Goal: Task Accomplishment & Management: Manage account settings

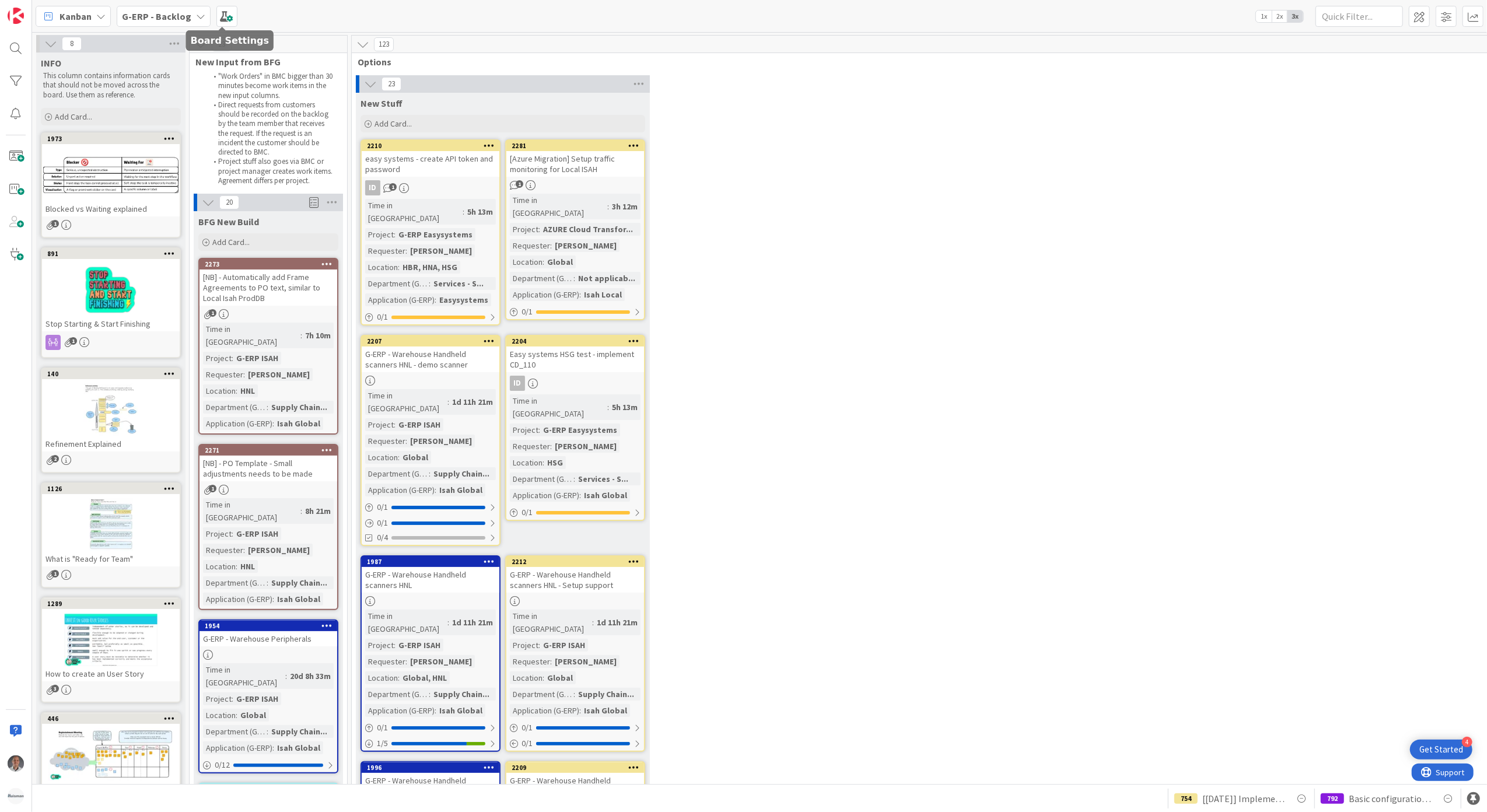
click at [178, 13] on b "G-ERP - Backlog" at bounding box center [156, 16] width 69 height 12
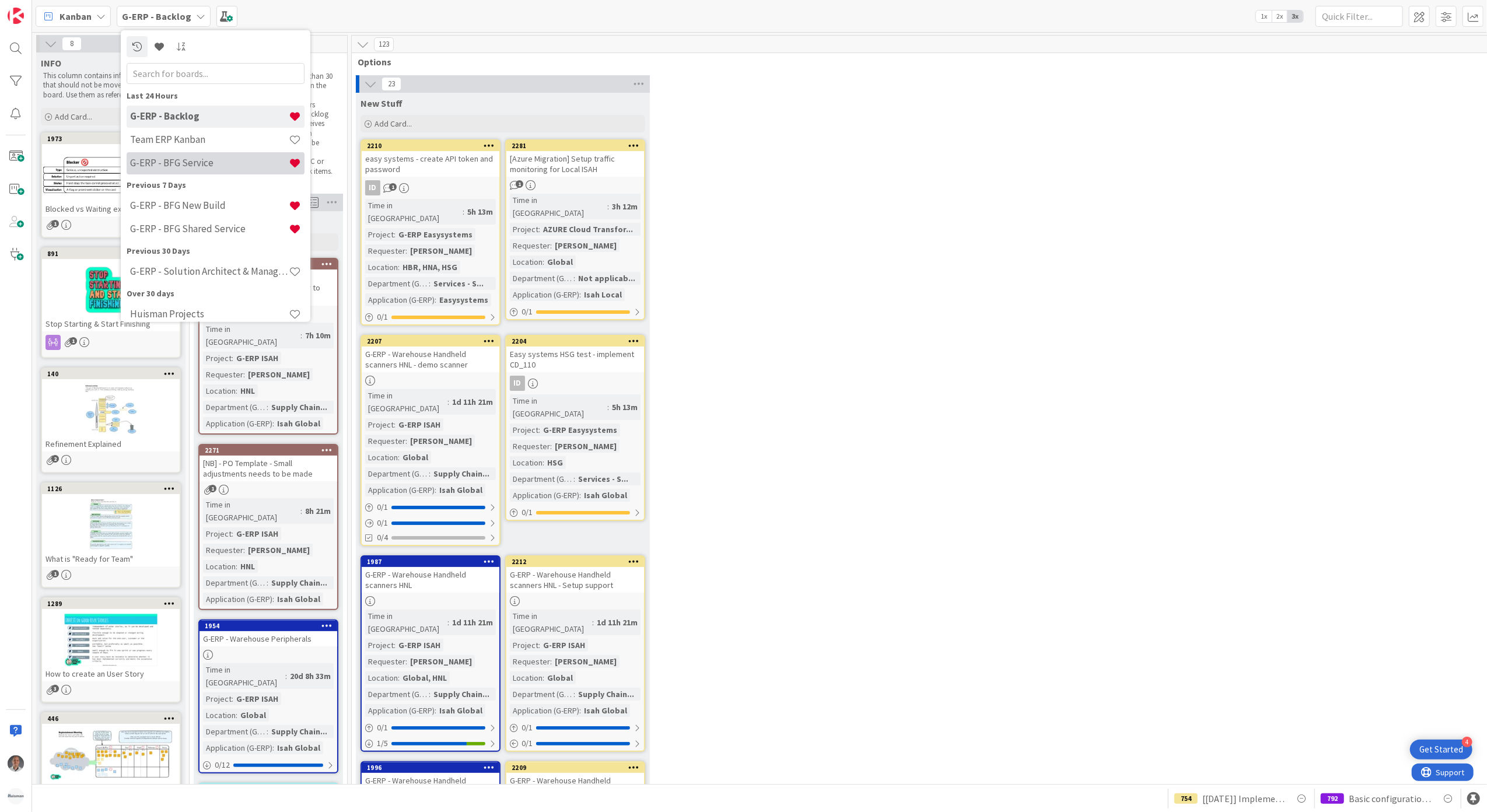
click at [204, 157] on h4 "G-ERP - BFG Service" at bounding box center [210, 163] width 159 height 12
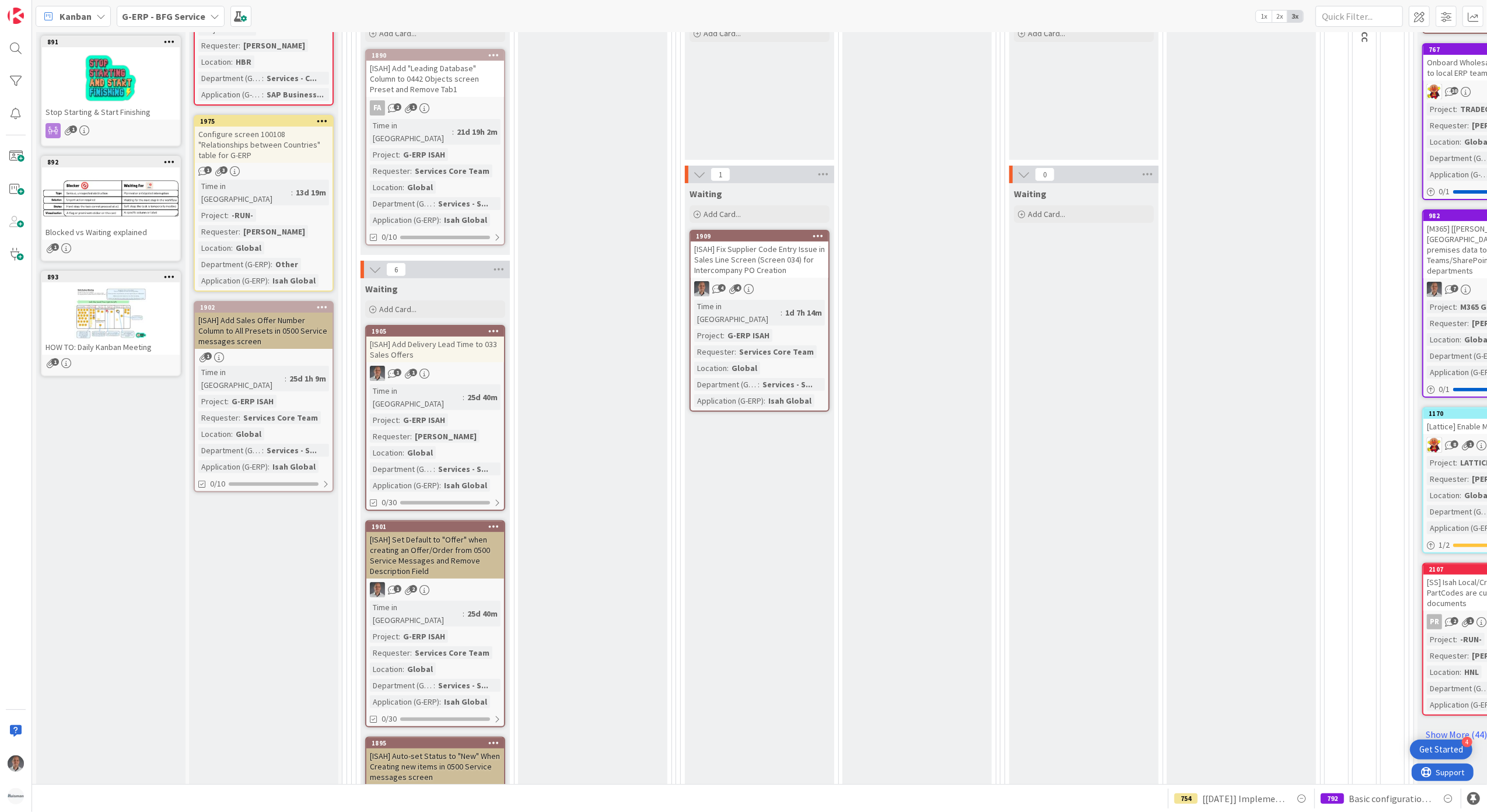
scroll to position [233, 0]
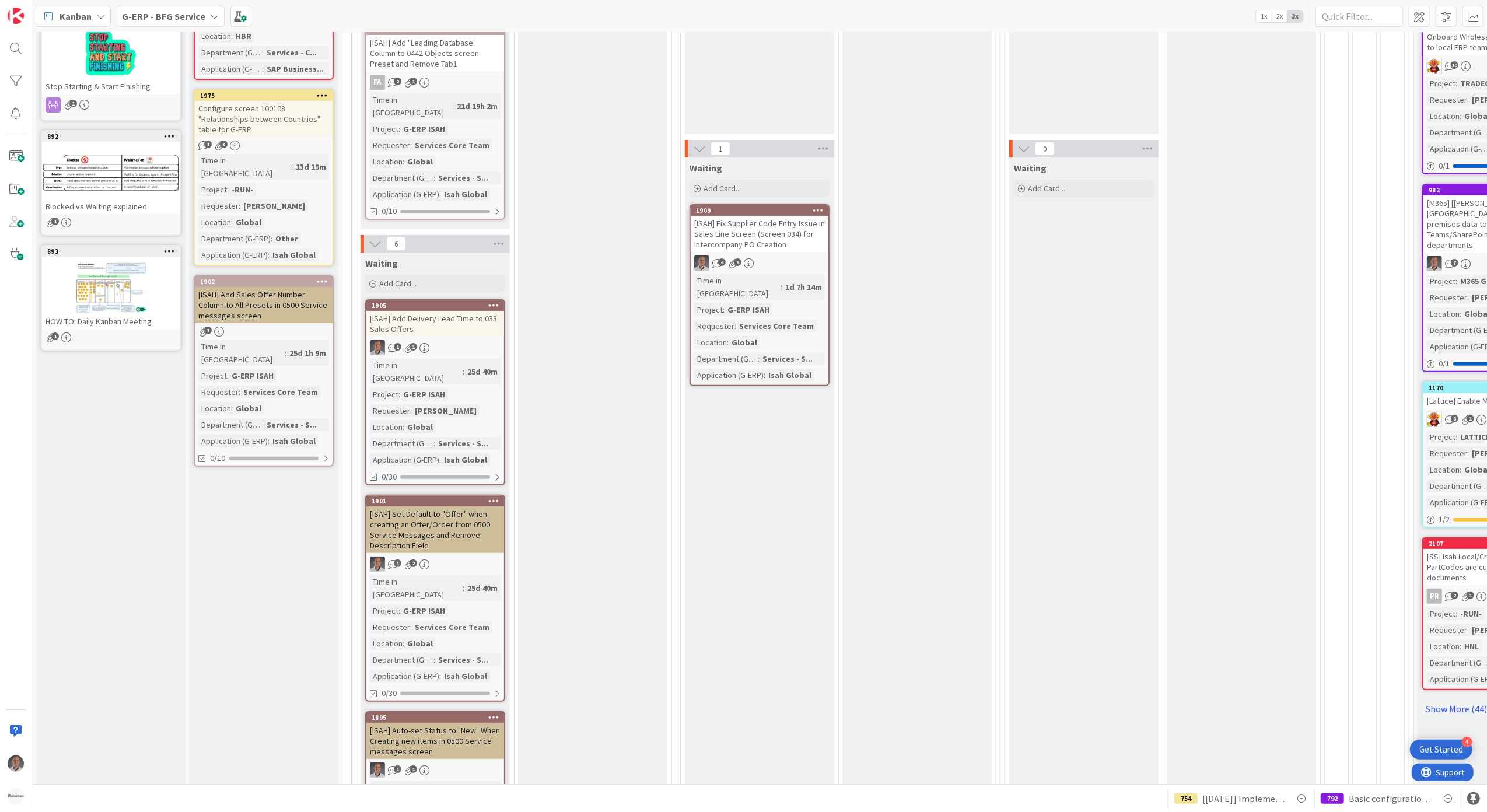
click at [493, 311] on div "[ISAH] Add Delivery Lead Time to 033 Sales Offers" at bounding box center [435, 323] width 137 height 26
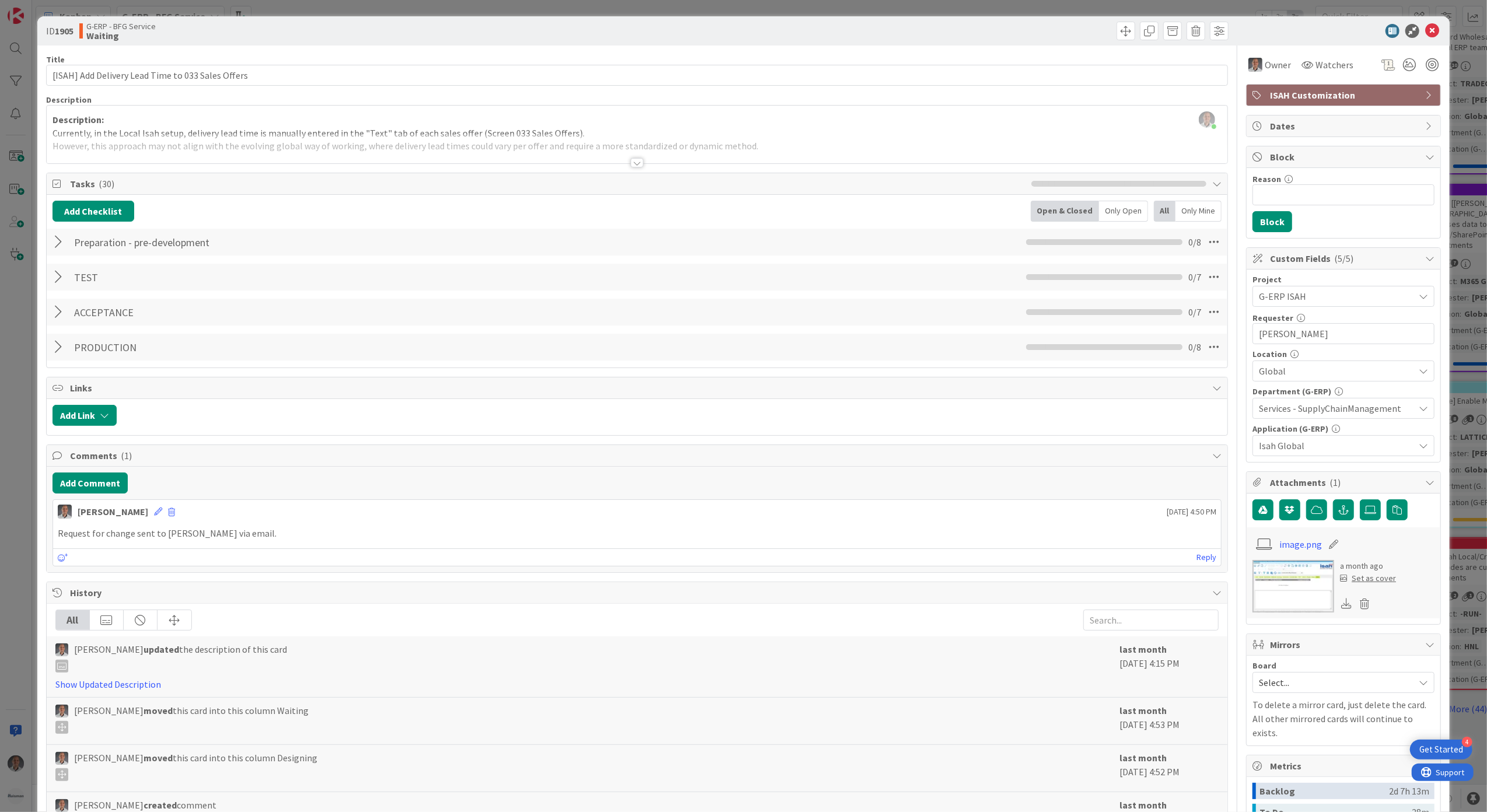
click at [631, 166] on div at bounding box center [637, 163] width 13 height 10
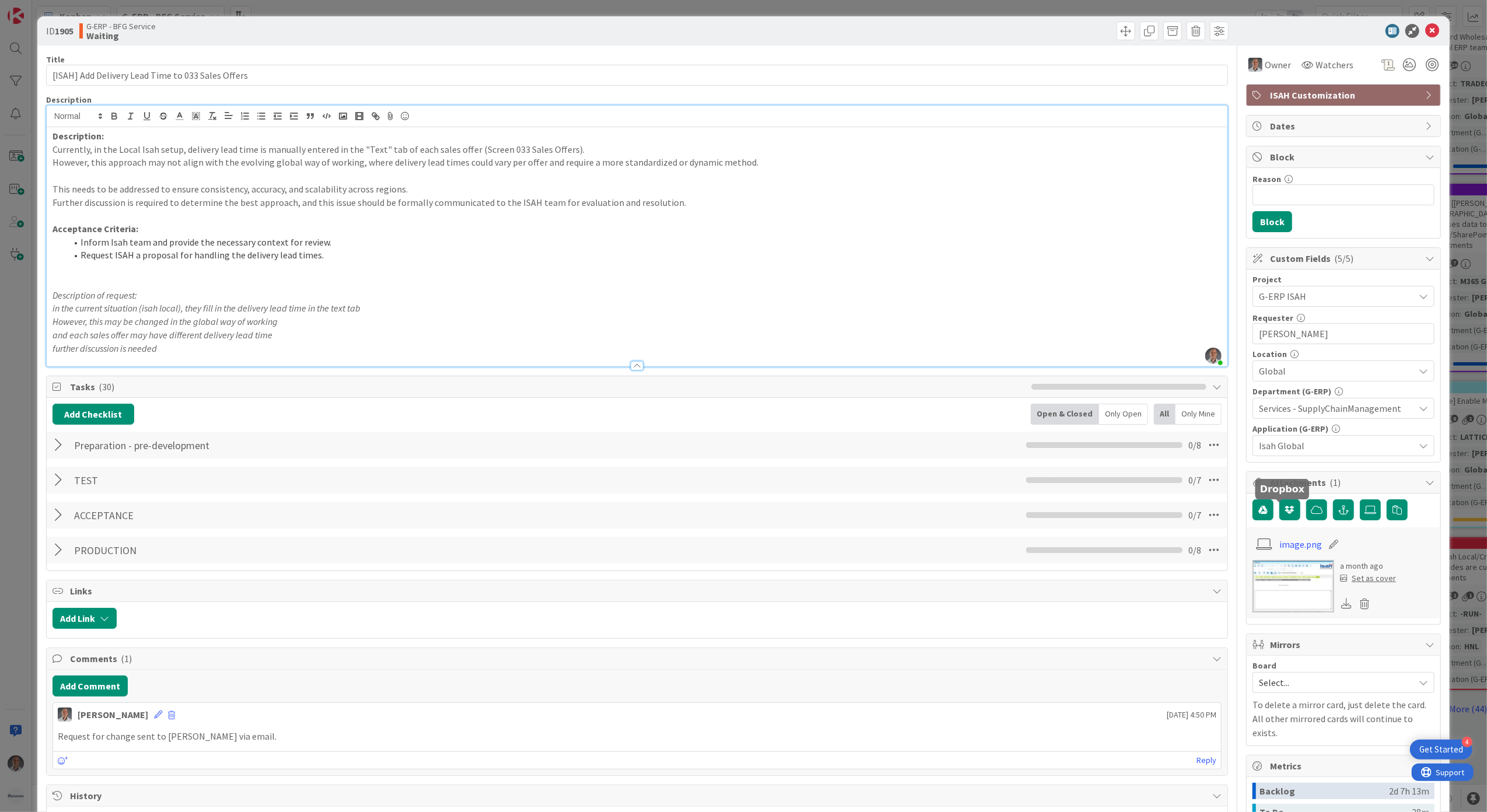
click at [1273, 597] on img at bounding box center [1293, 586] width 82 height 53
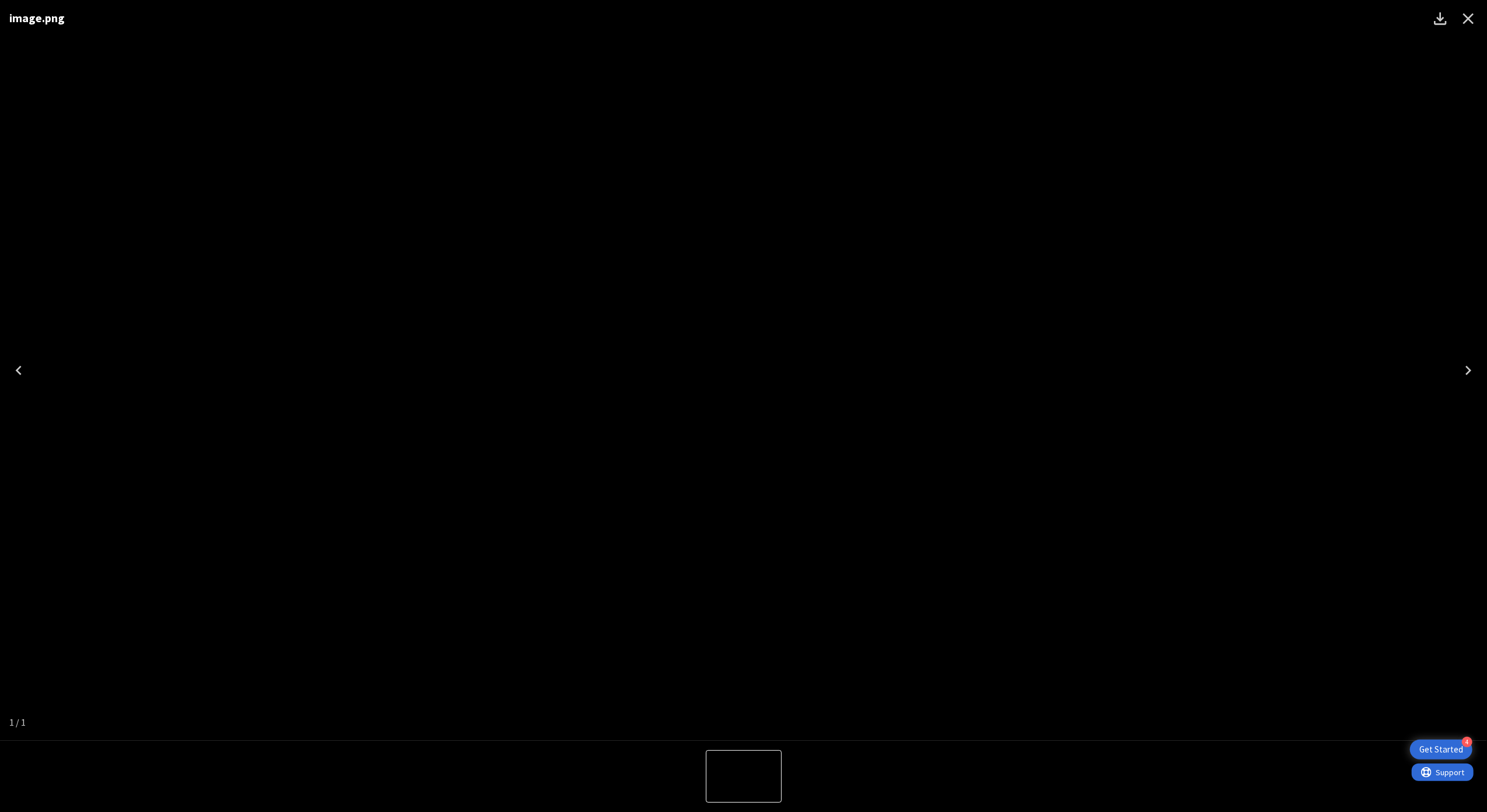
click at [1462, 12] on icon "Close" at bounding box center [1468, 19] width 19 height 19
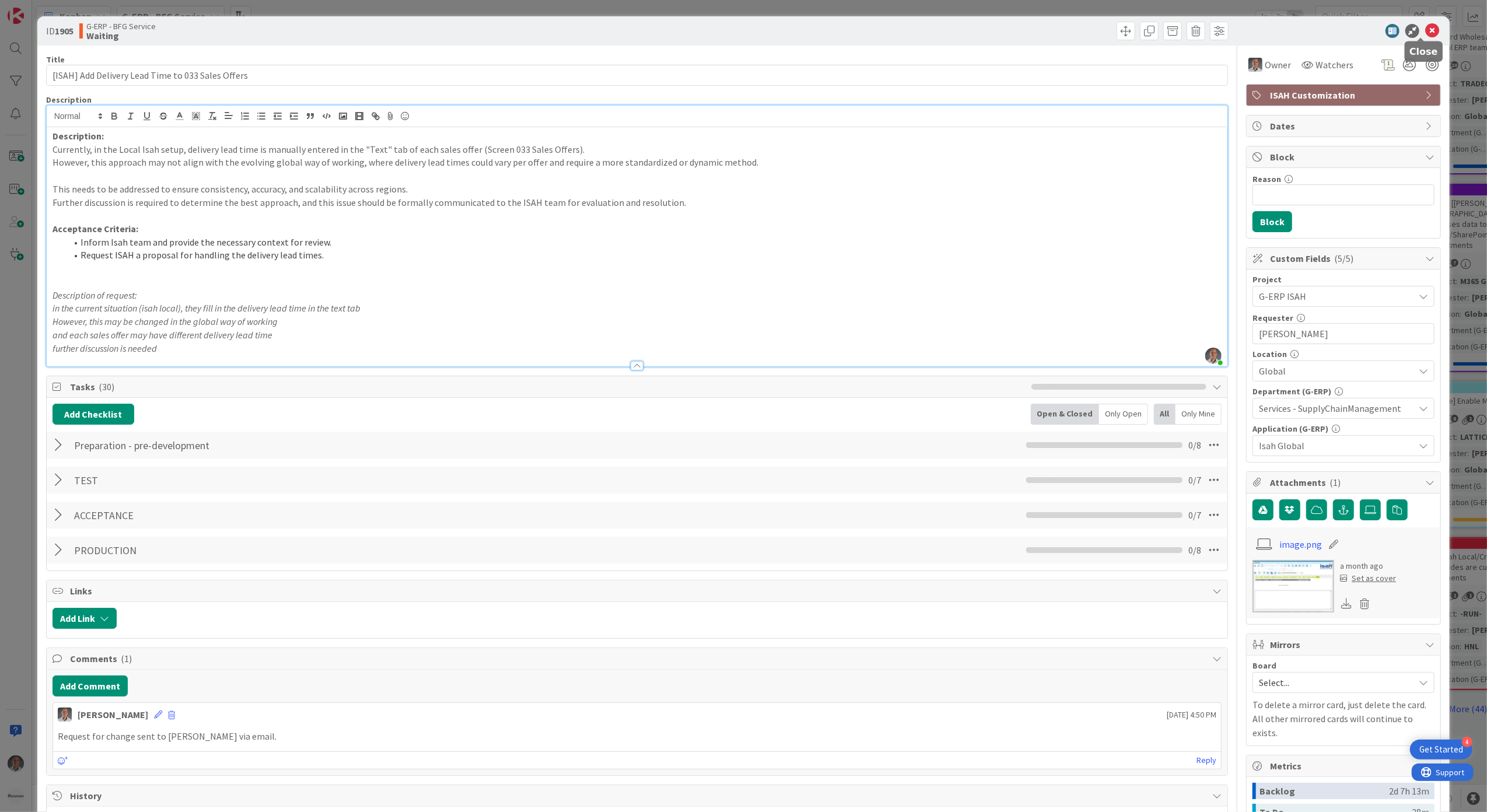
click at [1425, 31] on icon at bounding box center [1432, 30] width 14 height 14
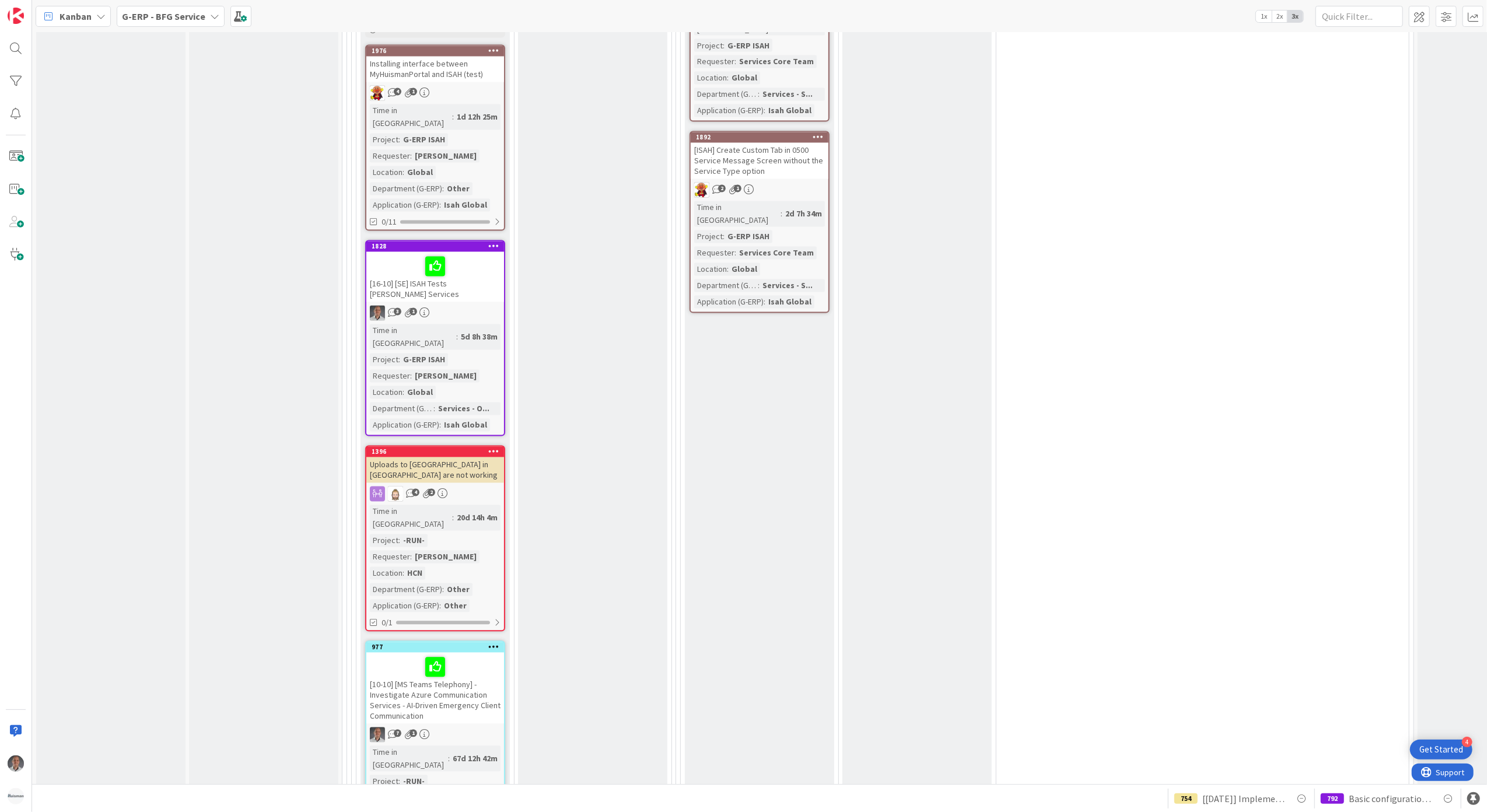
scroll to position [2235, 0]
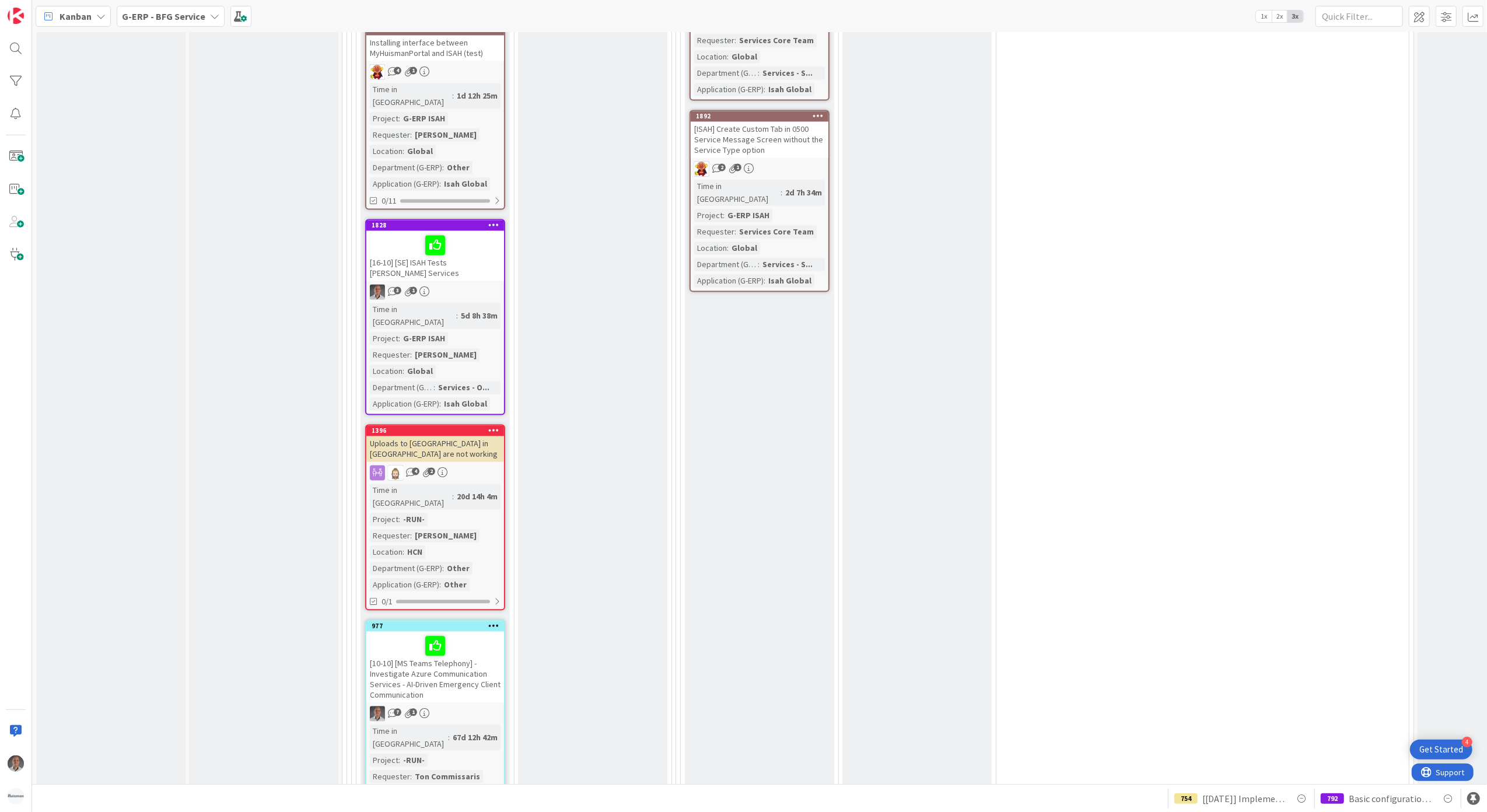
click at [465, 631] on div "[10-10] [MS Teams Telephony] - Investigate Azure Communication Services - AI-Dr…" at bounding box center [435, 667] width 137 height 71
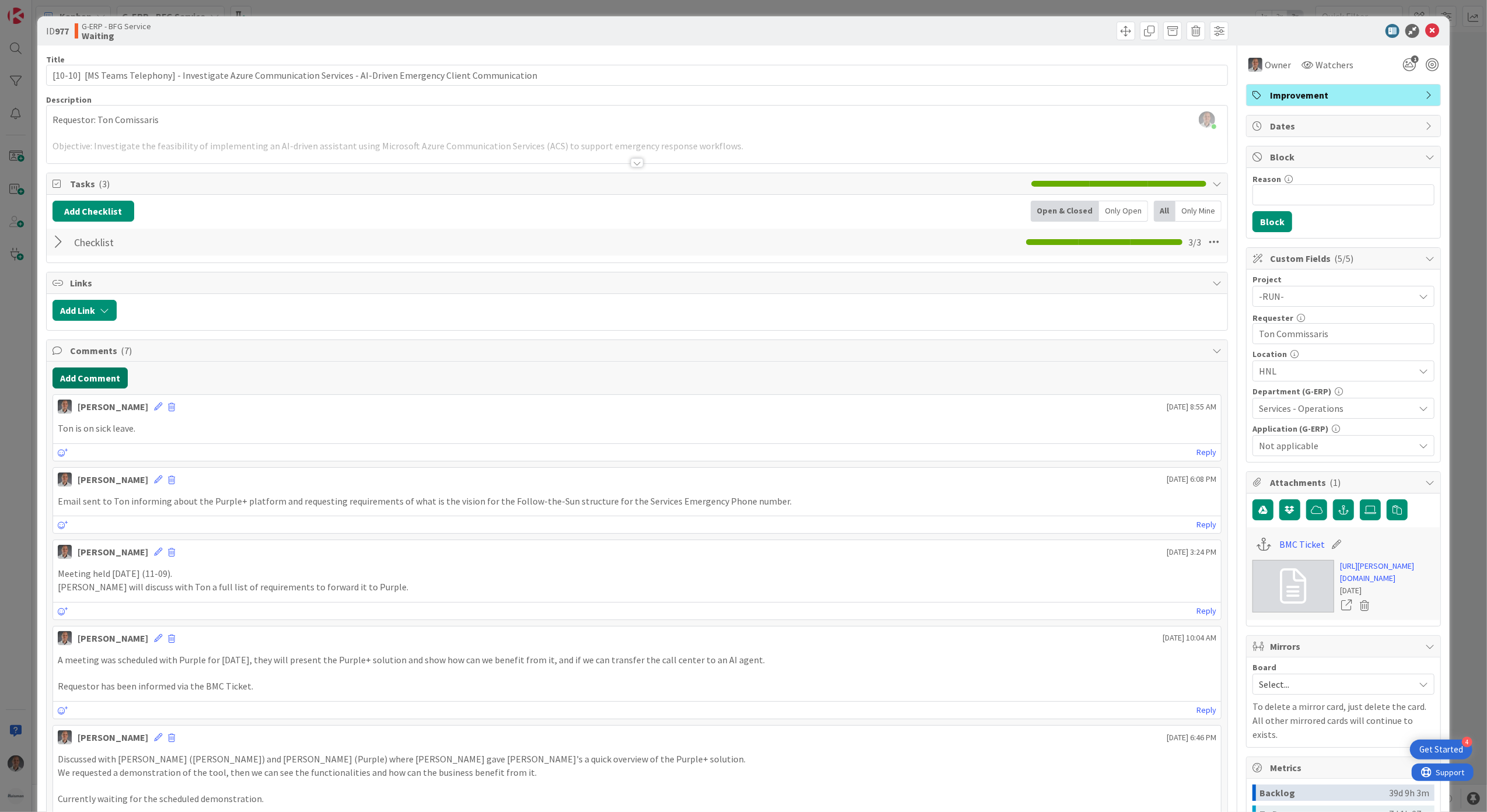
click at [88, 381] on button "Add Comment" at bounding box center [90, 378] width 75 height 21
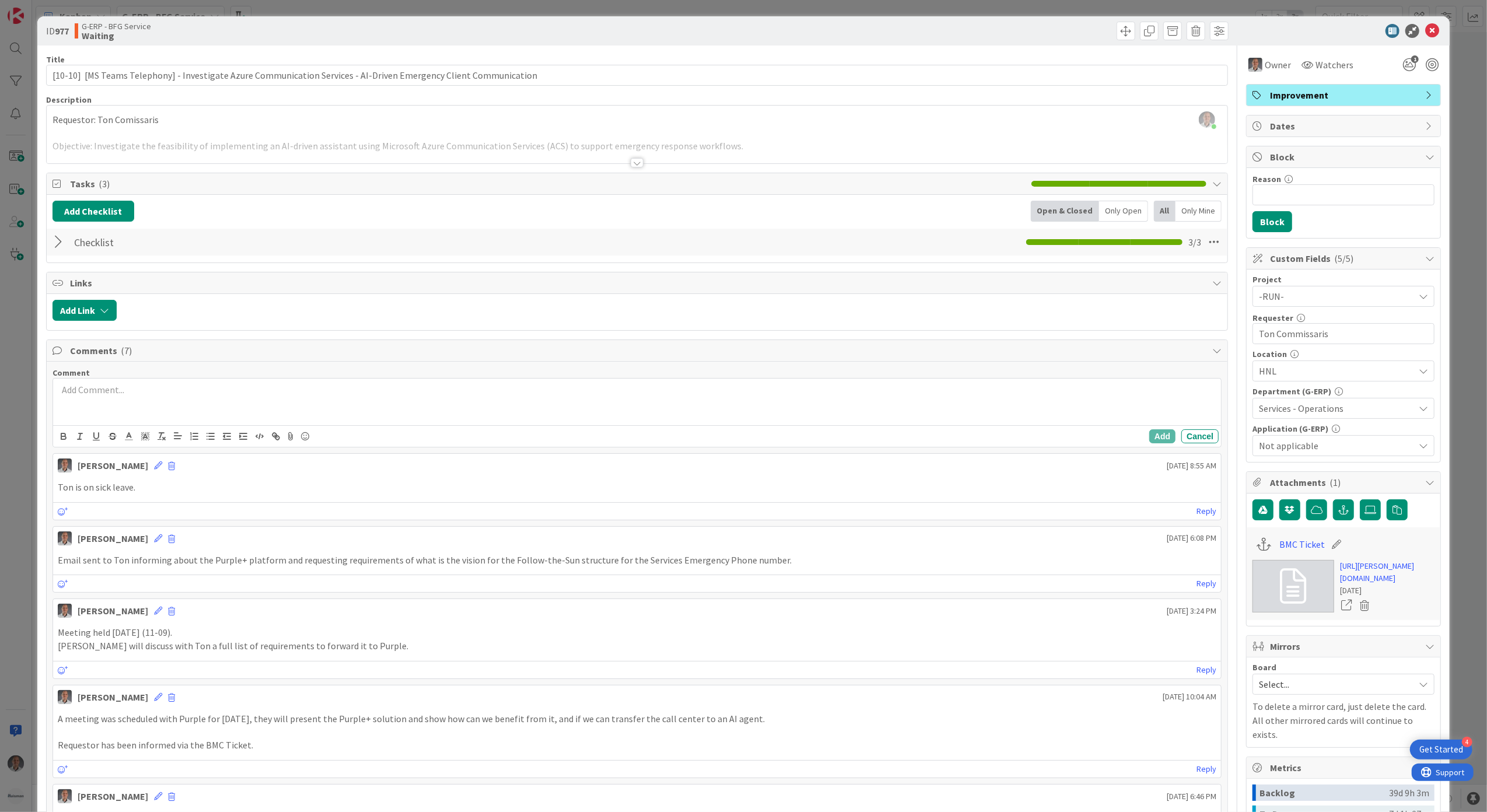
click at [160, 409] on div at bounding box center [637, 401] width 1168 height 47
click at [1156, 434] on button "Add" at bounding box center [1162, 436] width 26 height 14
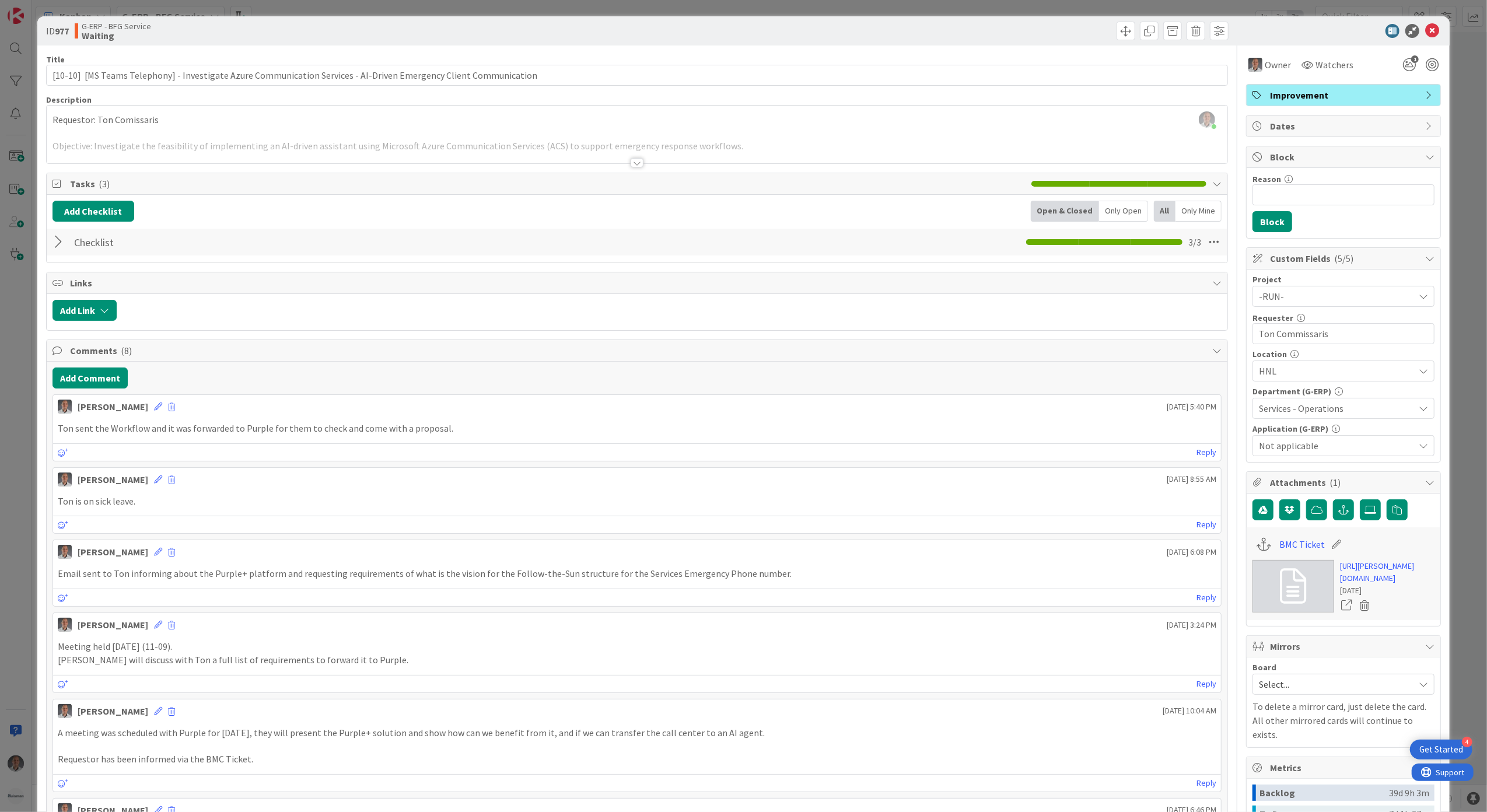
click at [52, 256] on div "Checklist Checklist Name 9 / 64 Checklist 3 / 3" at bounding box center [637, 241] width 1181 height 29
click at [57, 252] on div at bounding box center [60, 242] width 15 height 21
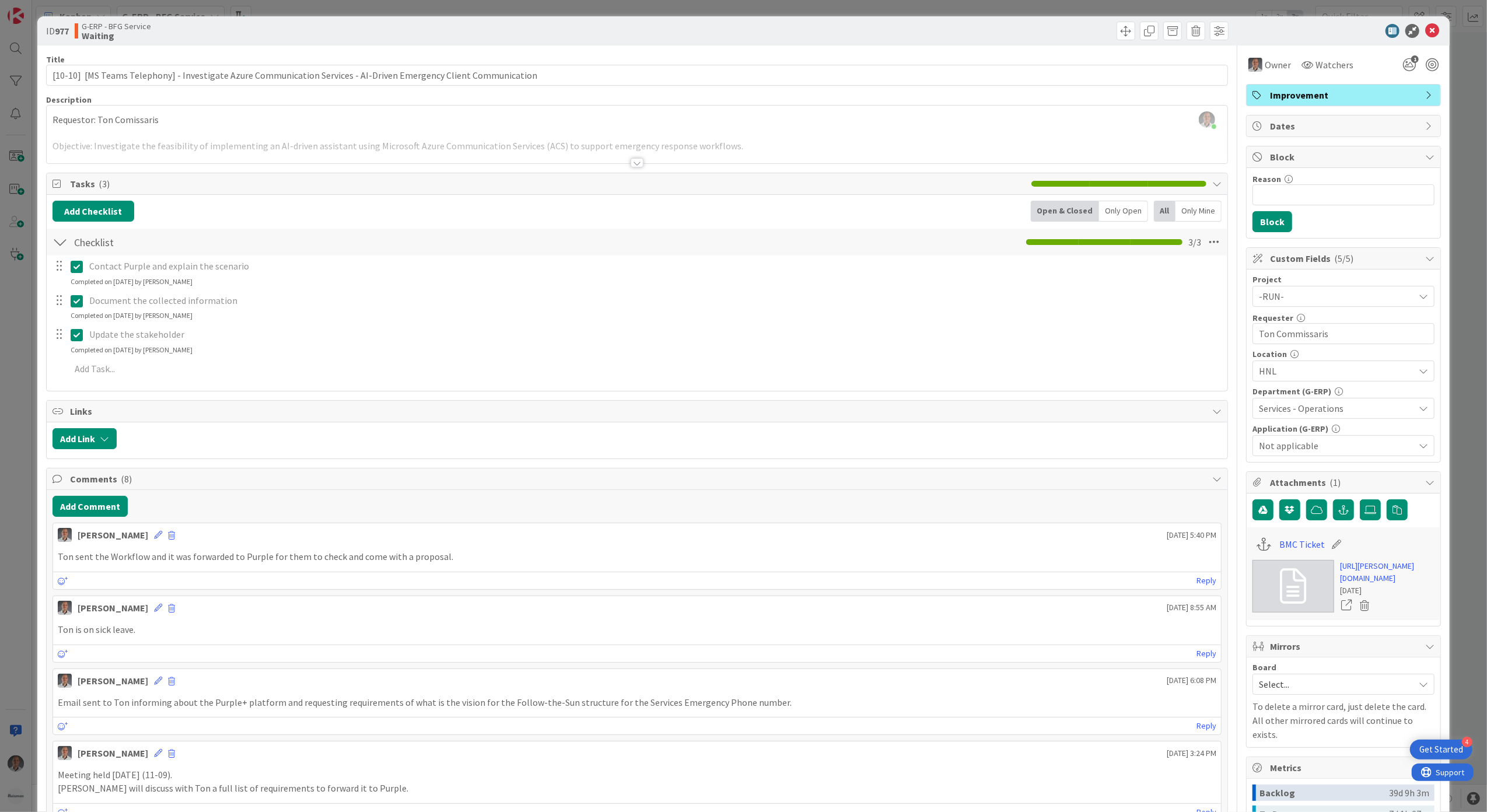
click at [631, 159] on div at bounding box center [637, 163] width 13 height 10
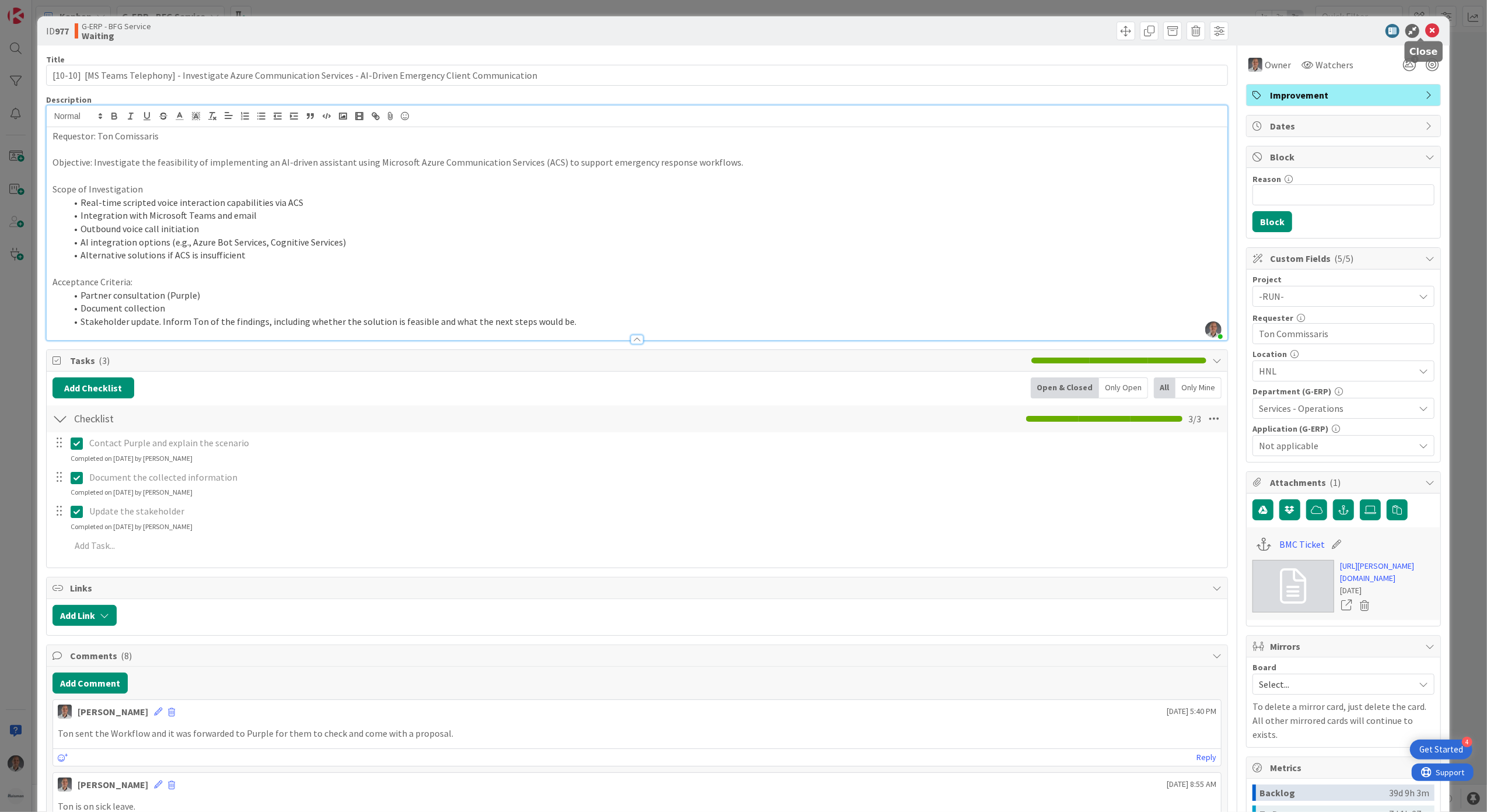
click at [1425, 30] on icon at bounding box center [1432, 30] width 14 height 14
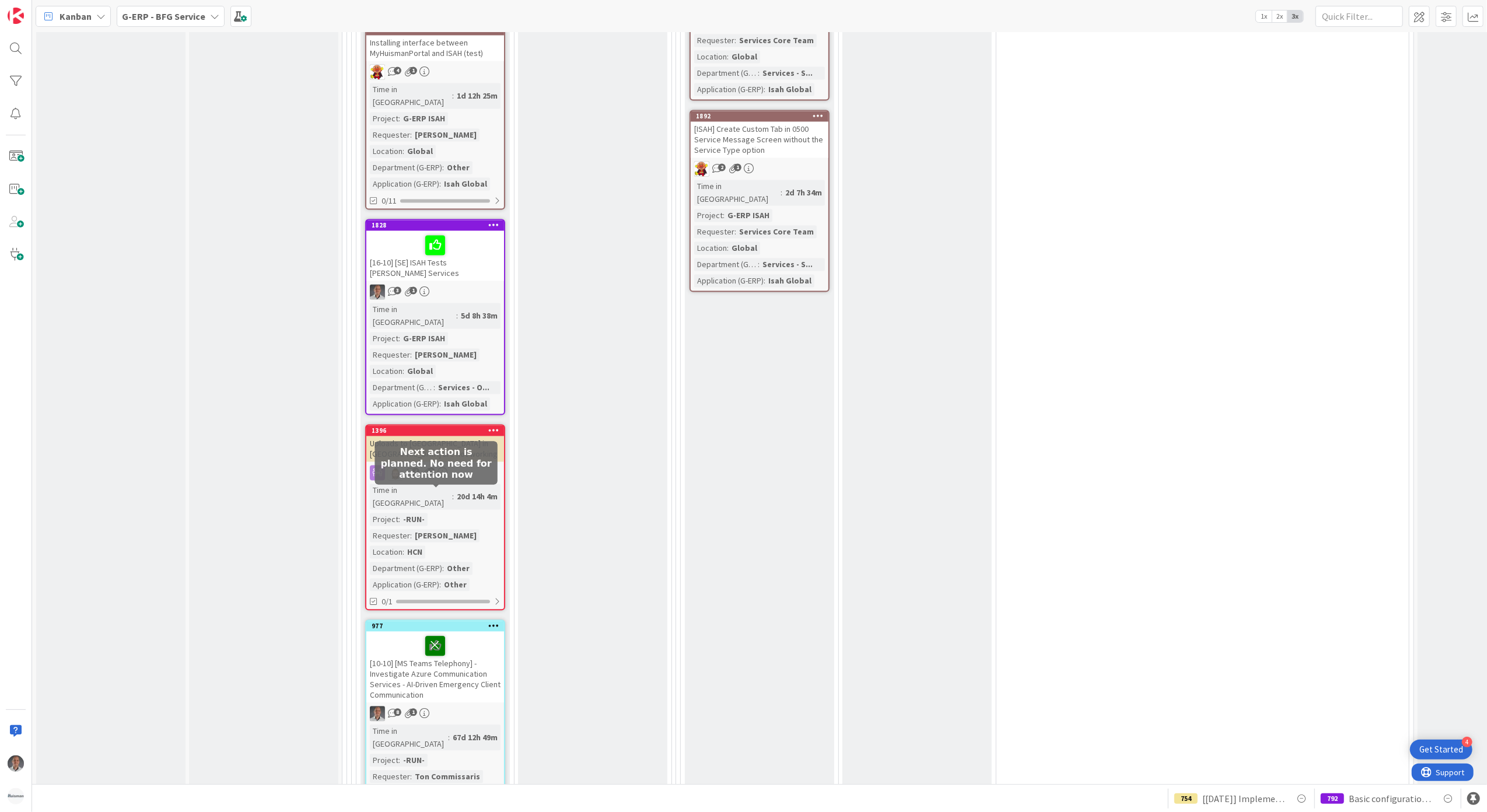
click at [433, 636] on icon at bounding box center [435, 645] width 20 height 19
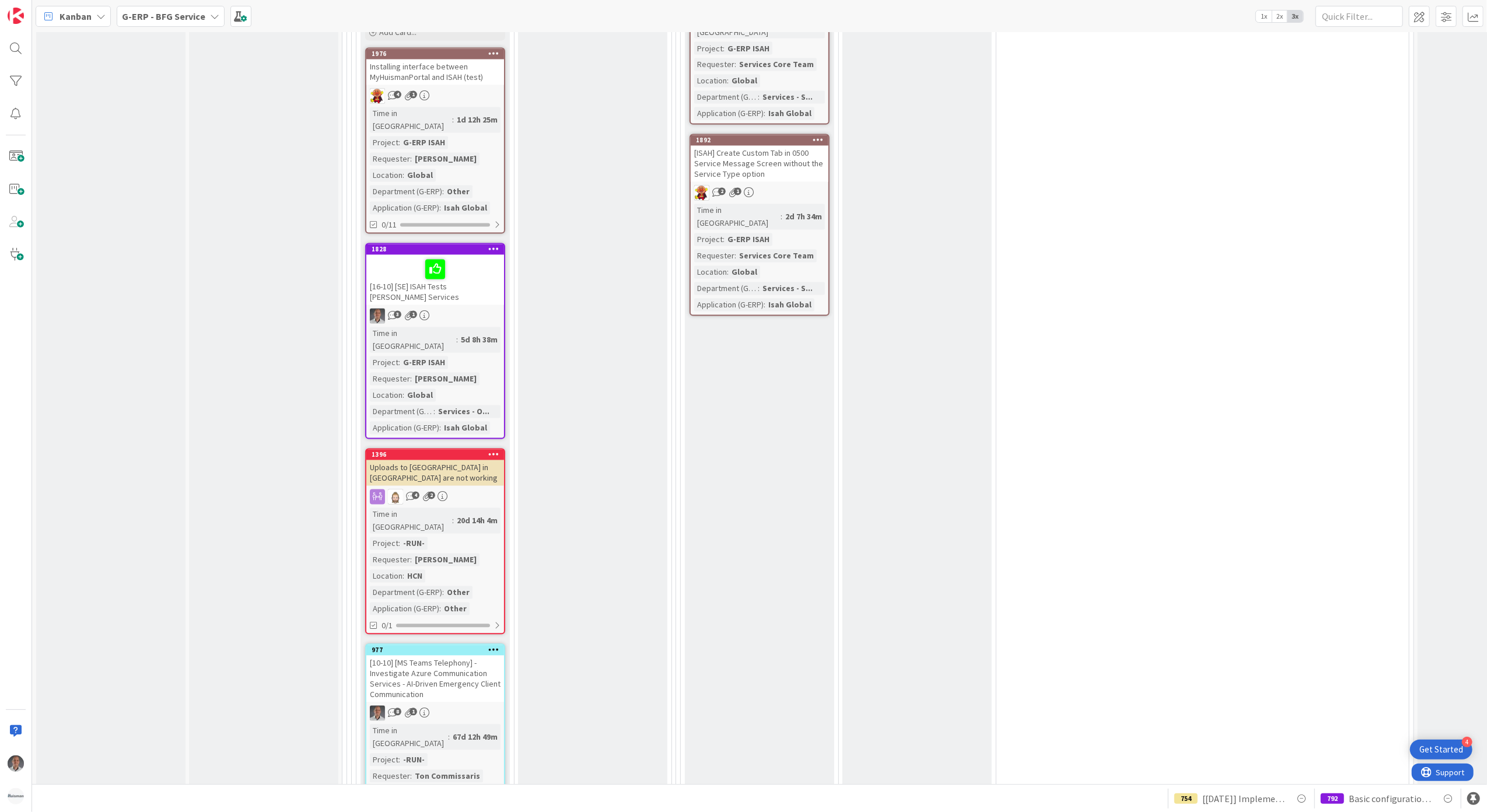
scroll to position [2134, 0]
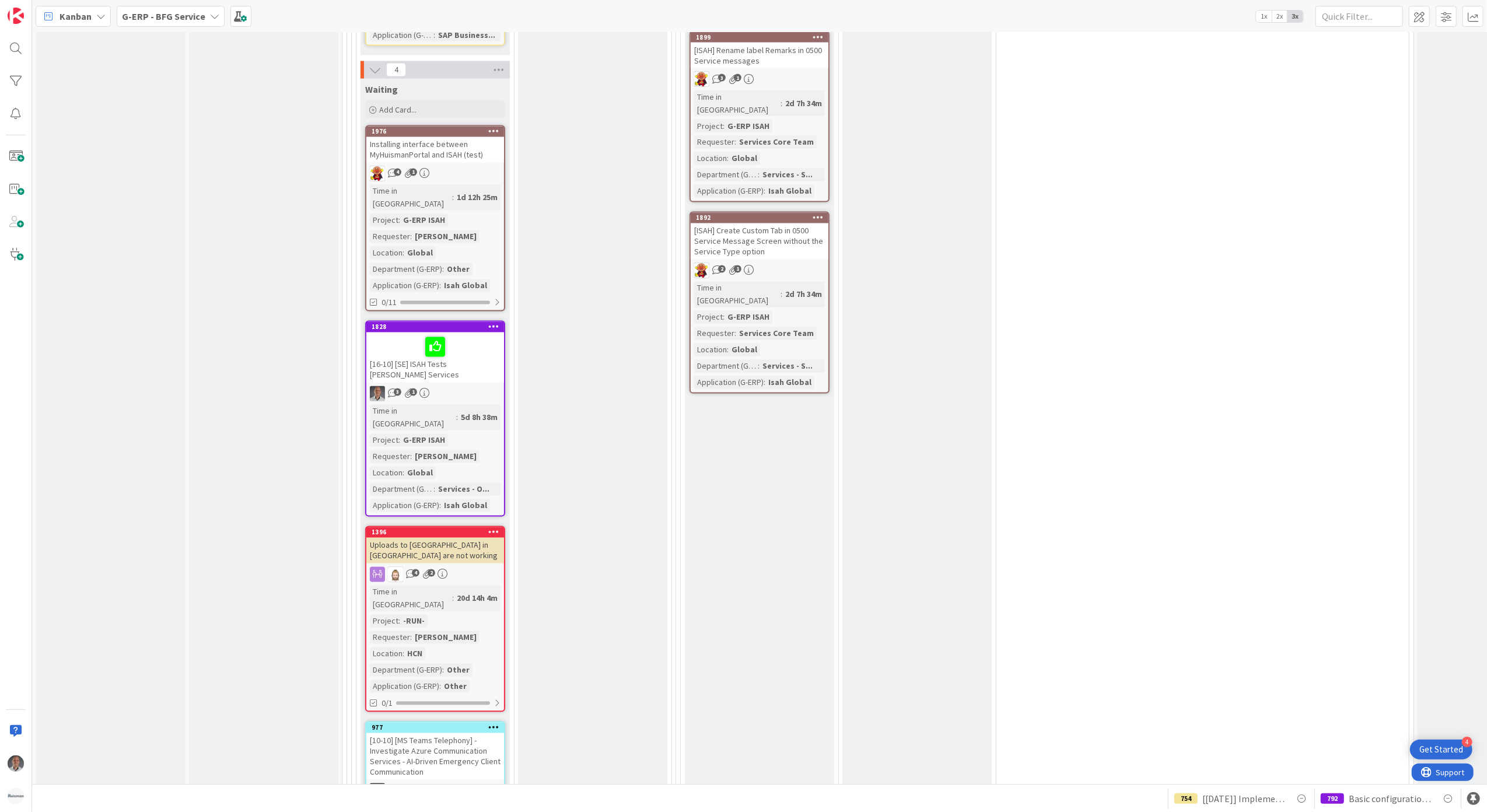
click at [467, 538] on div "Uploads to [GEOGRAPHIC_DATA] in [GEOGRAPHIC_DATA] are not working" at bounding box center [435, 550] width 137 height 26
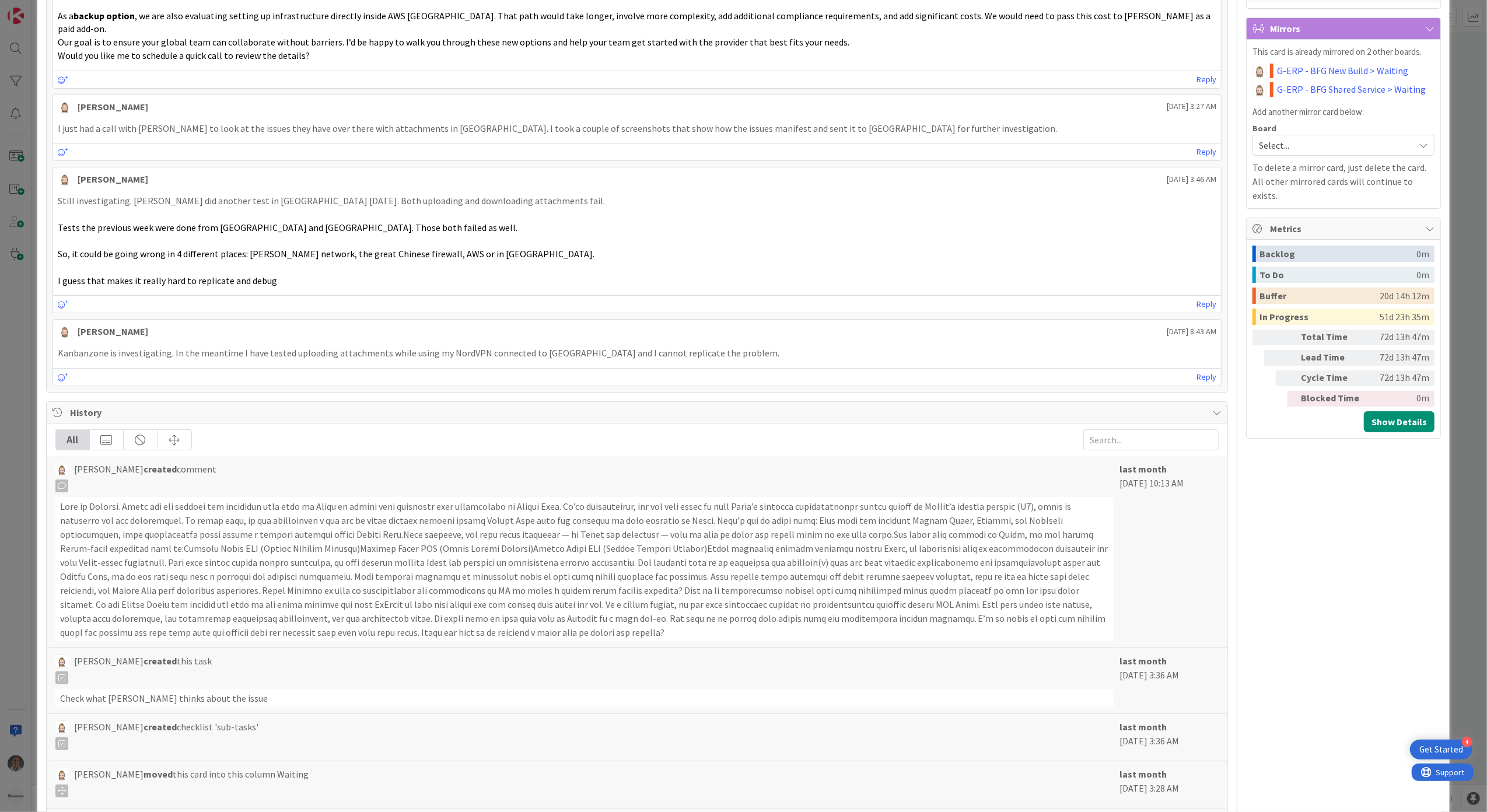
scroll to position [311, 0]
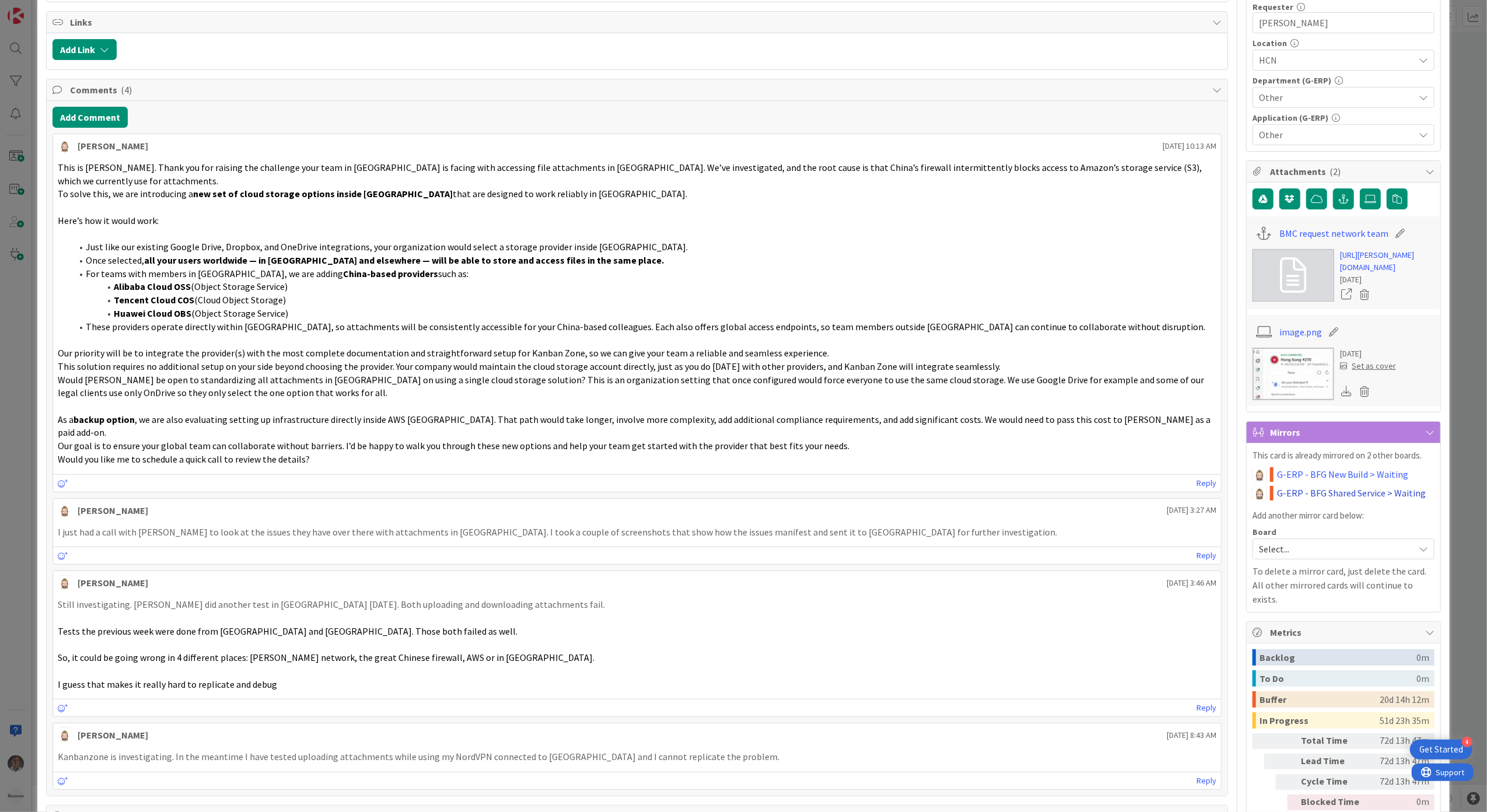
click at [1300, 500] on link "G-ERP - BFG Shared Service > Waiting" at bounding box center [1351, 493] width 149 height 14
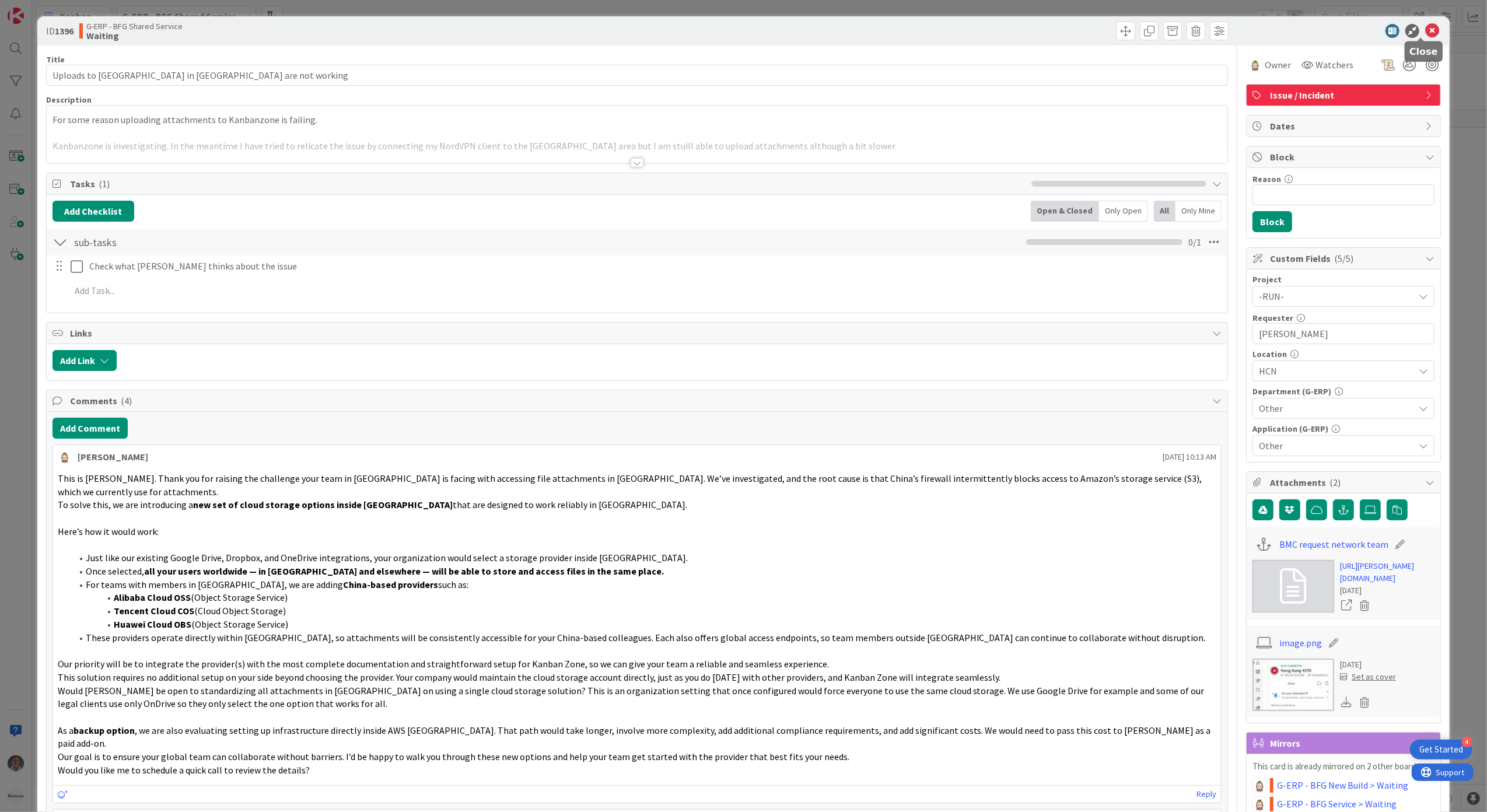
click at [1425, 28] on icon at bounding box center [1432, 30] width 14 height 14
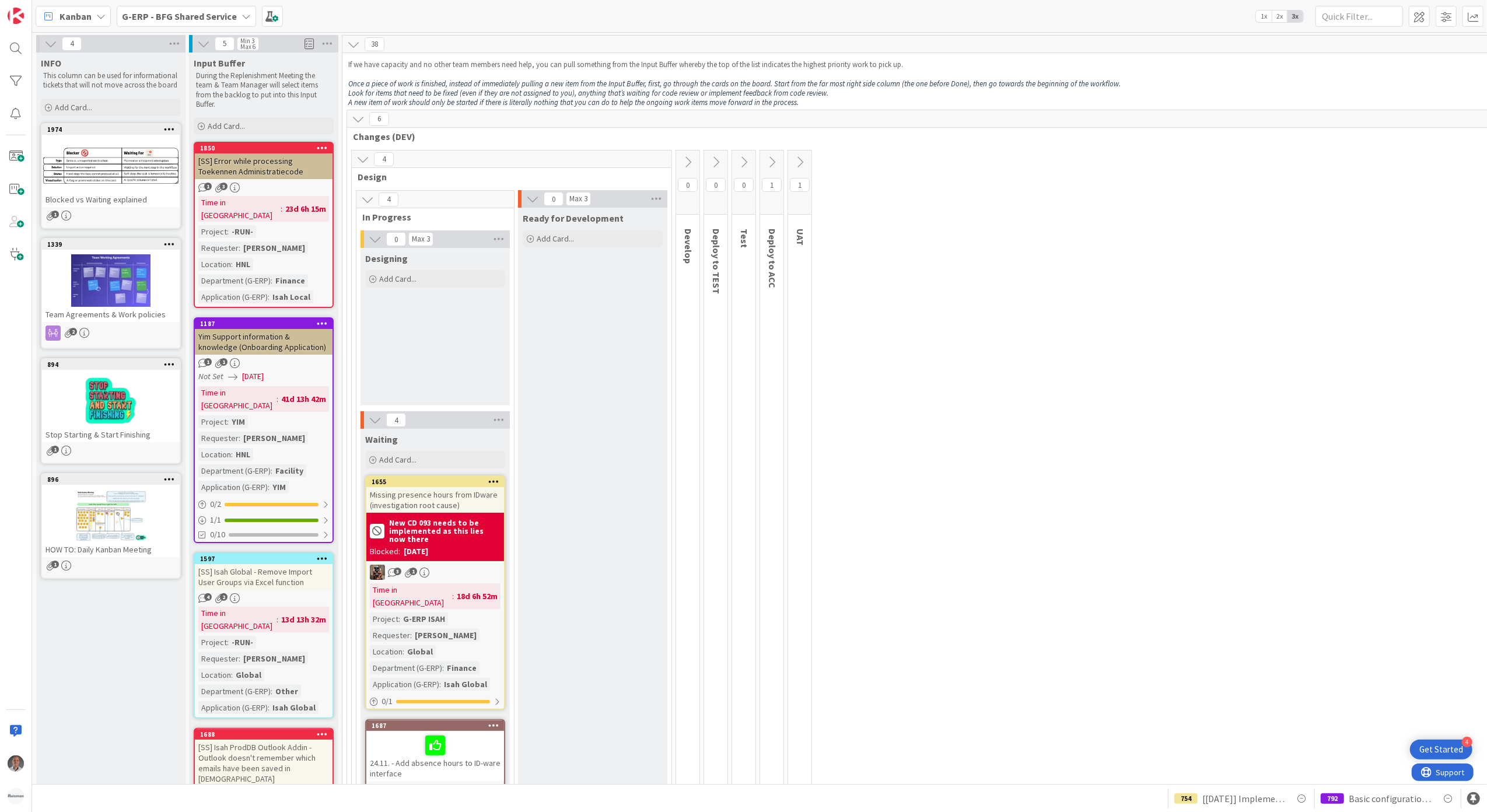
click at [207, 19] on b "G-ERP - BFG Shared Service" at bounding box center [179, 16] width 115 height 12
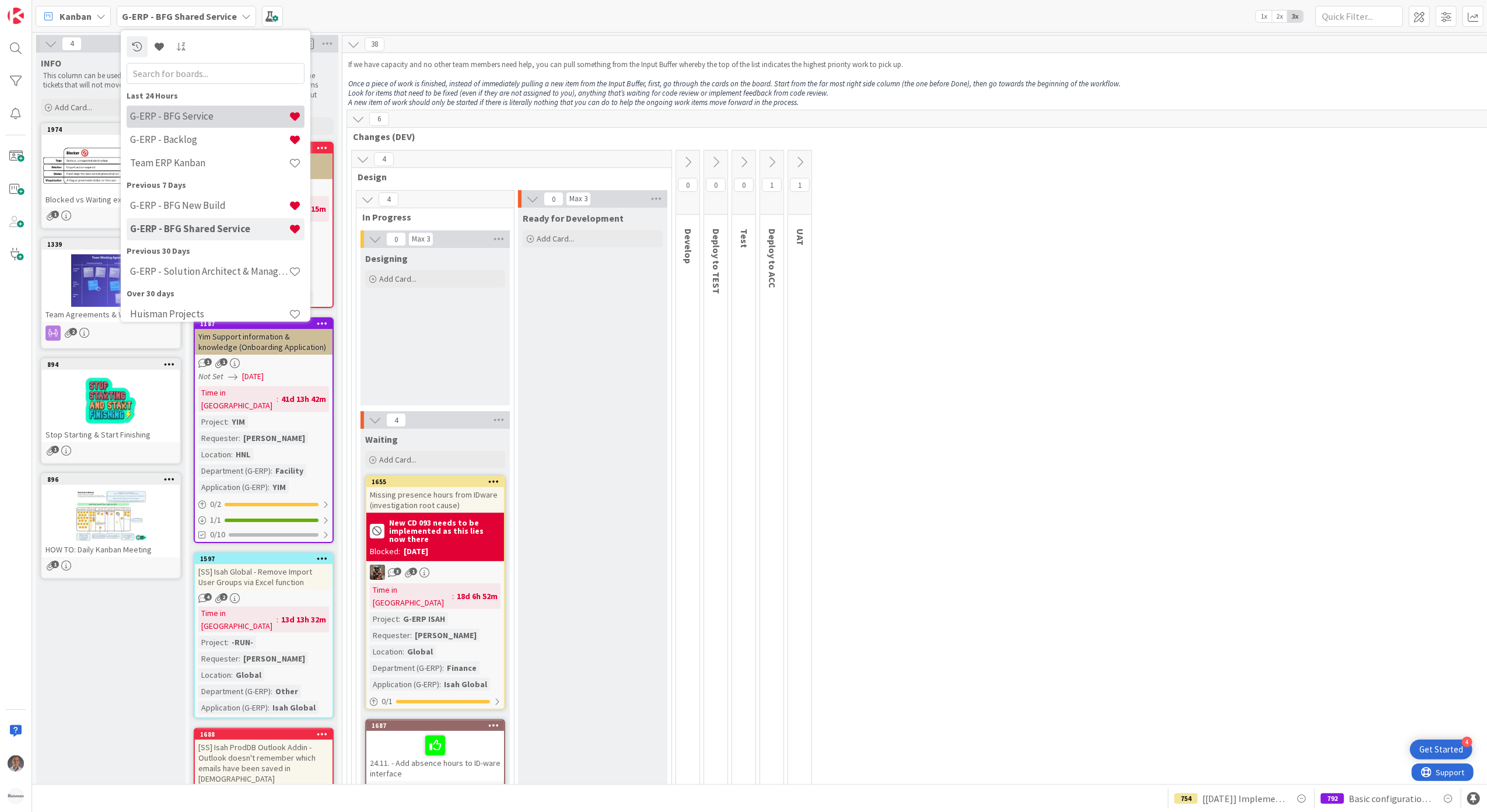
click at [204, 115] on h4 "G-ERP - BFG Service" at bounding box center [210, 116] width 159 height 12
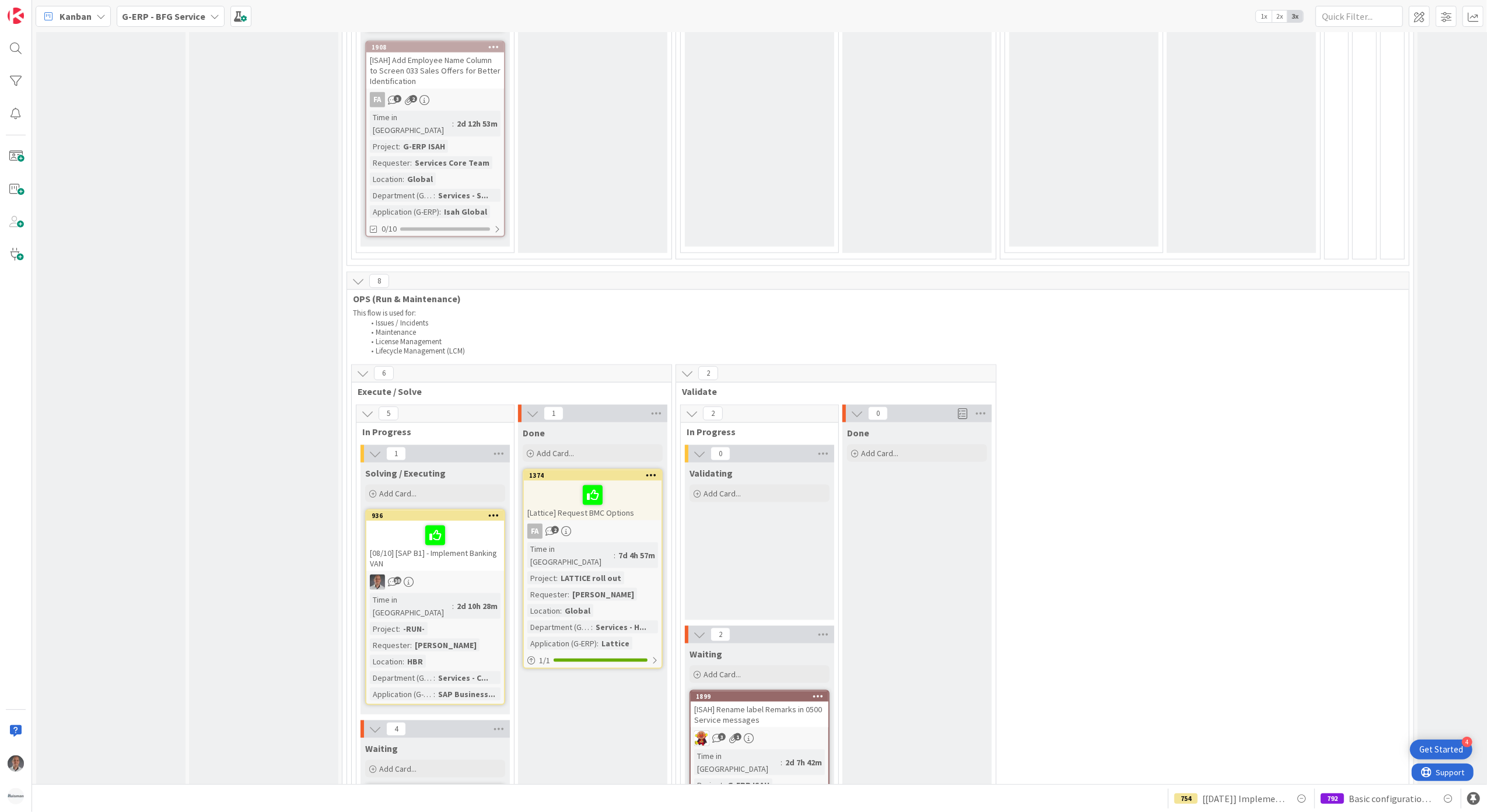
scroll to position [1943, 0]
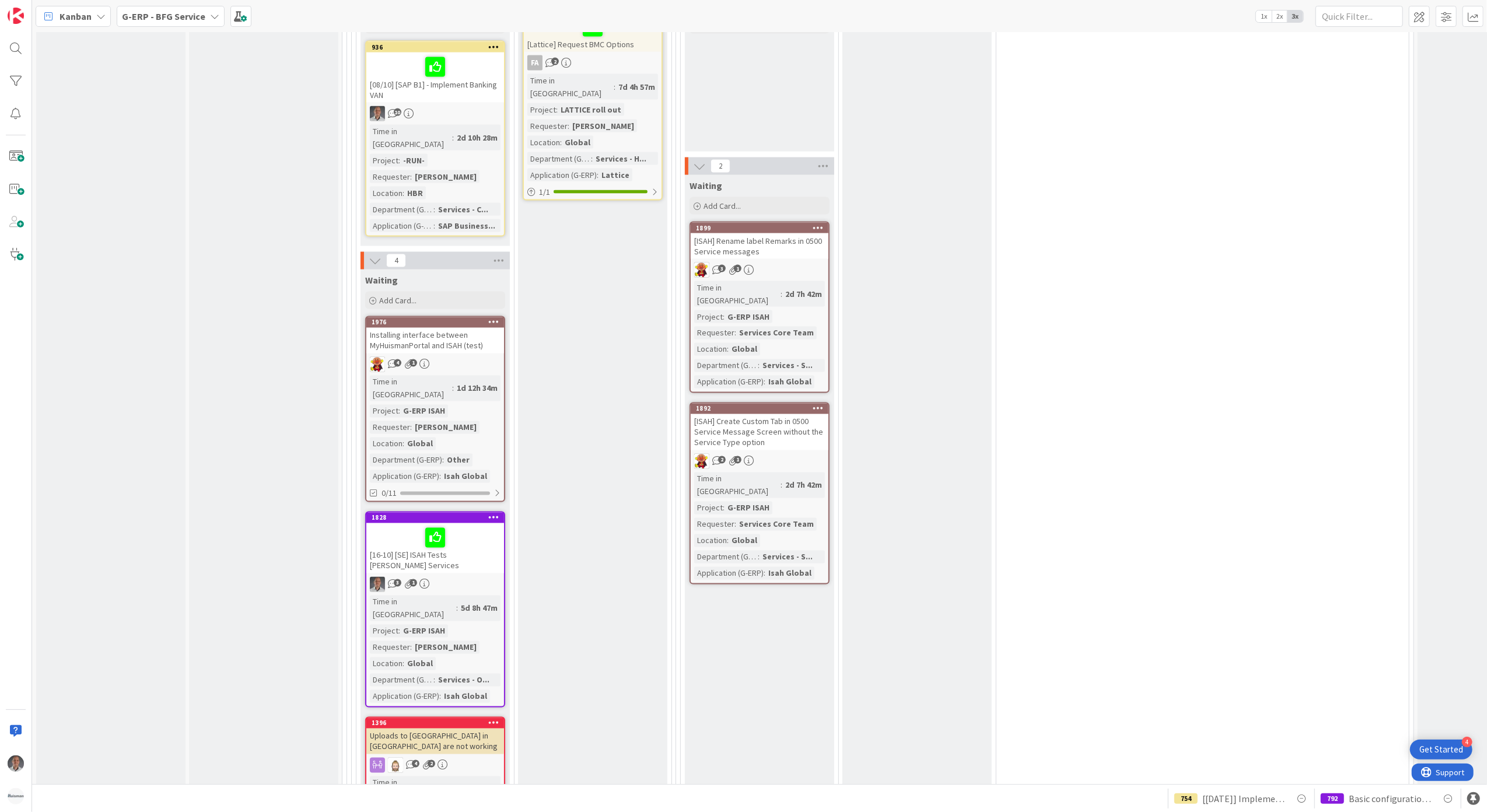
click at [473, 523] on div "[16-10] [SE] ISAH Tests [PERSON_NAME] Services" at bounding box center [435, 548] width 137 height 51
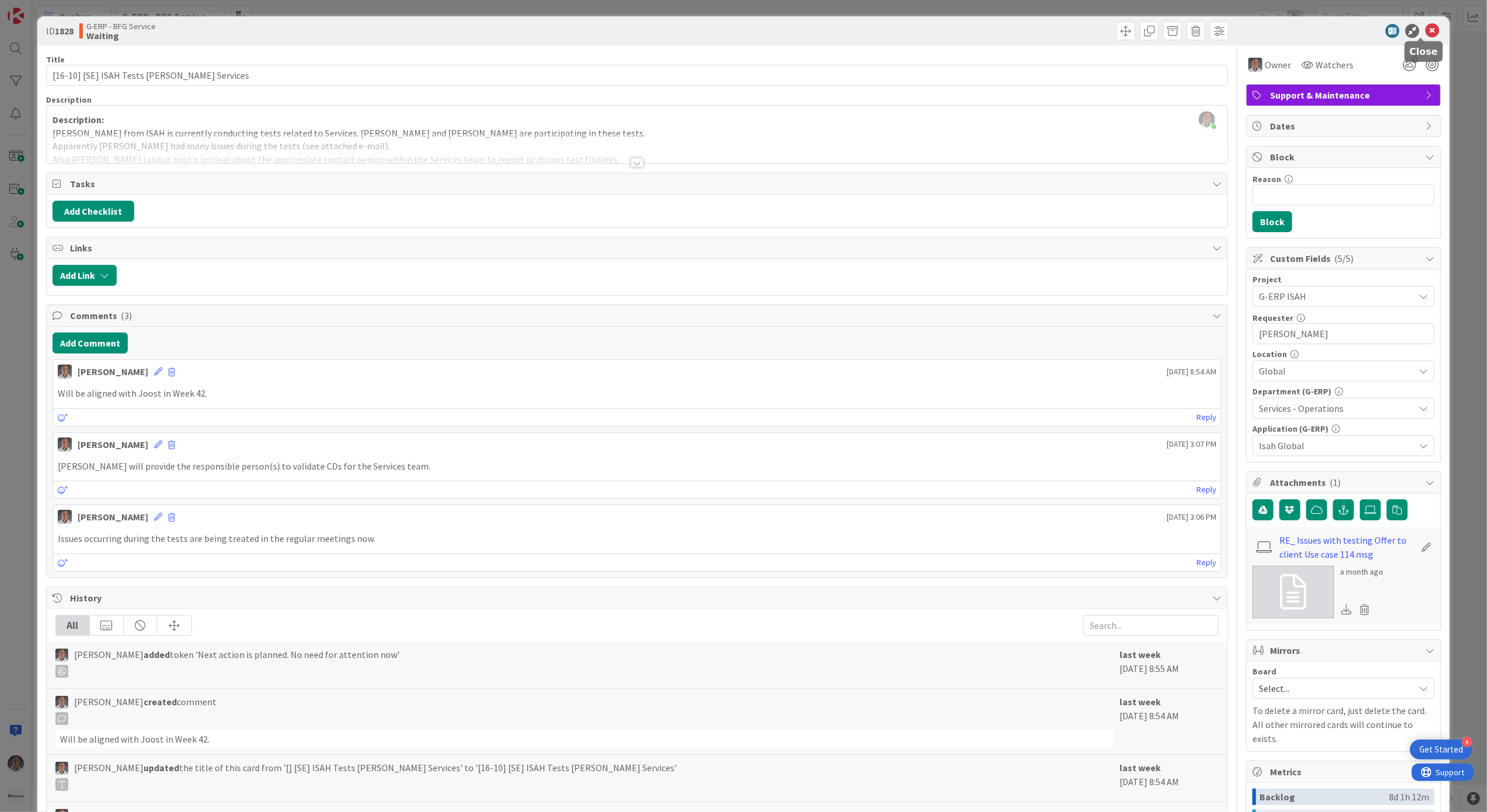
click at [1425, 31] on icon at bounding box center [1432, 30] width 14 height 14
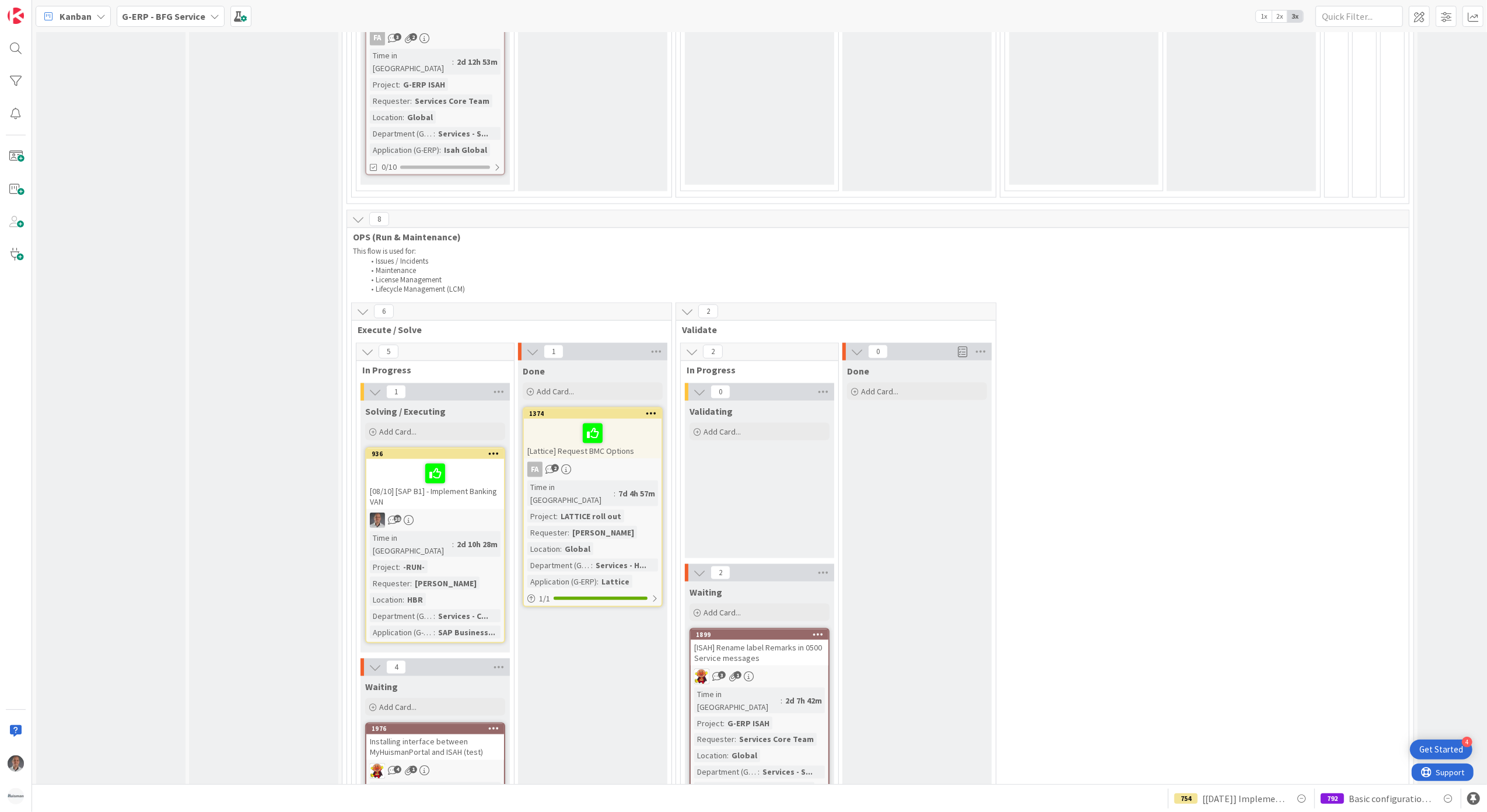
scroll to position [1512, 0]
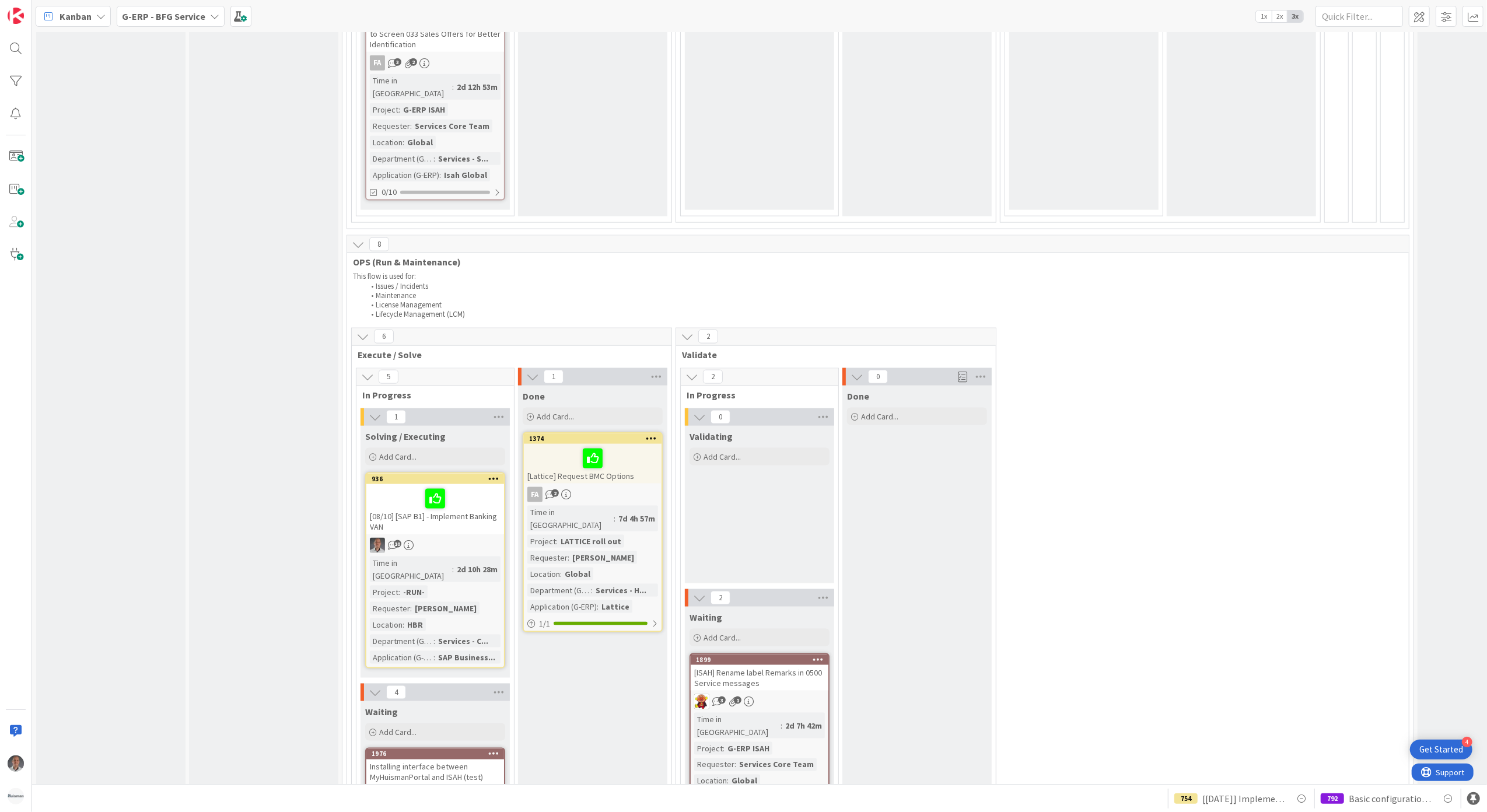
click at [622, 487] on div "FA 2" at bounding box center [592, 494] width 137 height 15
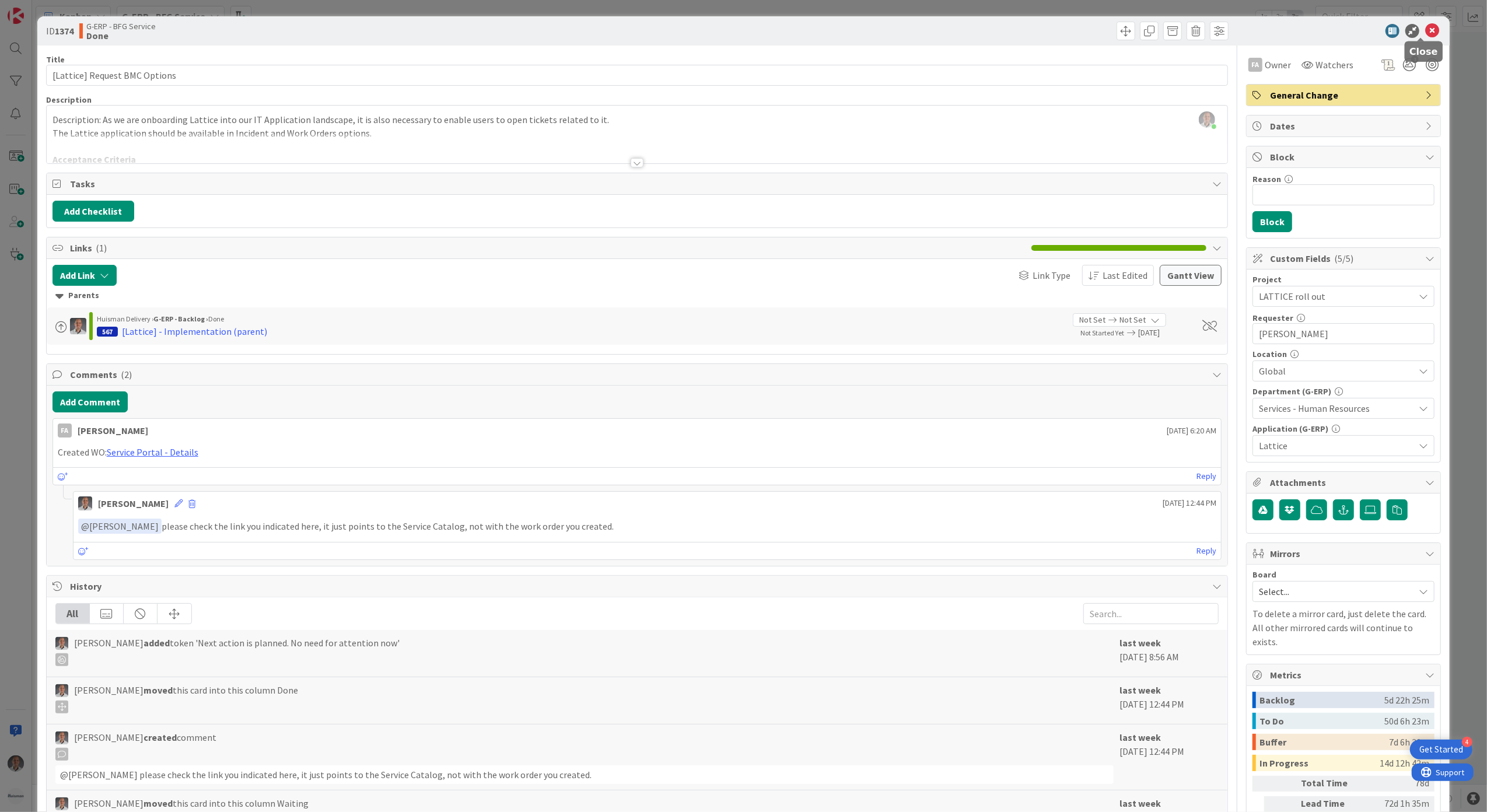
click at [1425, 30] on icon at bounding box center [1432, 30] width 14 height 14
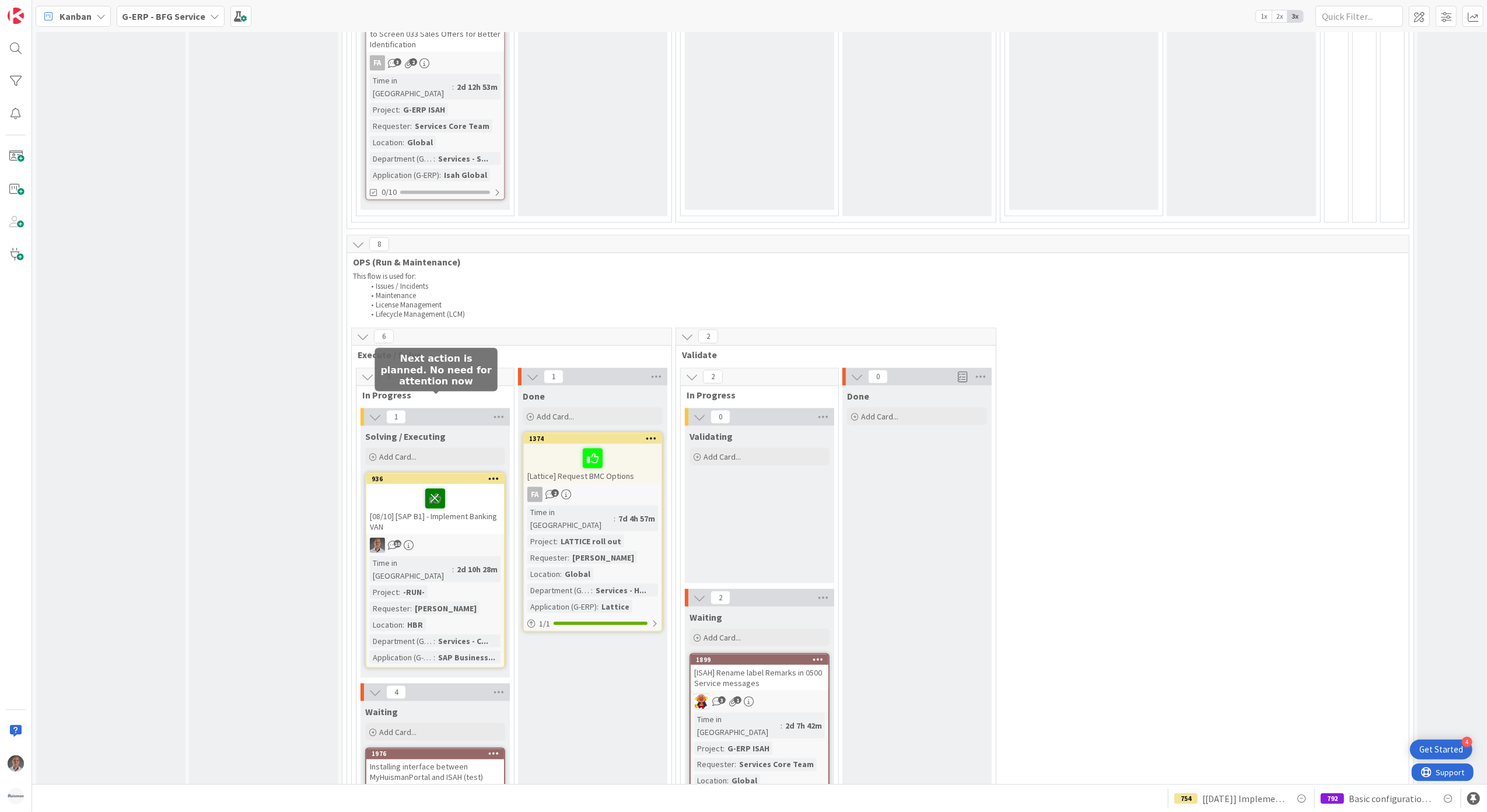
click at [435, 489] on icon at bounding box center [435, 498] width 20 height 19
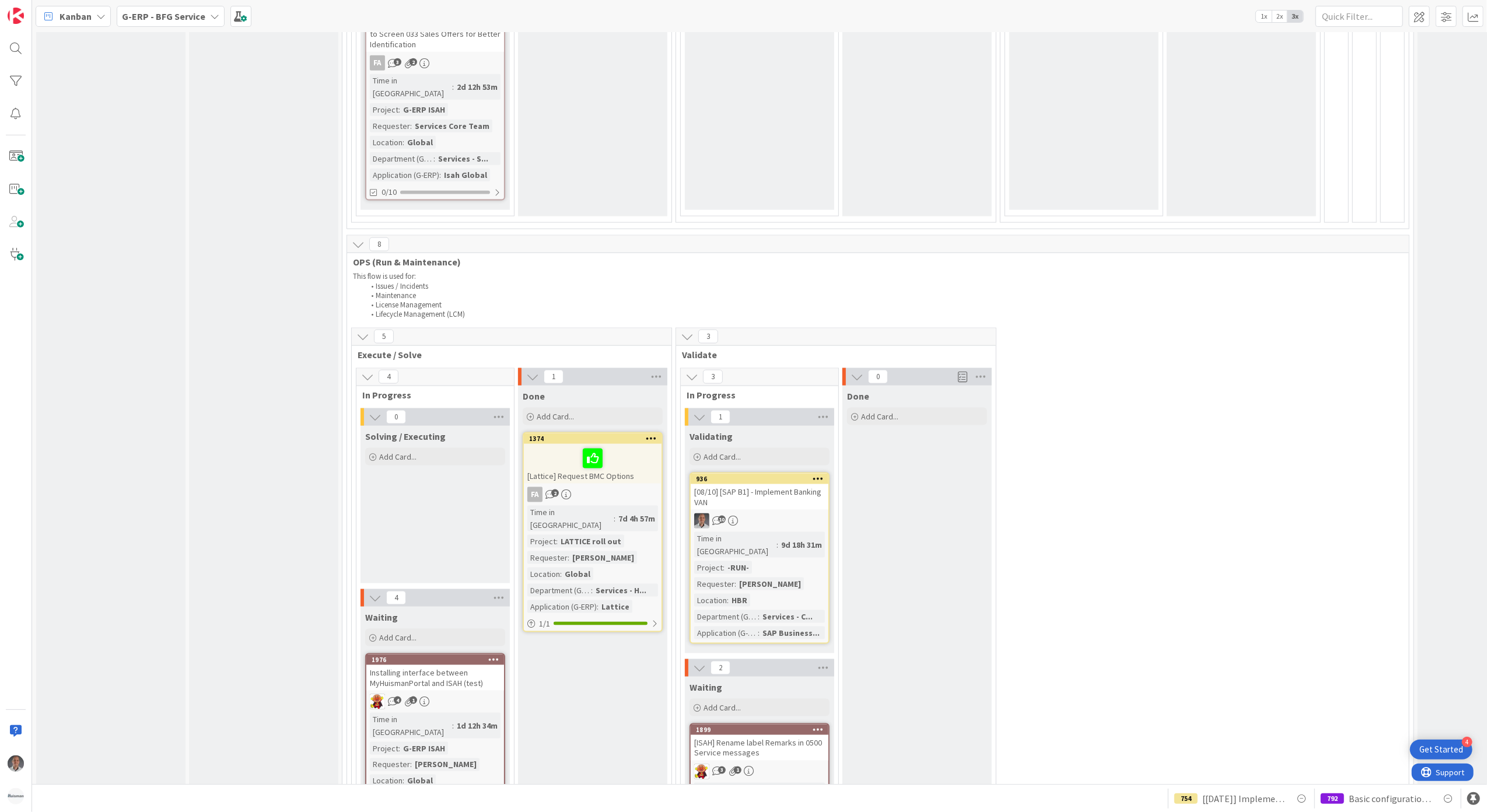
click at [777, 484] on div "[08/10] [SAP B1] - Implement Banking VAN" at bounding box center [759, 496] width 137 height 26
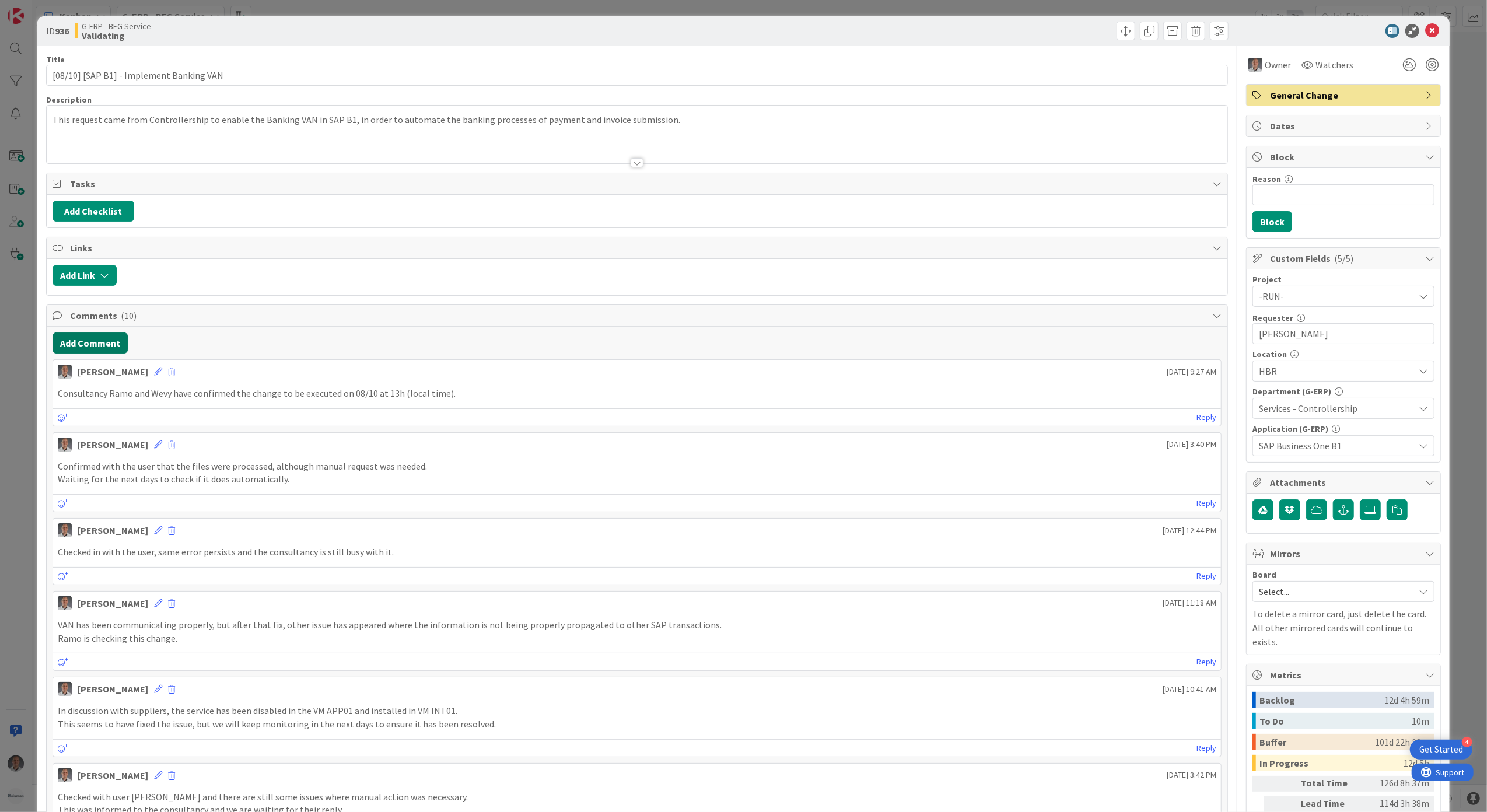
click at [101, 351] on button "Add Comment" at bounding box center [90, 342] width 75 height 21
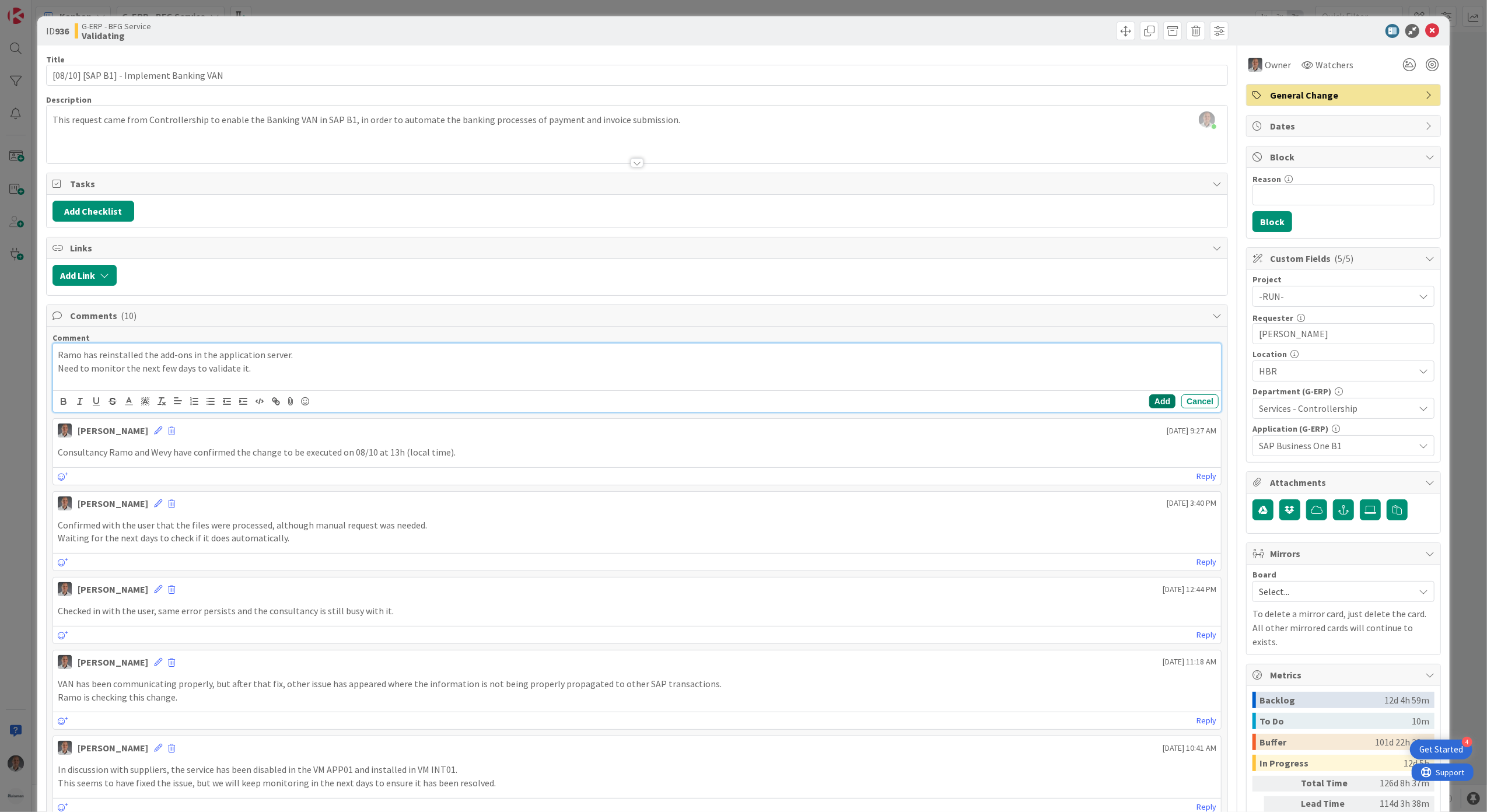
click at [1150, 400] on button "Add" at bounding box center [1162, 401] width 26 height 14
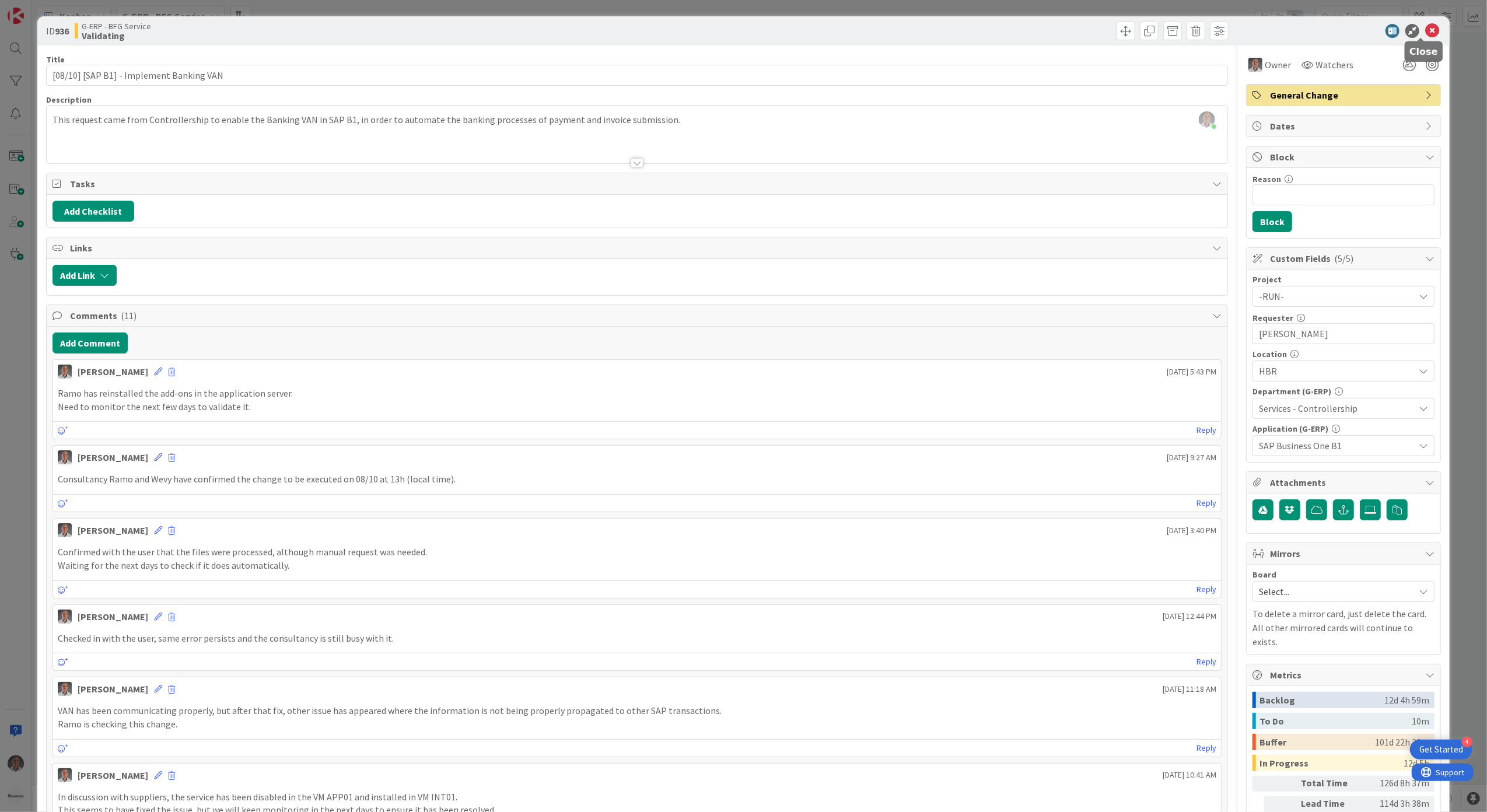
click at [1425, 33] on icon at bounding box center [1432, 30] width 14 height 14
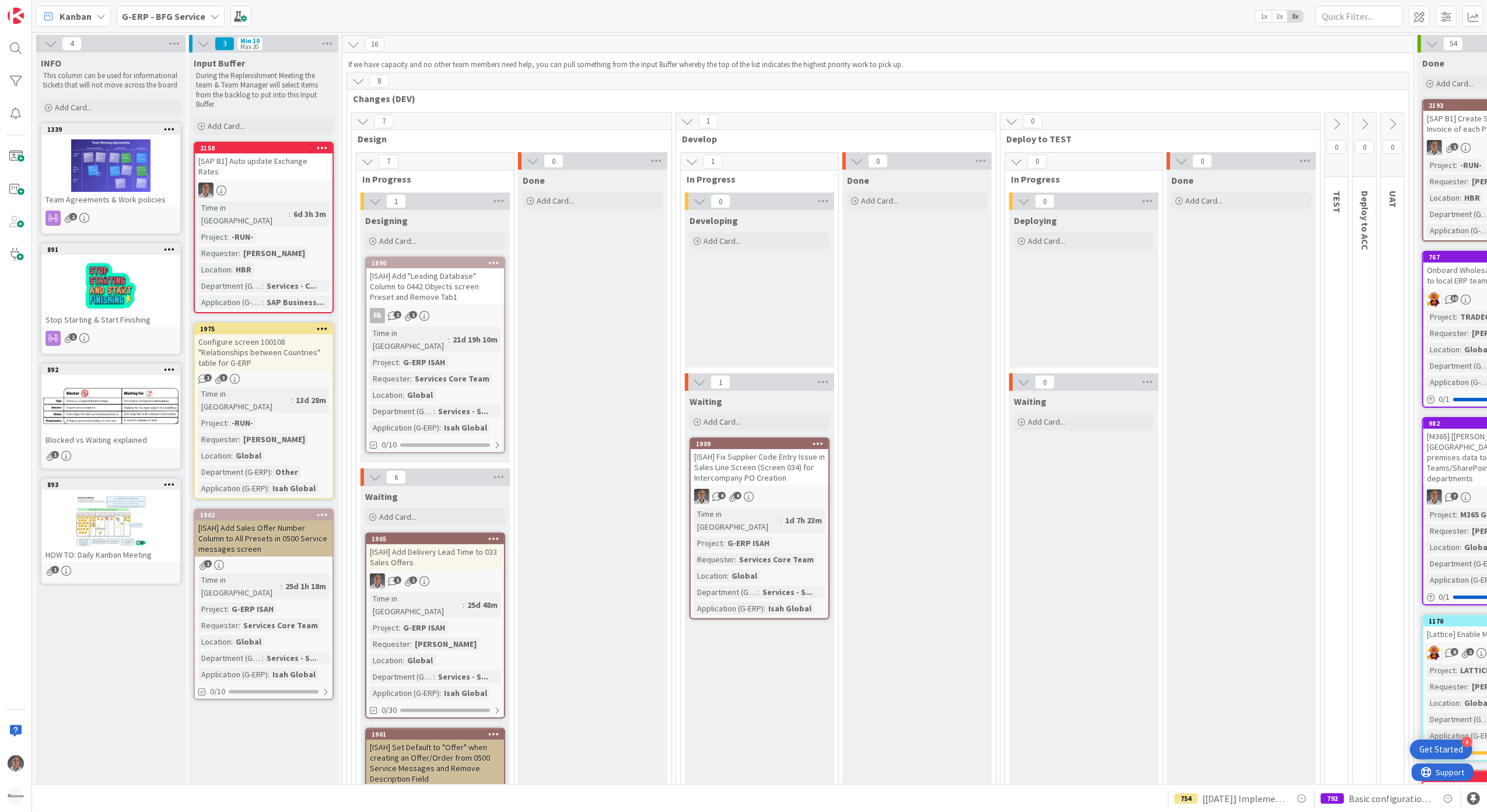
click at [176, 23] on div "G-ERP - BFG Service" at bounding box center [170, 16] width 108 height 21
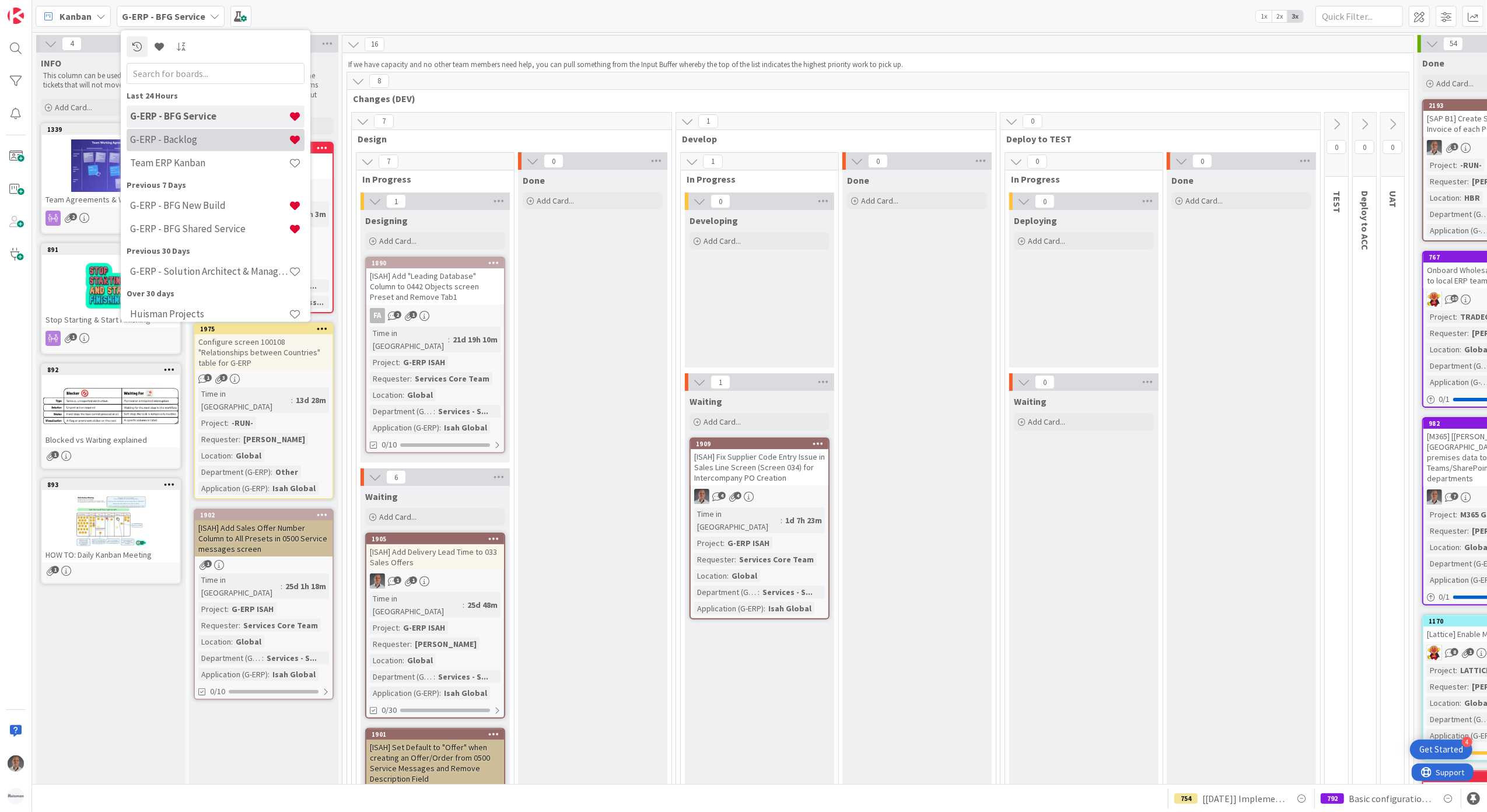
click at [203, 140] on h4 "G-ERP - Backlog" at bounding box center [210, 140] width 159 height 12
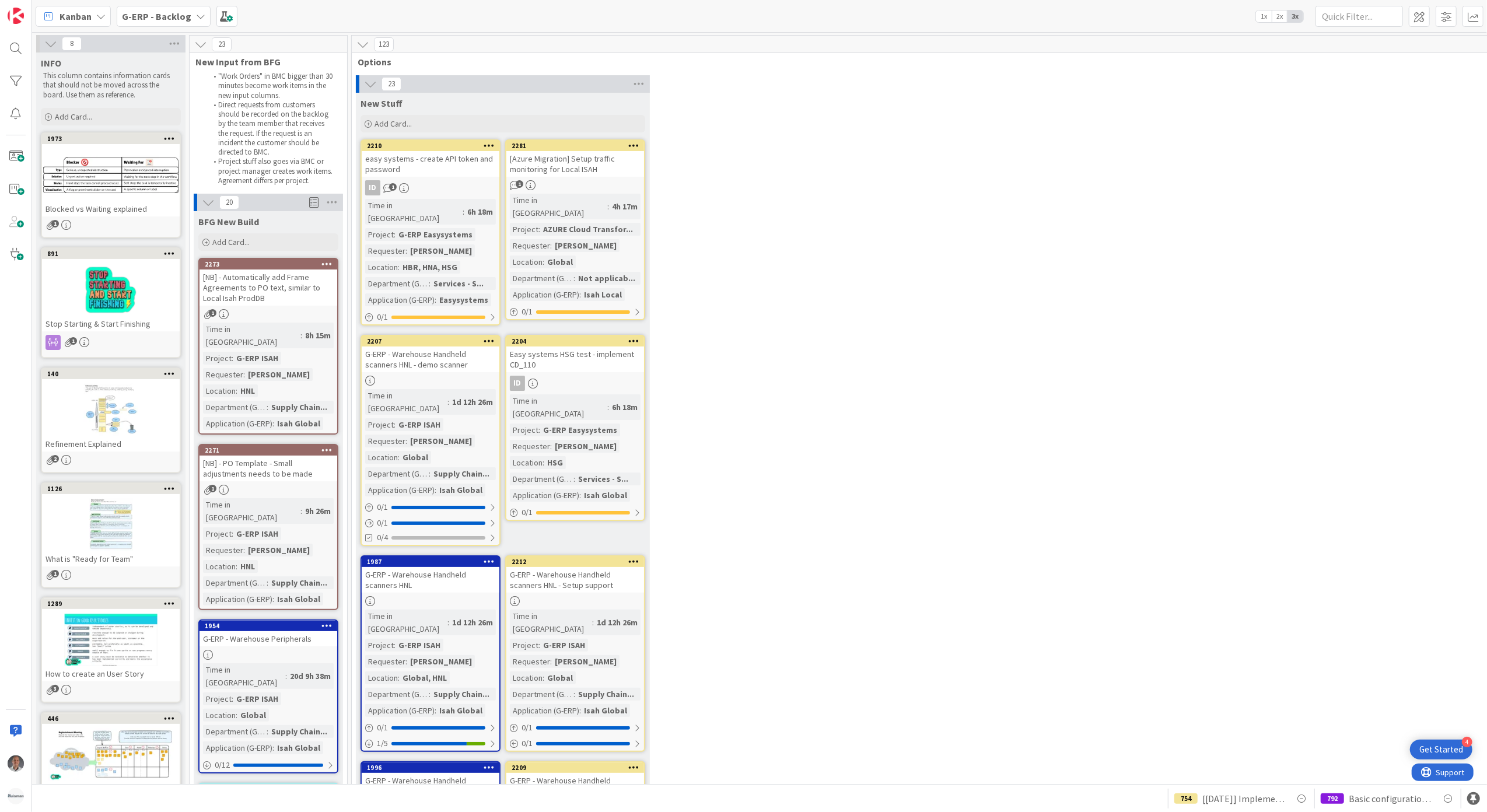
click at [175, 10] on b "G-ERP - Backlog" at bounding box center [156, 16] width 69 height 12
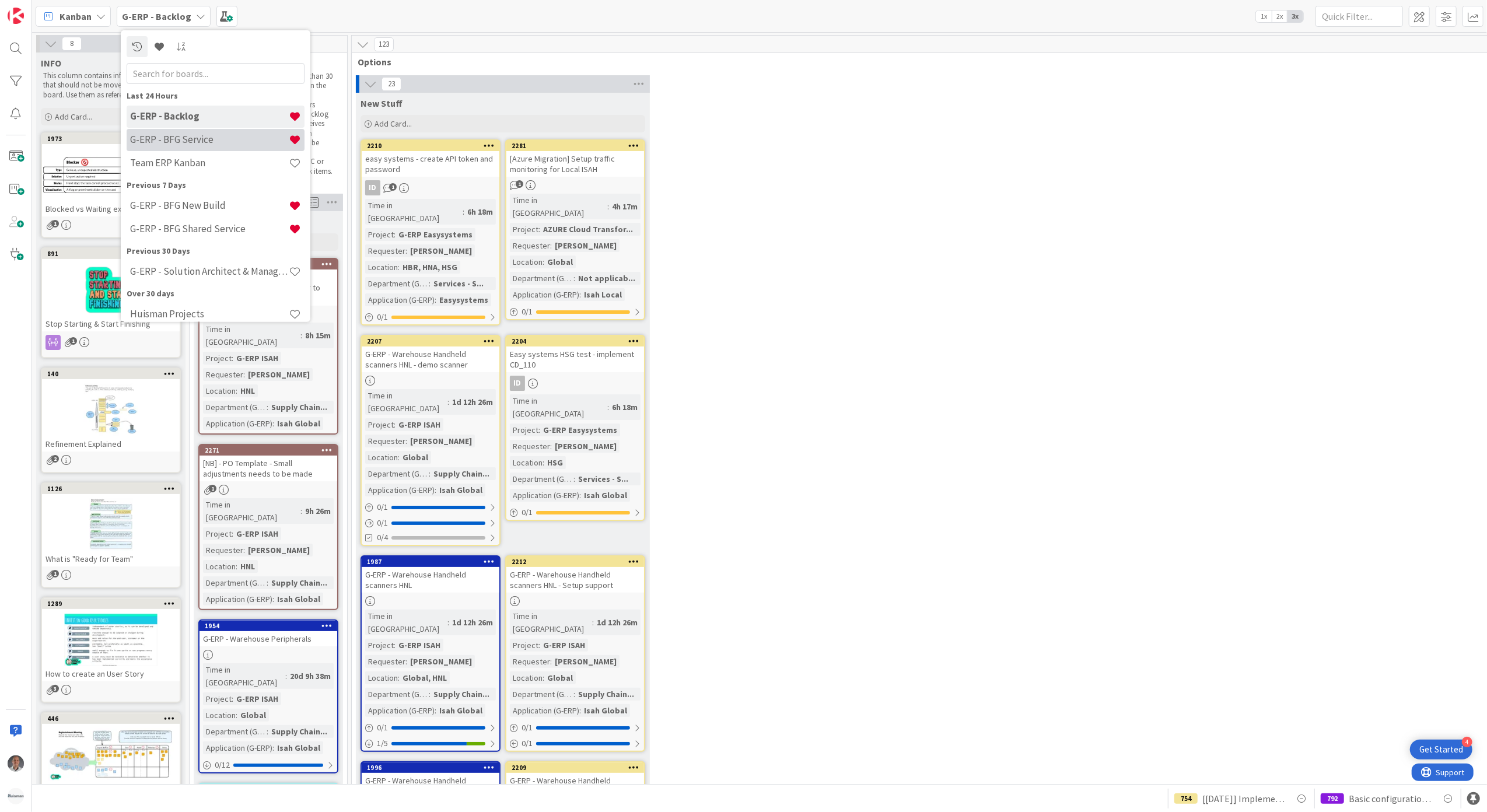
click at [196, 135] on h4 "G-ERP - BFG Service" at bounding box center [210, 140] width 159 height 12
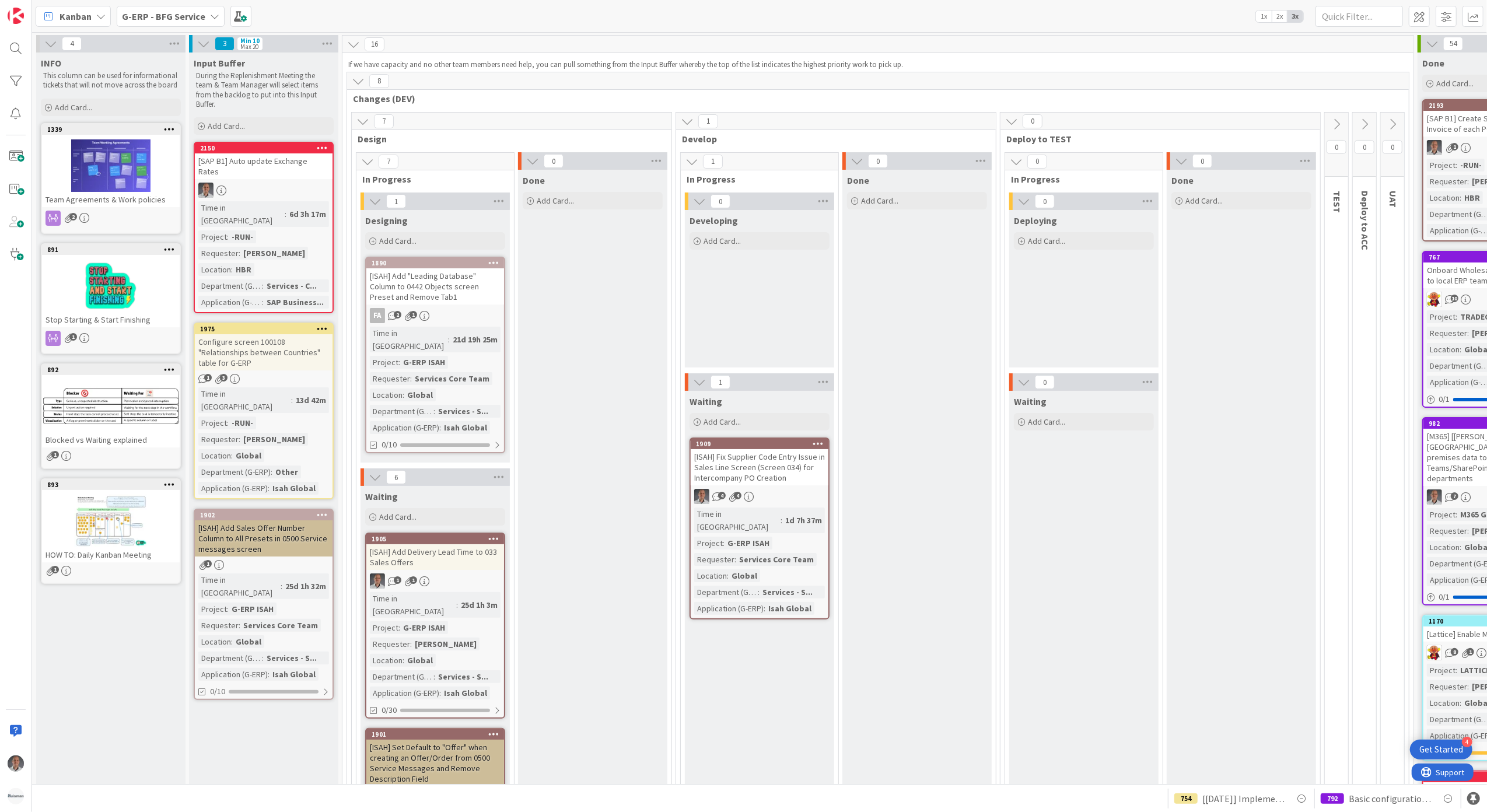
click at [197, 23] on div "G-ERP - BFG Service" at bounding box center [170, 16] width 108 height 21
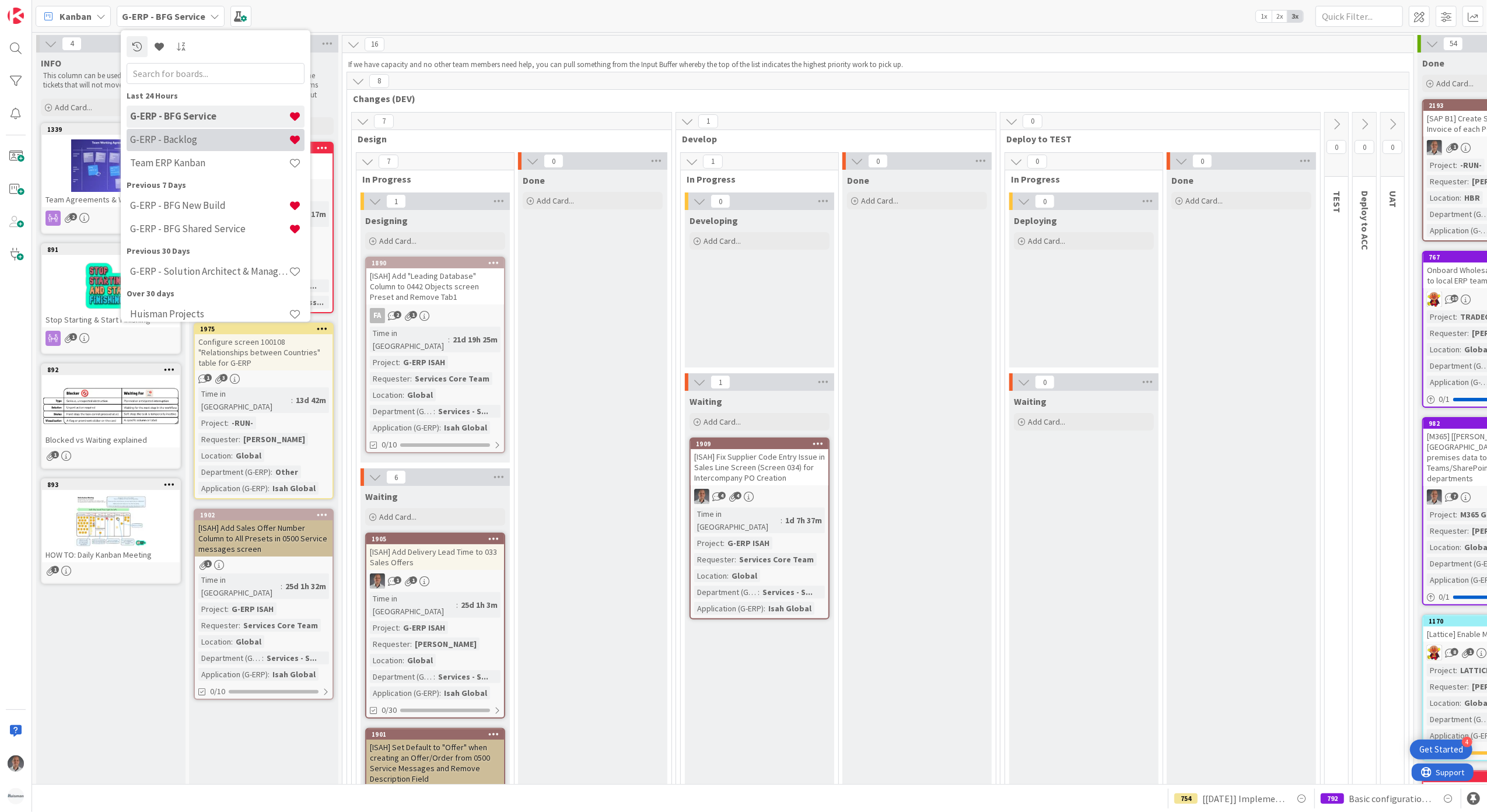
click at [217, 140] on h4 "G-ERP - Backlog" at bounding box center [210, 140] width 159 height 12
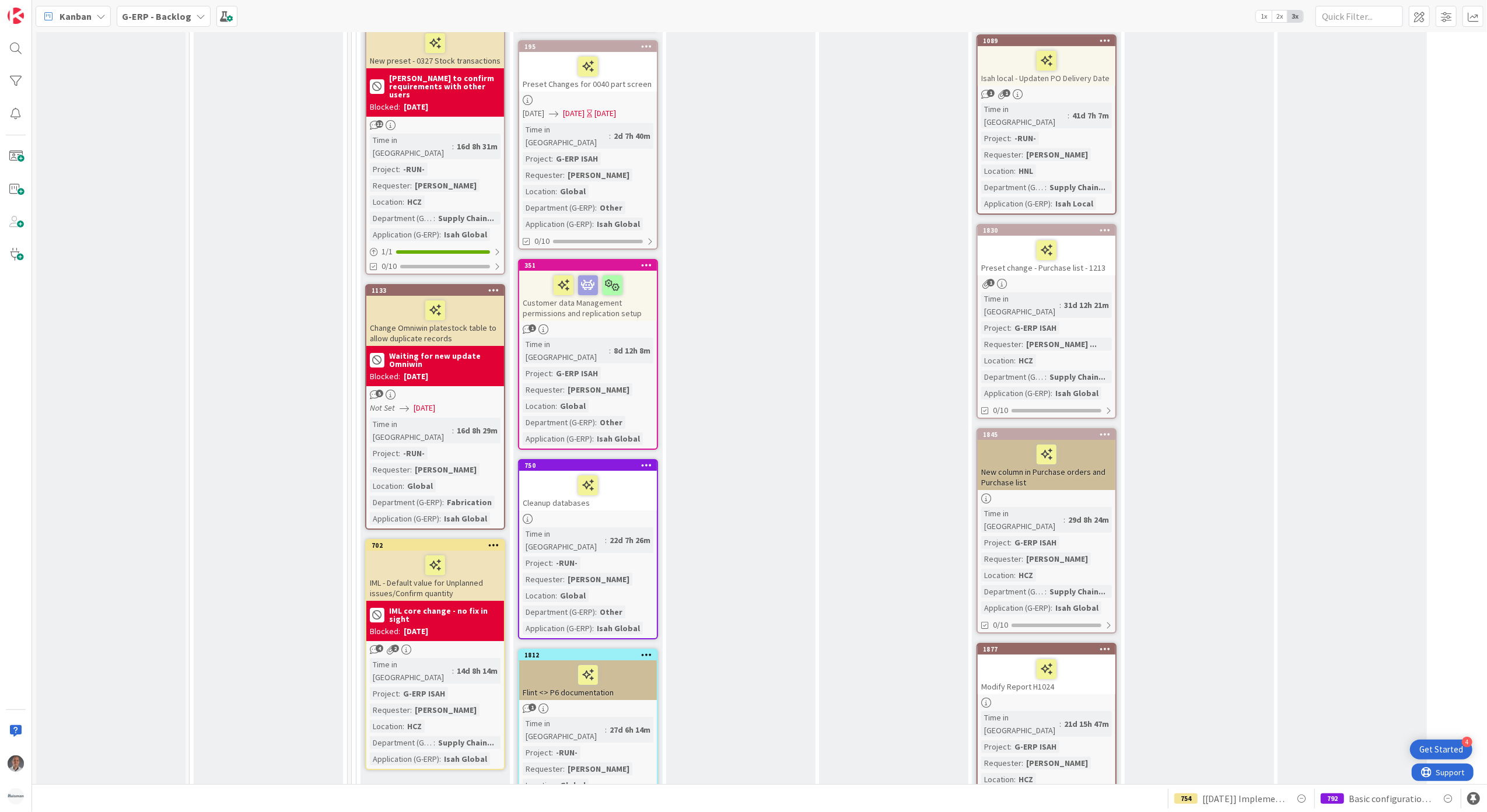
scroll to position [4587, 0]
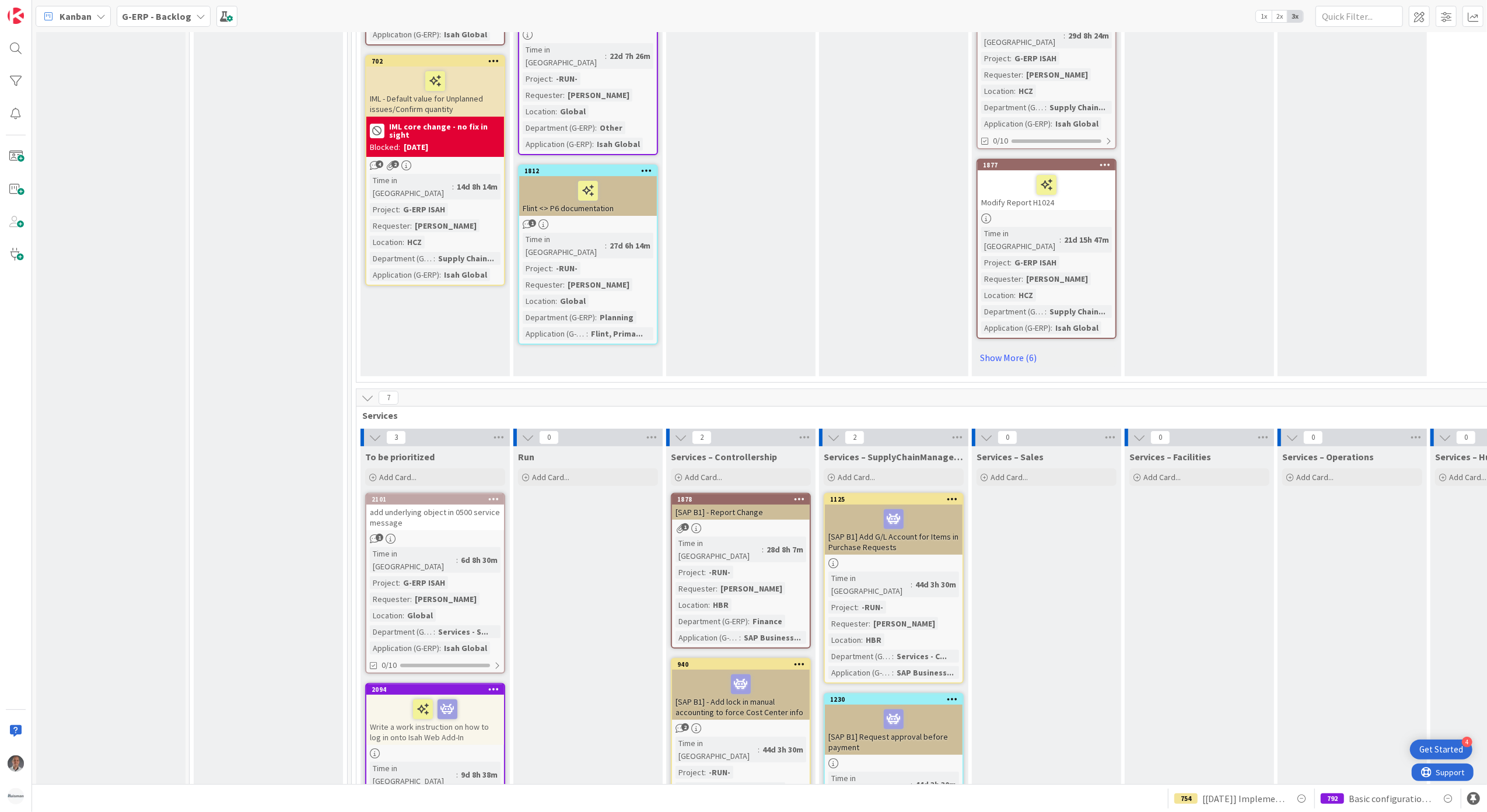
click at [481, 695] on div "Write a work instruction on how to log in onto Isah Web Add-In" at bounding box center [435, 720] width 137 height 51
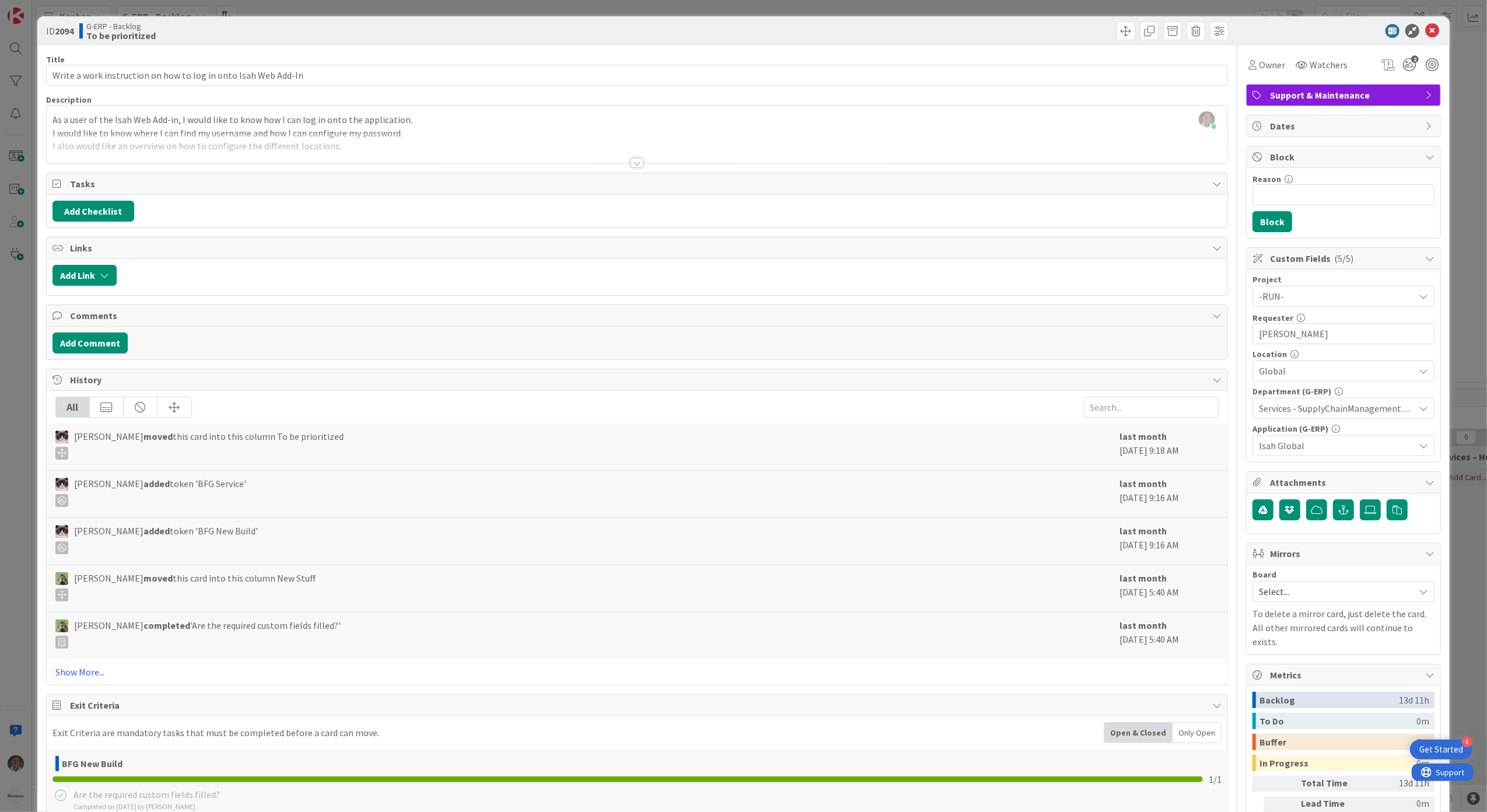
click at [631, 163] on div at bounding box center [637, 163] width 13 height 10
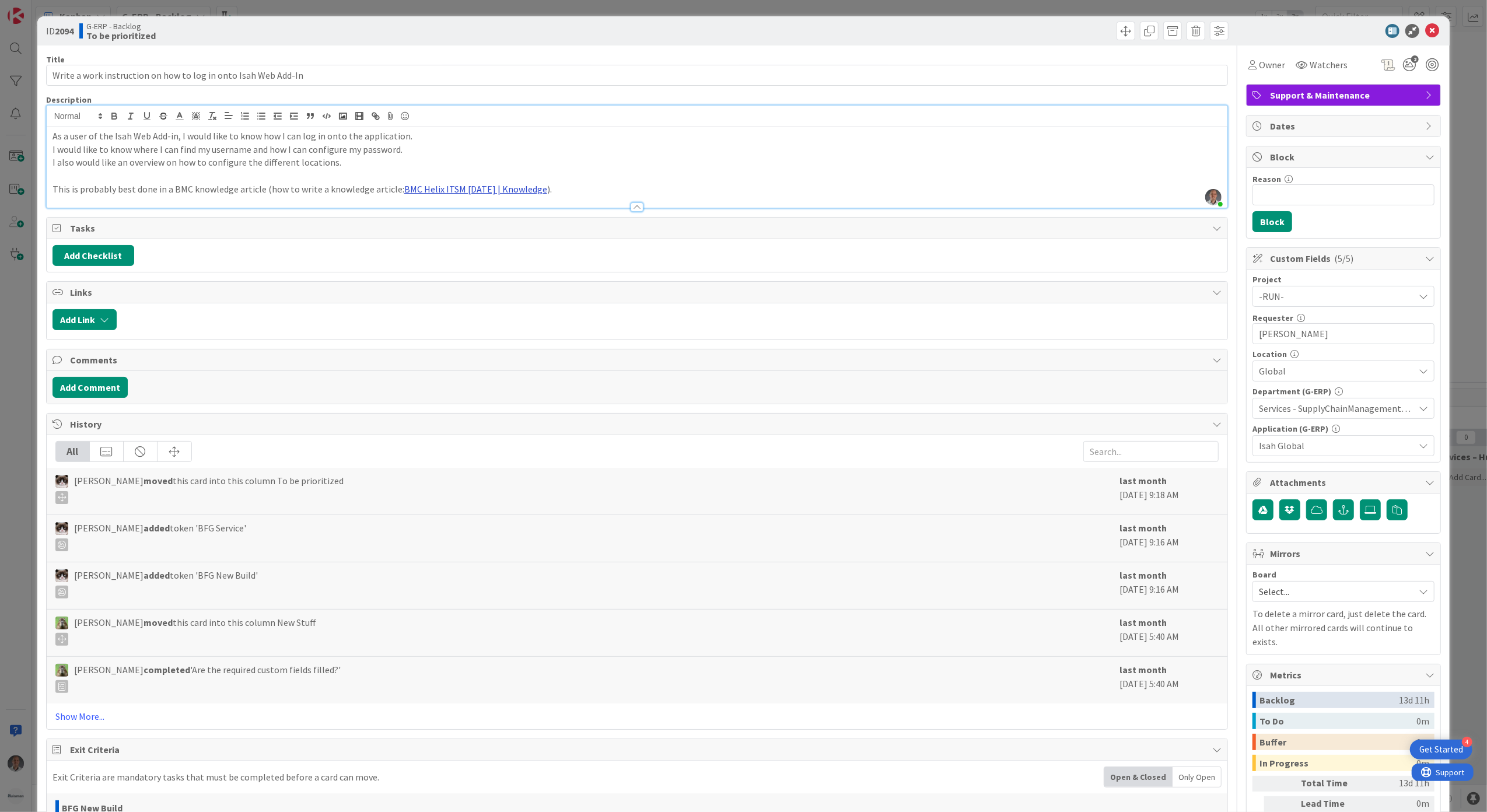
click at [465, 190] on link "BMC Helix ITSM [DATE] | Knowledge" at bounding box center [476, 189] width 143 height 12
click at [1425, 31] on icon at bounding box center [1432, 30] width 14 height 14
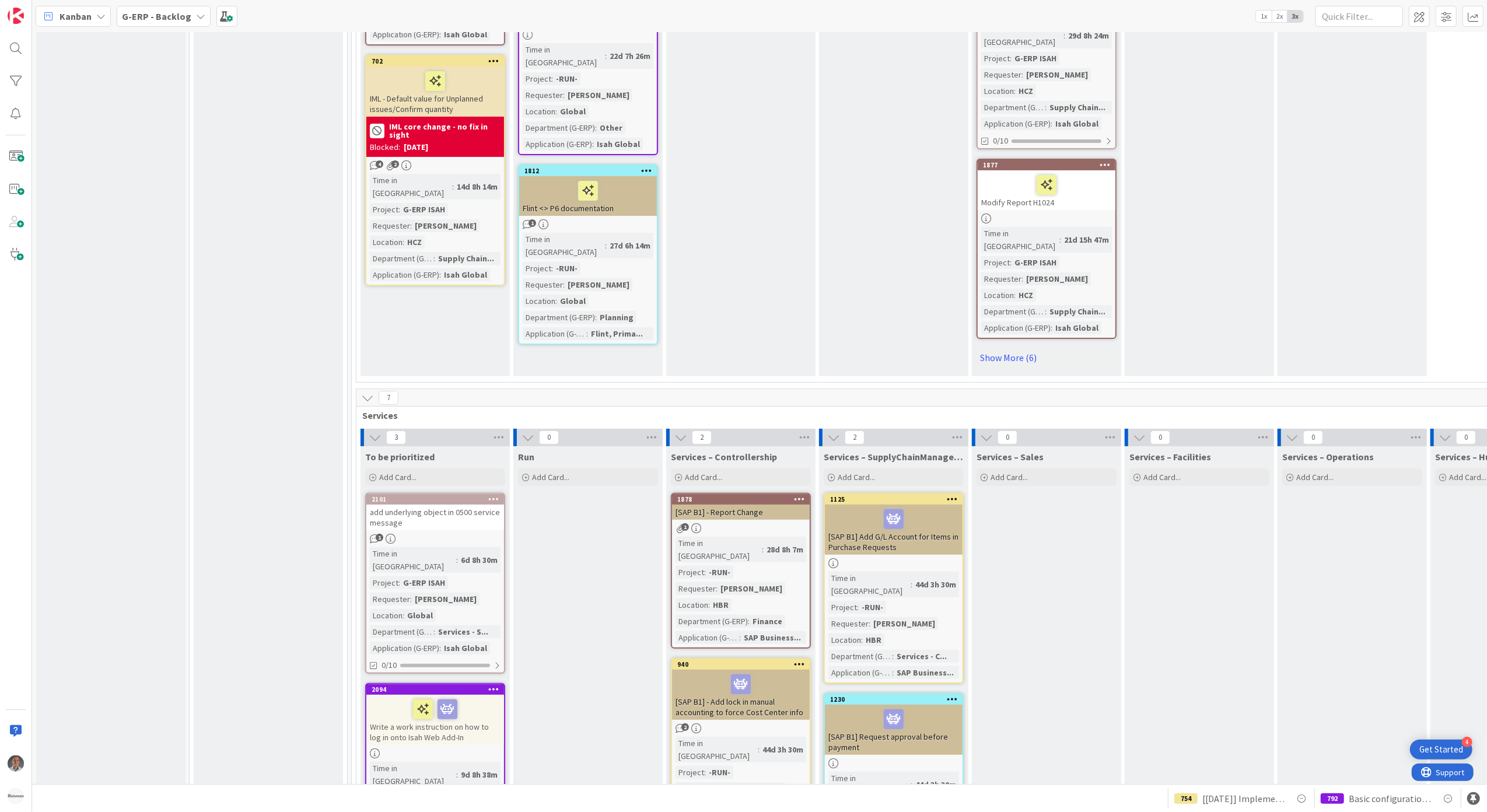
click at [492, 685] on icon at bounding box center [493, 689] width 11 height 8
click at [422, 767] on span "To be prioritized" at bounding box center [389, 775] width 88 height 15
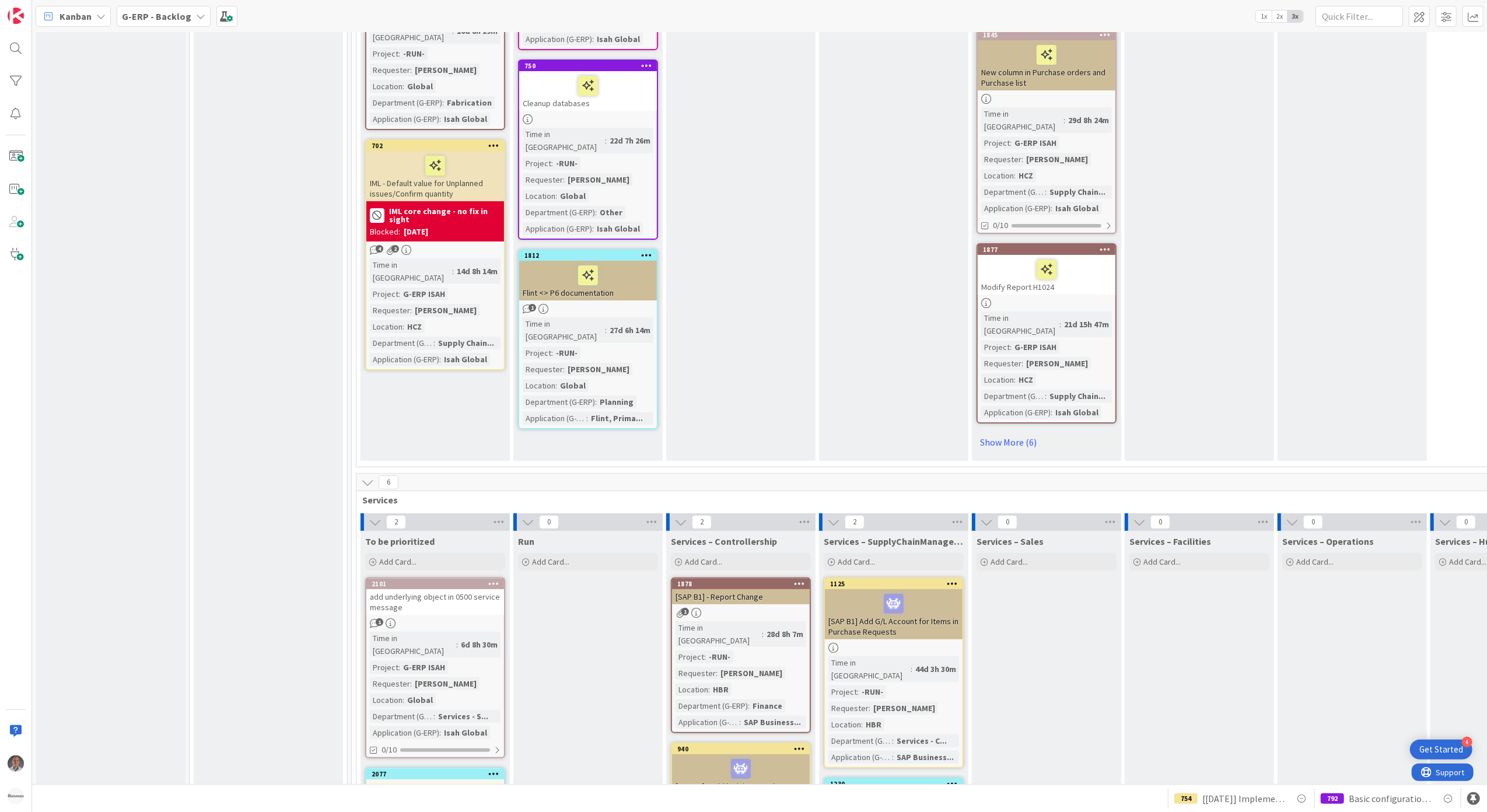
click at [495, 769] on icon at bounding box center [493, 773] width 11 height 8
click at [453, 811] on span "G-ERP - Backlog" at bounding box center [406, 822] width 131 height 16
click at [552, 546] on div "Run Add Card..." at bounding box center [588, 753] width 149 height 446
click at [493, 769] on icon at bounding box center [493, 773] width 11 height 8
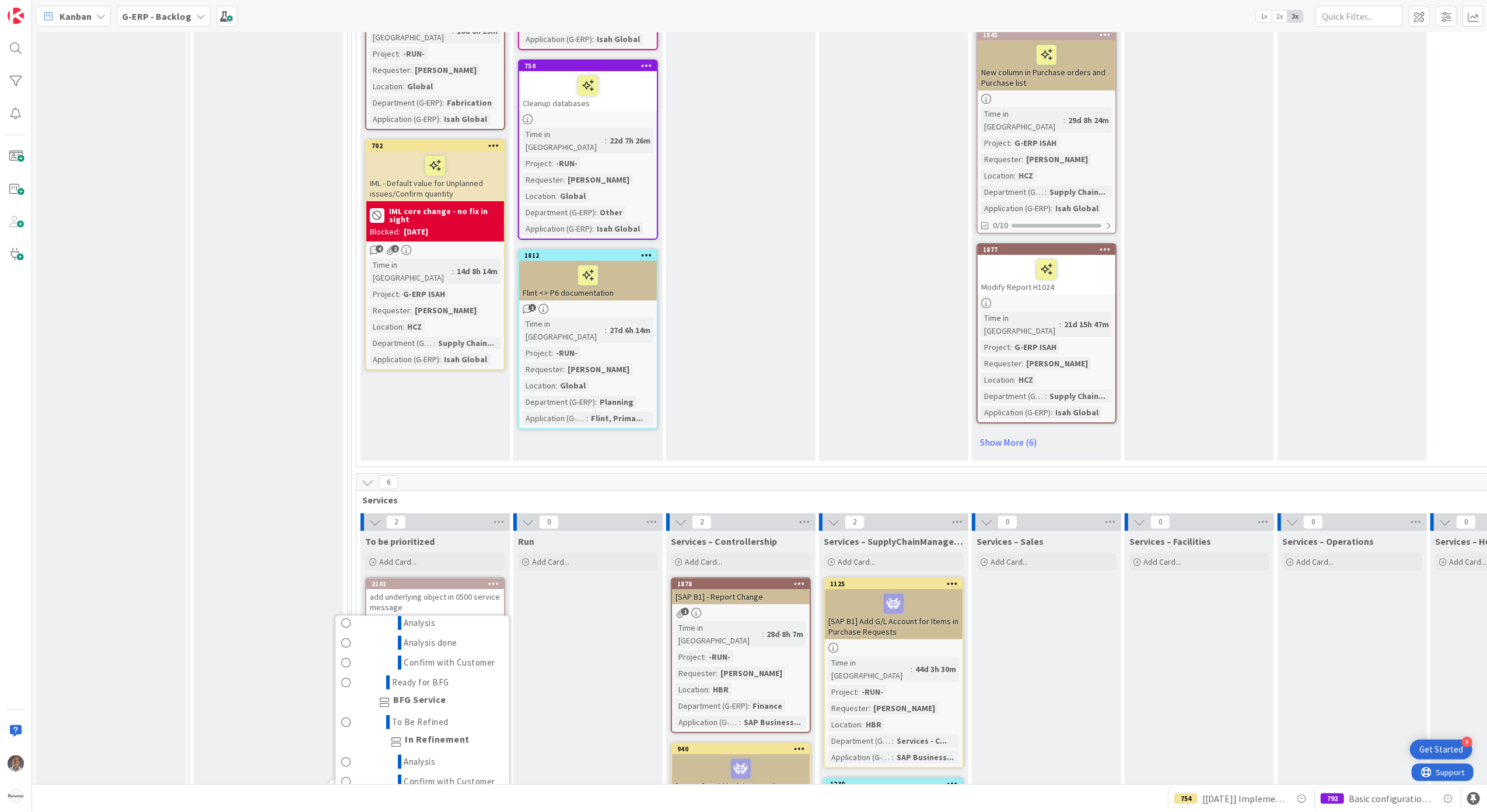
scroll to position [892, 0]
click at [447, 702] on link "To Be Refined" at bounding box center [422, 712] width 174 height 20
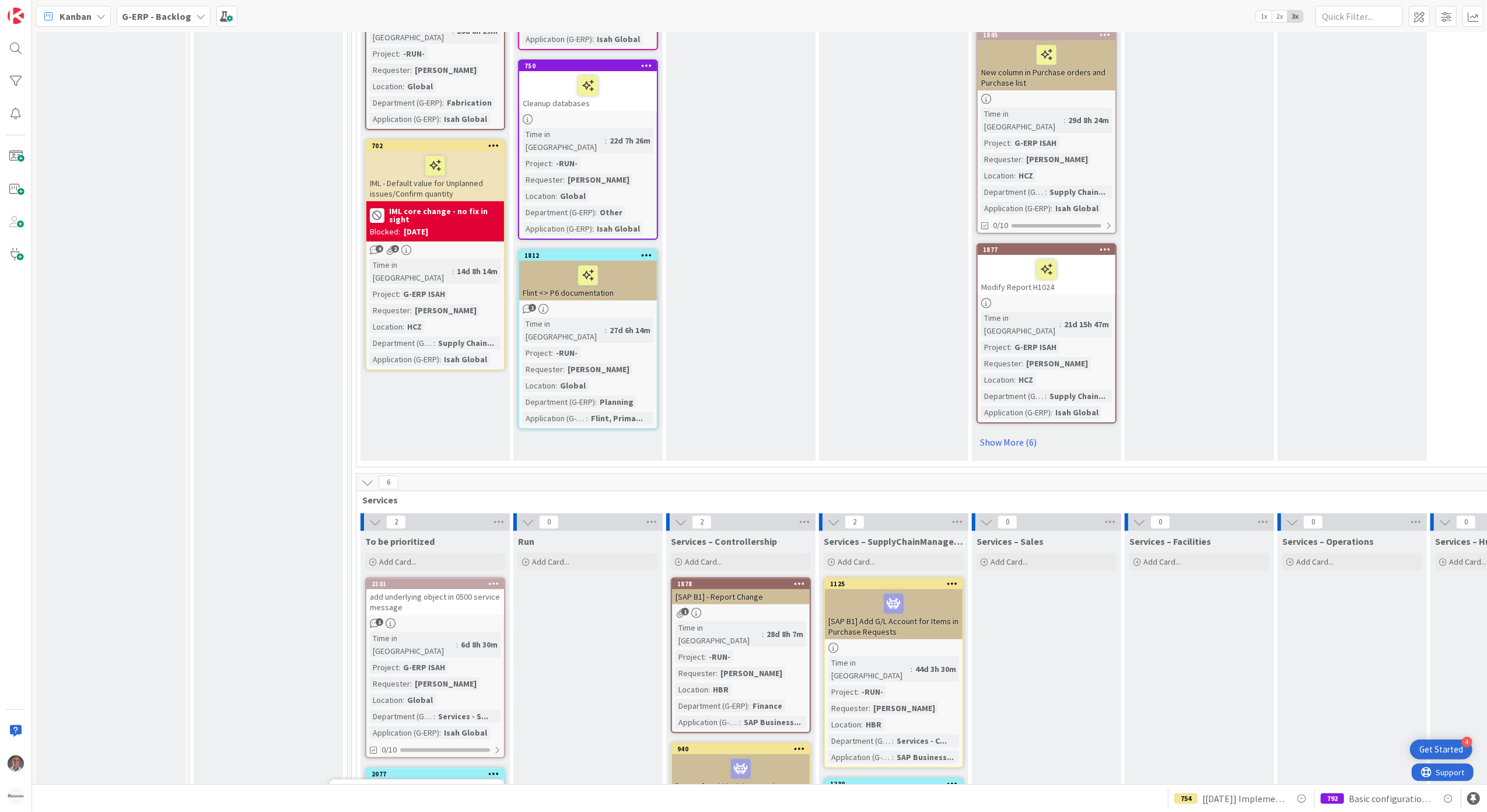
click at [495, 579] on icon at bounding box center [493, 582] width 11 height 8
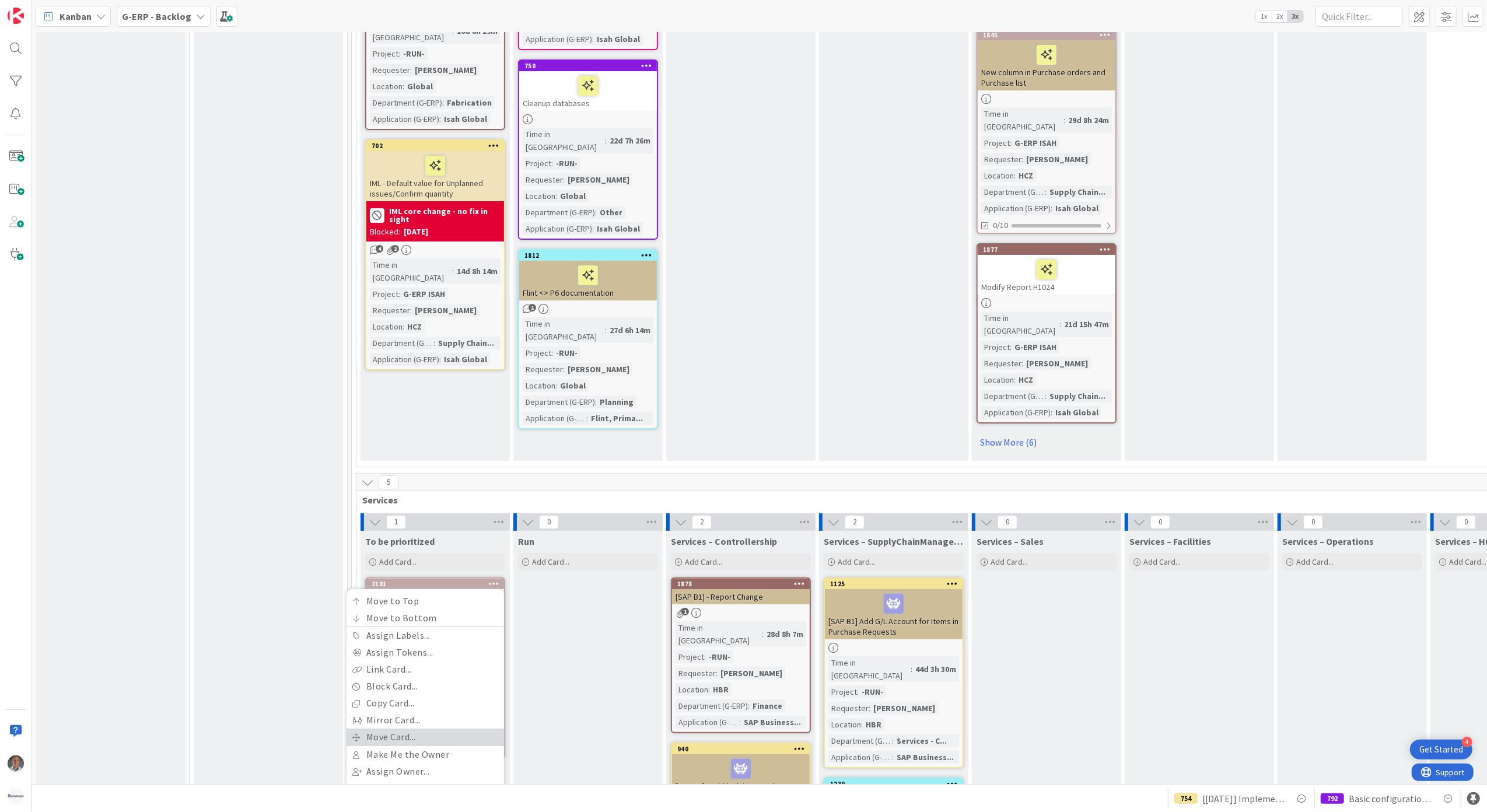
click at [433, 728] on link "Move Card..." at bounding box center [425, 736] width 158 height 17
click at [477, 660] on div "To be prioritized" at bounding box center [409, 669] width 136 height 19
click at [464, 811] on link "To Be Refined" at bounding box center [422, 820] width 174 height 20
click at [360, 722] on button "Move" at bounding box center [354, 733] width 38 height 21
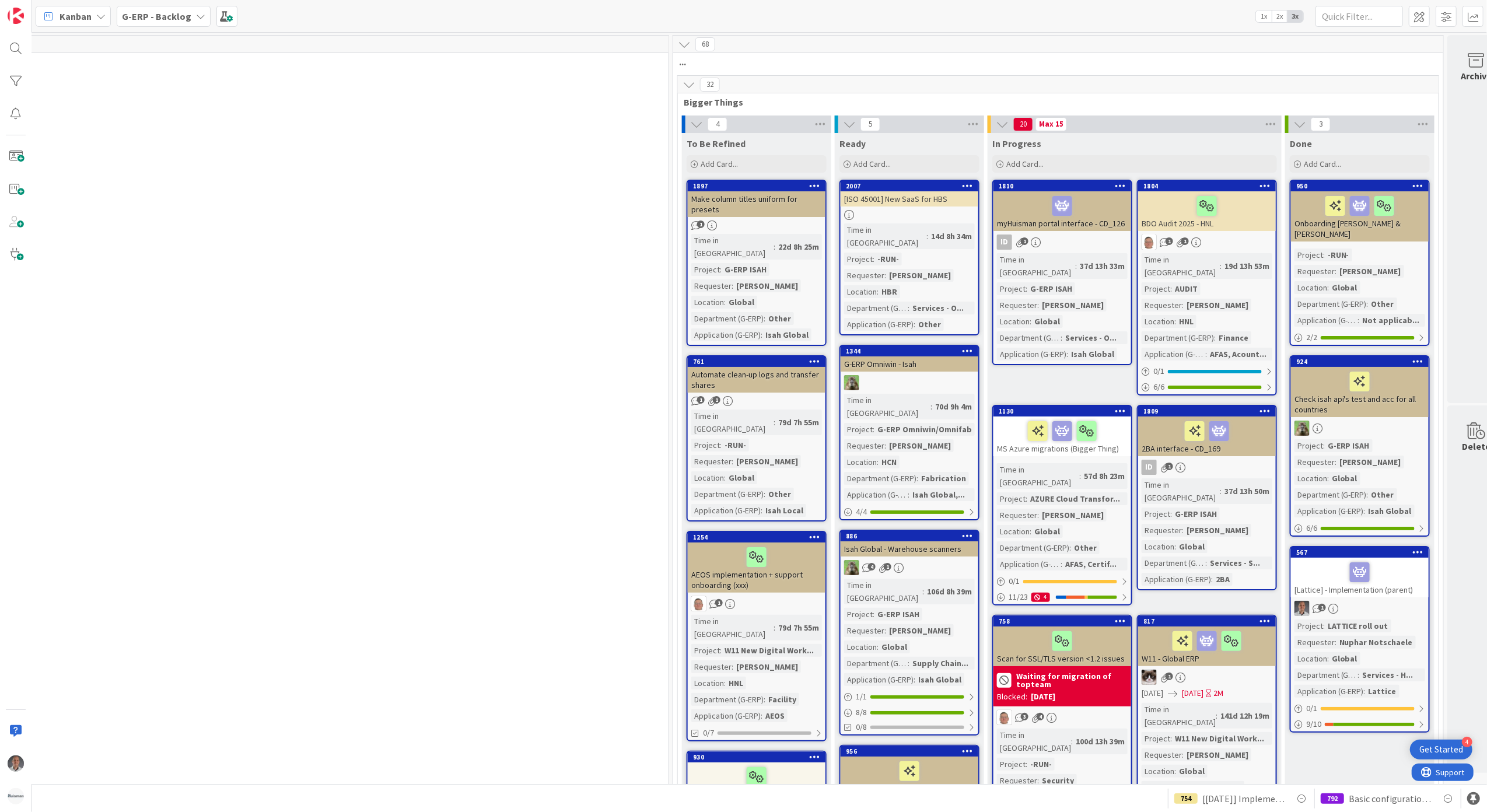
scroll to position [0, 956]
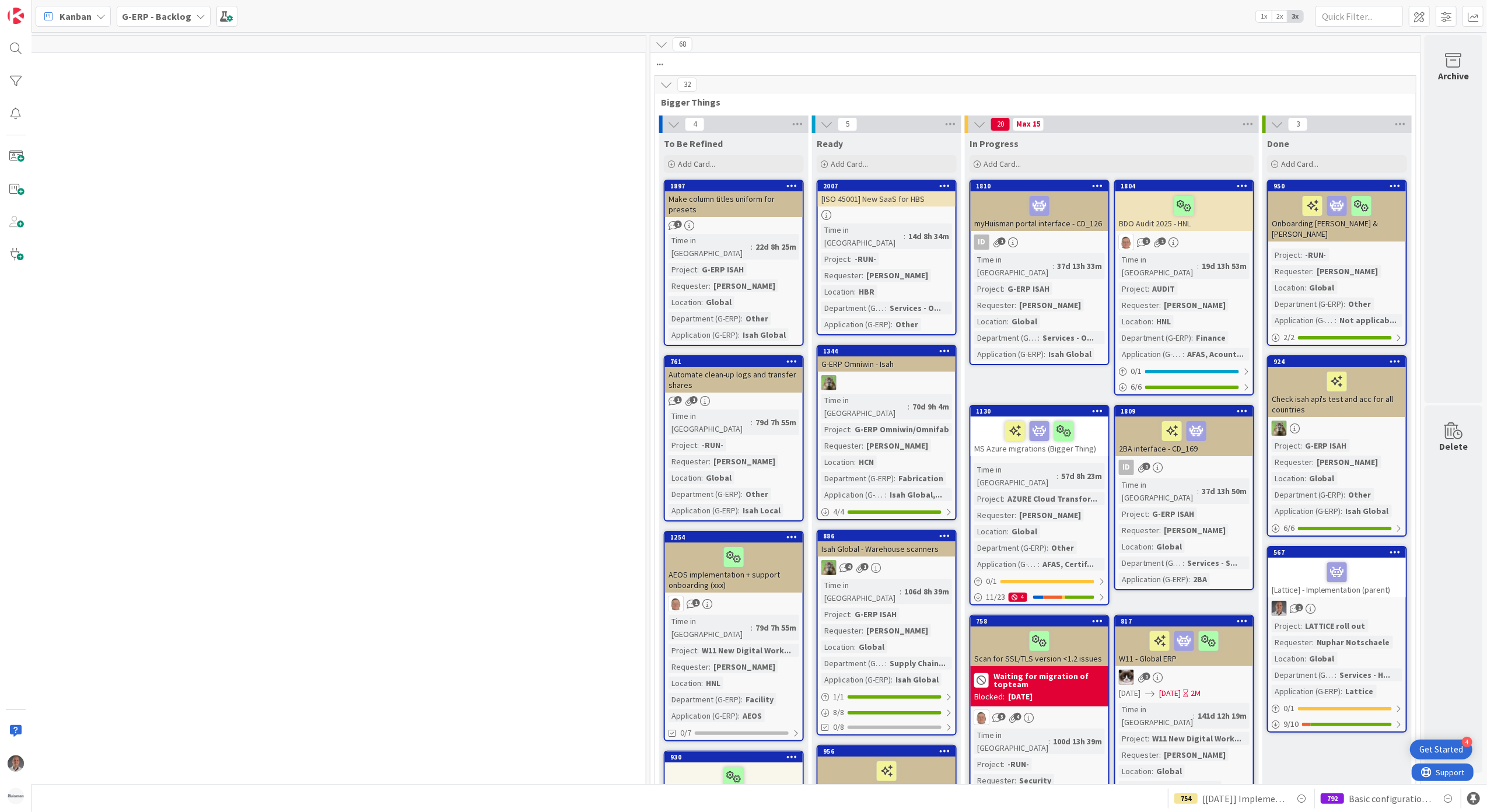
click at [1379, 796] on span "Basic configuration Isah test environment HSG" at bounding box center [1390, 798] width 82 height 14
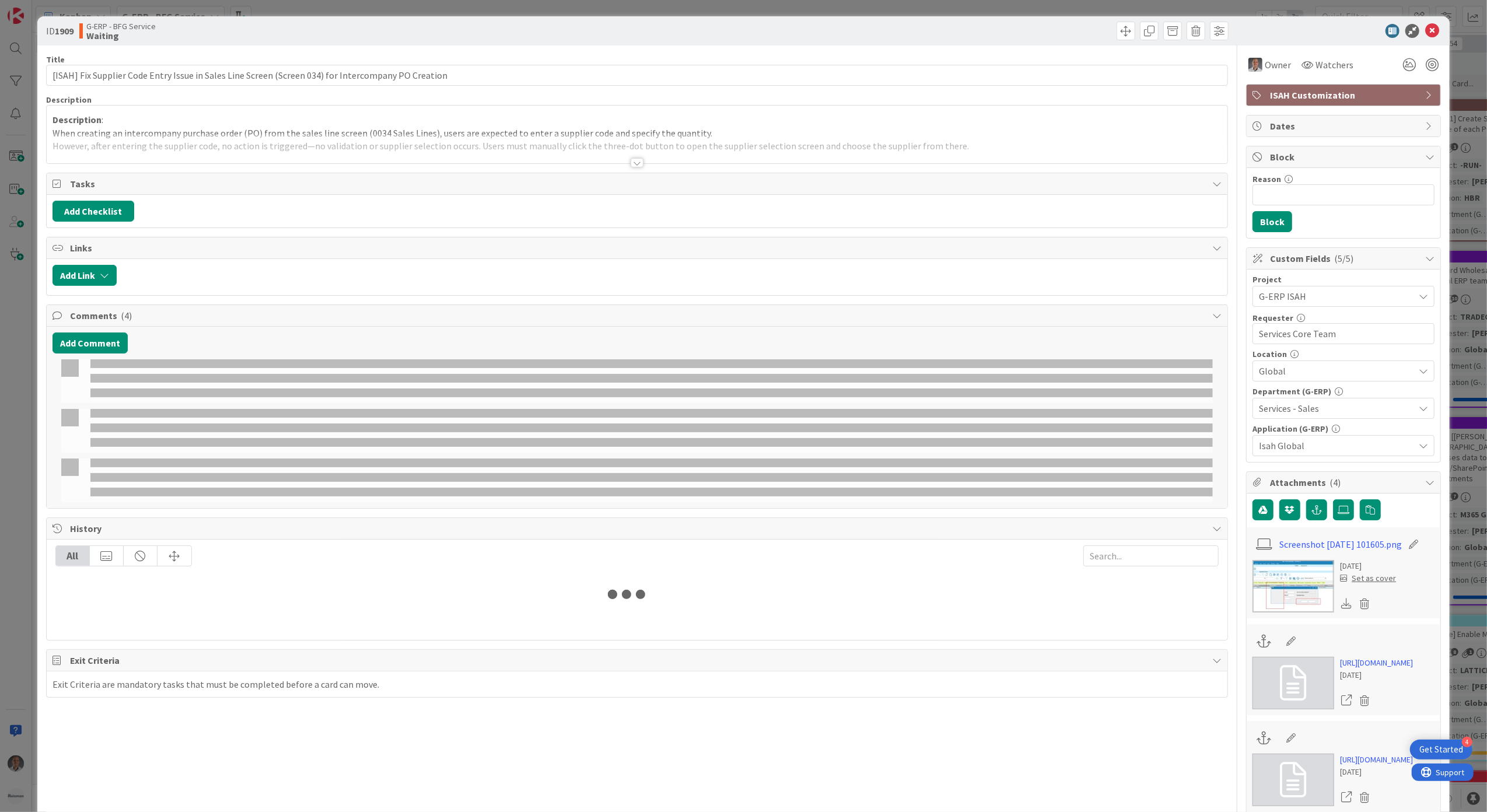
click at [1425, 31] on icon at bounding box center [1432, 30] width 14 height 14
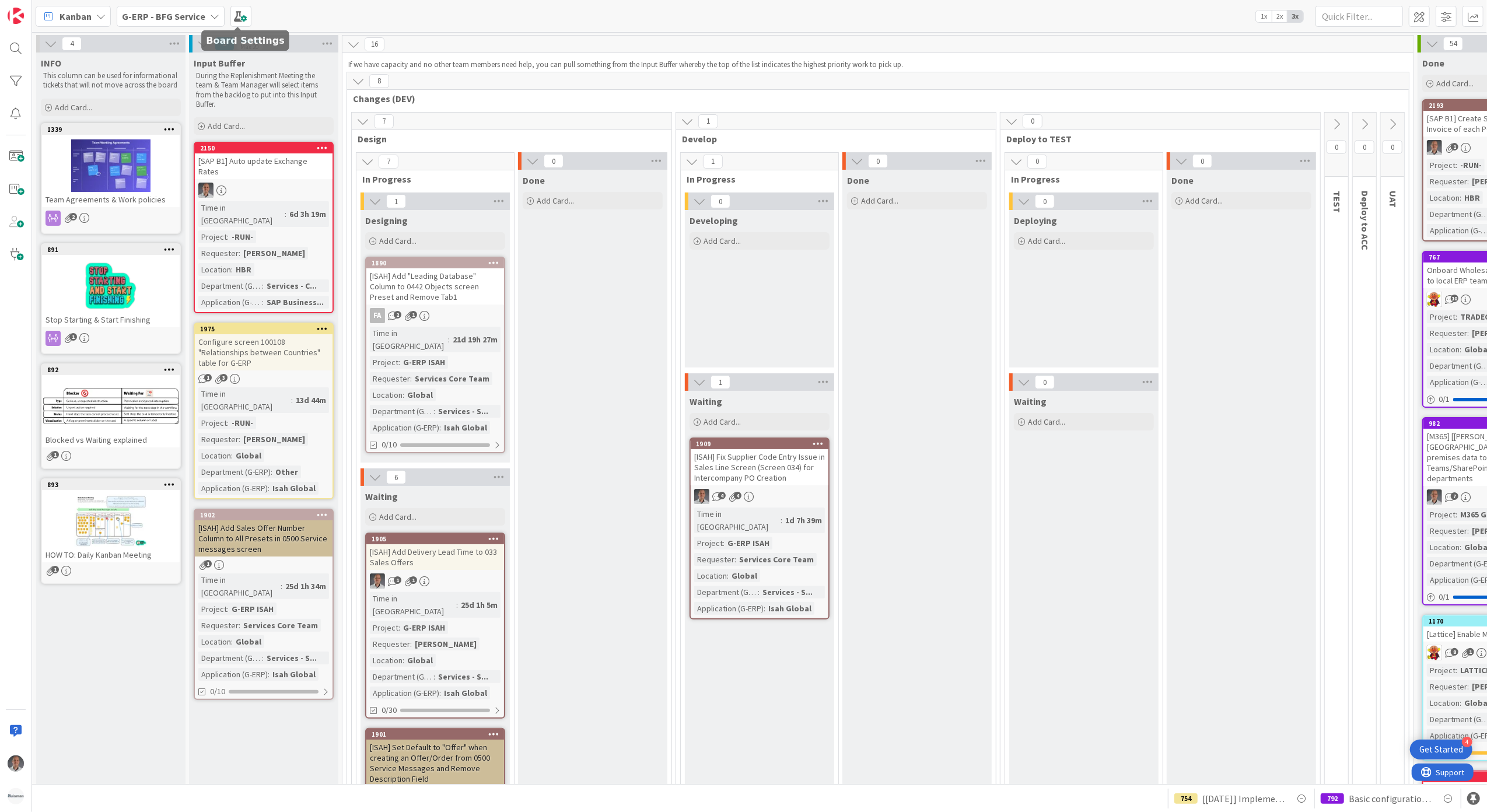
click at [164, 18] on b "G-ERP - BFG Service" at bounding box center [163, 16] width 83 height 12
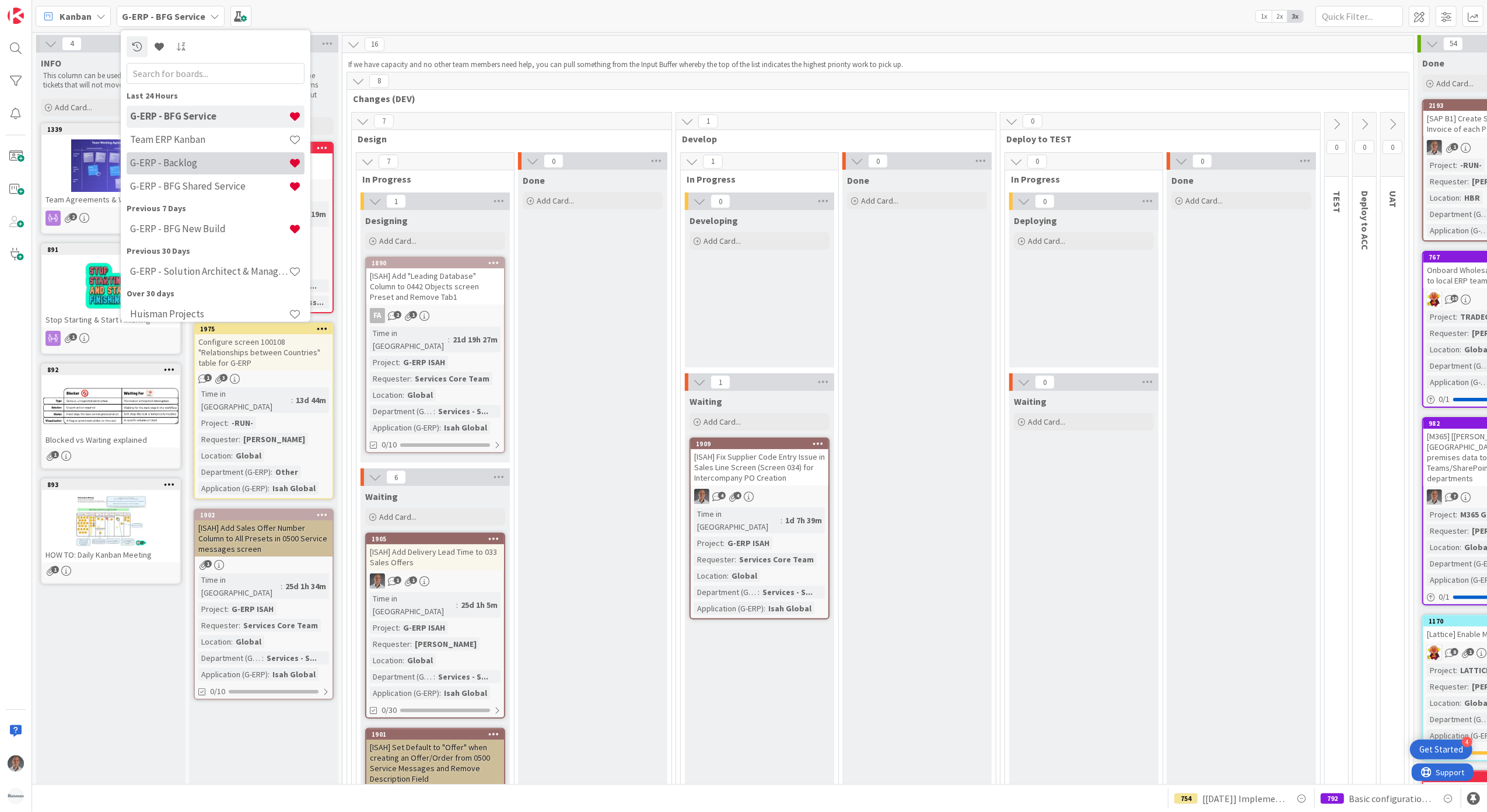
click at [219, 164] on h4 "G-ERP - Backlog" at bounding box center [210, 163] width 159 height 12
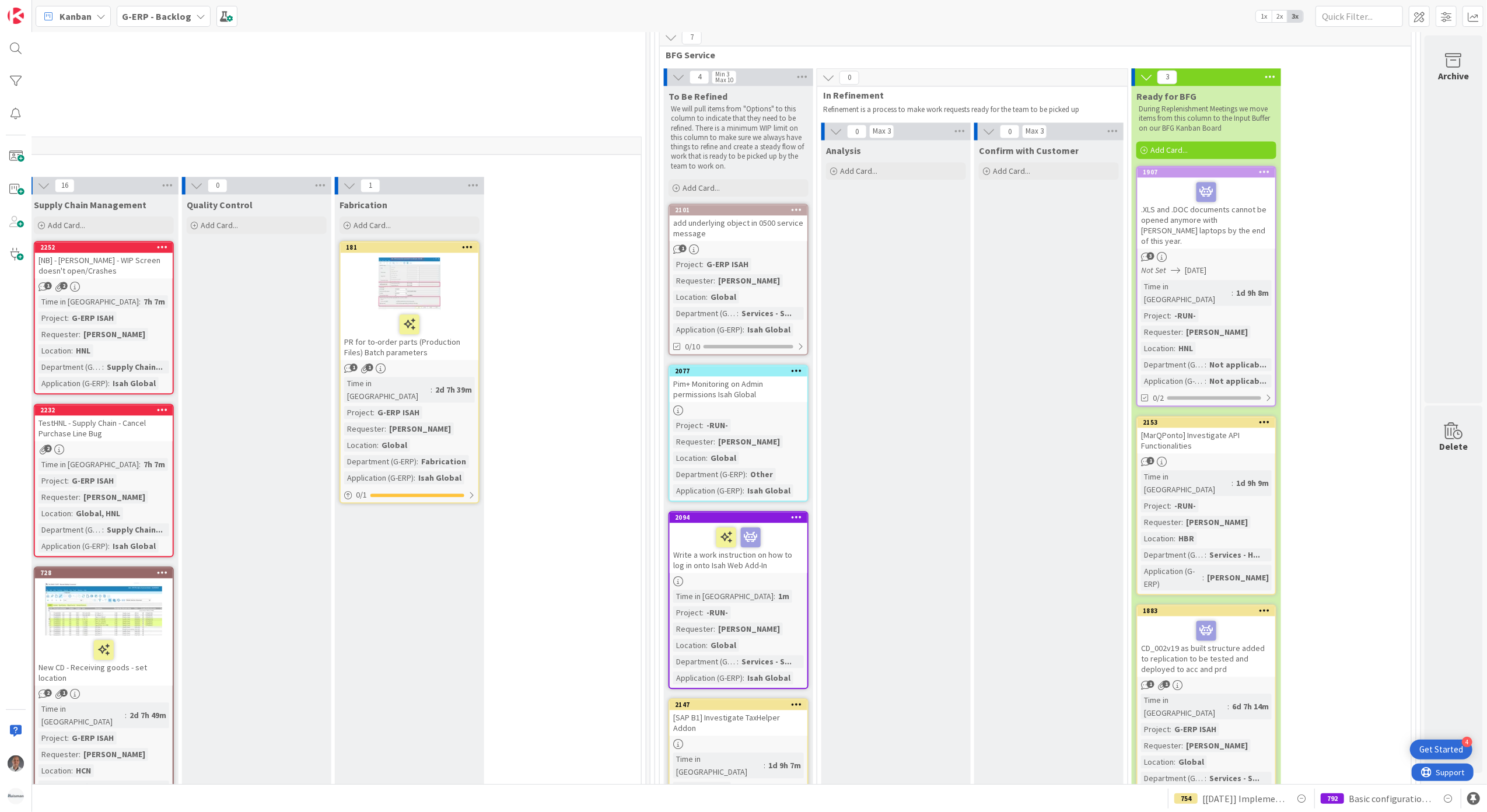
scroll to position [2715, 956]
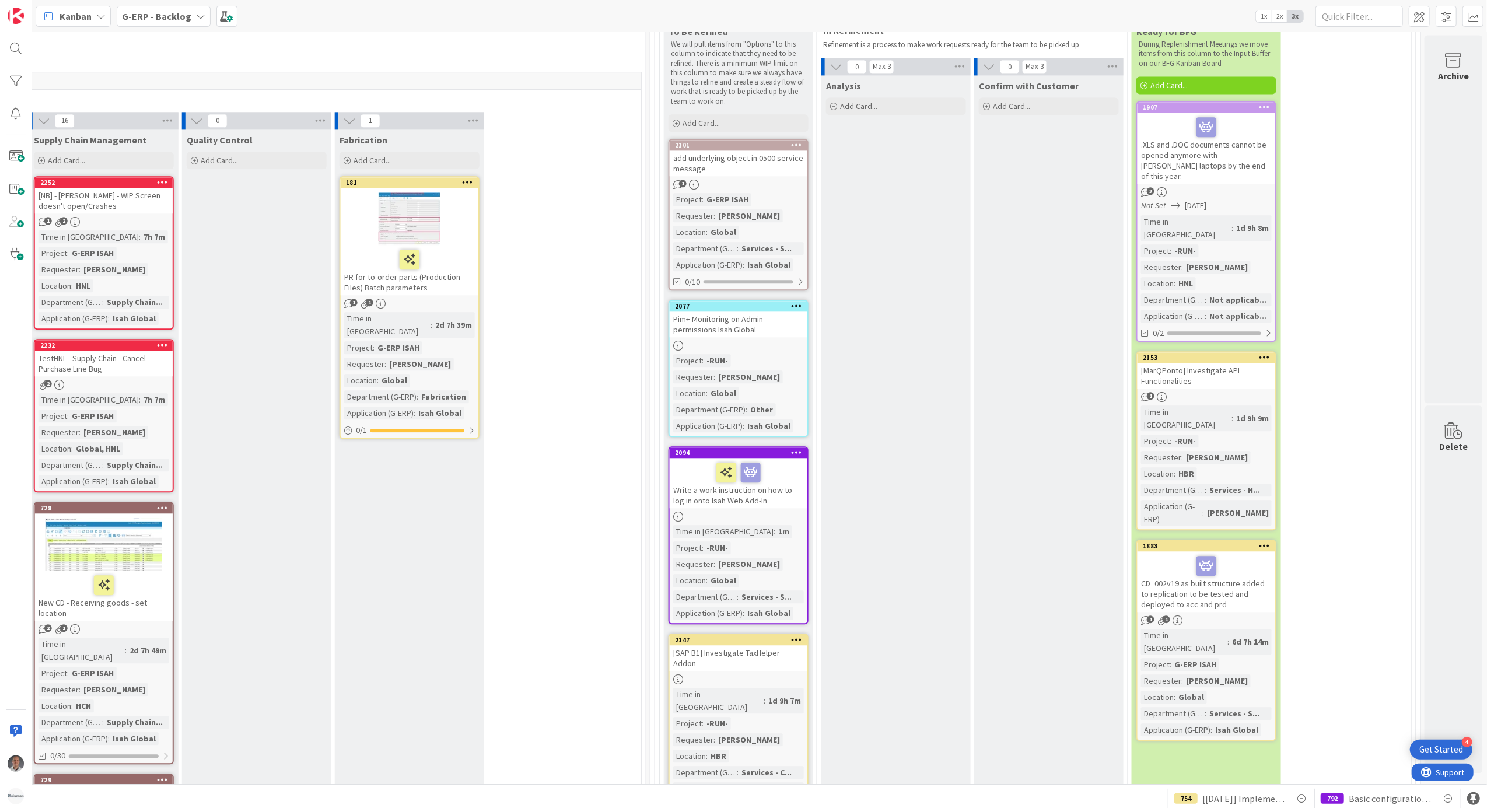
click at [761, 645] on div "[SAP B1] Investigate TaxHelper Addon" at bounding box center [738, 657] width 137 height 26
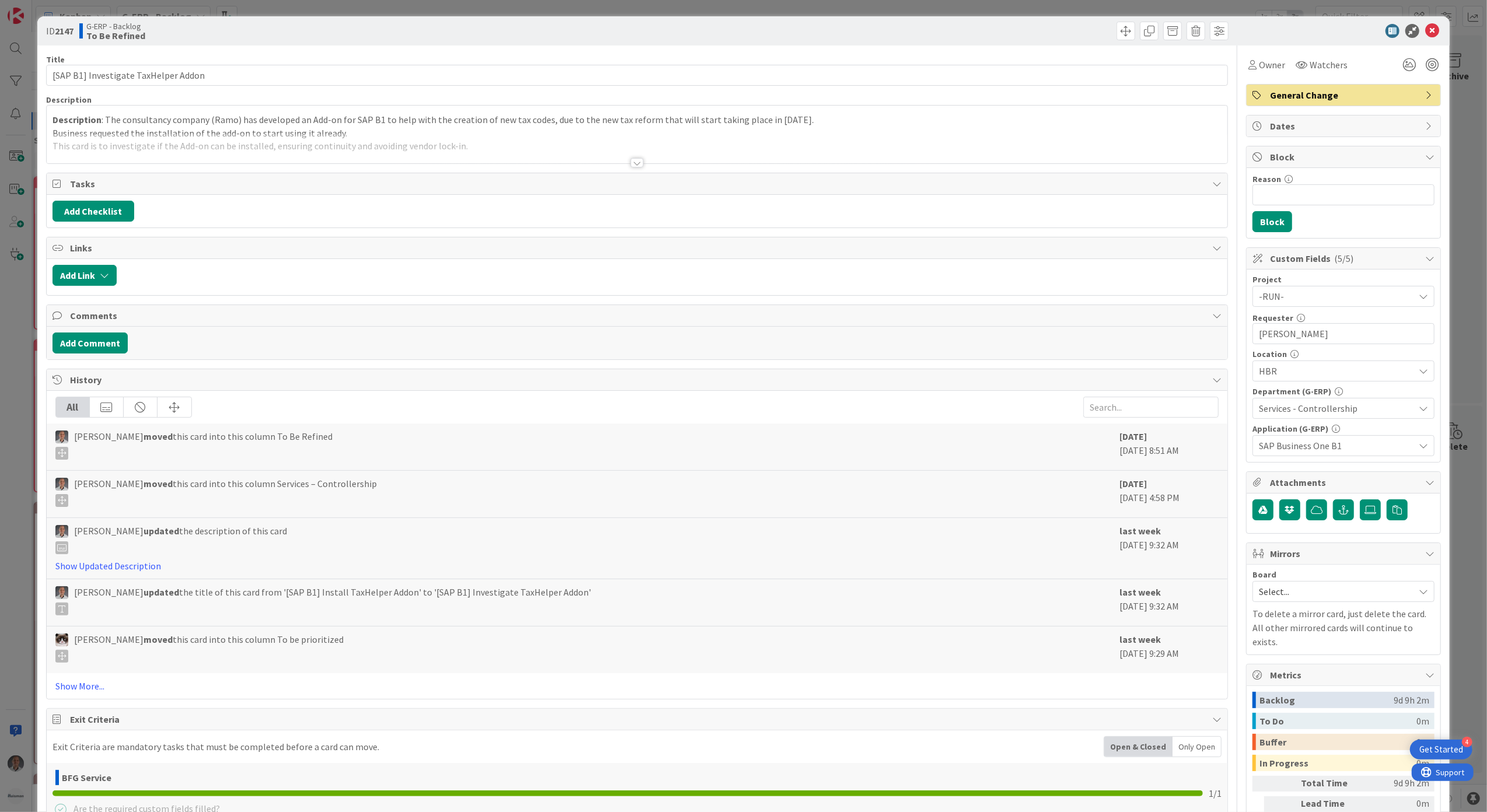
click at [631, 163] on div at bounding box center [637, 163] width 13 height 10
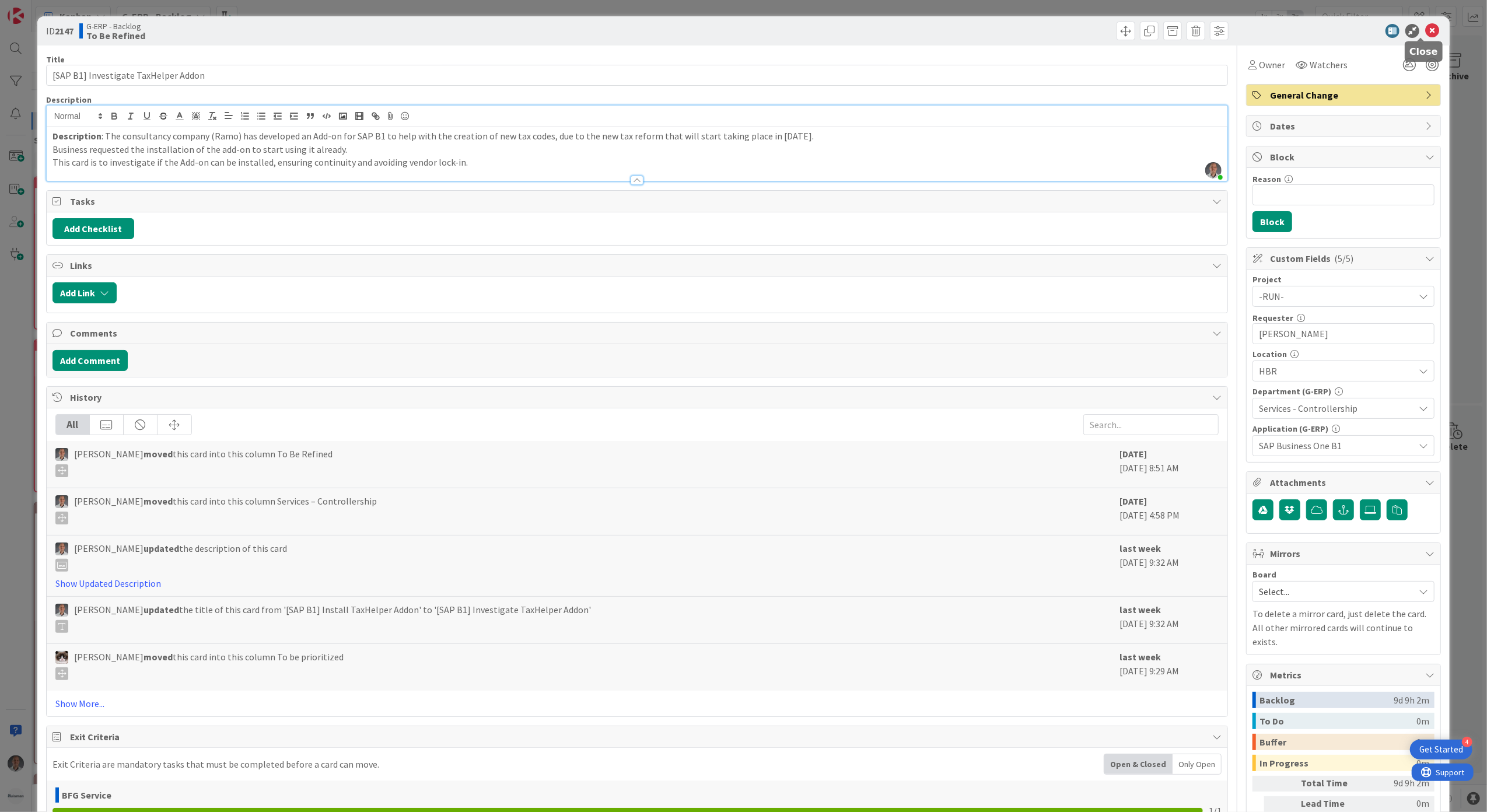
click at [1425, 28] on icon at bounding box center [1432, 30] width 14 height 14
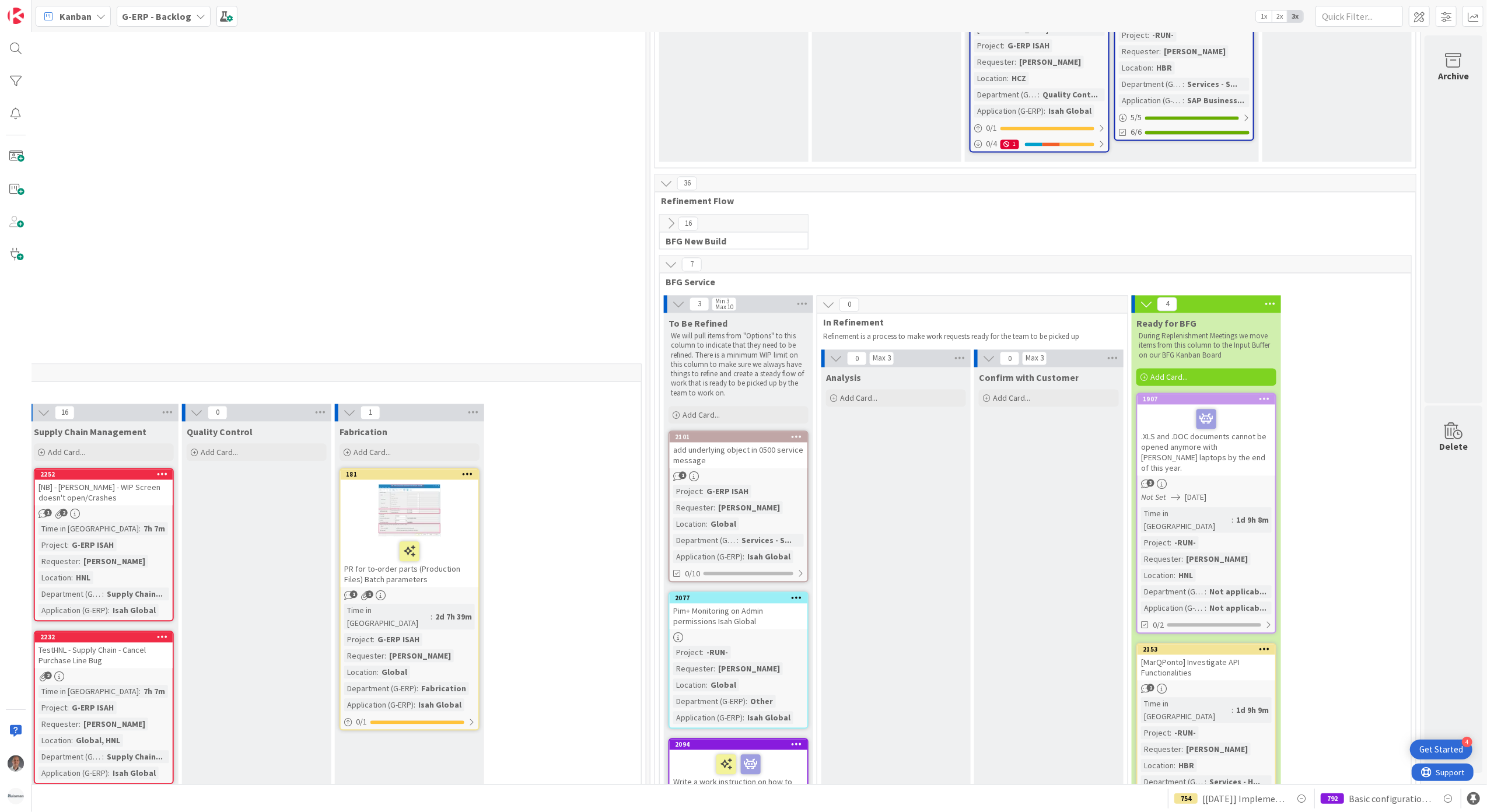
scroll to position [2403, 956]
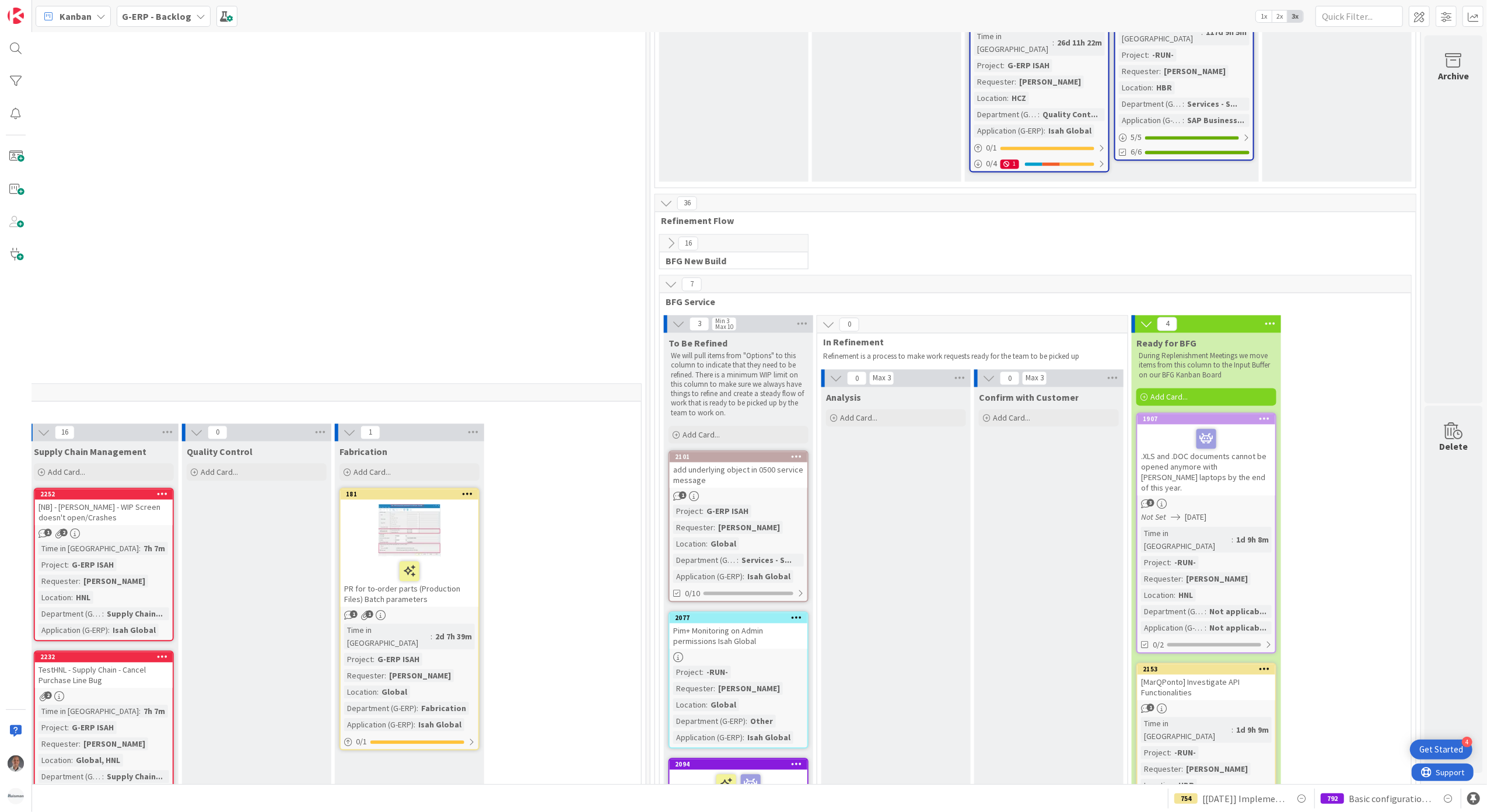
click at [1263, 315] on icon at bounding box center [1270, 324] width 15 height 18
click at [1296, 416] on div "Move All Cards" at bounding box center [1335, 424] width 146 height 17
click at [991, 386] on div "Confirm with Customer Add Card..." at bounding box center [1049, 793] width 149 height 815
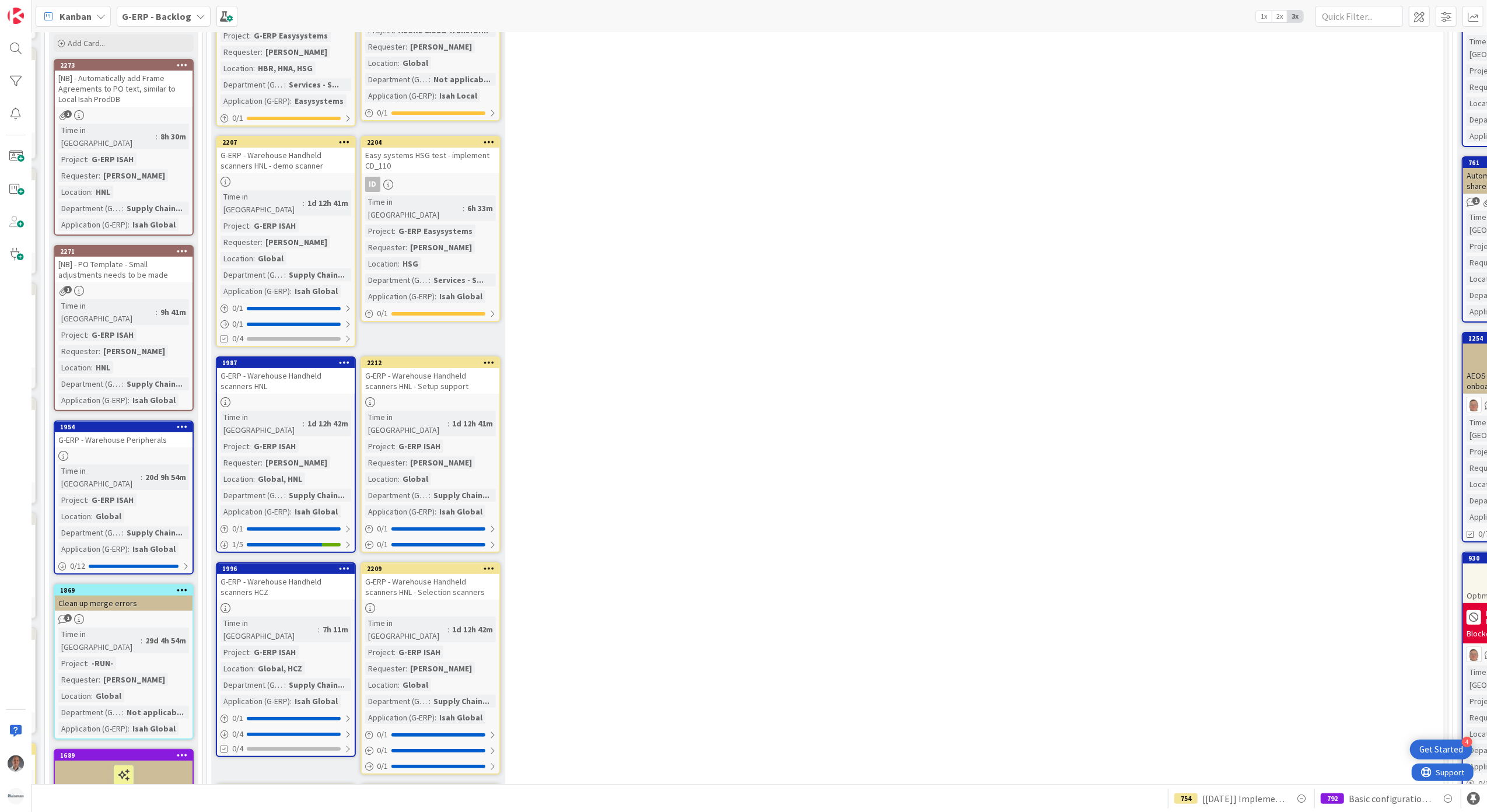
scroll to position [622, 145]
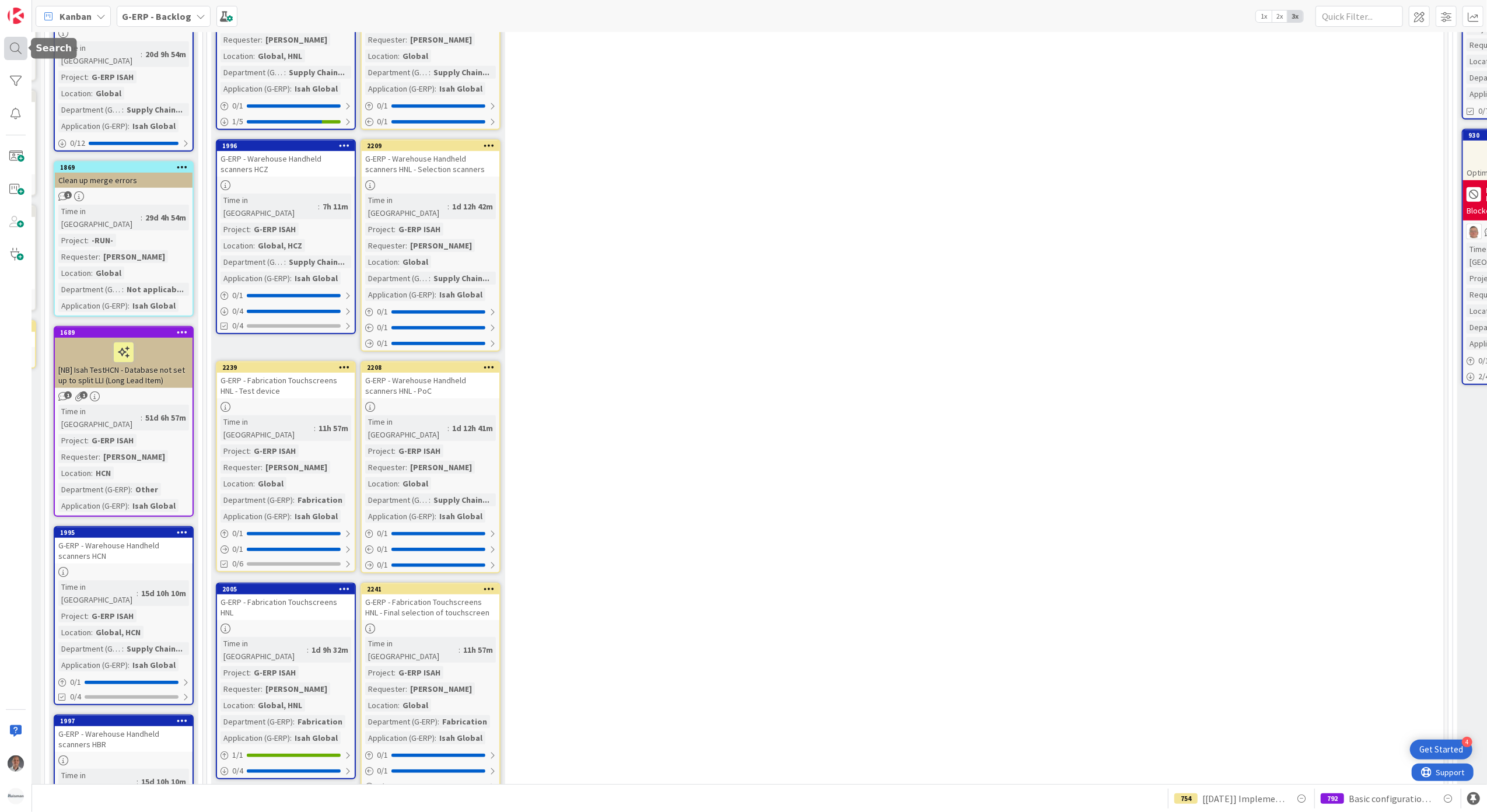
click at [16, 53] on div at bounding box center [15, 48] width 23 height 23
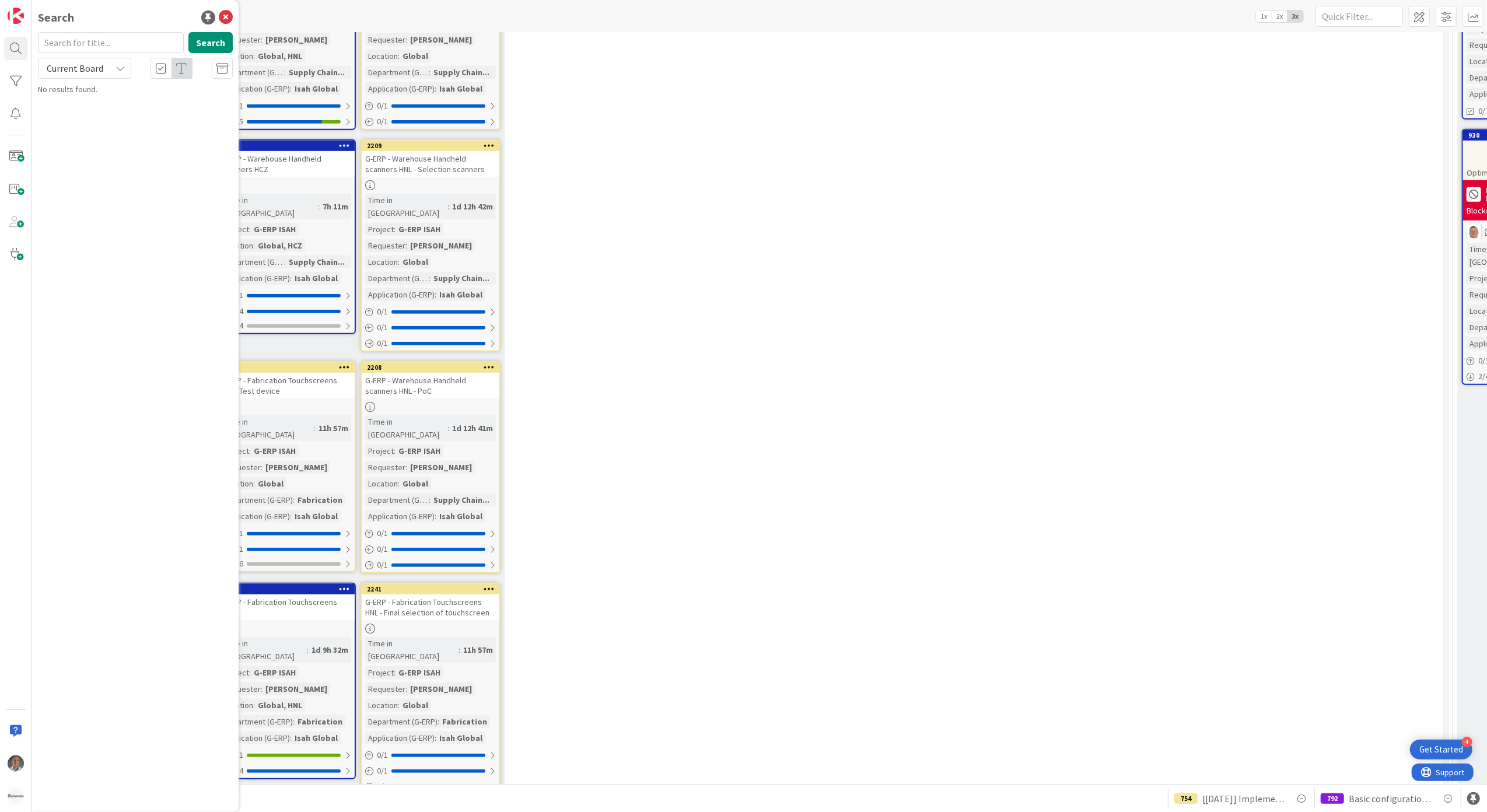
click at [117, 45] on input "text" at bounding box center [111, 42] width 146 height 21
click at [216, 41] on button "Search" at bounding box center [211, 42] width 45 height 21
click at [127, 43] on input "documenta" at bounding box center [111, 42] width 146 height 21
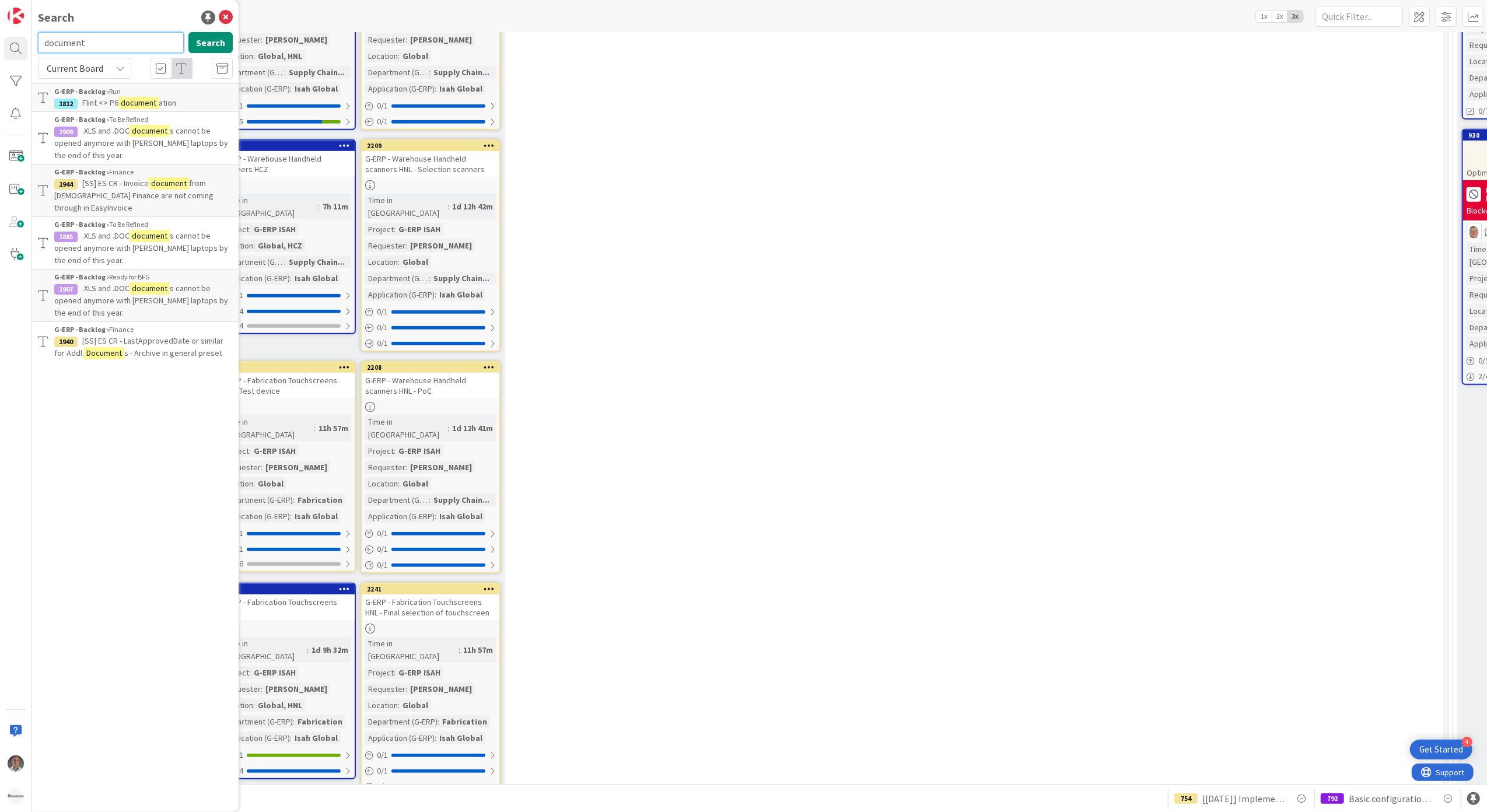
drag, startPoint x: 105, startPoint y: 45, endPoint x: 33, endPoint y: 45, distance: 72.0
click at [36, 45] on div "document Search" at bounding box center [135, 45] width 209 height 26
type input "work inst"
click at [707, 229] on div "23 New Stuff Add Card... 2281 [Azure Migration] Setup traffic monitoring for Lo…" at bounding box center [826, 810] width 1232 height 2712
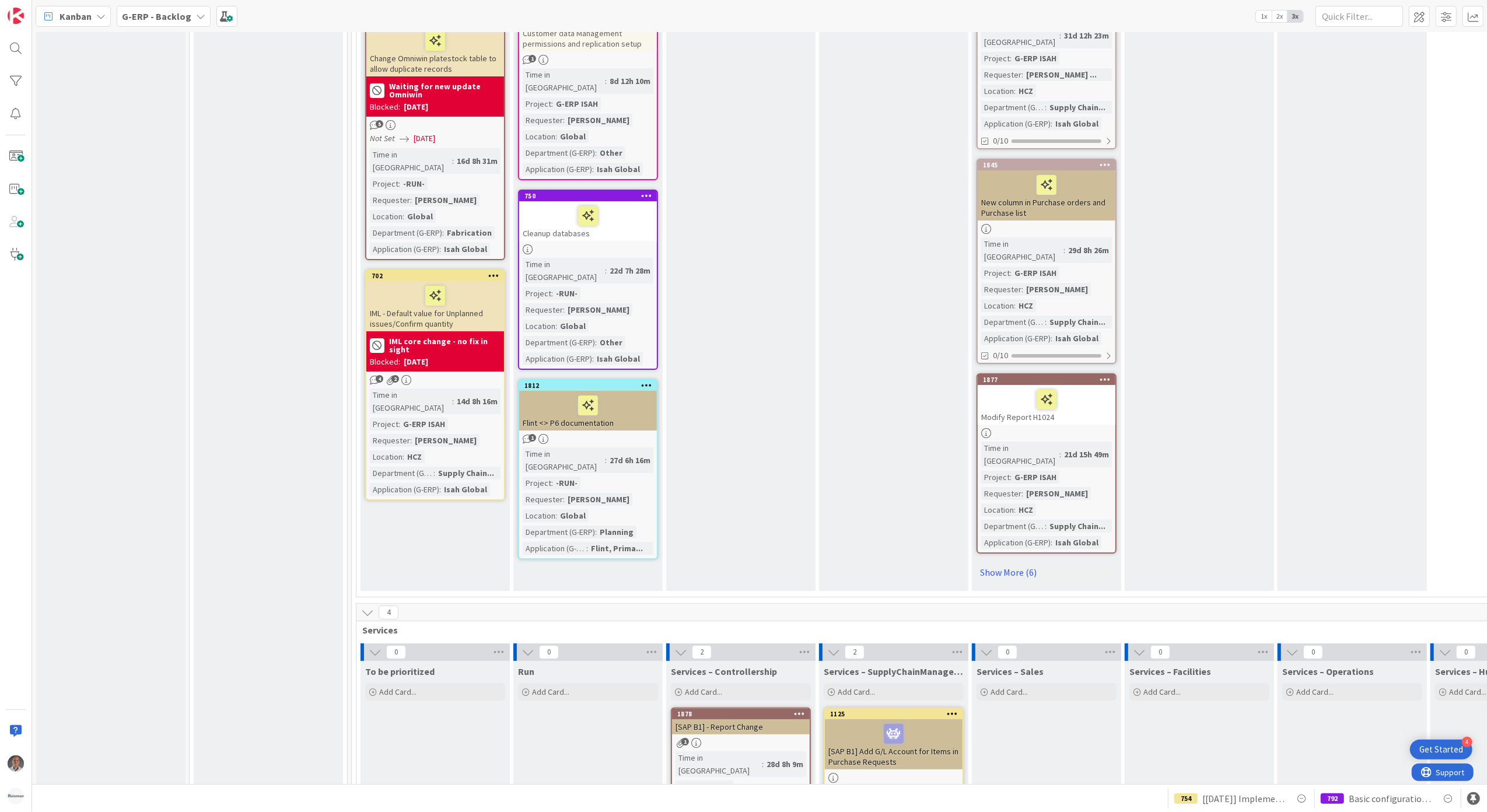
scroll to position [4502, 0]
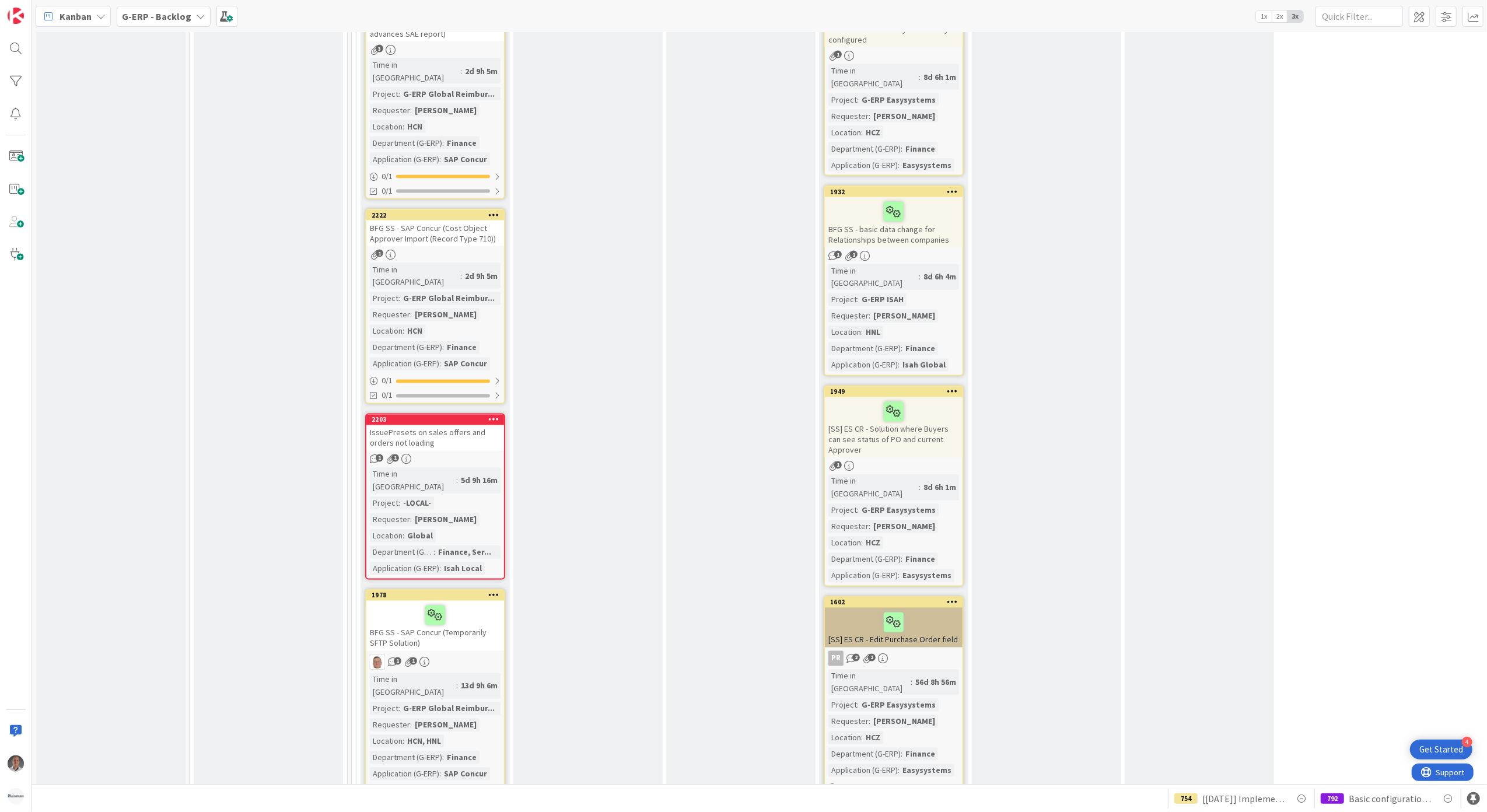
scroll to position [6573, 0]
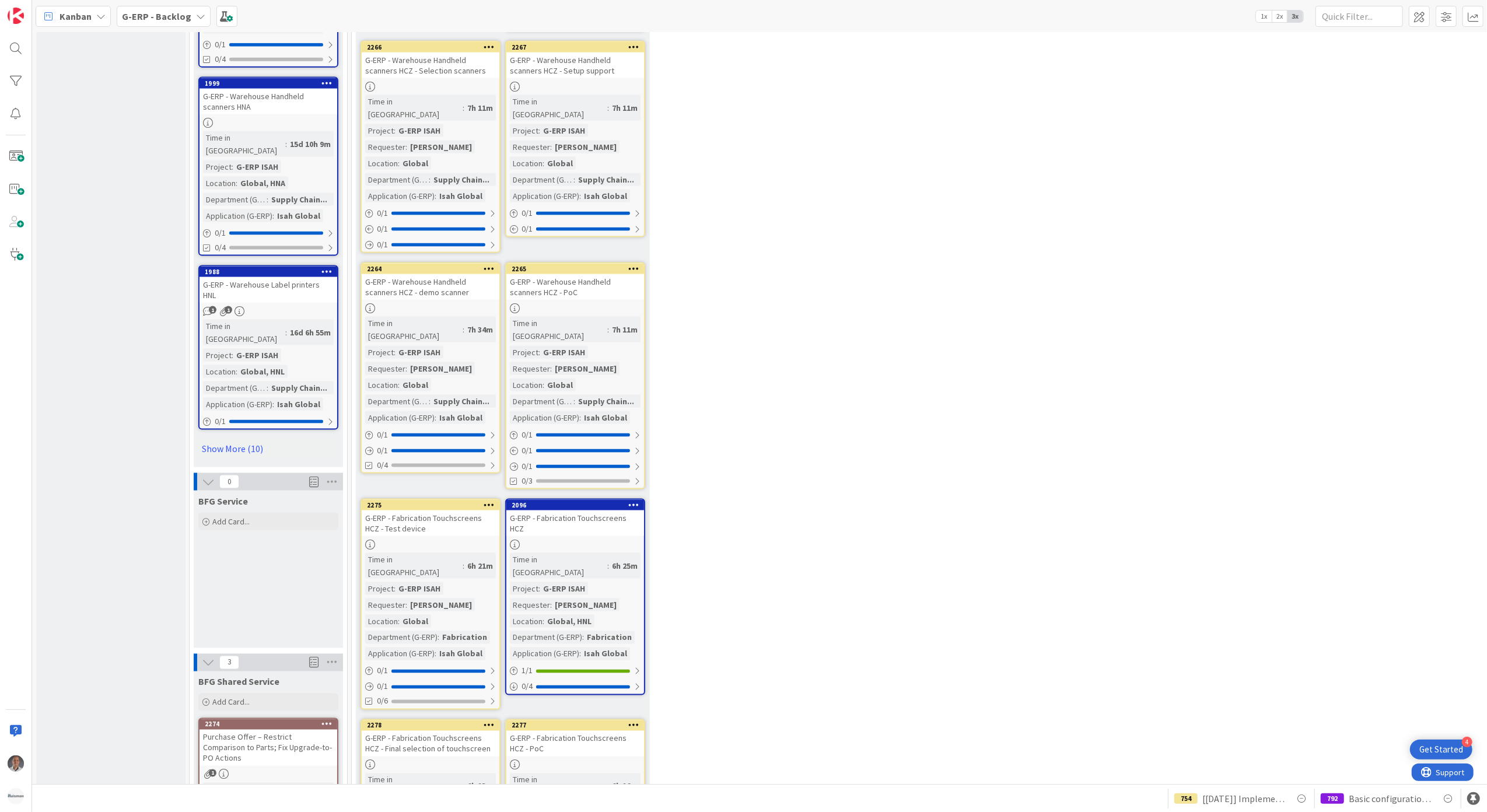
scroll to position [1628, 0]
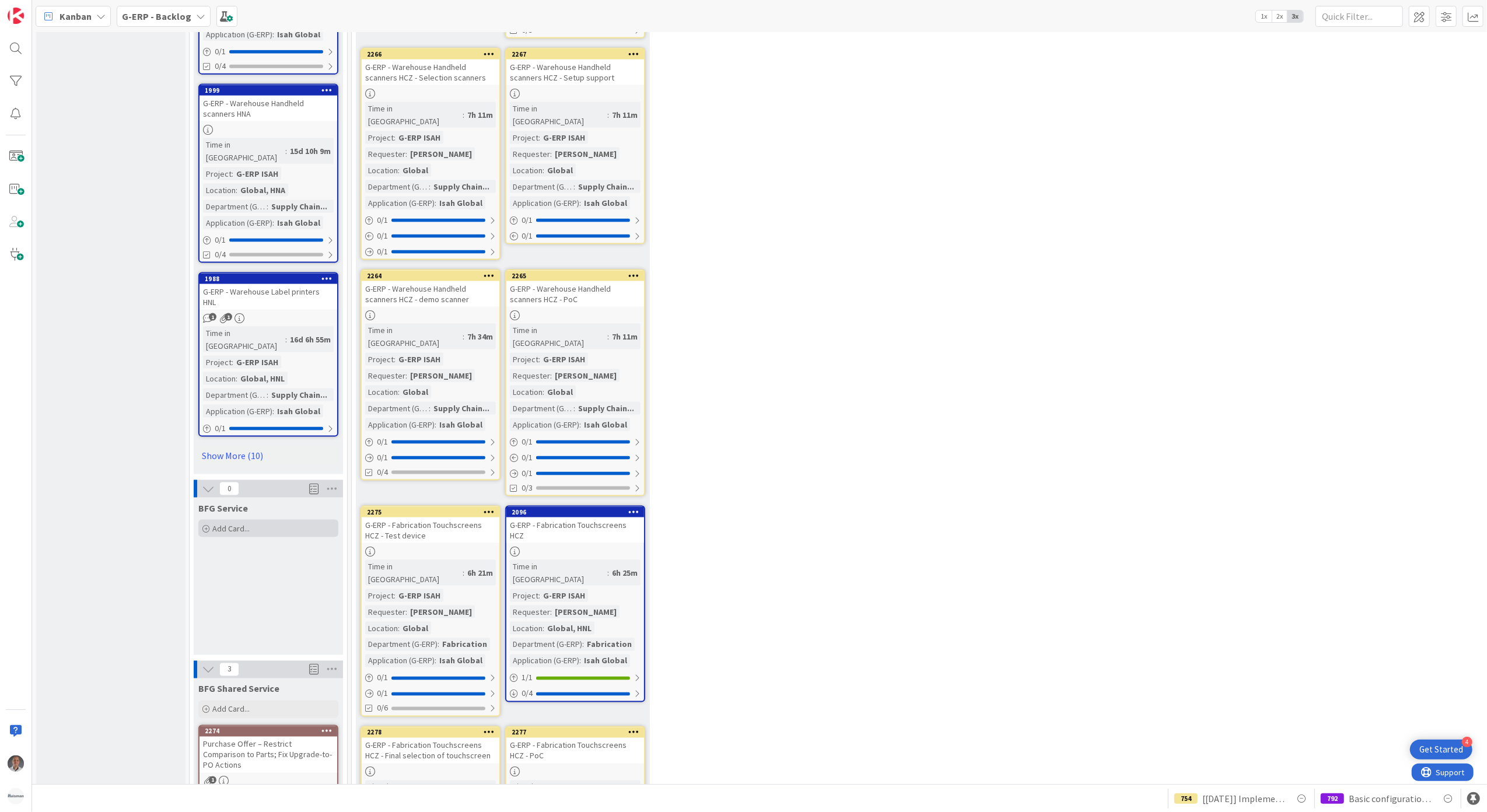
click at [245, 523] on span "Add Card..." at bounding box center [231, 528] width 37 height 10
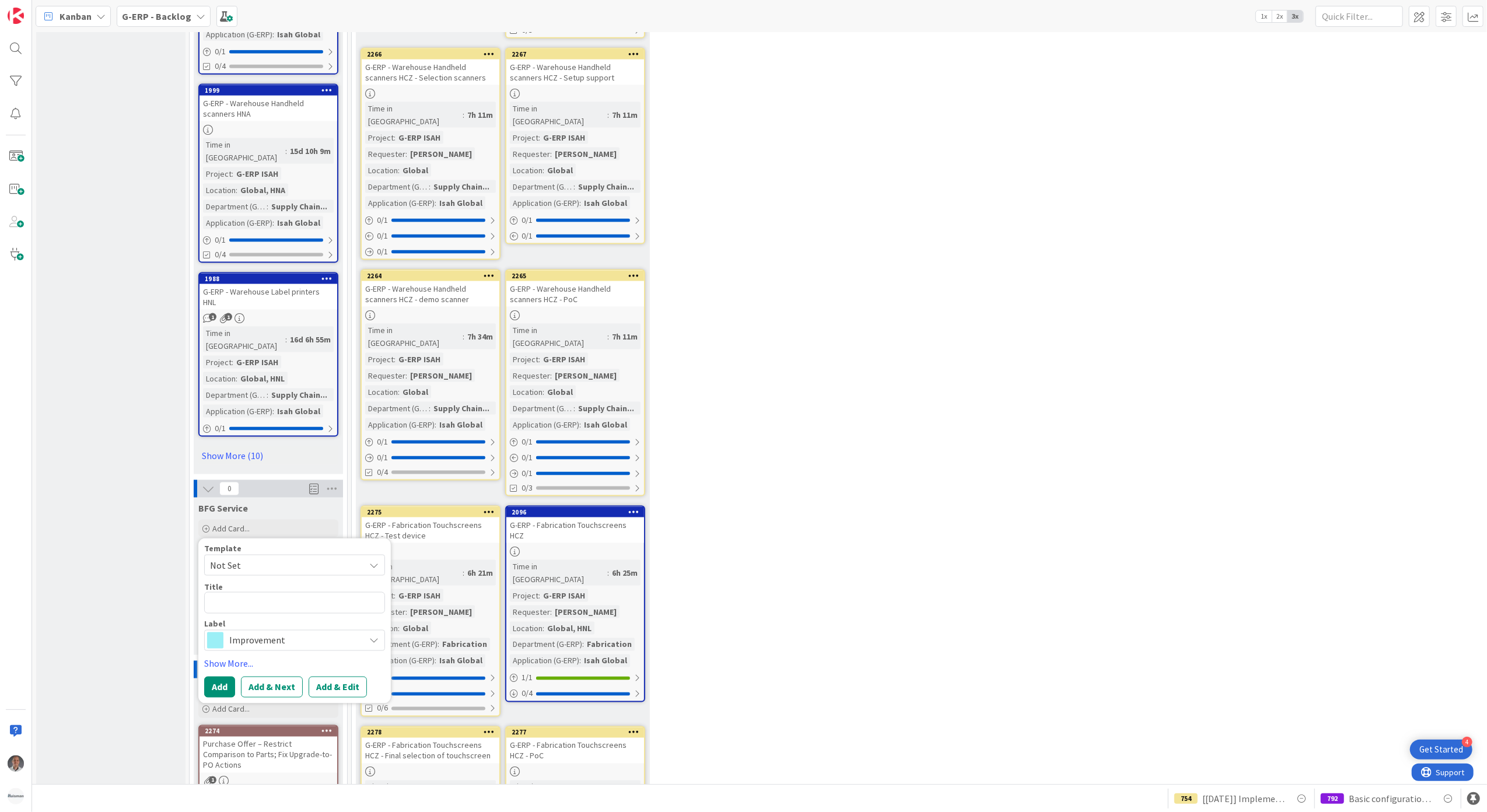
type textarea "x"
type textarea "["
type textarea "x"
type textarea "[Do"
type textarea "x"
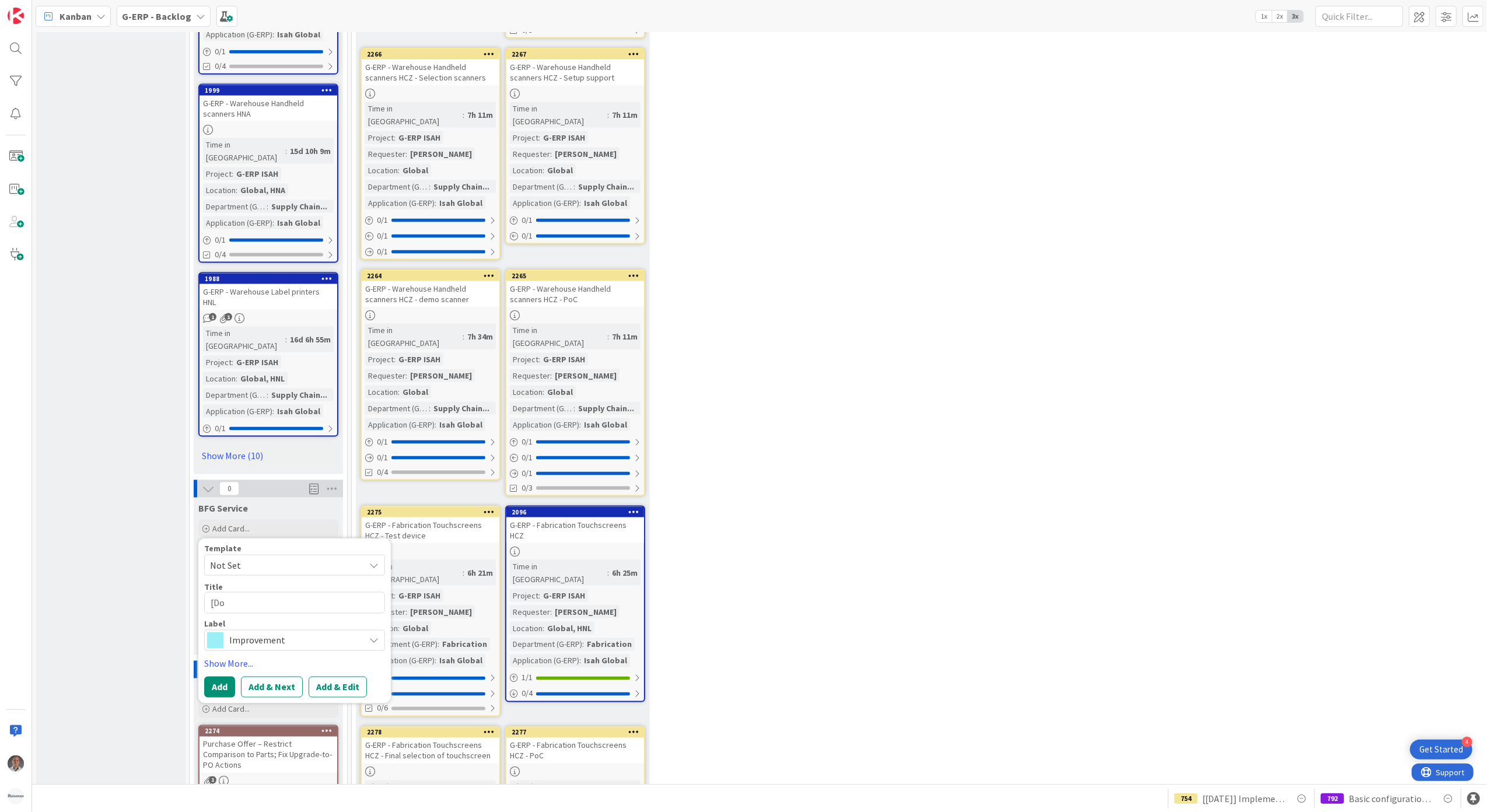
type textarea "[Doc"
type textarea "x"
type textarea "[Docu"
type textarea "x"
type textarea "[Docume"
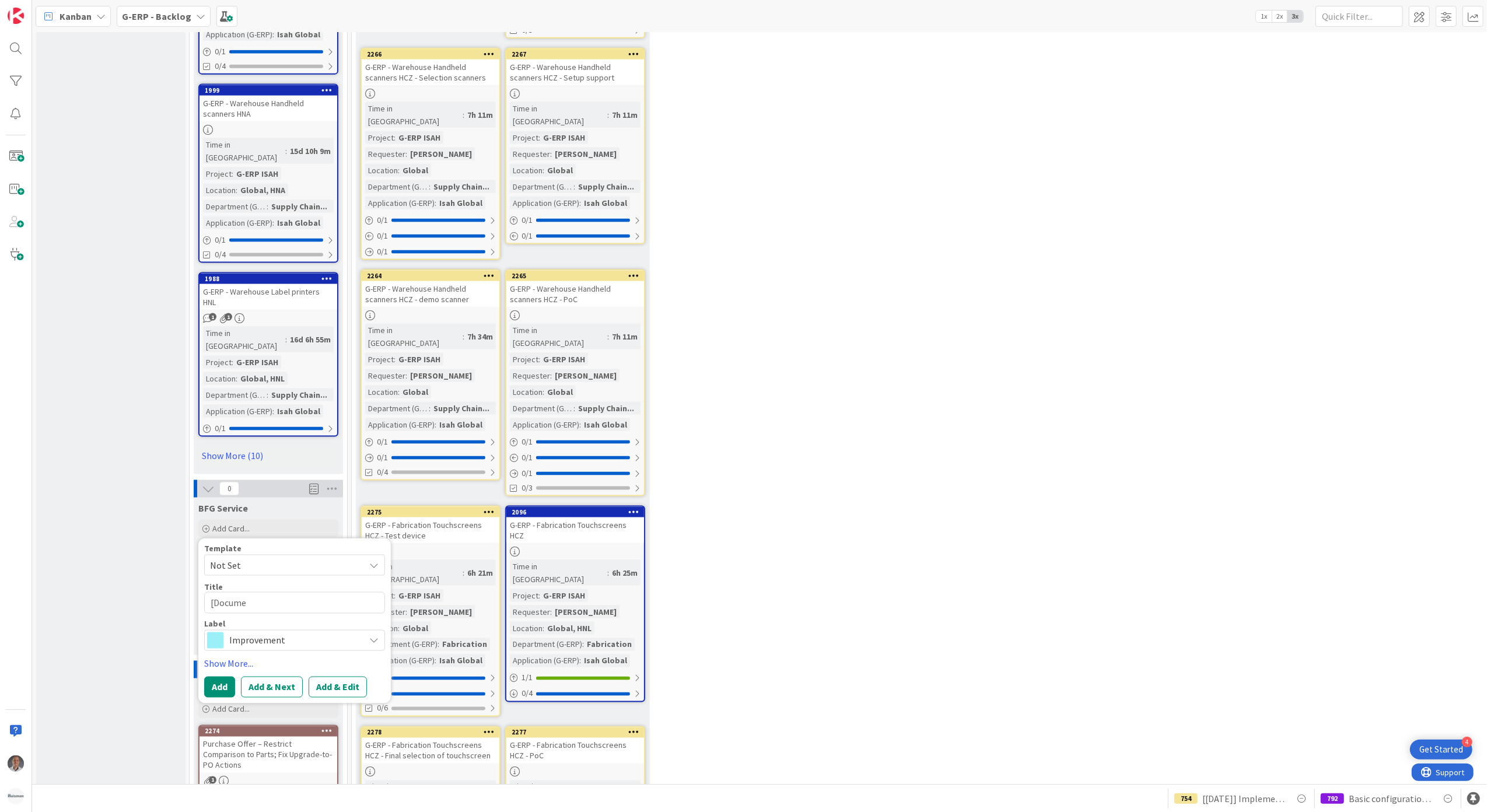
type textarea "x"
type textarea "[Documen"
type textarea "x"
type textarea "[Document"
type textarea "x"
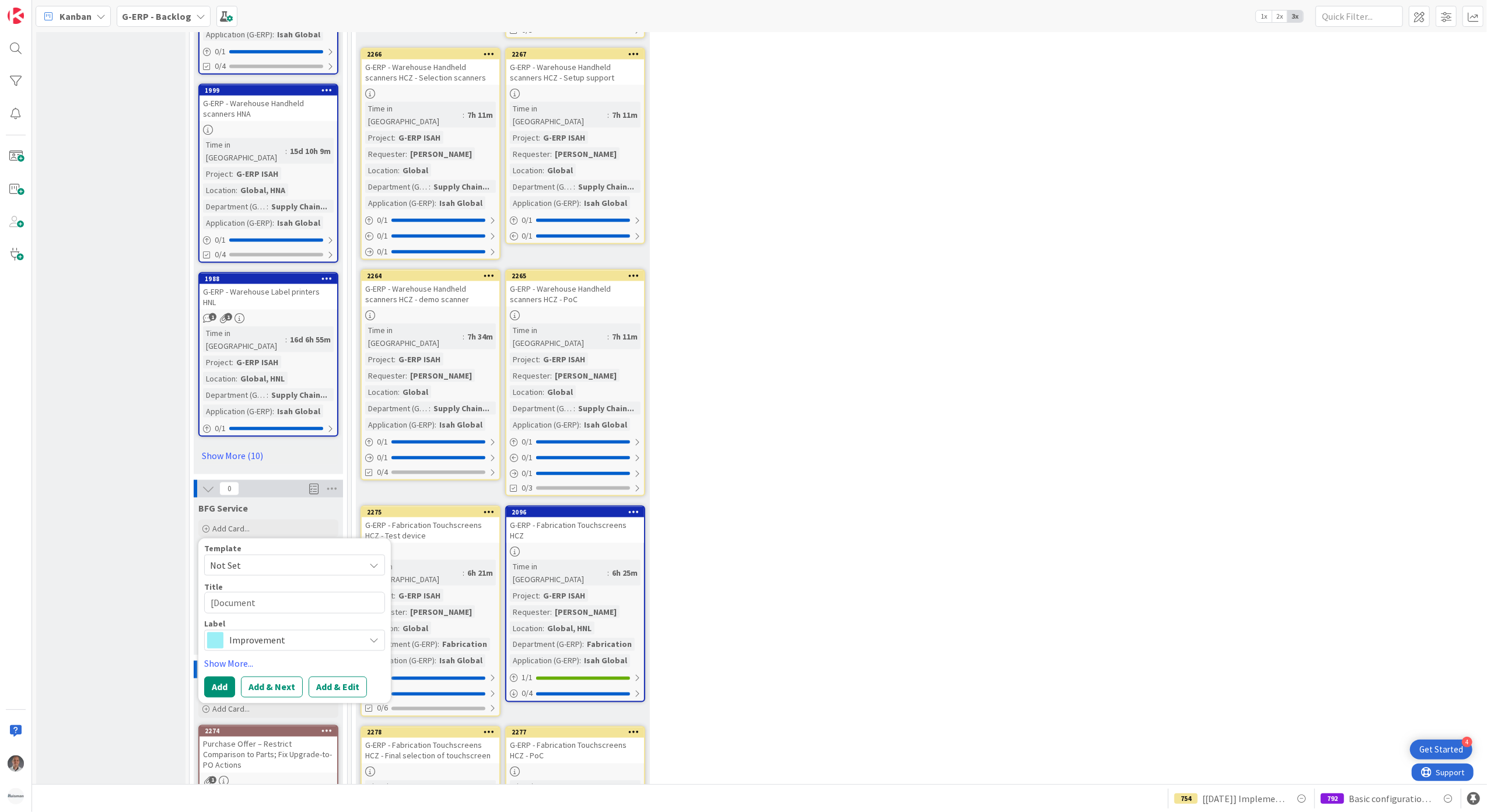
type textarea "[Documenta"
type textarea "x"
type textarea "[Documentat"
type textarea "x"
type textarea "[Documentati"
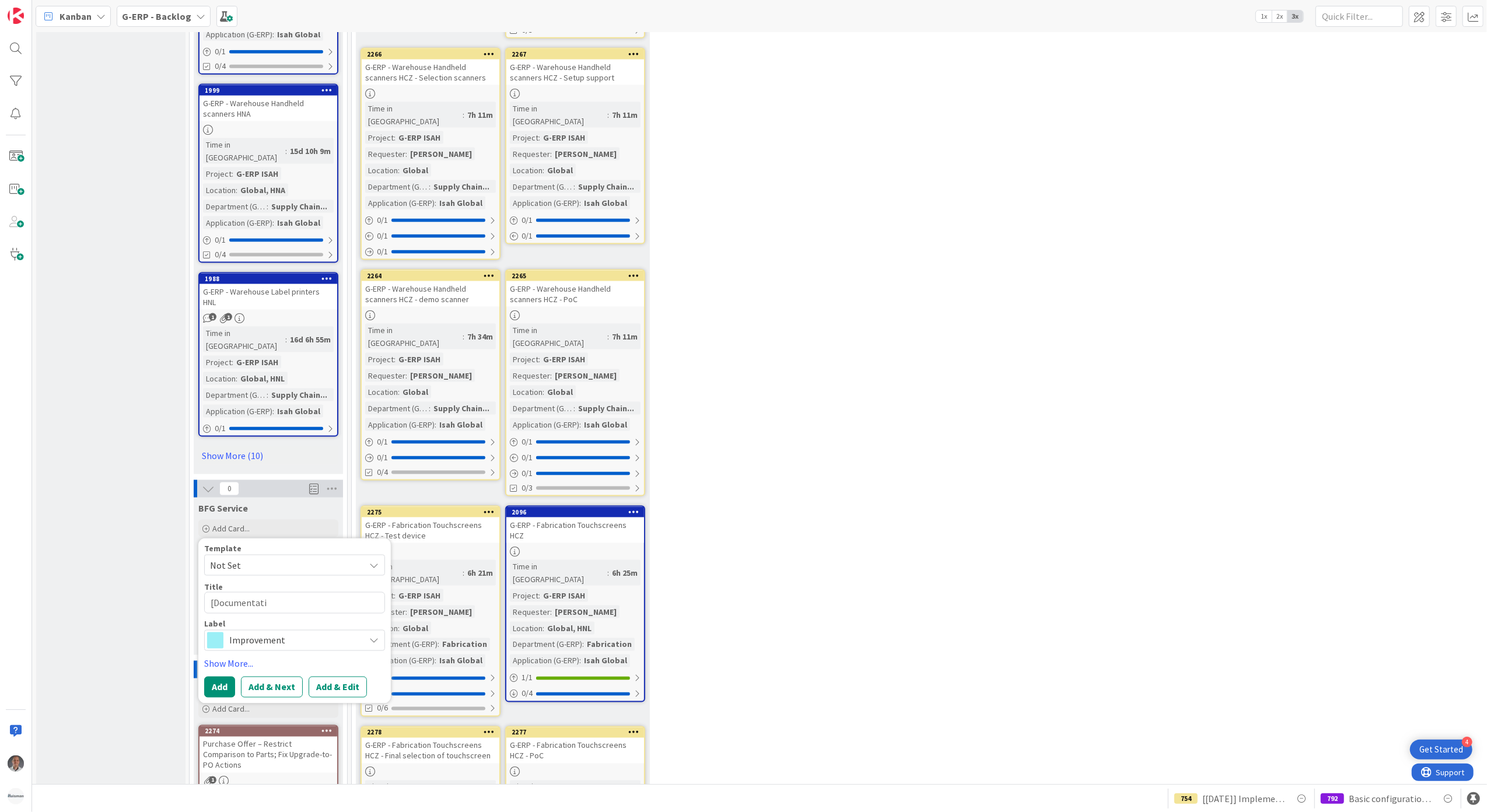
type textarea "x"
type textarea "[Documentatio"
type textarea "x"
type textarea "[Documentation"
type textarea "x"
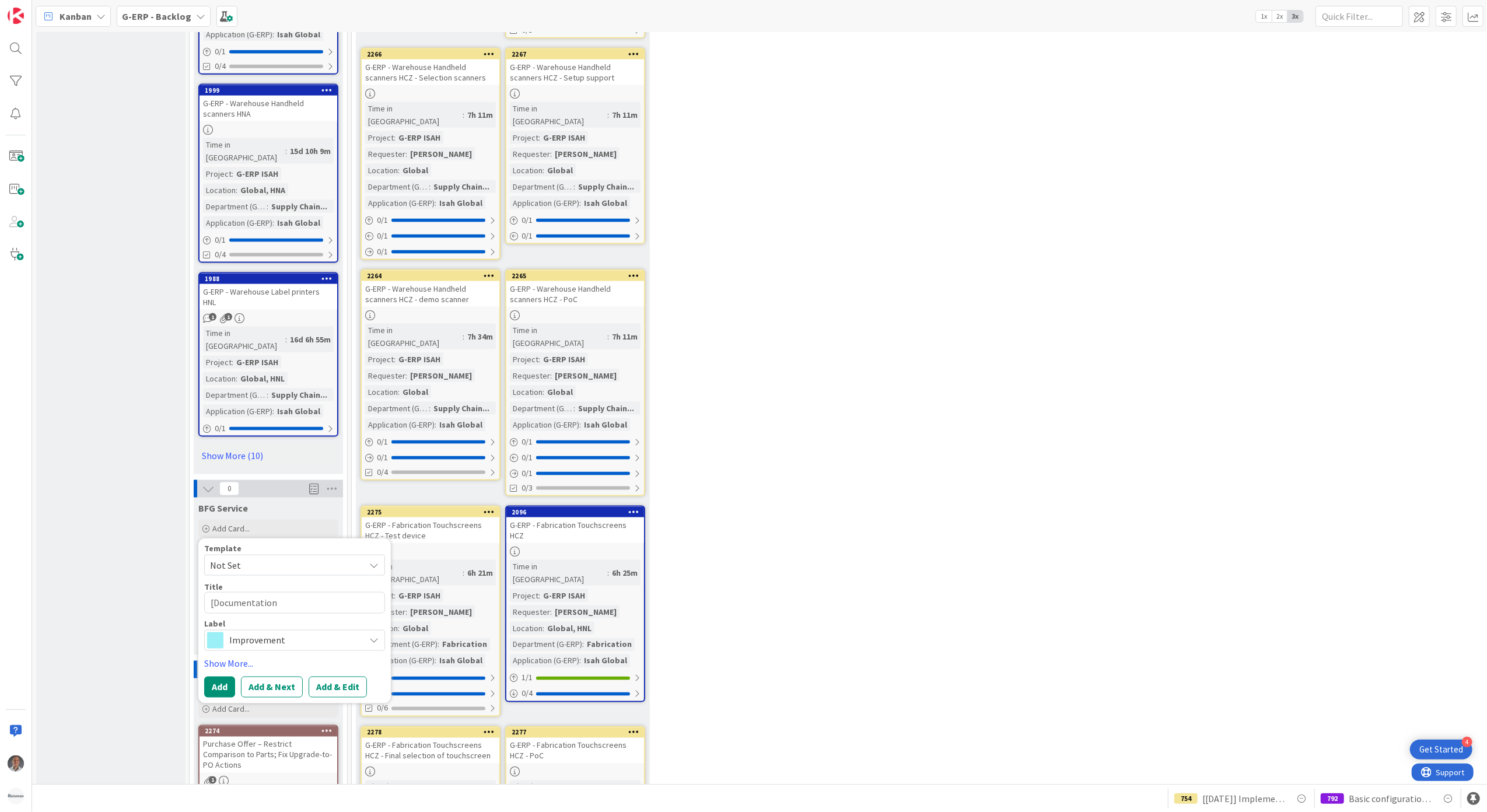
type textarea "[Documentation"
type textarea "x"
type textarea "[Documentation"
type textarea "x"
type textarea "[Documentation]"
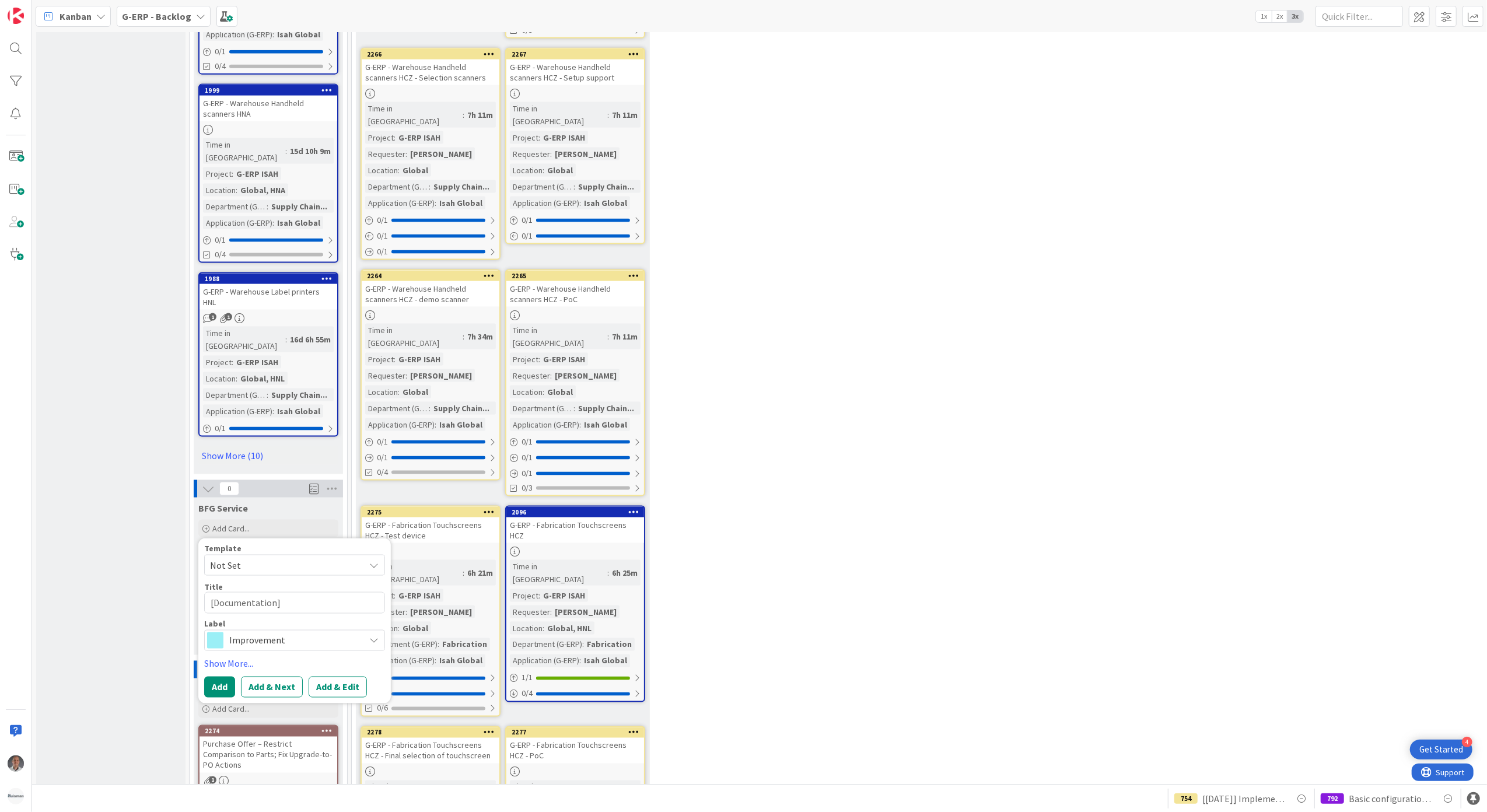
type textarea "x"
type textarea "[Documentation]"
type textarea "x"
type textarea "[Documentation] C"
type textarea "x"
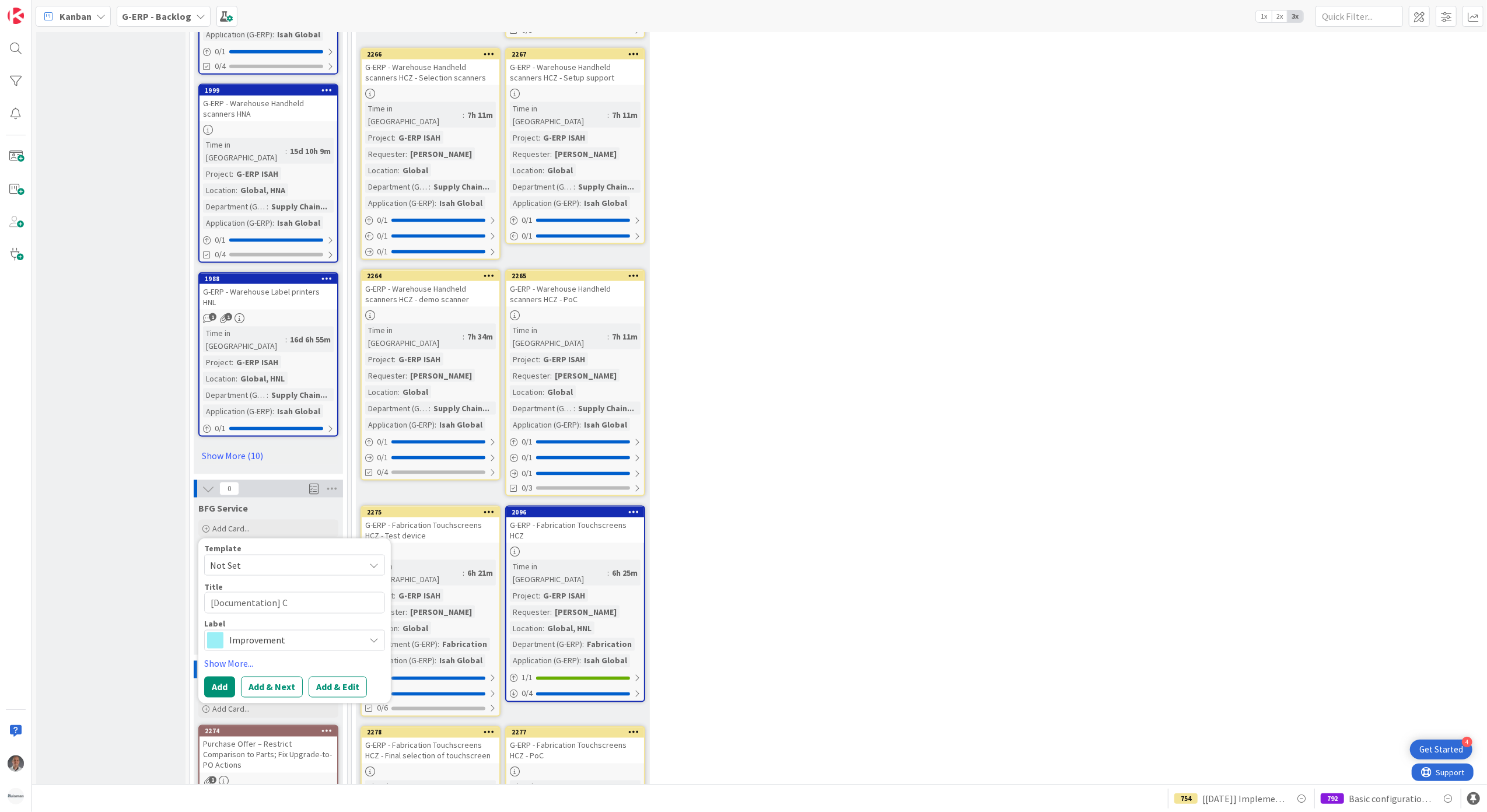
type textarea "[Documentation] Cr"
type textarea "x"
type textarea "[Documentation] Crea"
type textarea "x"
type textarea "[Documentation] Create"
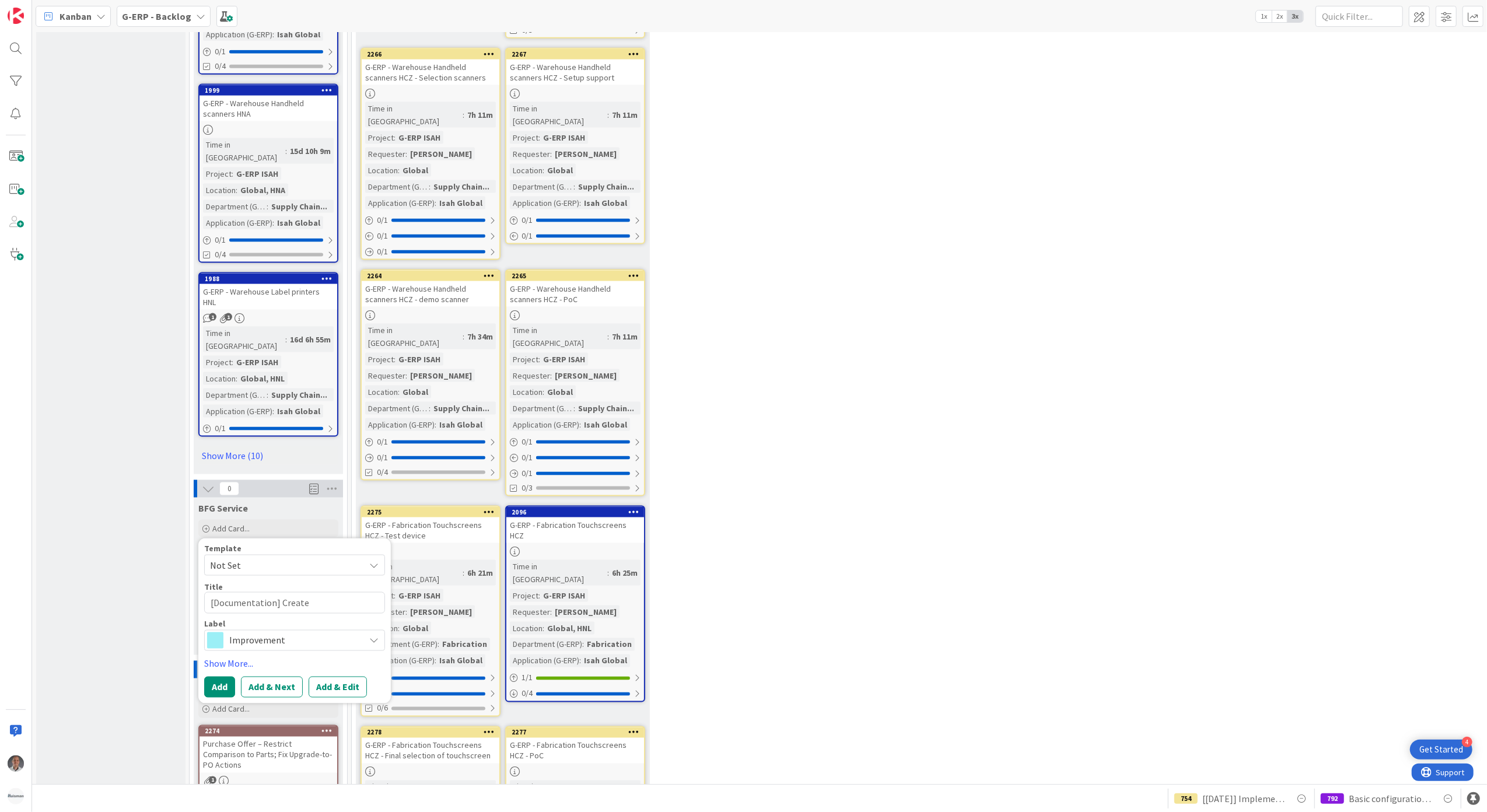
type textarea "x"
type textarea "[Documentation] Create"
type textarea "x"
type textarea "[Documentation] Create a"
type textarea "x"
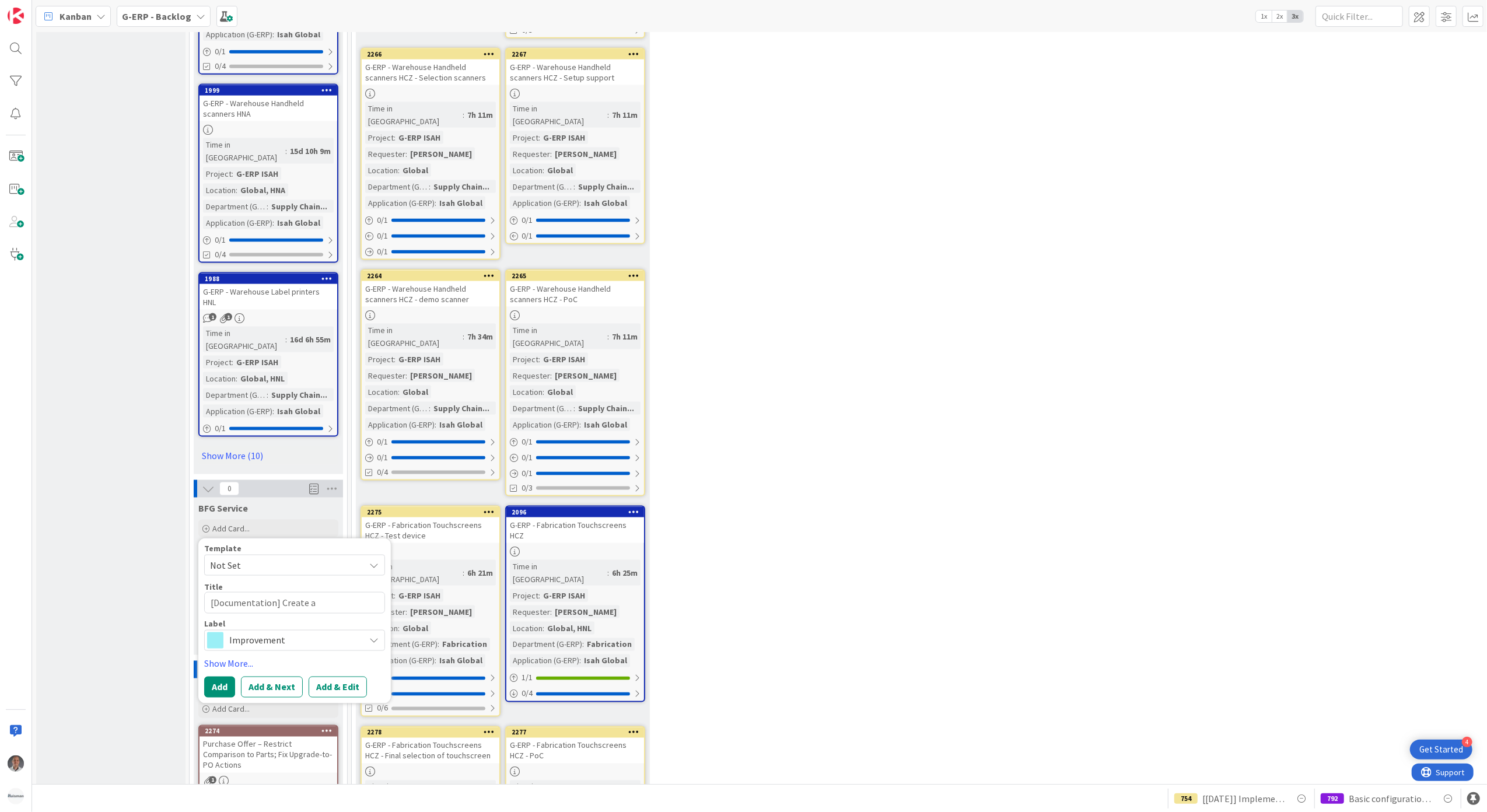
type textarea "[Documentation] Create a"
type textarea "x"
type textarea "[Documentation] Create a lis"
type textarea "x"
type textarea "[Documentation] Create a list"
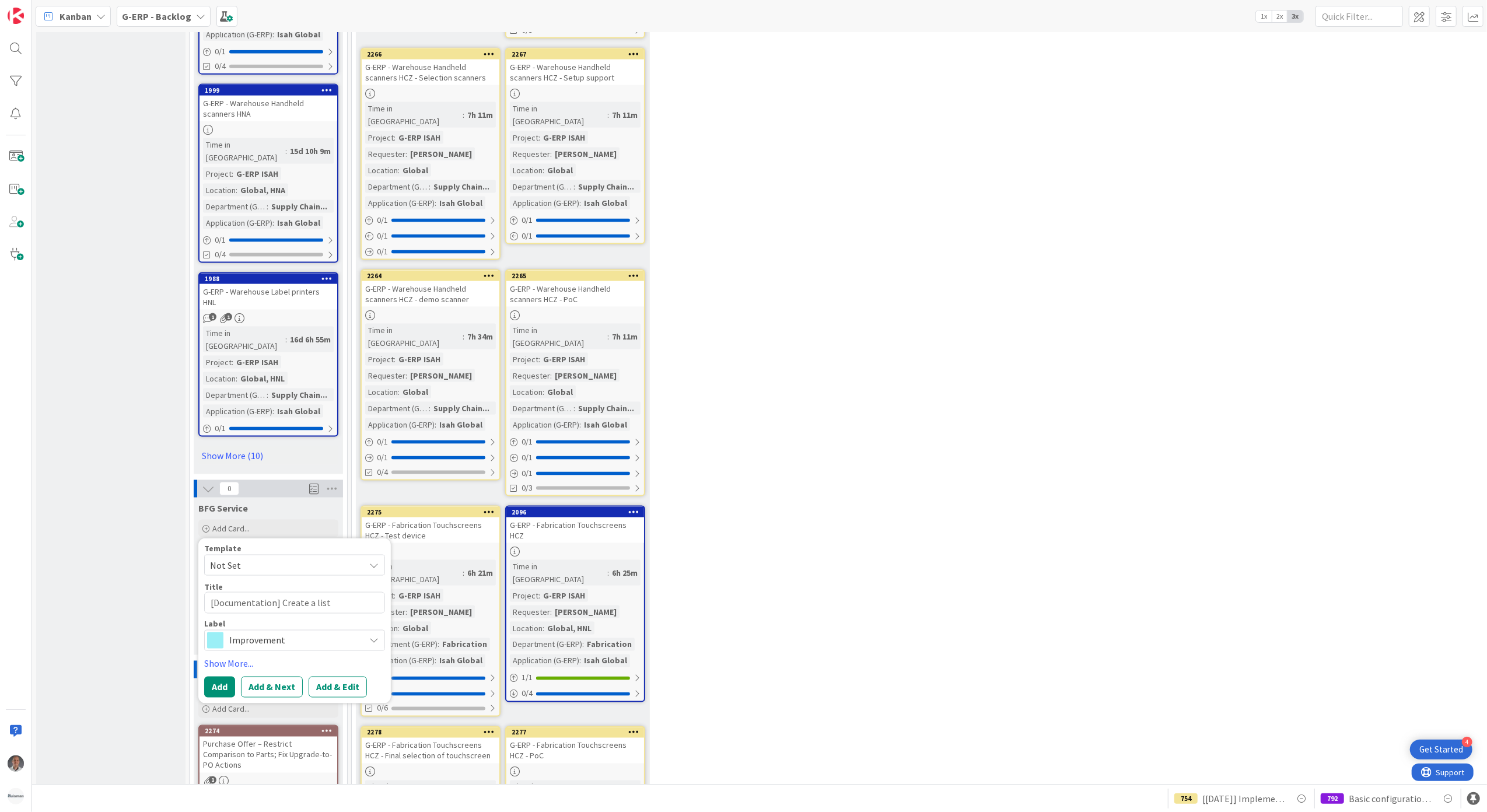
type textarea "x"
type textarea "[Documentation] Create a list"
type textarea "x"
type textarea "[Documentation] Create a list of"
type textarea "x"
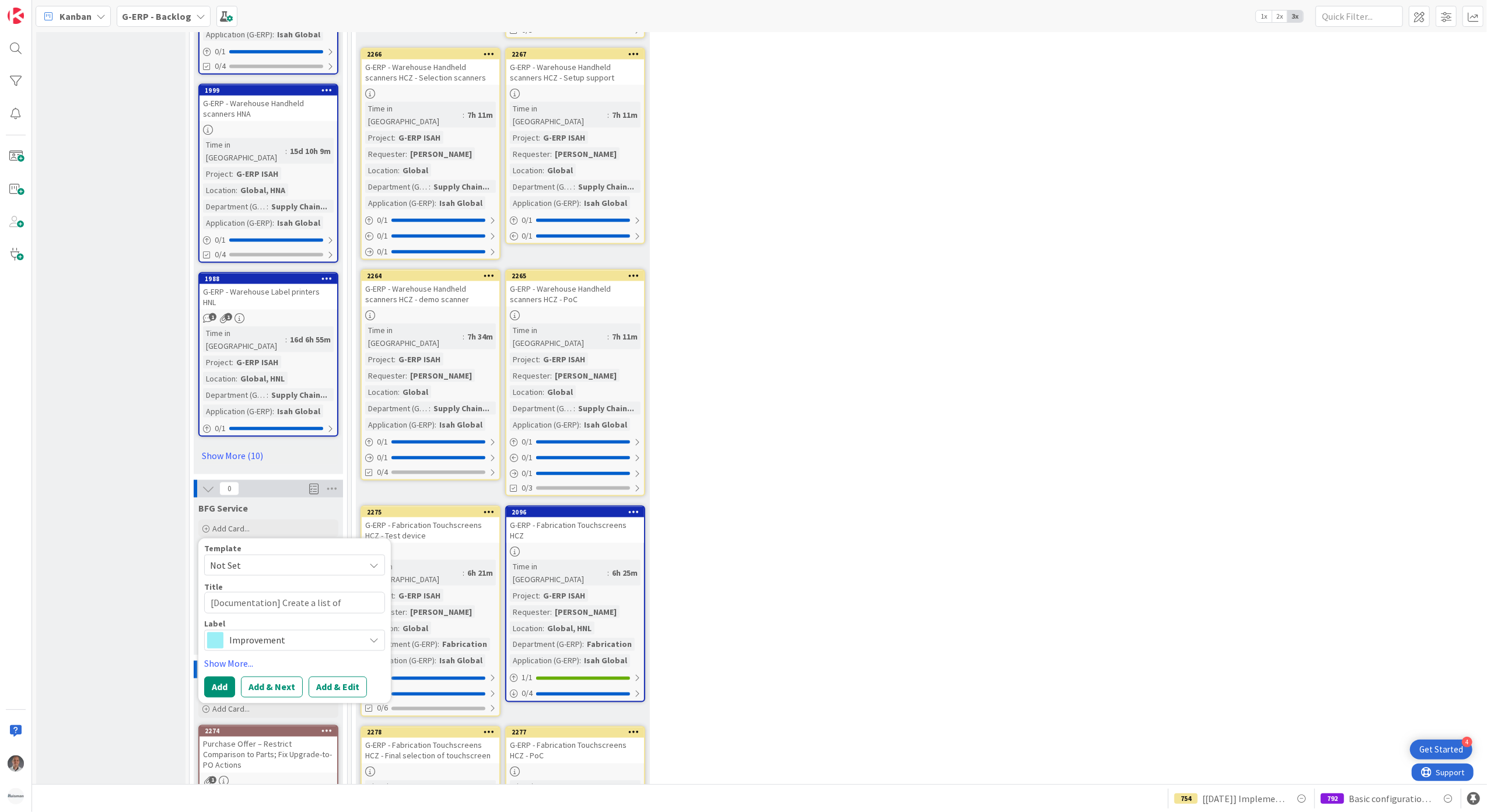
type textarea "[Documentation] Create a list of"
type textarea "x"
type textarea "[Documentation] Create a list of W"
type textarea "x"
type textarea "[Documentation] Create a list of Wo"
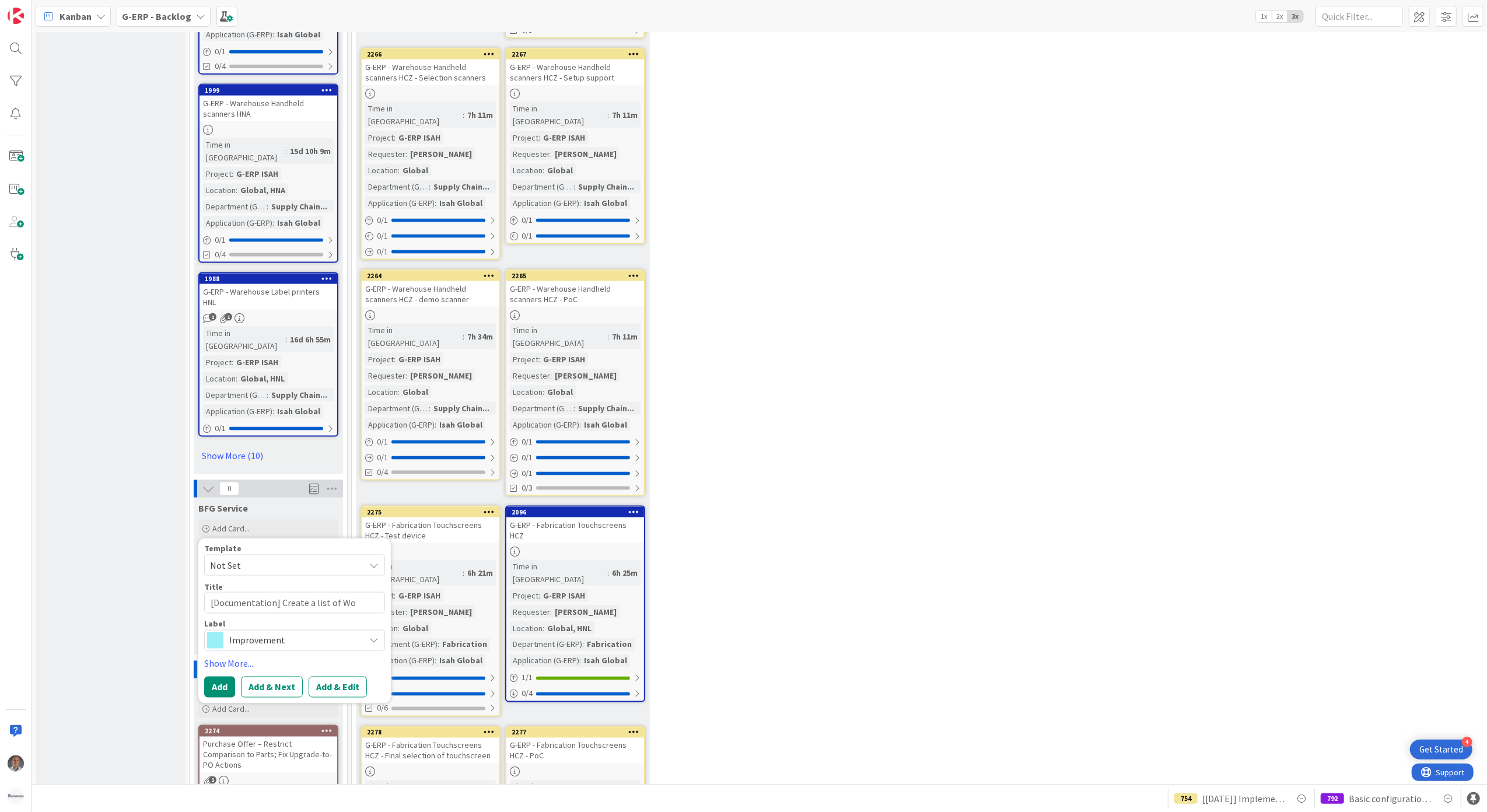
type textarea "x"
type textarea "[Documentation] Create a list of Wor"
type textarea "x"
type textarea "[Documentation] Create a list of Work"
type textarea "x"
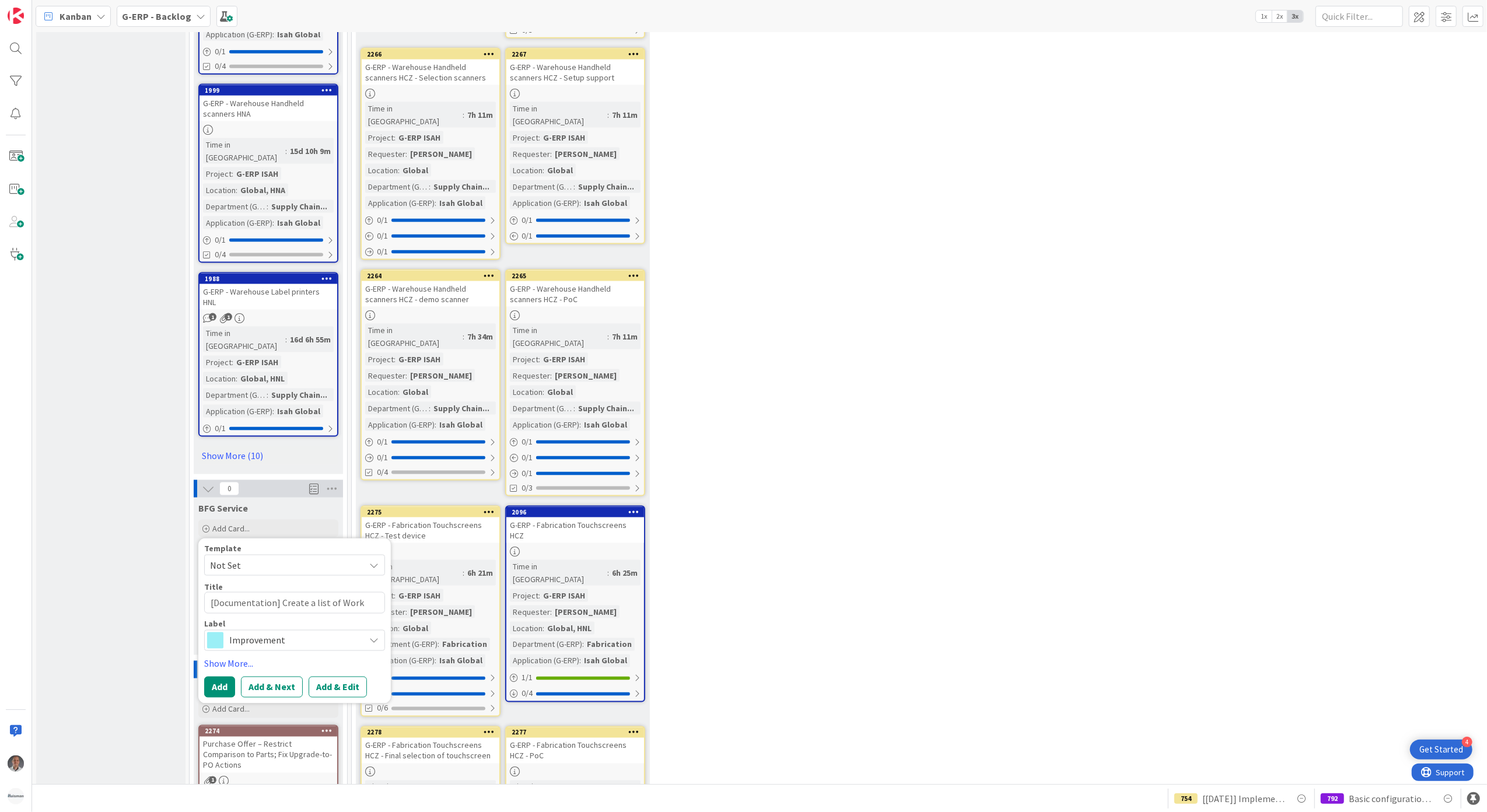
type textarea "[Documentation] Create a list of Work"
type textarea "x"
type textarea "[Documentation] Create a list of Work I"
type textarea "x"
type textarea "[Documentation] Create a list of Work In"
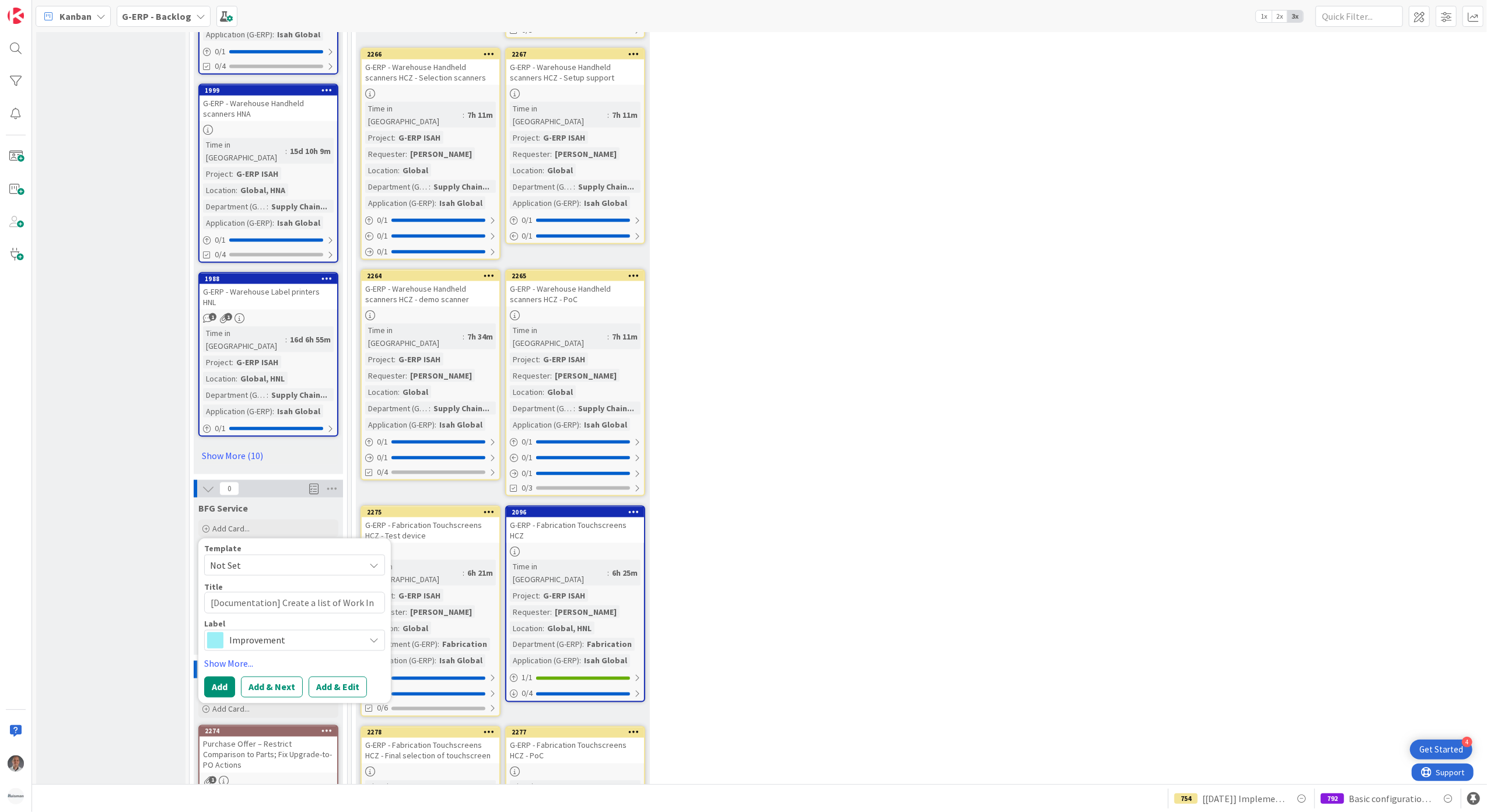
type textarea "x"
type textarea "[Documentation] Create a list of Work Ins"
type textarea "x"
type textarea "[Documentation] Create a list of Work Inst"
type textarea "x"
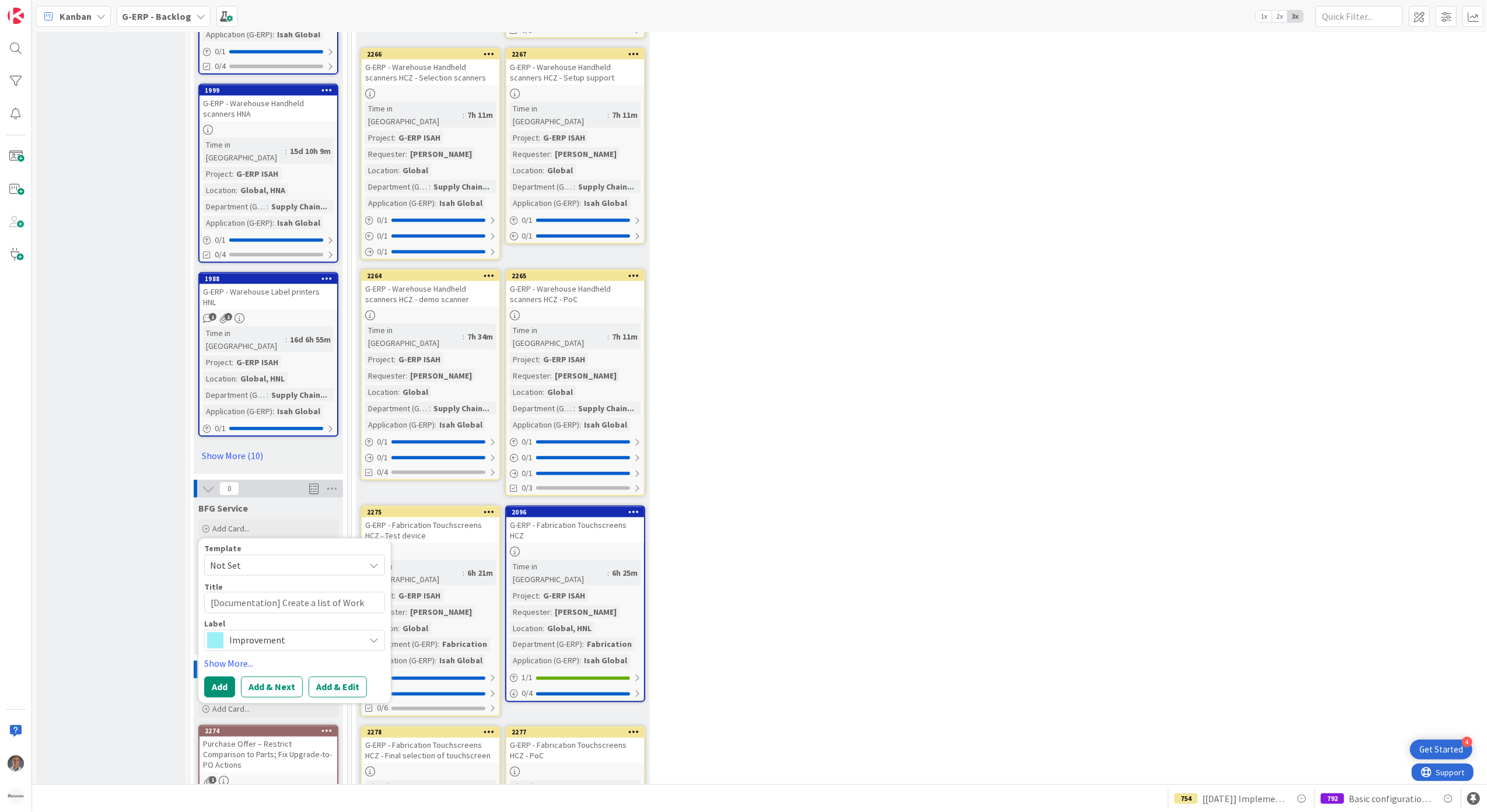
type textarea "[Documentation] Create a list of Work Instr"
type textarea "x"
type textarea "[Documentation] Create a list of Work Instru"
type textarea "x"
type textarea "[Documentation] Create a list of Work Instruc"
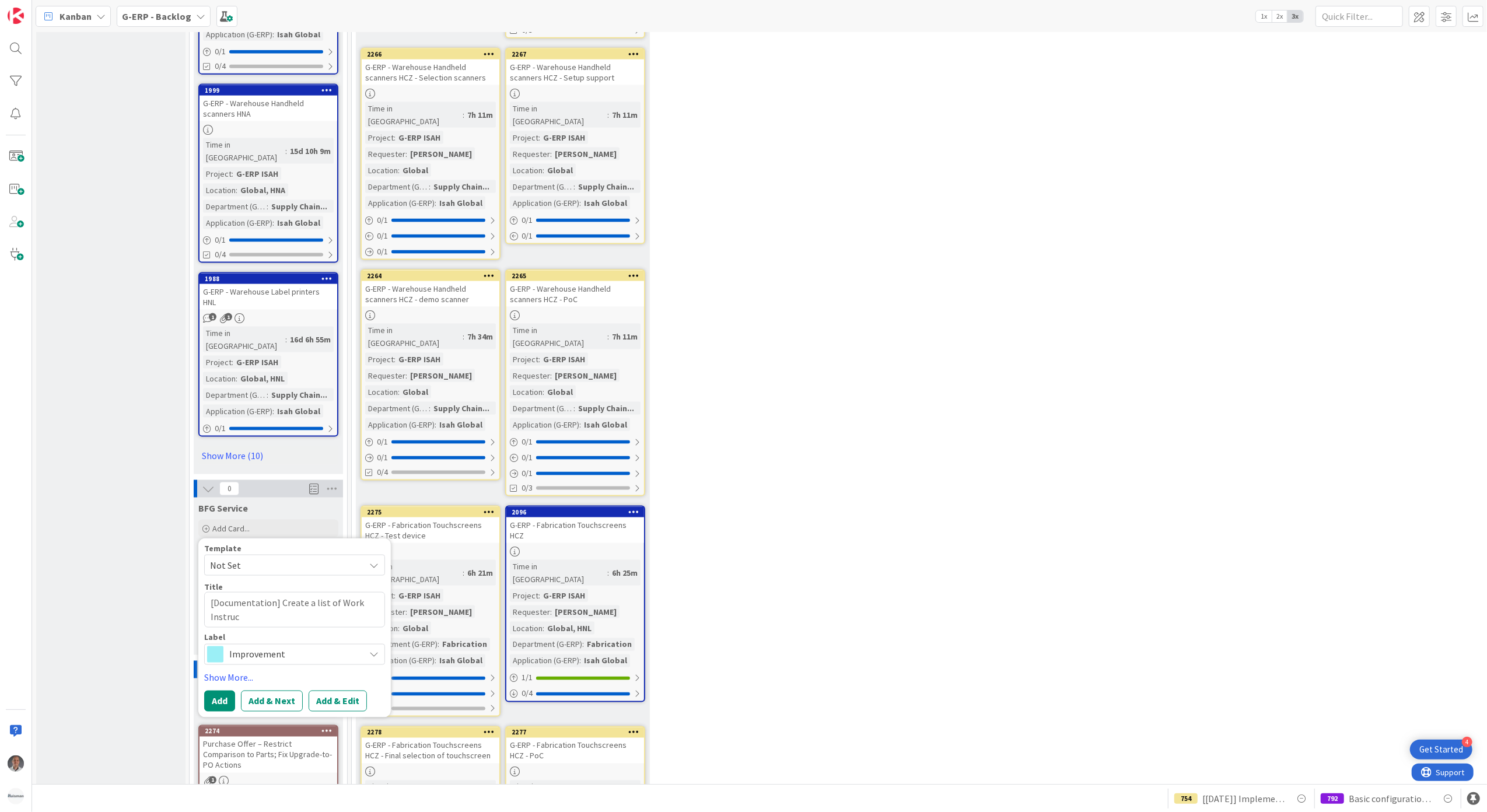
type textarea "x"
type textarea "[Documentation] Create a list of Work Instructi"
type textarea "x"
type textarea "[Documentation] Create a list of Work Instructio"
type textarea "x"
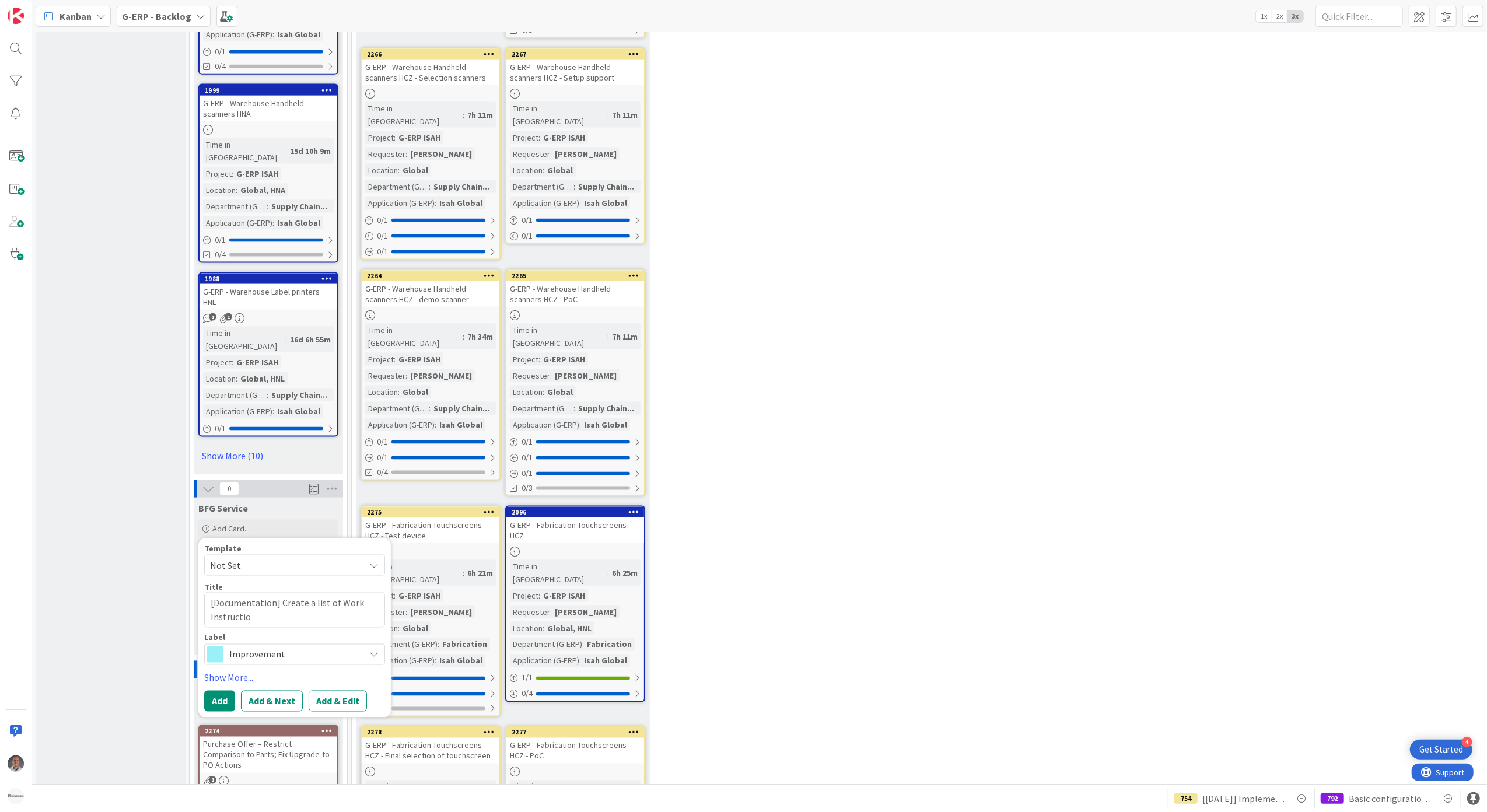
type textarea "[Documentation] Create a list of Work Instruction"
type textarea "x"
type textarea "[Documentation] Create a list of Work Instructions"
type textarea "x"
type textarea "[Documentation] Create a list of Work Instructions"
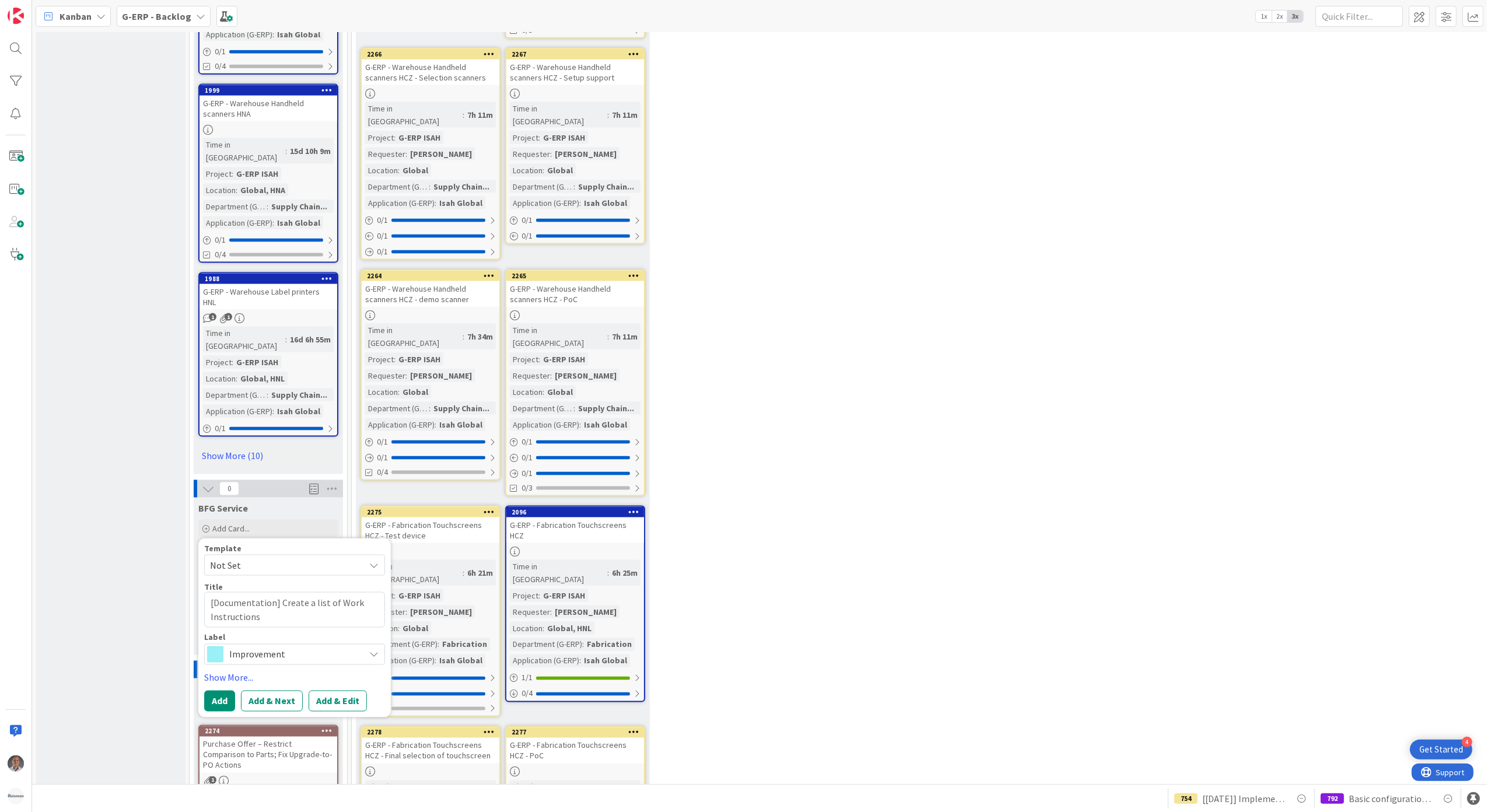
type textarea "x"
type textarea "[Documentation] Create a list of Work Instructions t"
type textarea "x"
type textarea "[Documentation] Create a list of Work Instructions to"
type textarea "x"
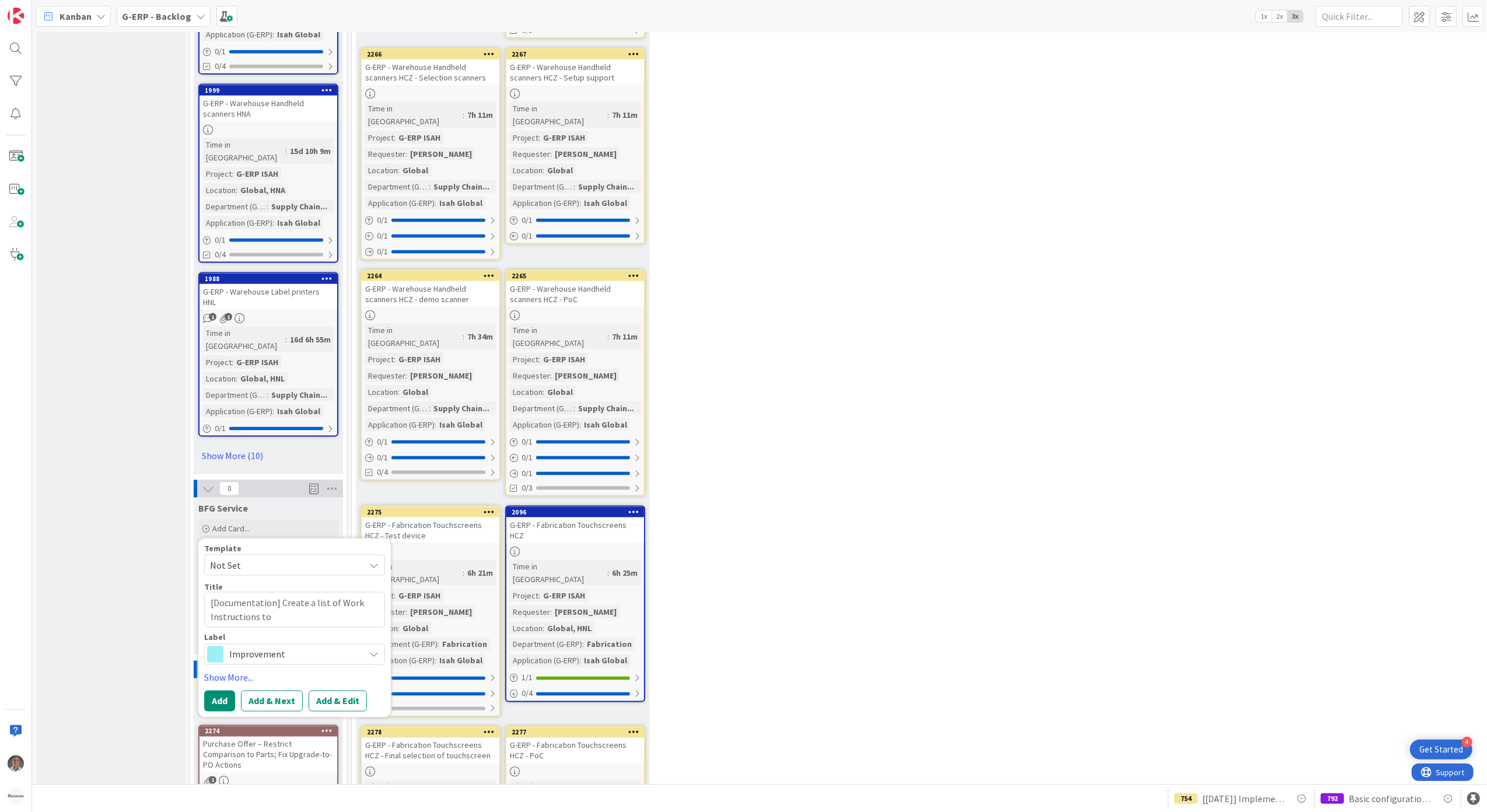
type textarea "[Documentation] Create a list of Work Instructions to"
type textarea "x"
type textarea "[Documentation] Create a list of Work Instructions to pr"
type textarea "x"
type textarea "[Documentation] Create a list of Work Instructions to pre"
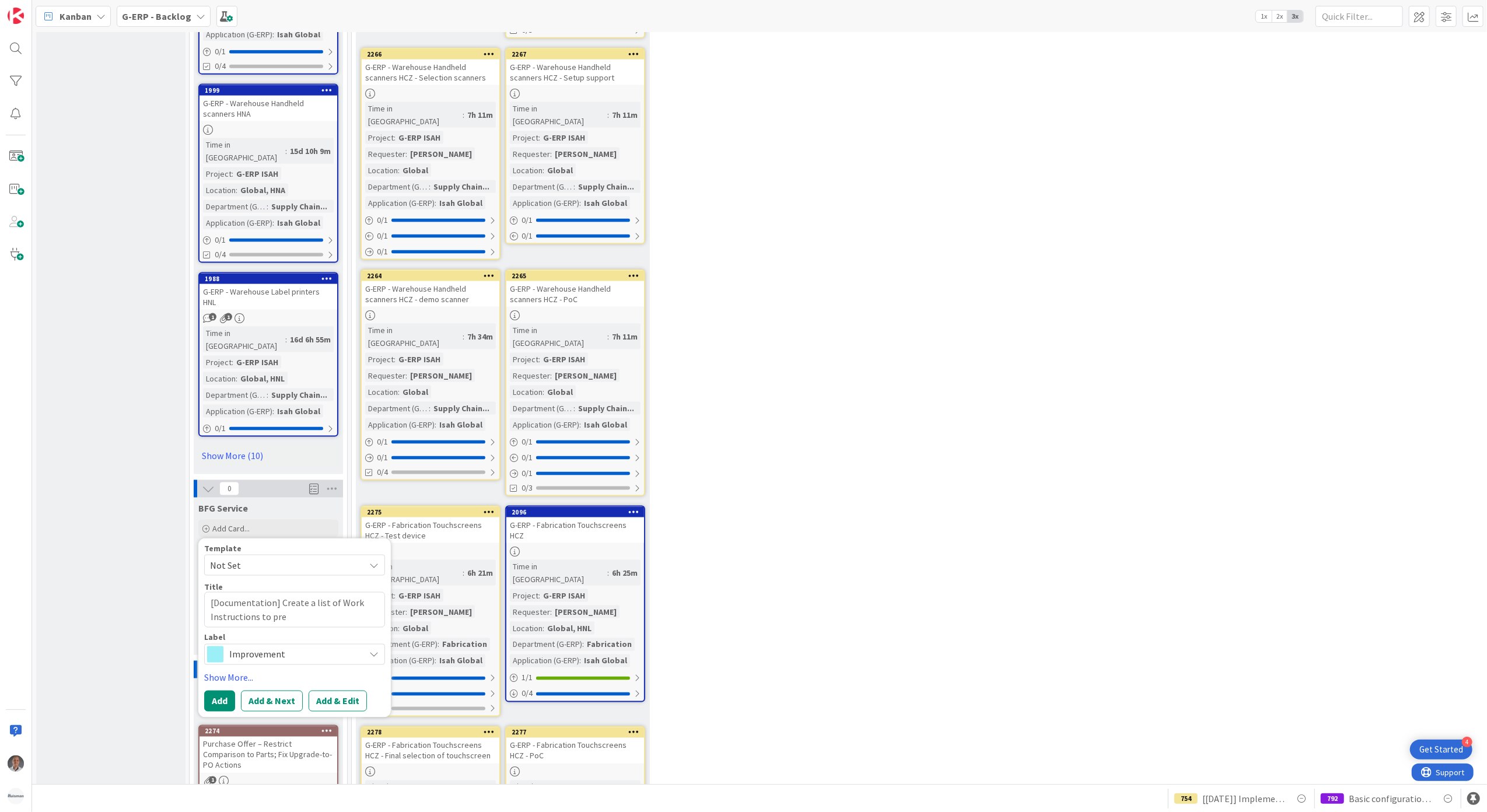
type textarea "x"
type textarea "[Documentation] Create a list of Work Instructions to prepa"
type textarea "x"
type textarea "[Documentation] Create a list of Work Instructions to prepar"
type textarea "x"
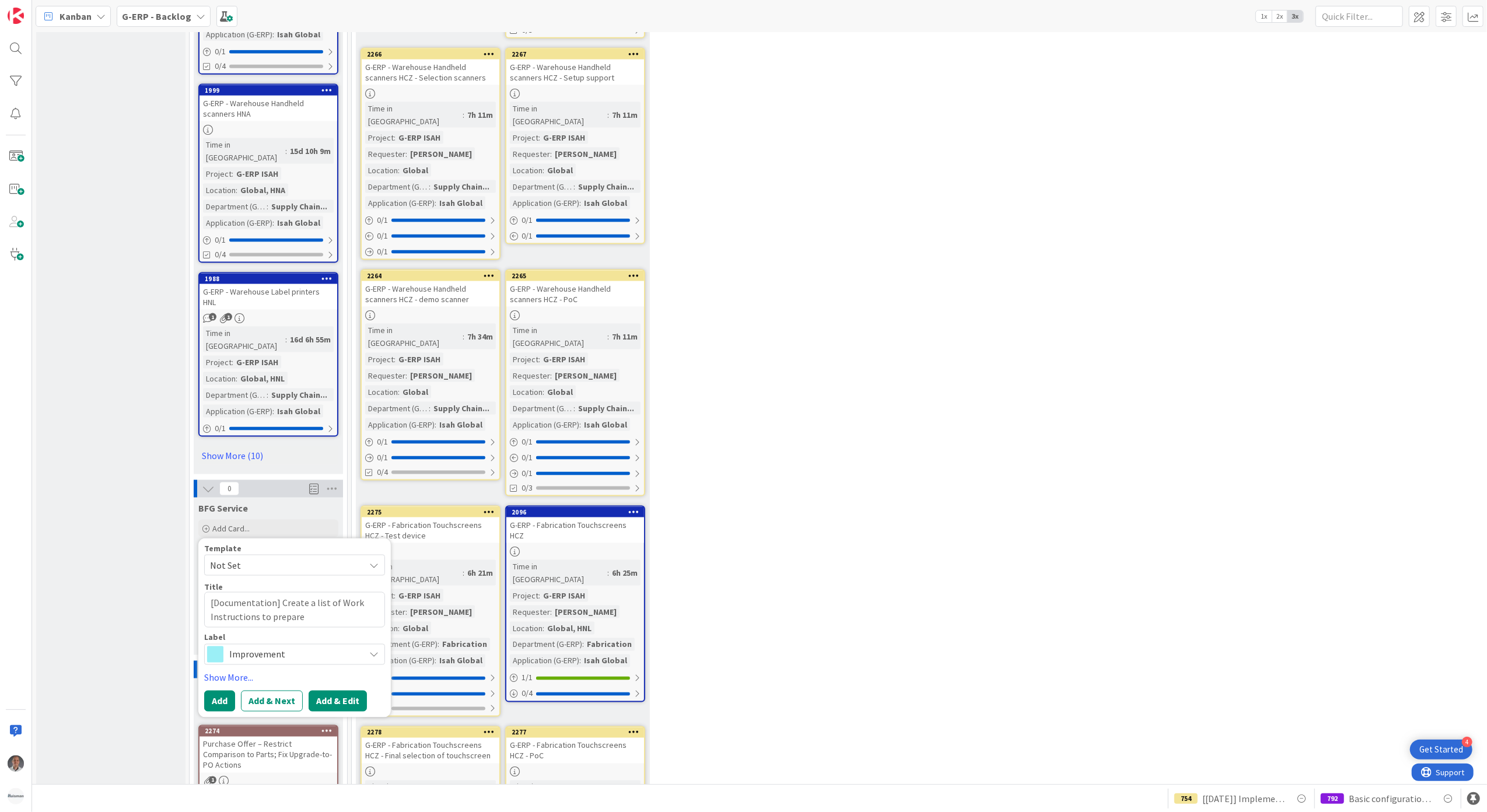
type textarea "[Documentation] Create a list of Work Instructions to prepare"
click at [339, 690] on button "Add & Edit" at bounding box center [337, 701] width 58 height 21
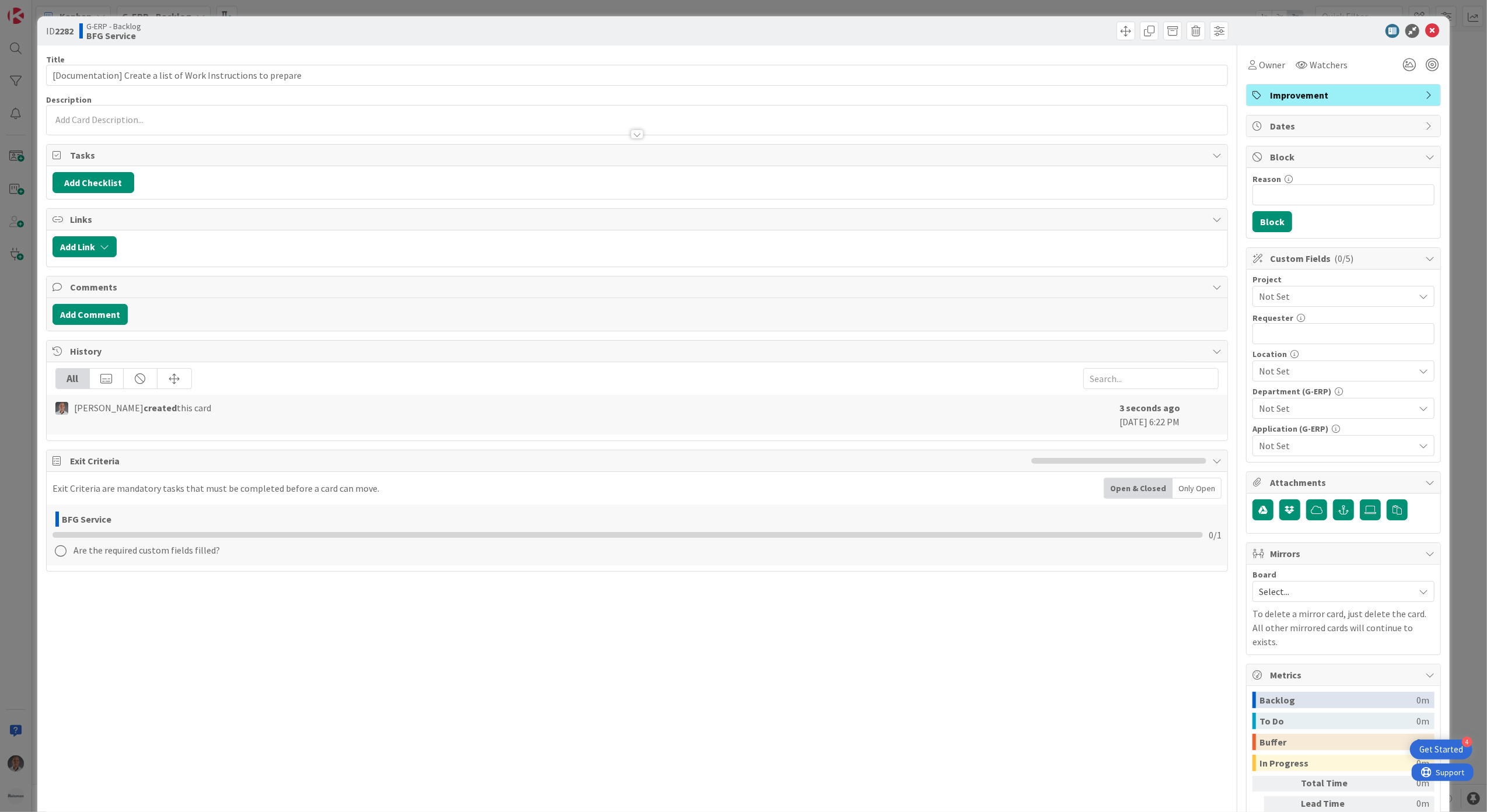
click at [525, 122] on div at bounding box center [637, 120] width 1181 height 29
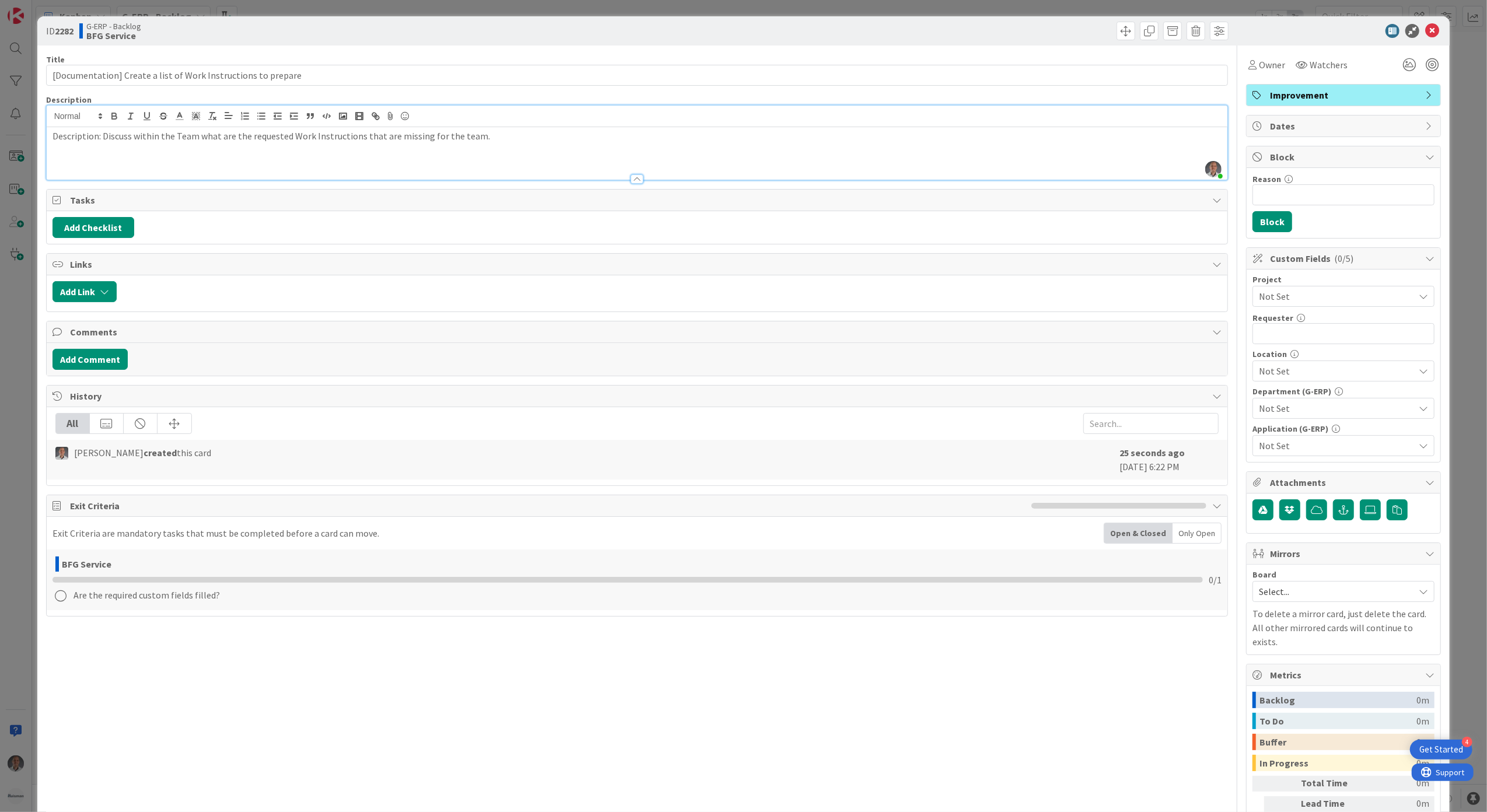
click at [511, 149] on p at bounding box center [638, 149] width 1170 height 13
click at [441, 76] on input "[Documentation] Create a list of Work Instructions to prepare" at bounding box center [637, 75] width 1182 height 21
click at [267, 152] on p at bounding box center [638, 149] width 1170 height 13
copy p "Description: Discuss within the Team what are the requested Work Instructions t…"
click at [213, 151] on p at bounding box center [638, 149] width 1170 height 13
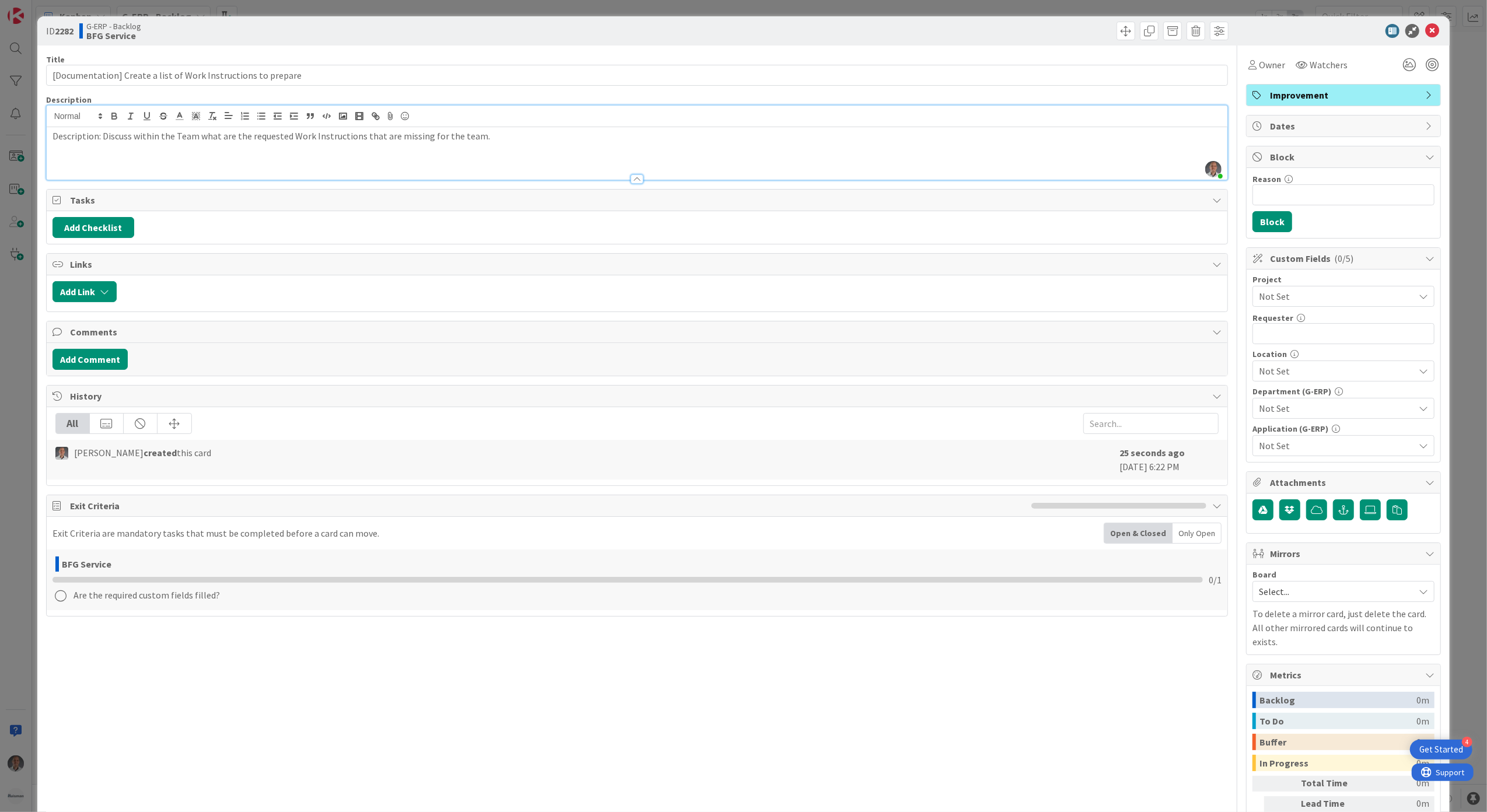
click at [253, 138] on p "Description: Discuss within the Team what are the requested Work Instructions t…" at bounding box center [638, 136] width 1170 height 13
click at [254, 138] on p "Description: Discuss within the Team what are the requested Work Instructions t…" at bounding box center [638, 136] width 1170 height 13
click at [255, 138] on p "Description: Discuss within the Team what are the requested Work Instructions t…" at bounding box center [638, 136] width 1170 height 13
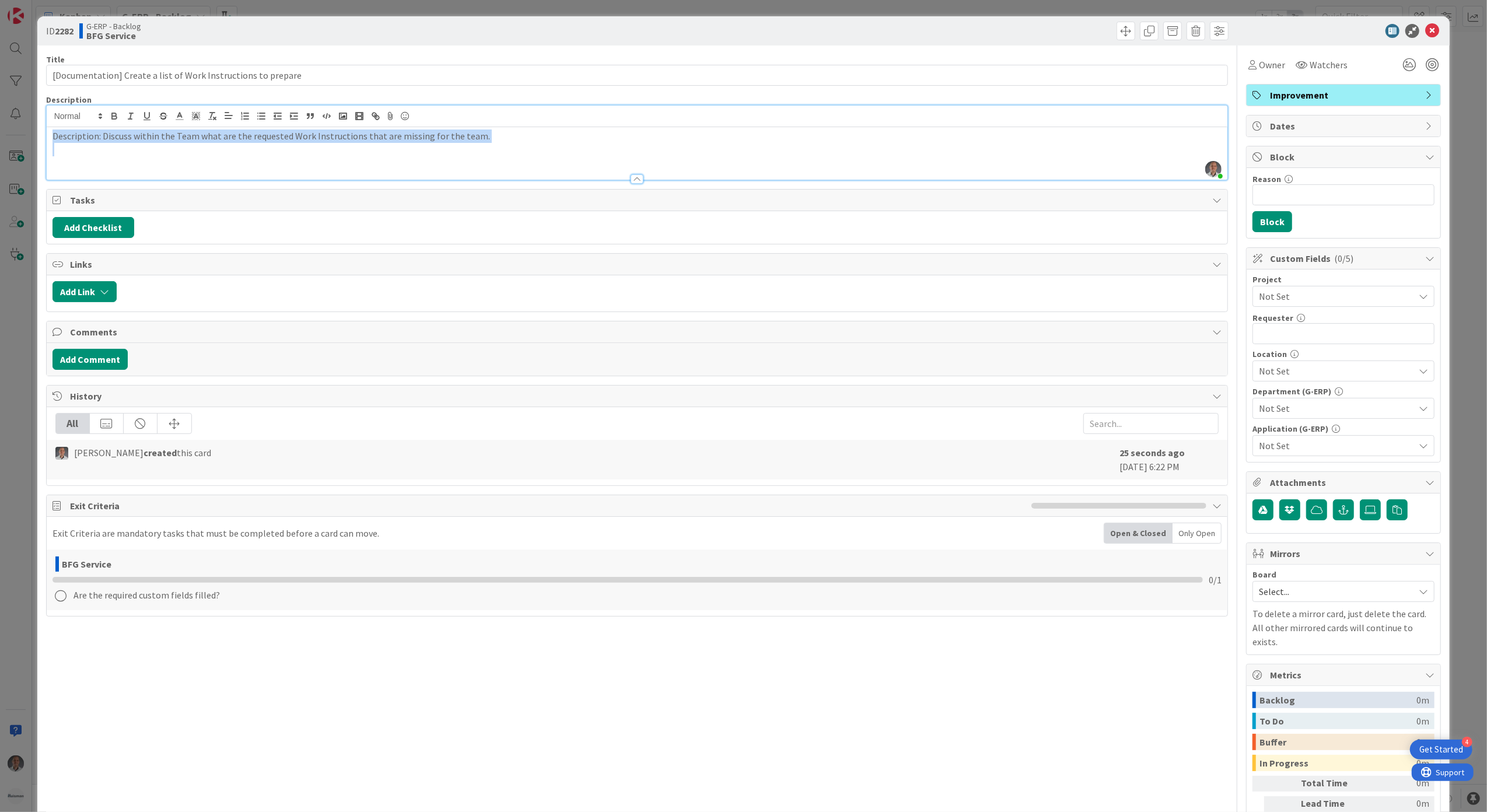
click at [256, 138] on p "Description: Discuss within the Team what are the requested Work Instructions t…" at bounding box center [638, 136] width 1170 height 13
click at [259, 138] on p "Description: Discuss within the Team what are the requested Work Instructions t…" at bounding box center [638, 136] width 1170 height 13
click at [271, 146] on p at bounding box center [638, 149] width 1170 height 13
click at [271, 140] on p "Description: Discuss within the Team what are the requested Work Instructions t…" at bounding box center [638, 136] width 1170 height 13
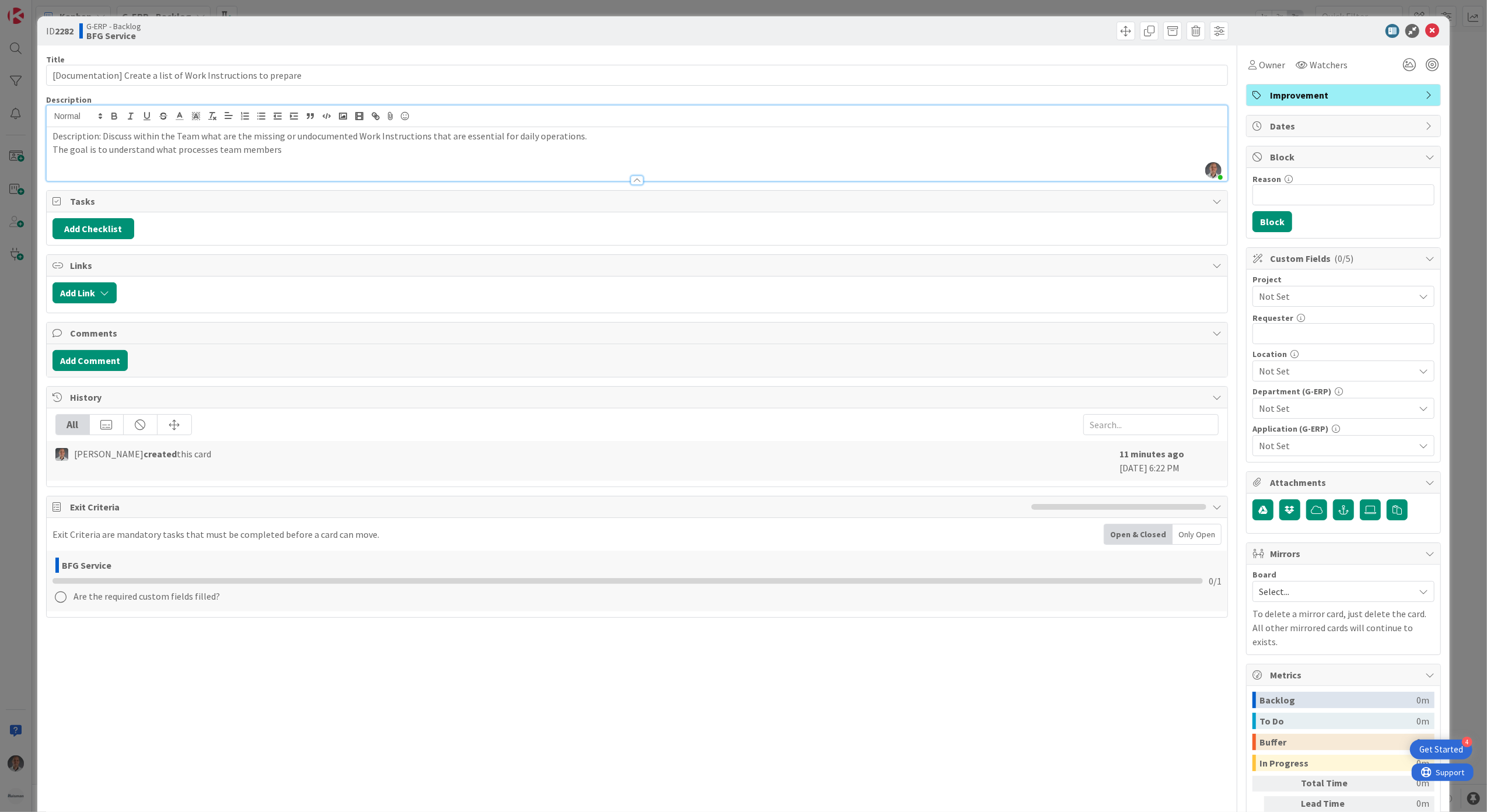
click at [367, 157] on p at bounding box center [638, 163] width 1170 height 13
click at [354, 145] on p "The goal is to understand what processes team members" at bounding box center [638, 149] width 1170 height 13
click at [355, 143] on p "Description: Discuss within the Team what are the missing or undocumented Work …" at bounding box center [638, 136] width 1170 height 13
click at [335, 153] on p "The goal is to understand what processes team members" at bounding box center [638, 149] width 1170 height 13
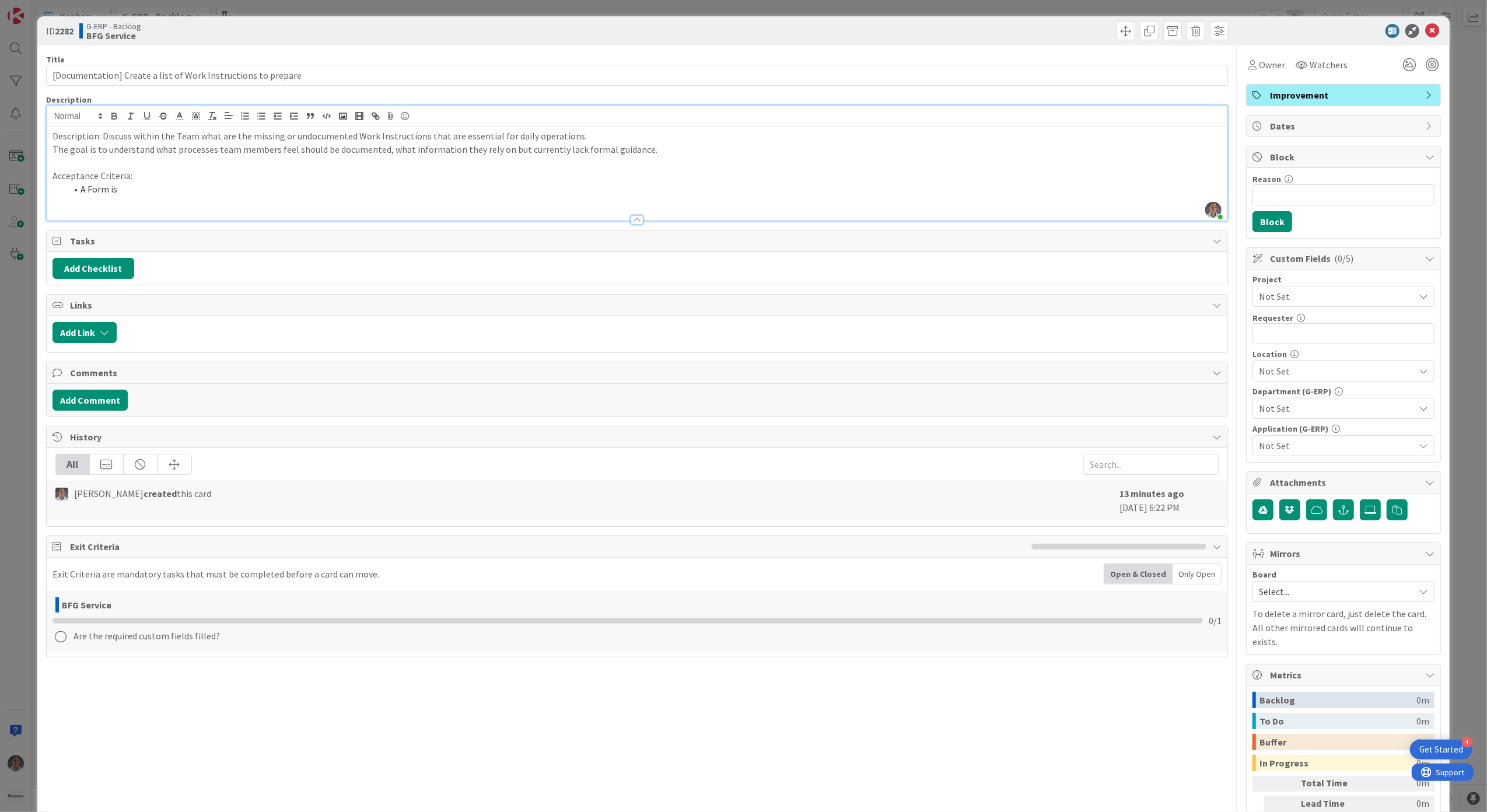
click at [171, 198] on p at bounding box center [638, 203] width 1170 height 13
drag, startPoint x: 148, startPoint y: 194, endPoint x: 88, endPoint y: 189, distance: 60.2
click at [88, 189] on li "A Form is" at bounding box center [644, 189] width 1156 height 13
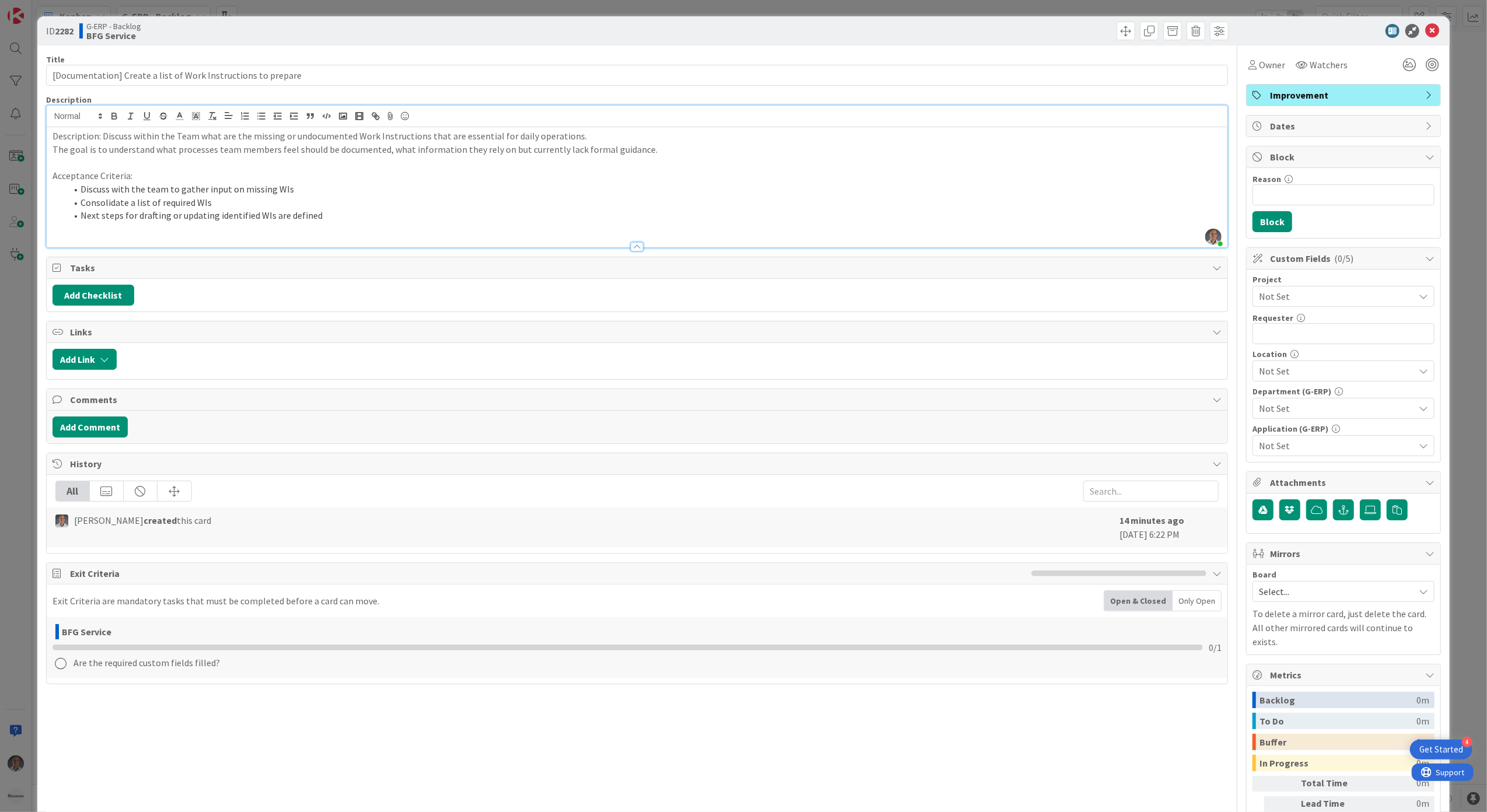
click at [1306, 294] on span "Not Set" at bounding box center [1333, 296] width 149 height 16
click at [1335, 383] on span "-LOCAL-" at bounding box center [1351, 379] width 153 height 18
click at [1312, 334] on input "text" at bounding box center [1343, 334] width 182 height 21
type input "[PERSON_NAME]"
click at [1322, 373] on span "Not Set" at bounding box center [1336, 371] width 155 height 14
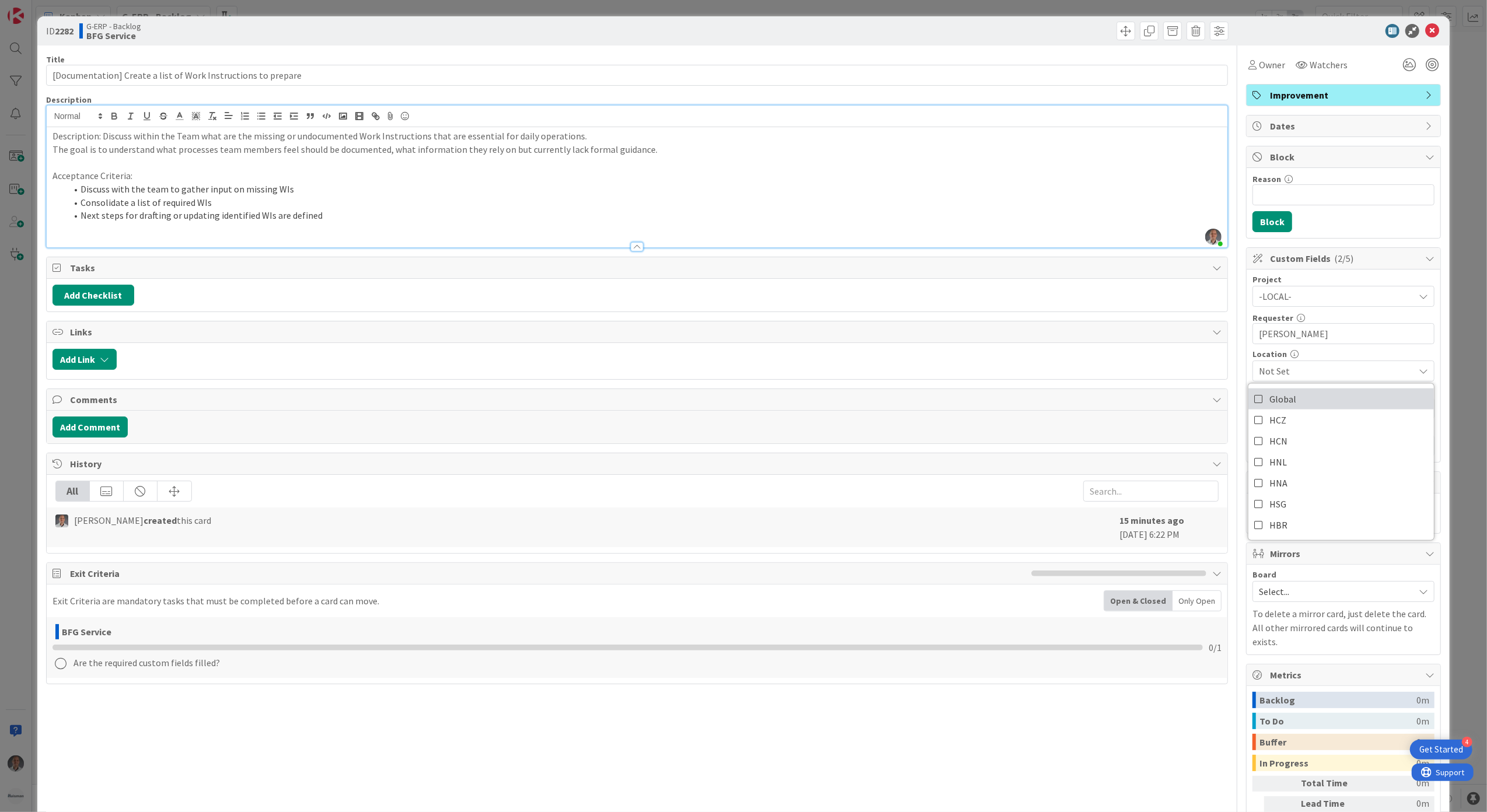
click at [1309, 399] on link "Global" at bounding box center [1341, 399] width 186 height 21
click at [1223, 541] on div "Title 61 / 128 [Documentation] Create a list of Work Instructions to prepare De…" at bounding box center [744, 465] width 1396 height 839
click at [1306, 404] on span "Not Set" at bounding box center [1336, 408] width 155 height 14
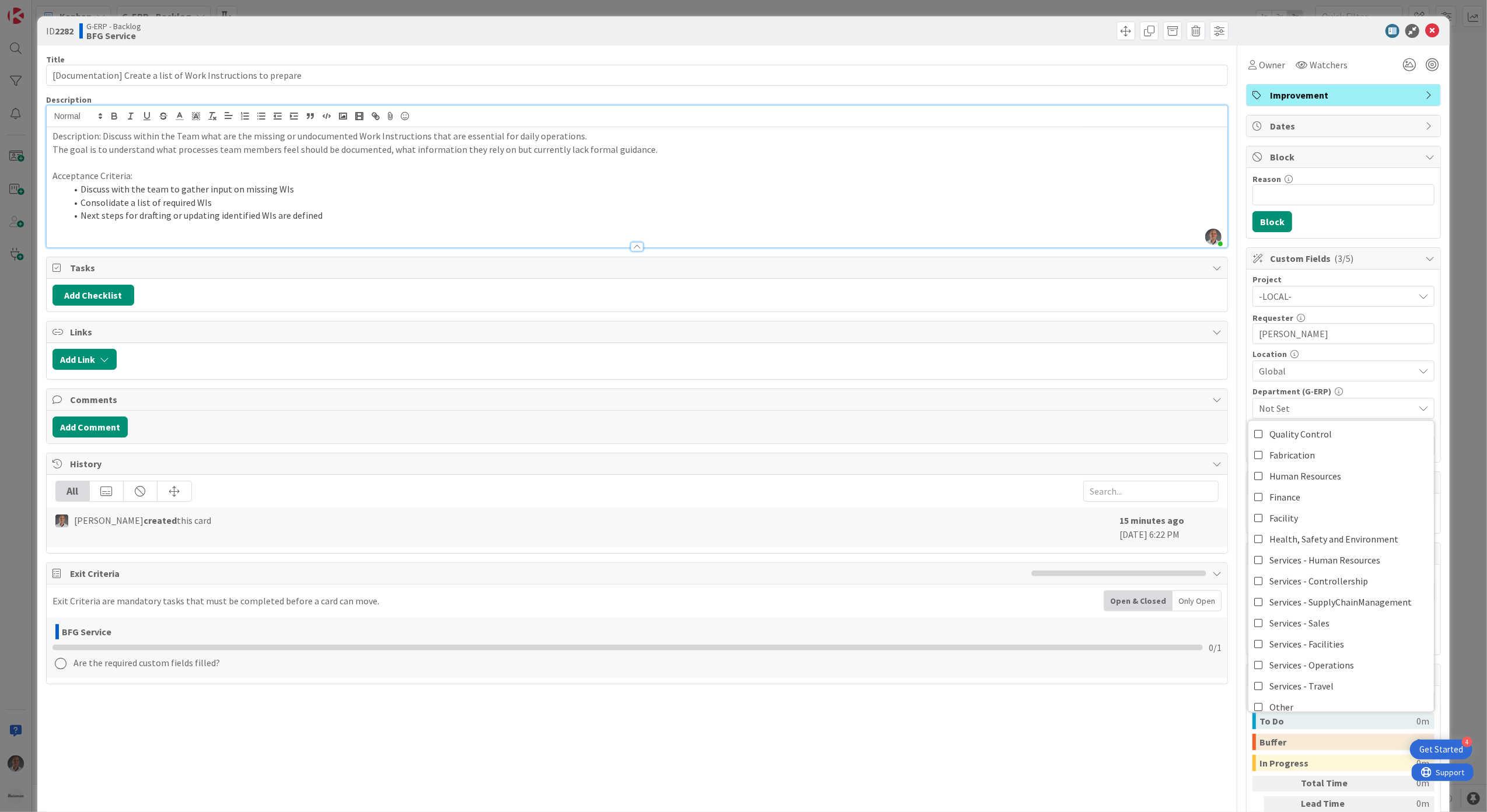
scroll to position [97, 0]
click at [1309, 696] on span "Not applicable" at bounding box center [1299, 696] width 59 height 18
click at [1226, 520] on div "Title 61 / 128 [Documentation] Create a list of Work Instructions to prepare De…" at bounding box center [744, 465] width 1396 height 839
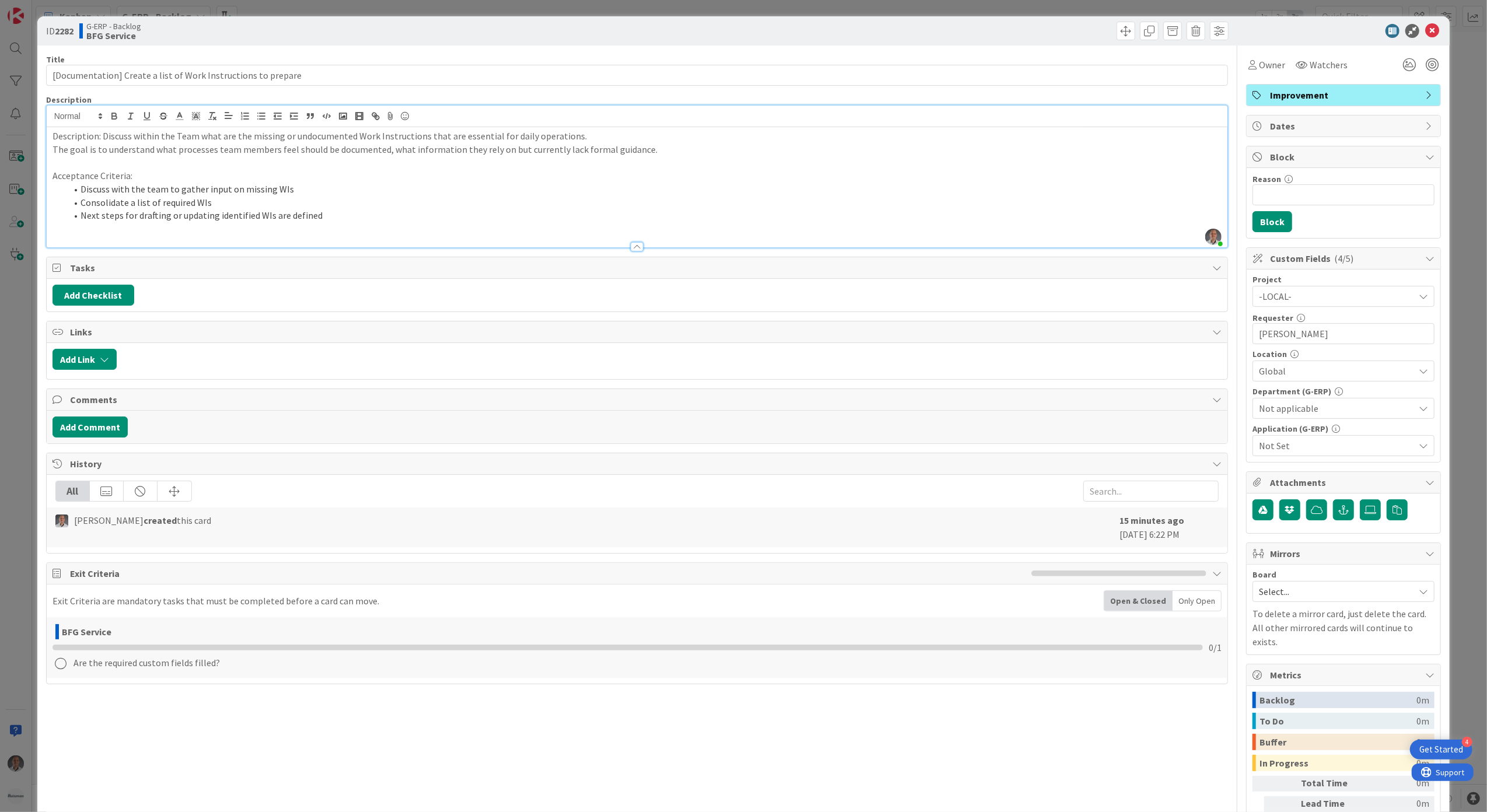
click at [1282, 452] on span "Not Set" at bounding box center [1336, 445] width 155 height 14
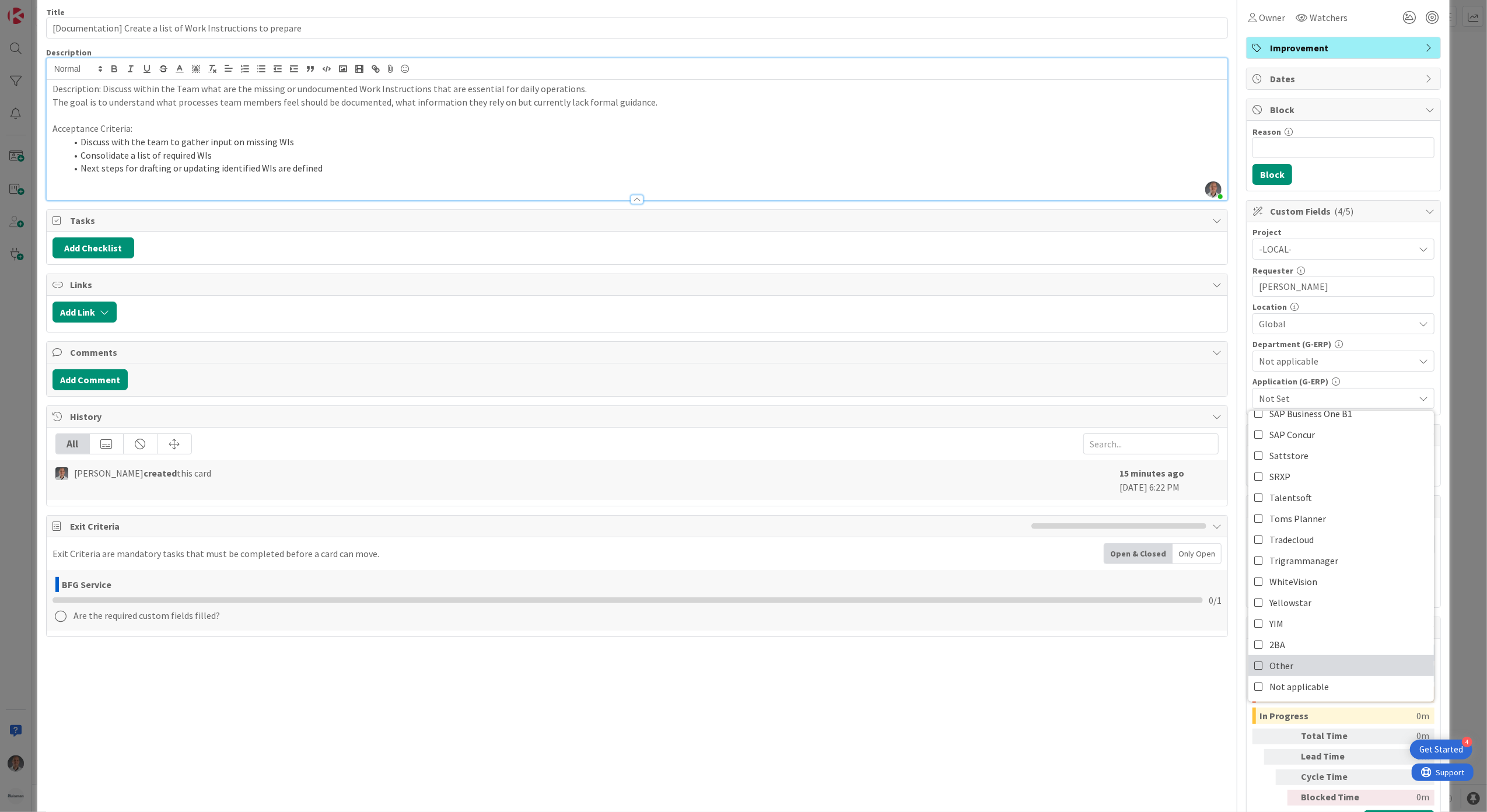
scroll to position [89, 0]
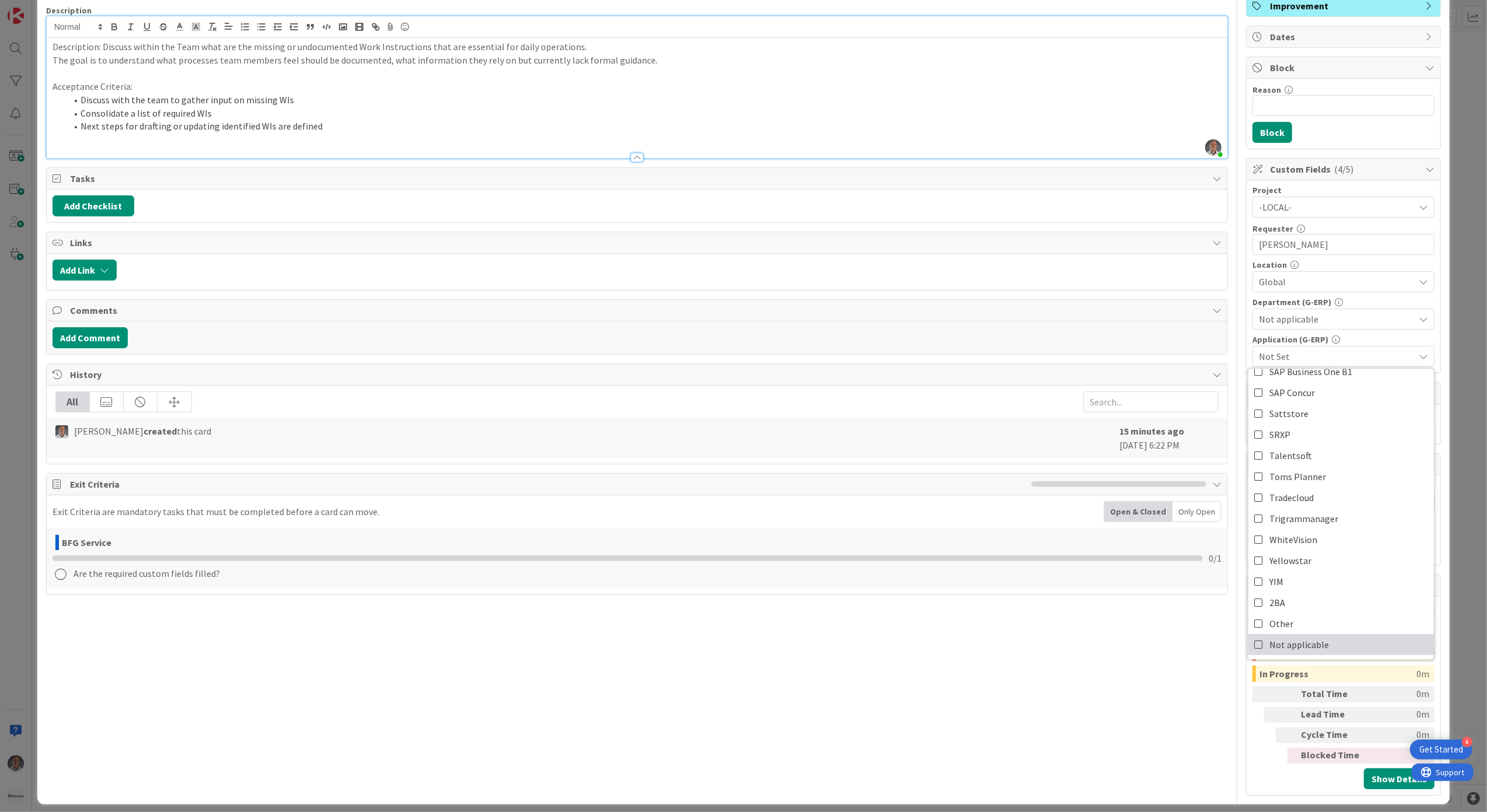
click at [1338, 649] on link "Not applicable" at bounding box center [1341, 644] width 186 height 21
click at [1224, 458] on div "Title 61 / 128 [Documentation] Create a list of Work Instructions to prepare De…" at bounding box center [744, 376] width 1396 height 839
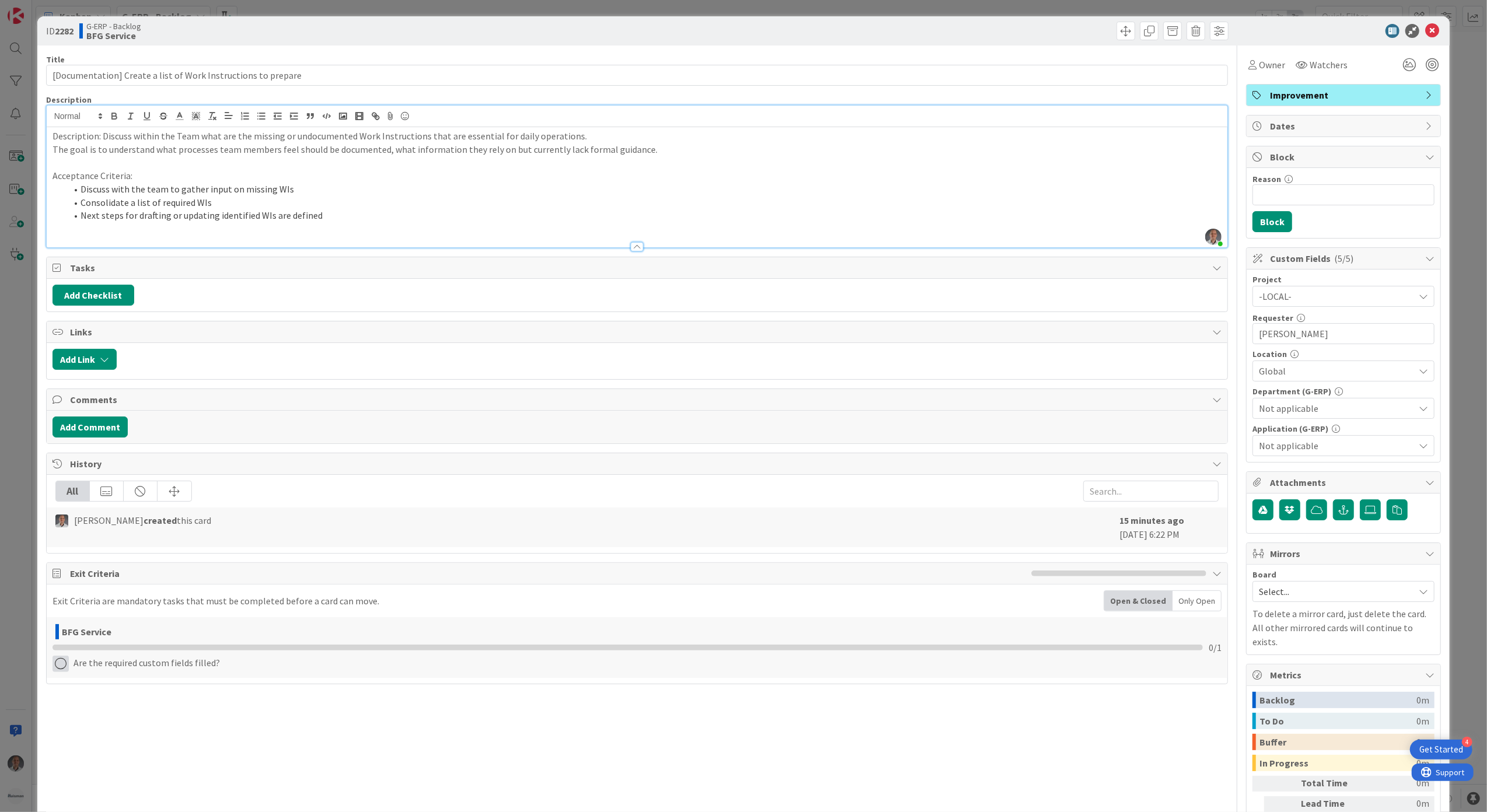
click at [59, 669] on icon at bounding box center [61, 663] width 16 height 16
click at [108, 694] on link "Complete" at bounding box center [126, 687] width 146 height 17
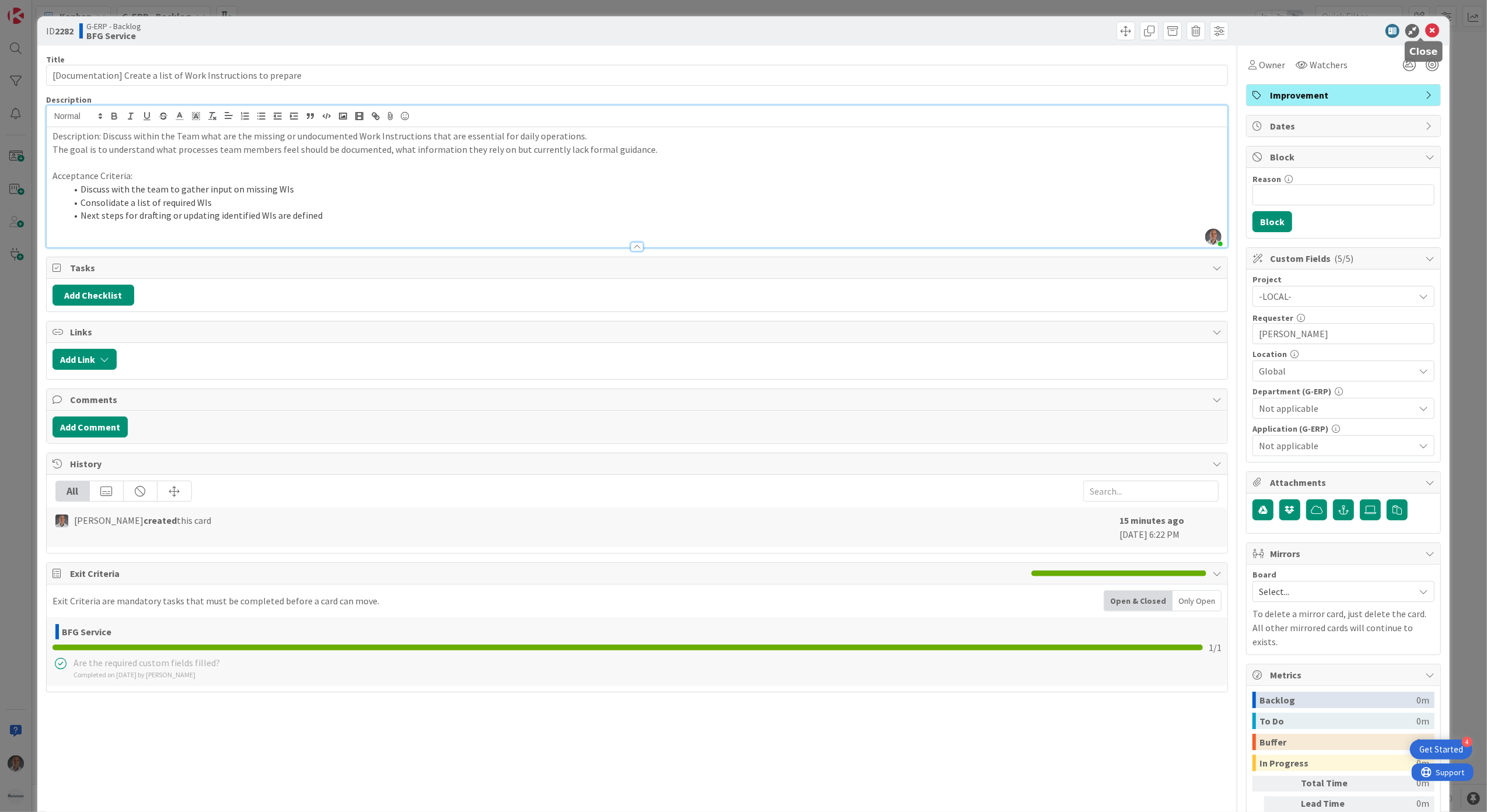
click at [1425, 28] on icon at bounding box center [1432, 30] width 14 height 14
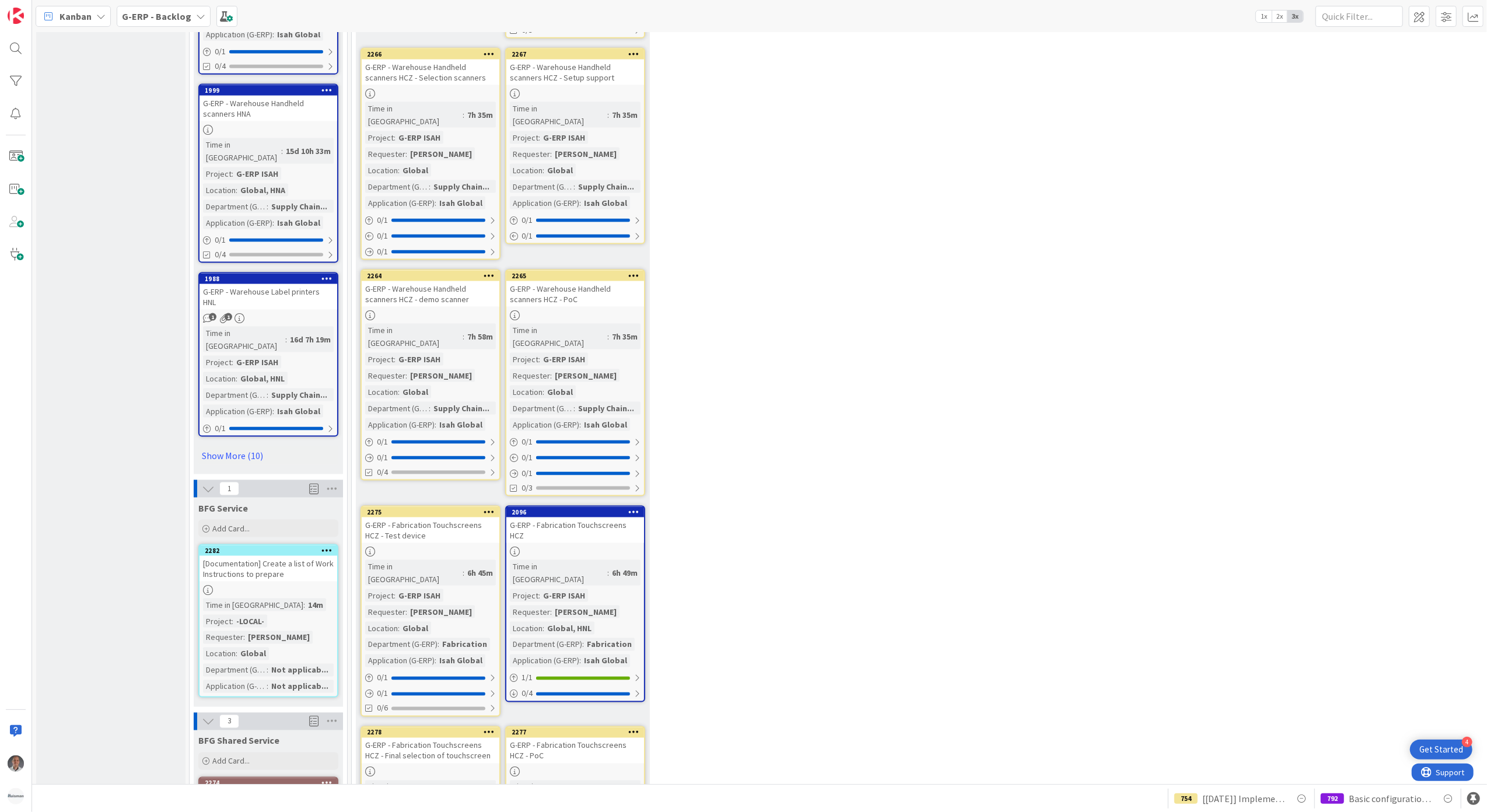
click at [290, 556] on div "[Documentation] Create a list of Work Instructions to prepare" at bounding box center [268, 568] width 137 height 26
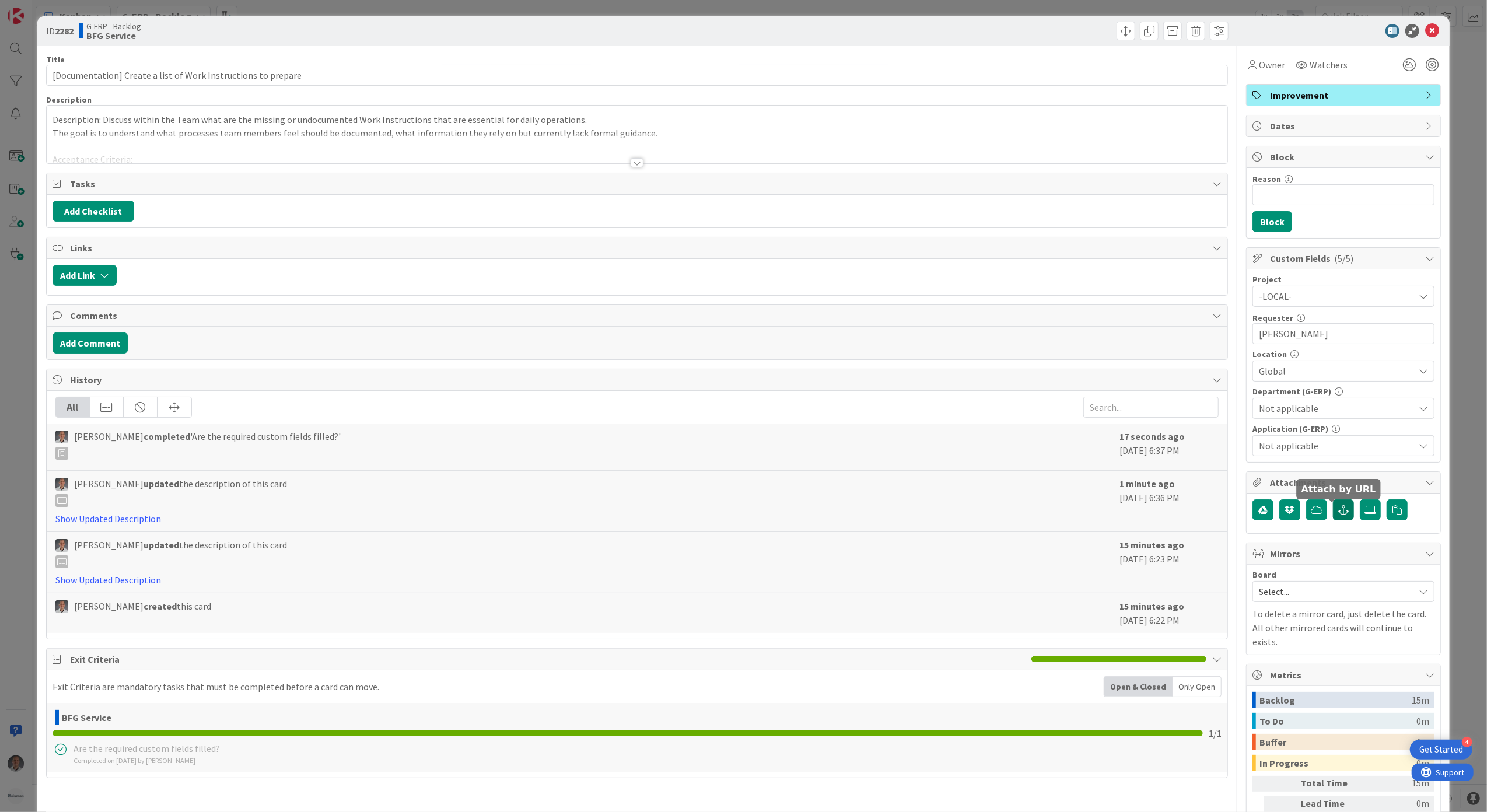
click at [1338, 514] on icon "button" at bounding box center [1344, 510] width 10 height 10
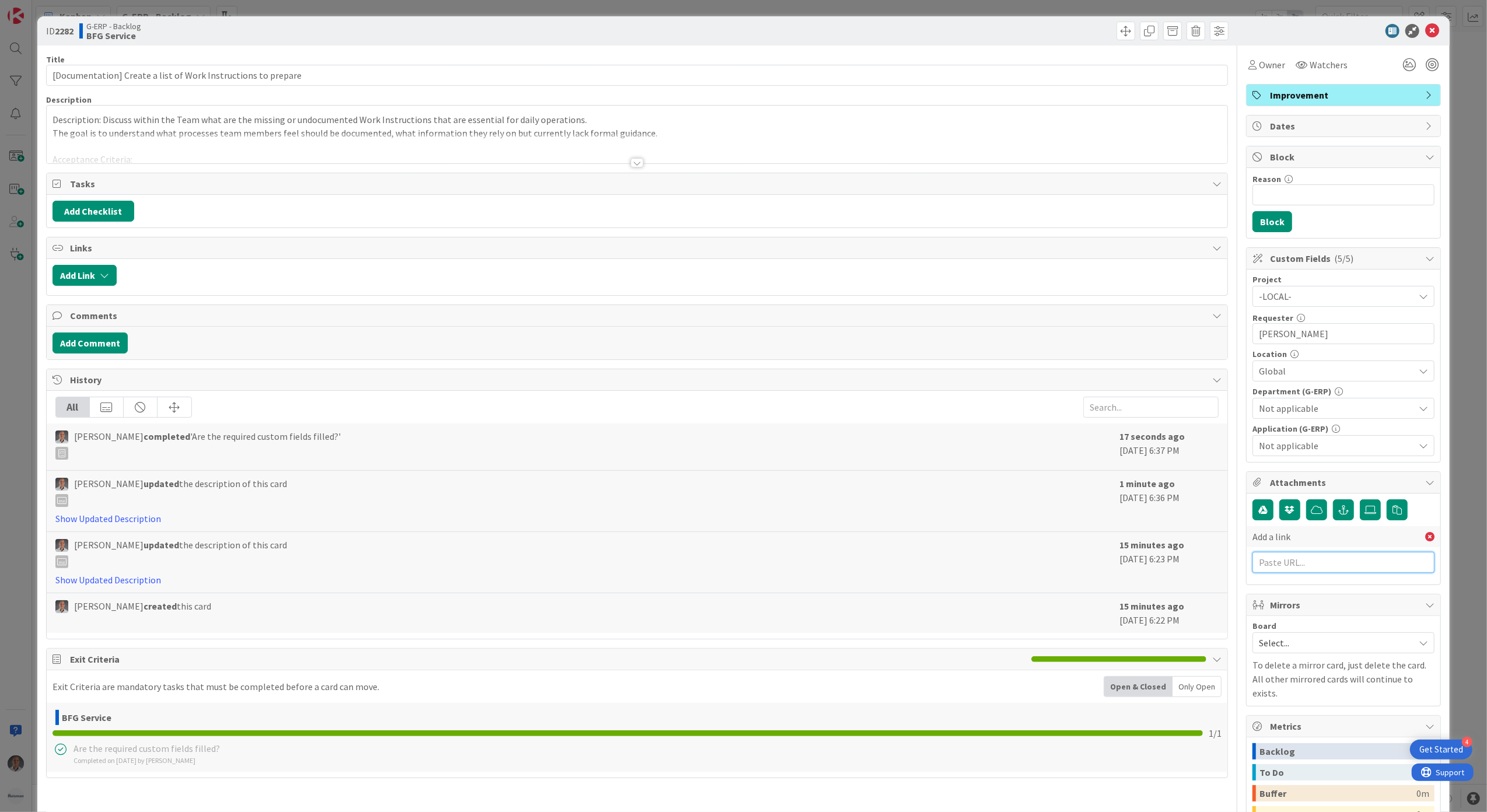
click at [1300, 569] on input "text" at bounding box center [1343, 562] width 182 height 21
paste input "https://forms.office.com/Pages/DesignPageV2.aspx?prevorigin=shell&origin=NeoPor…"
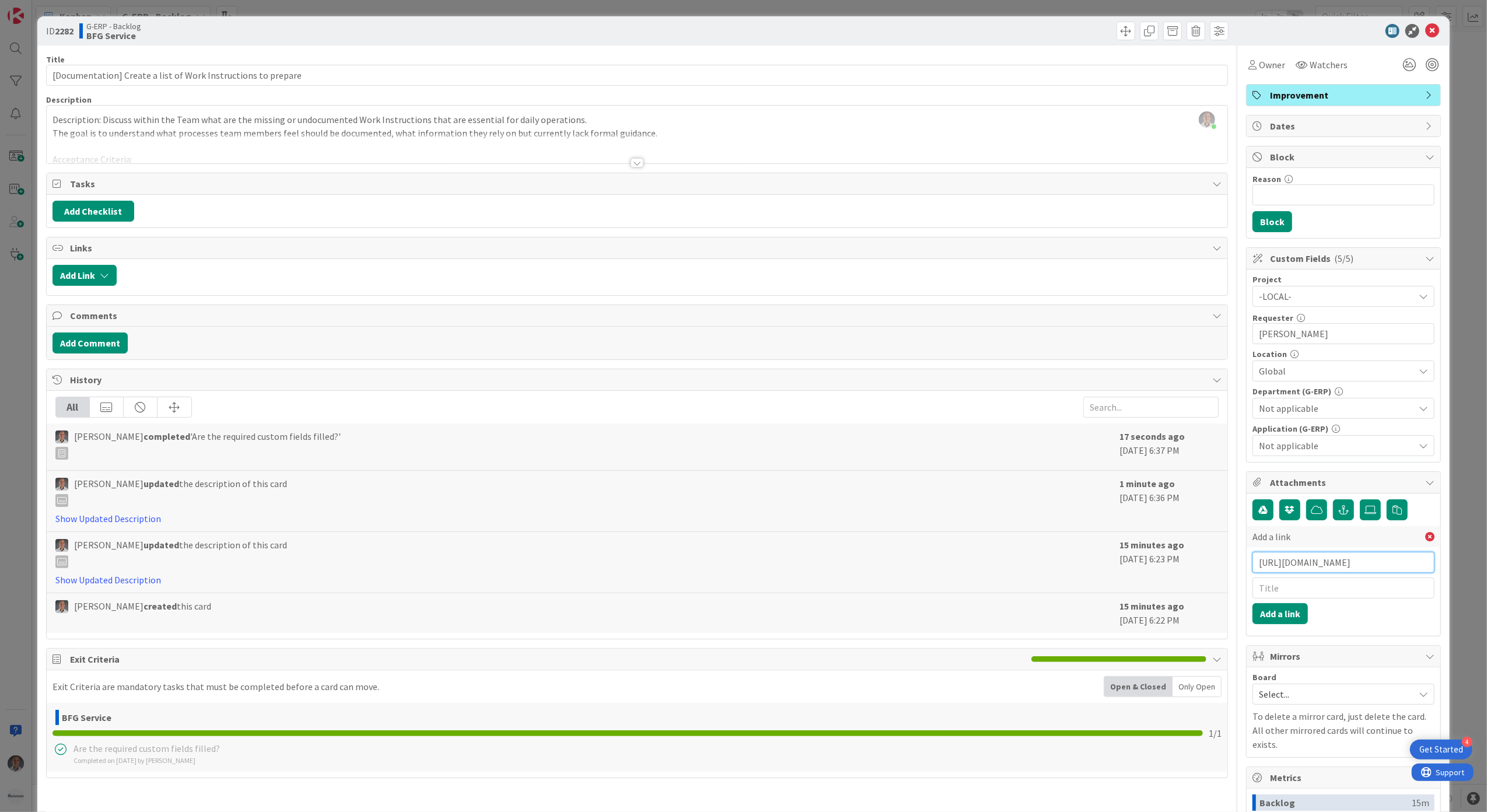
scroll to position [0, 735]
type input "https://forms.office.com/Pages/DesignPageV2.aspx?prevorigin=shell&origin=NeoPor…"
click at [1295, 592] on input "text" at bounding box center [1343, 588] width 182 height 21
type input "Form Example"
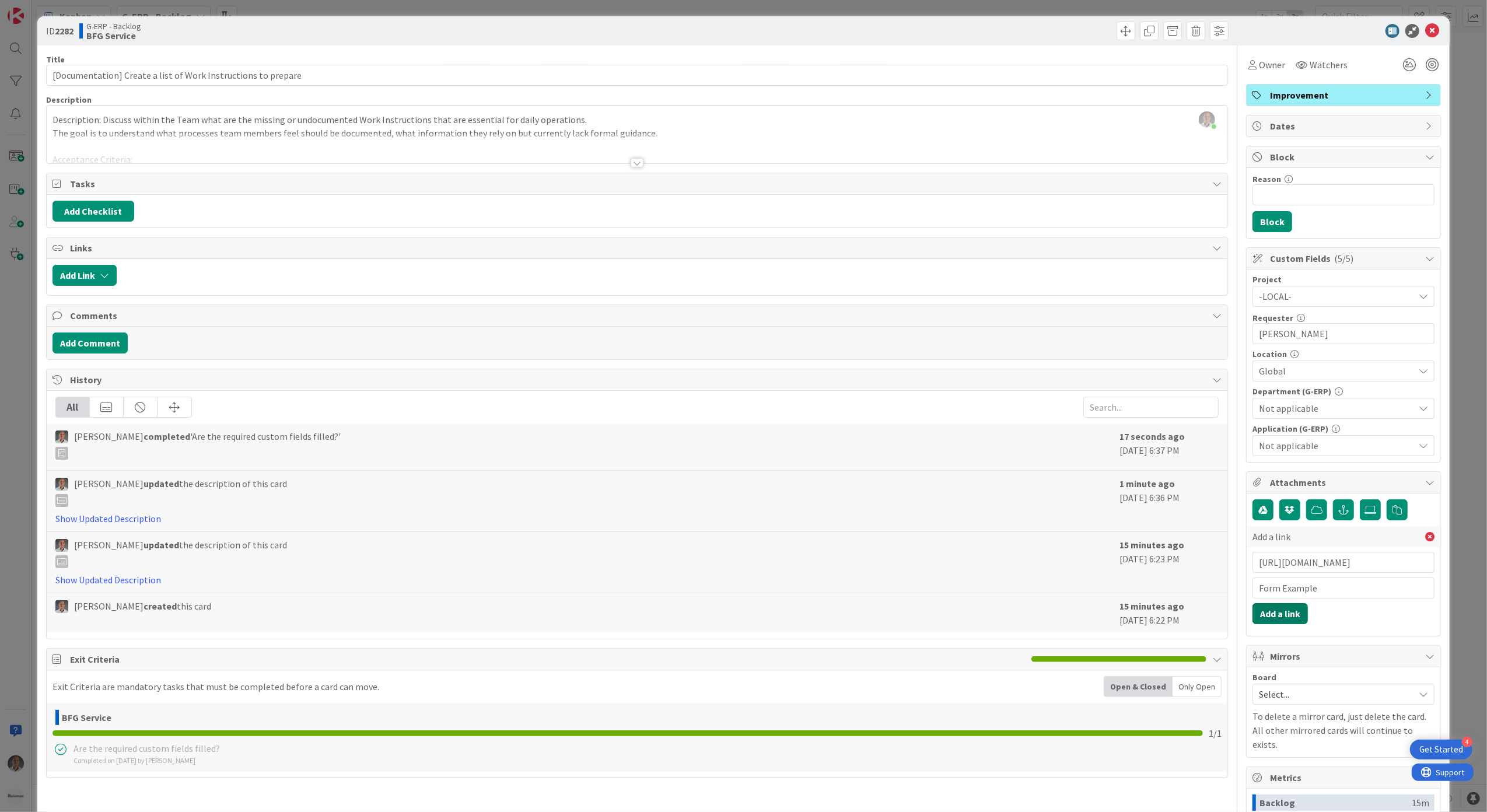
click at [1252, 619] on button "Add a link" at bounding box center [1280, 614] width 56 height 21
click at [1365, 572] on link "https://forms.office.com/Pages/DesignPageV2.aspx?prevorigin=shell&origin=NeoPor…" at bounding box center [1376, 566] width 73 height 12
click at [1350, 572] on link "https://forms.office.com/Pages/DesignPageV2.aspx?prevorigin=shell&origin=NeoPor…" at bounding box center [1376, 566] width 73 height 12
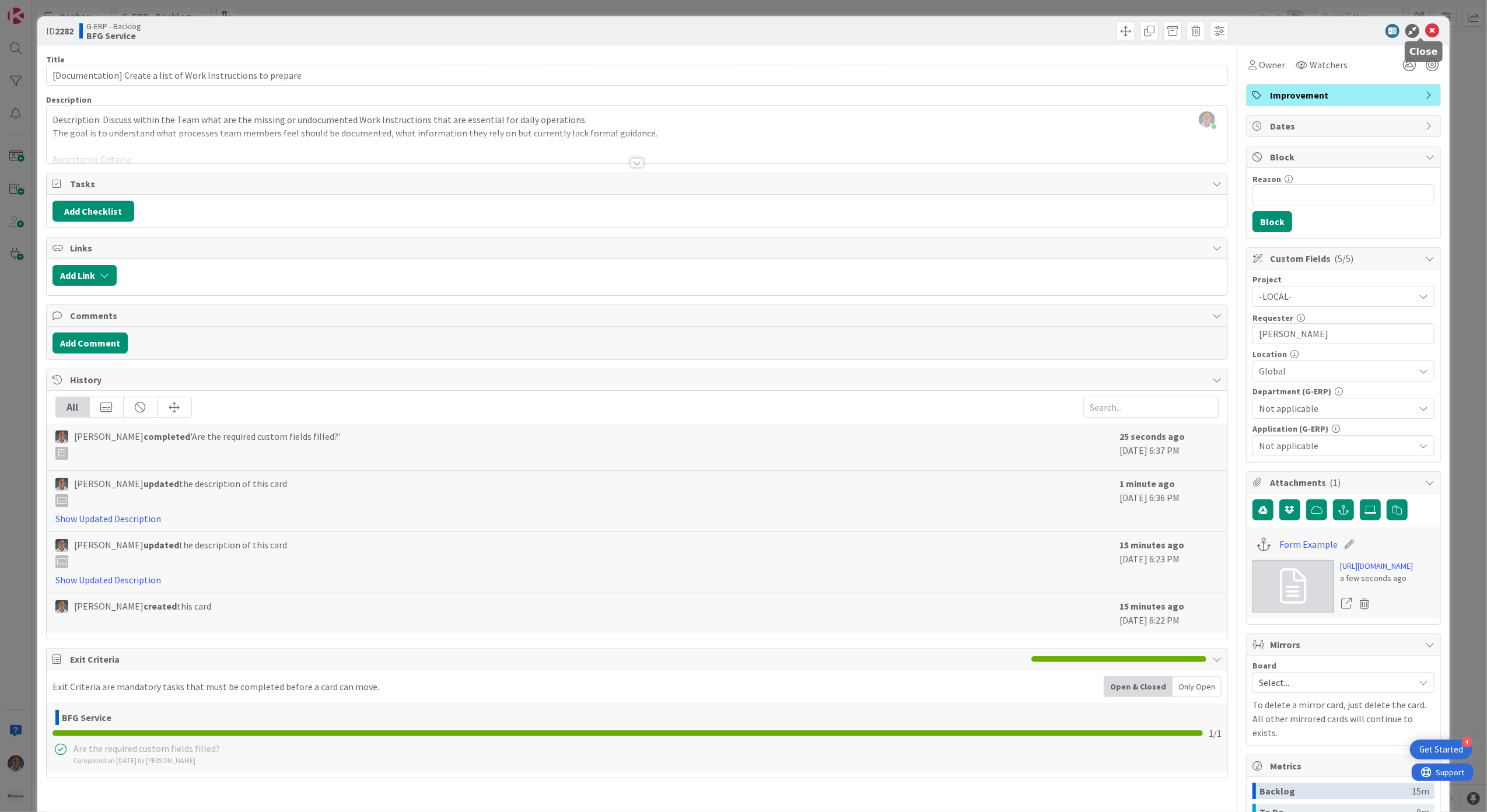
click at [1425, 35] on icon at bounding box center [1432, 30] width 14 height 14
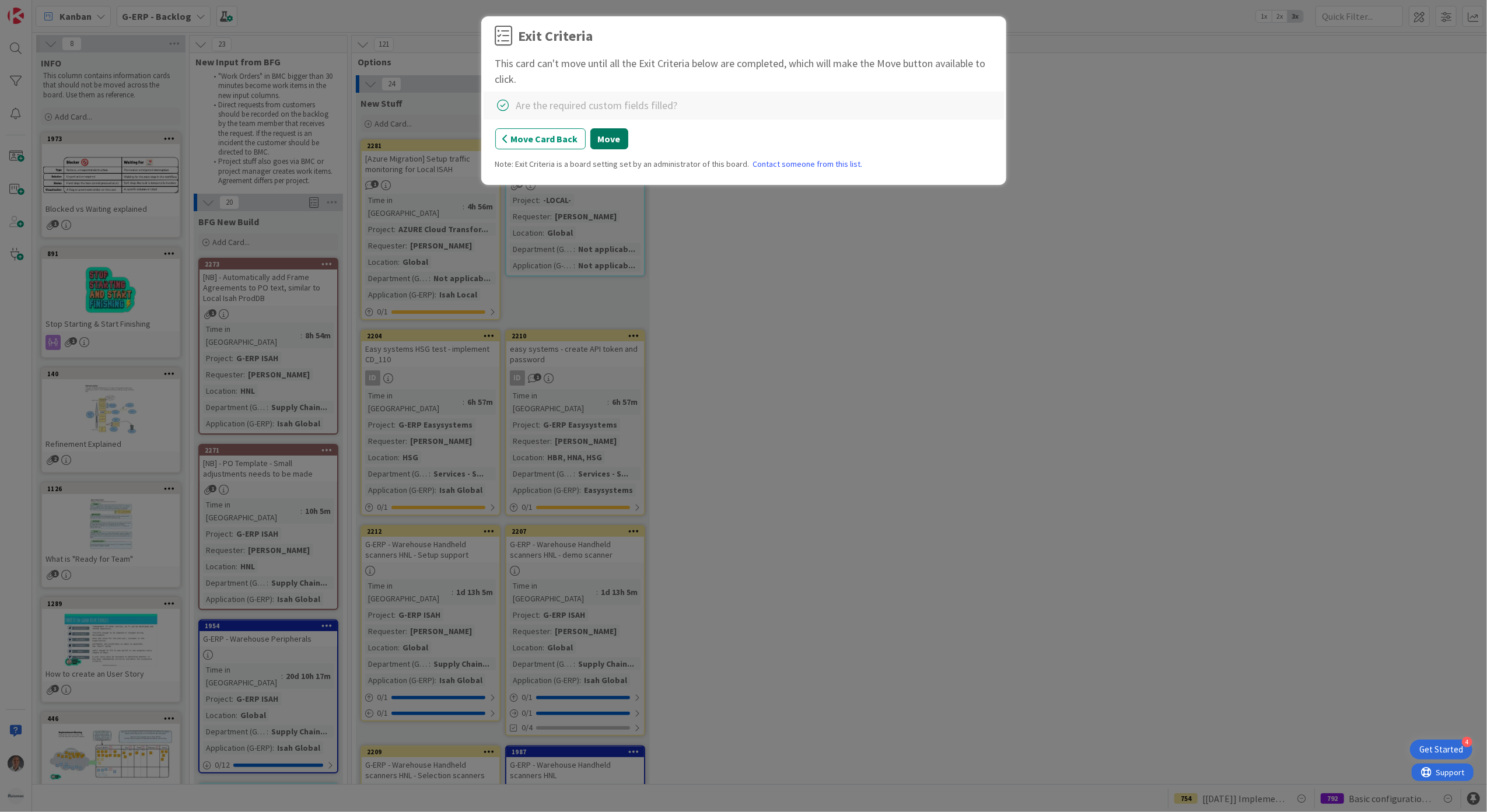
click at [608, 145] on button "Move" at bounding box center [609, 139] width 38 height 21
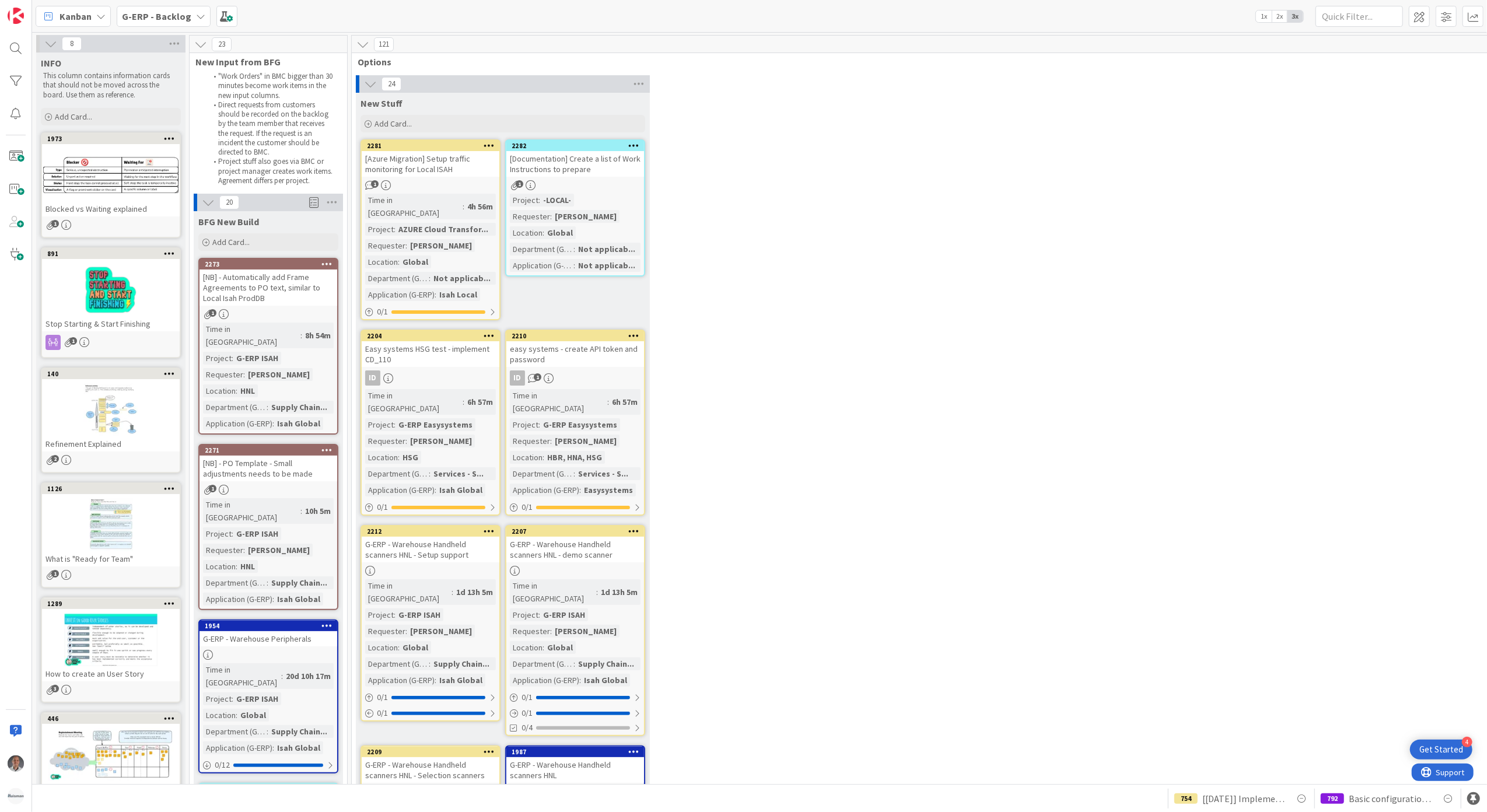
click at [632, 143] on icon at bounding box center [633, 145] width 11 height 8
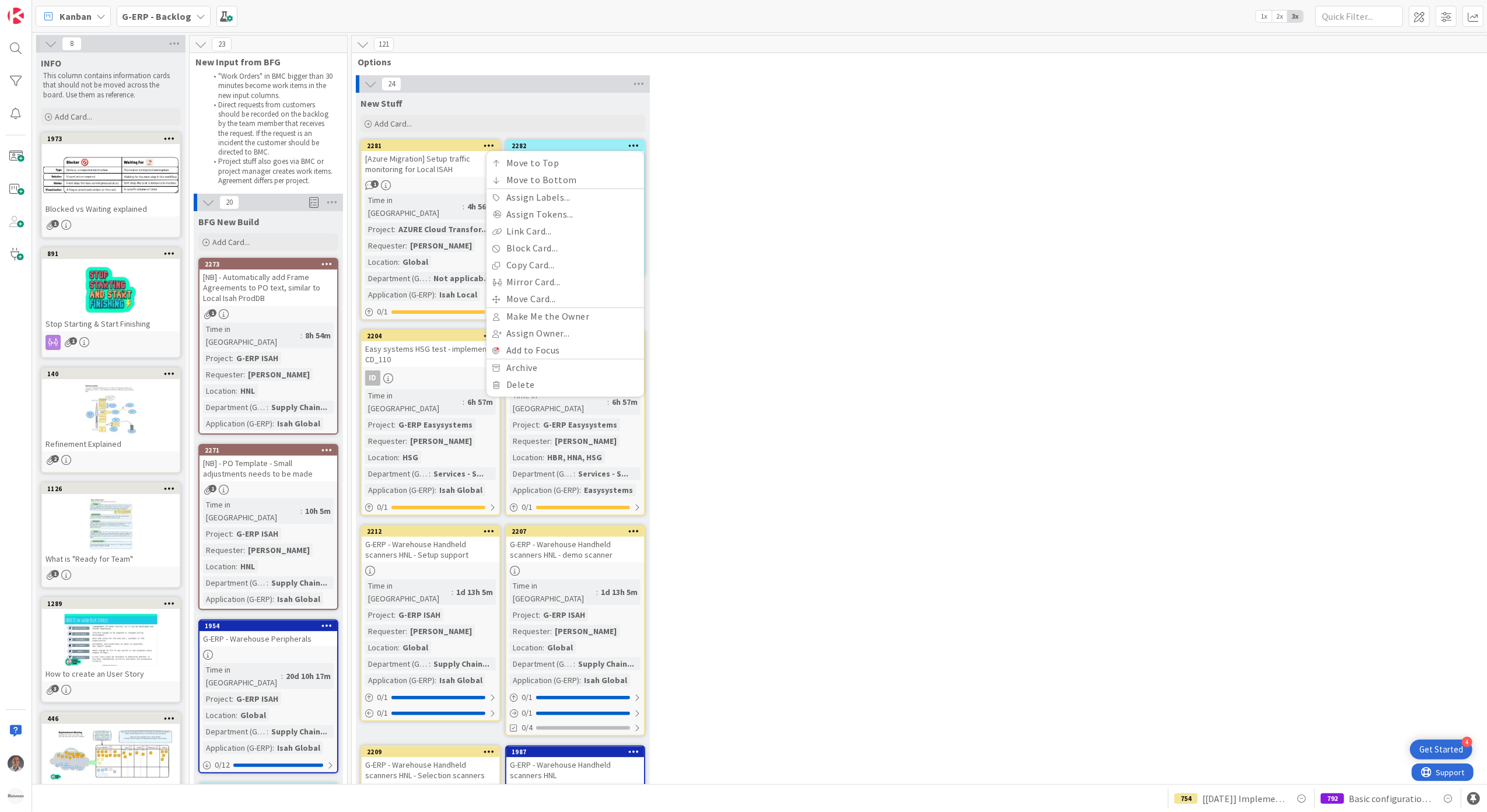
drag, startPoint x: 726, startPoint y: 188, endPoint x: 717, endPoint y: 188, distance: 9.0
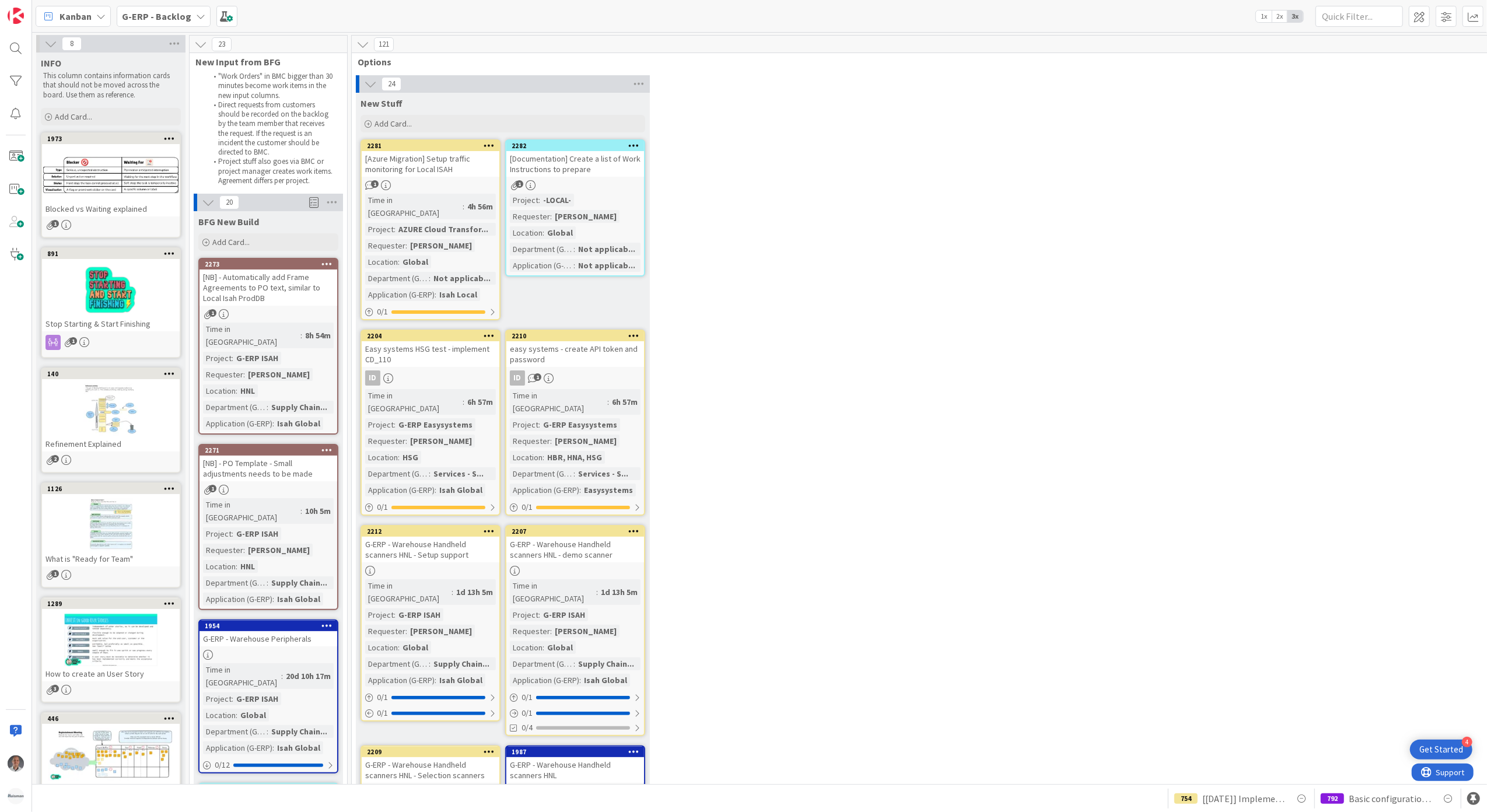
click at [583, 161] on div "[Documentation] Create a list of Work Instructions to prepare" at bounding box center [574, 163] width 137 height 26
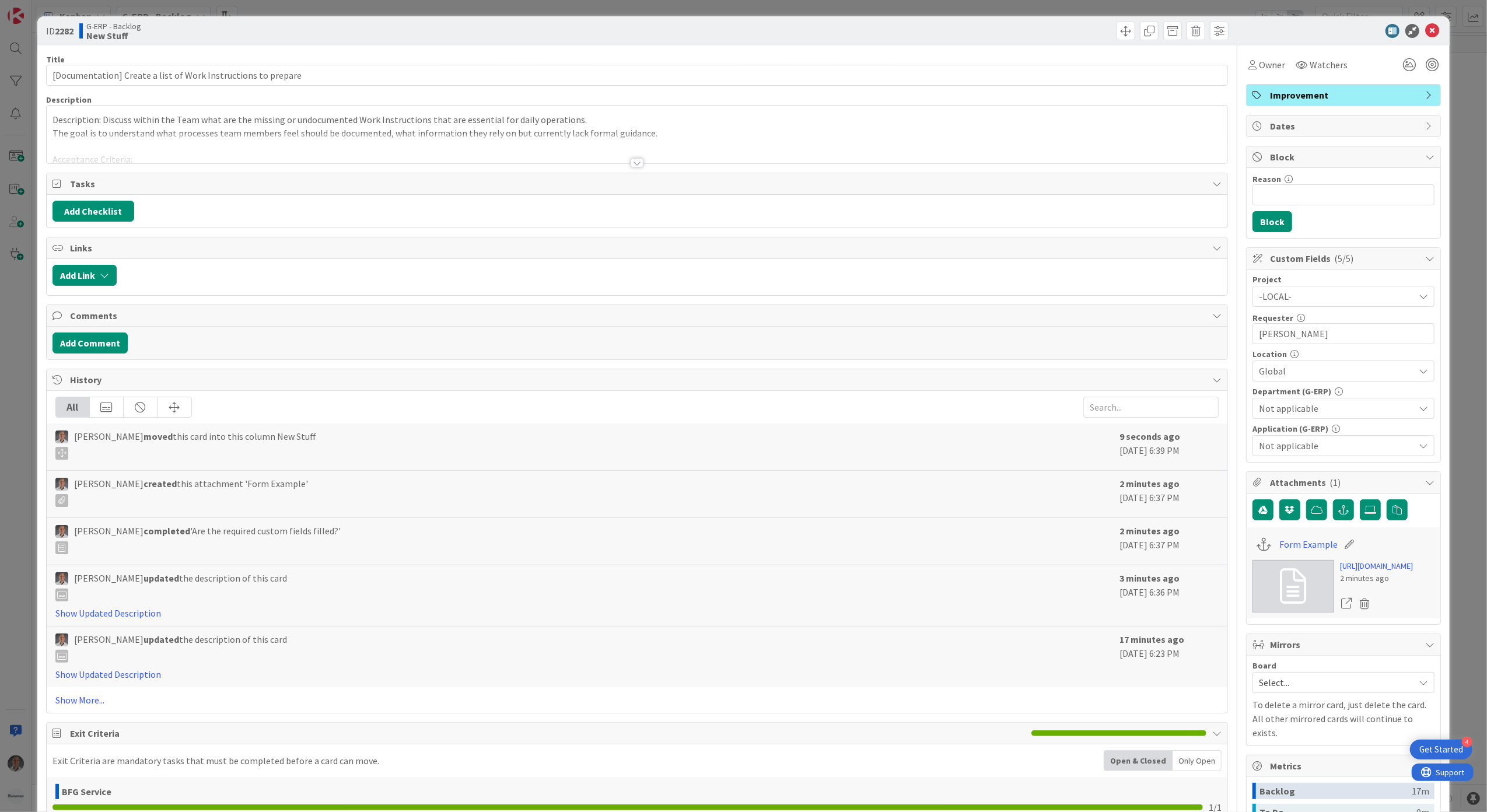
click at [1296, 302] on span "-LOCAL-" at bounding box center [1333, 296] width 149 height 16
click at [1312, 402] on span "-RUN-" at bounding box center [1351, 400] width 153 height 18
click at [1425, 31] on icon at bounding box center [1432, 30] width 14 height 14
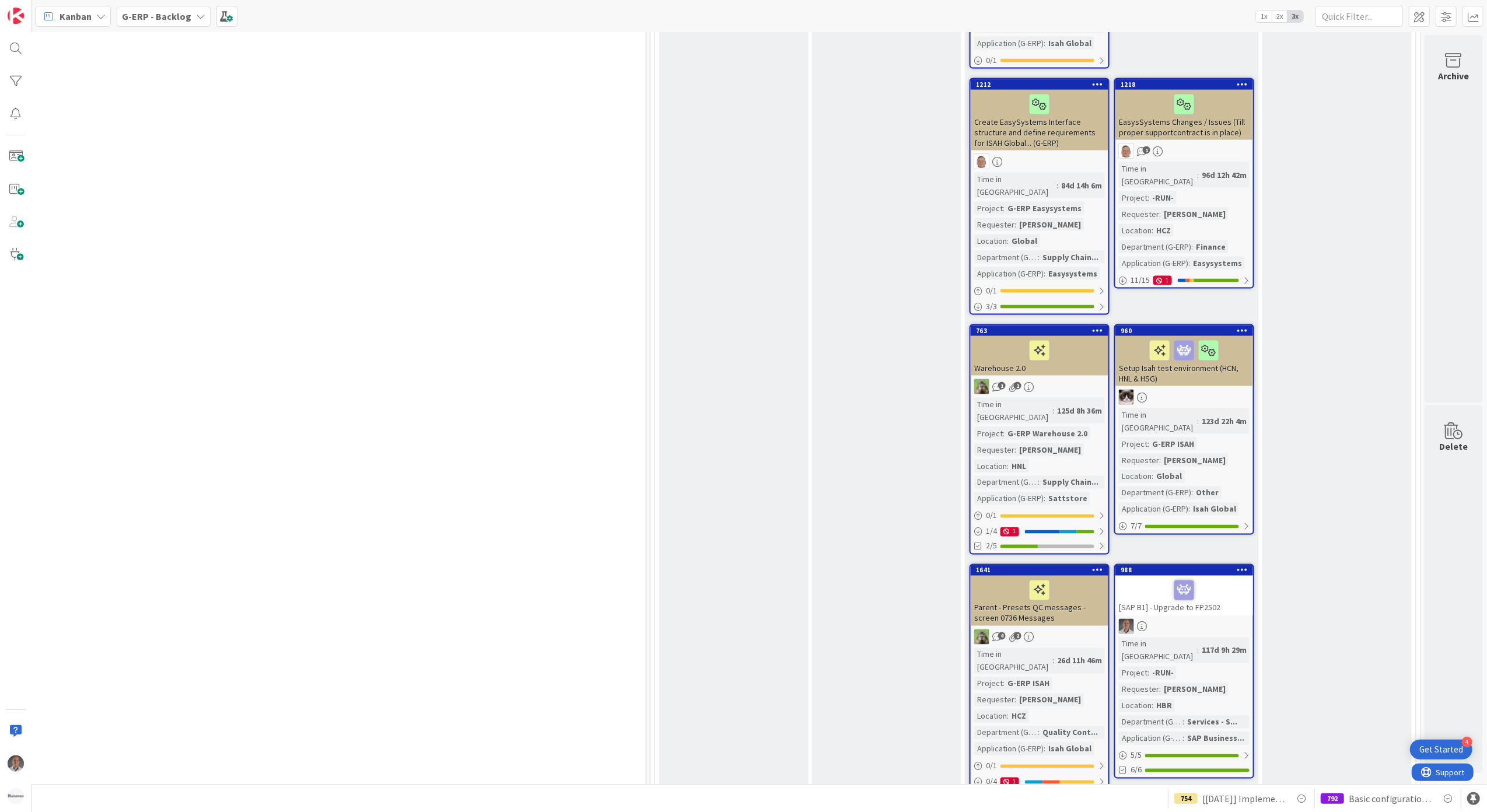
scroll to position [1866, 956]
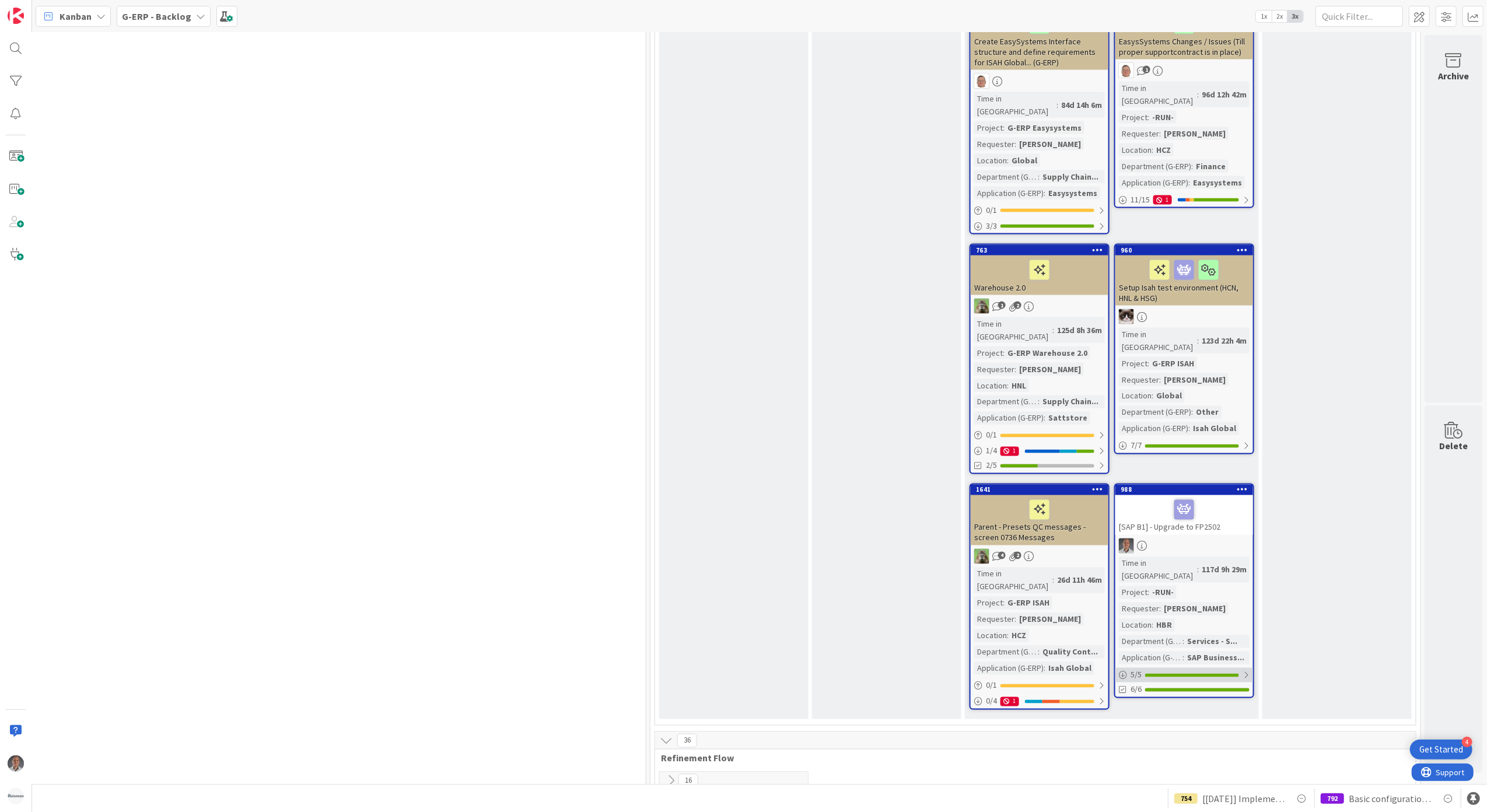
click at [1169, 668] on div "5 / 5" at bounding box center [1184, 675] width 137 height 15
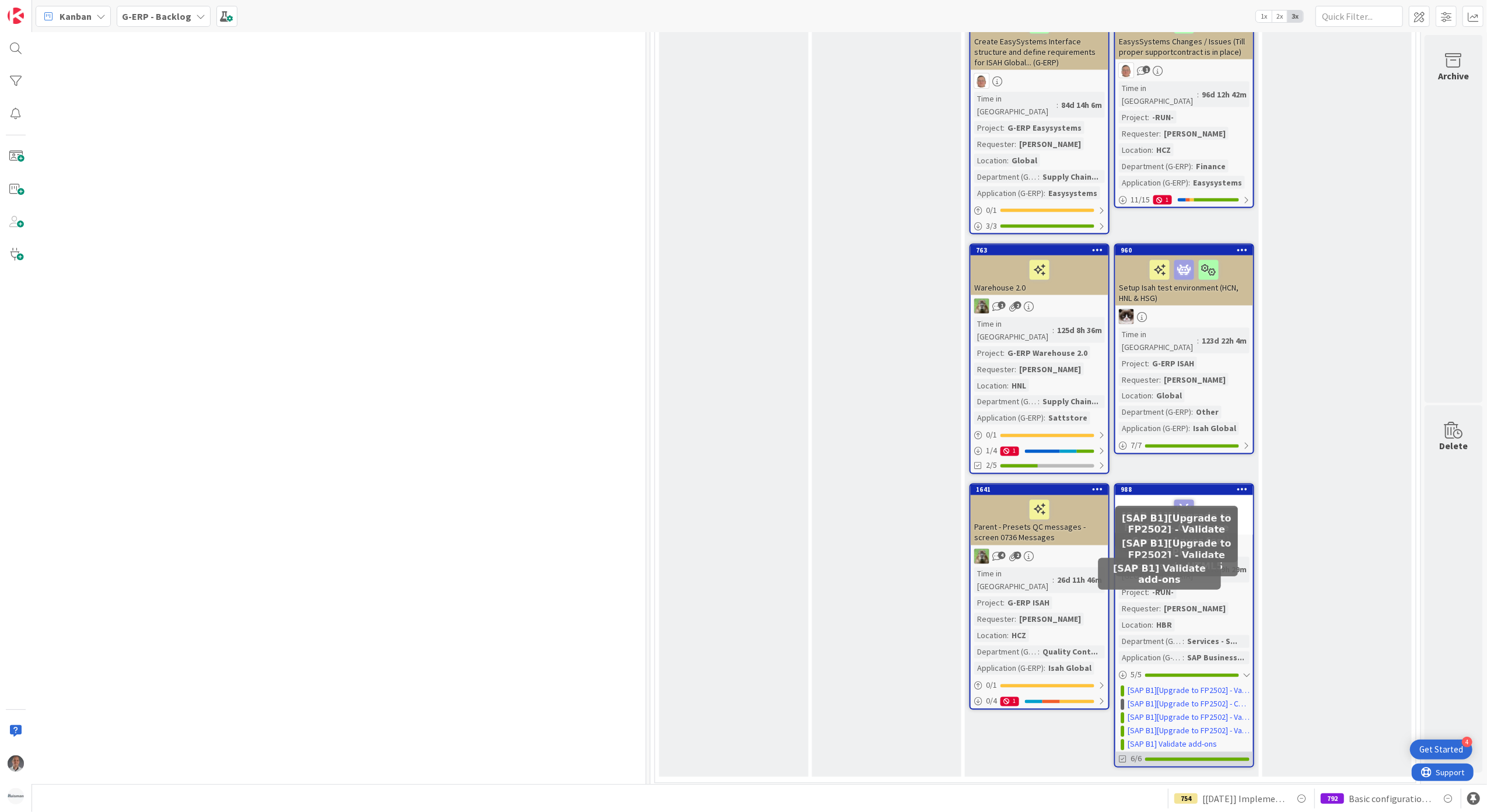
click at [1190, 752] on div "6/6" at bounding box center [1184, 759] width 137 height 15
click at [1200, 758] on div at bounding box center [1197, 759] width 105 height 4
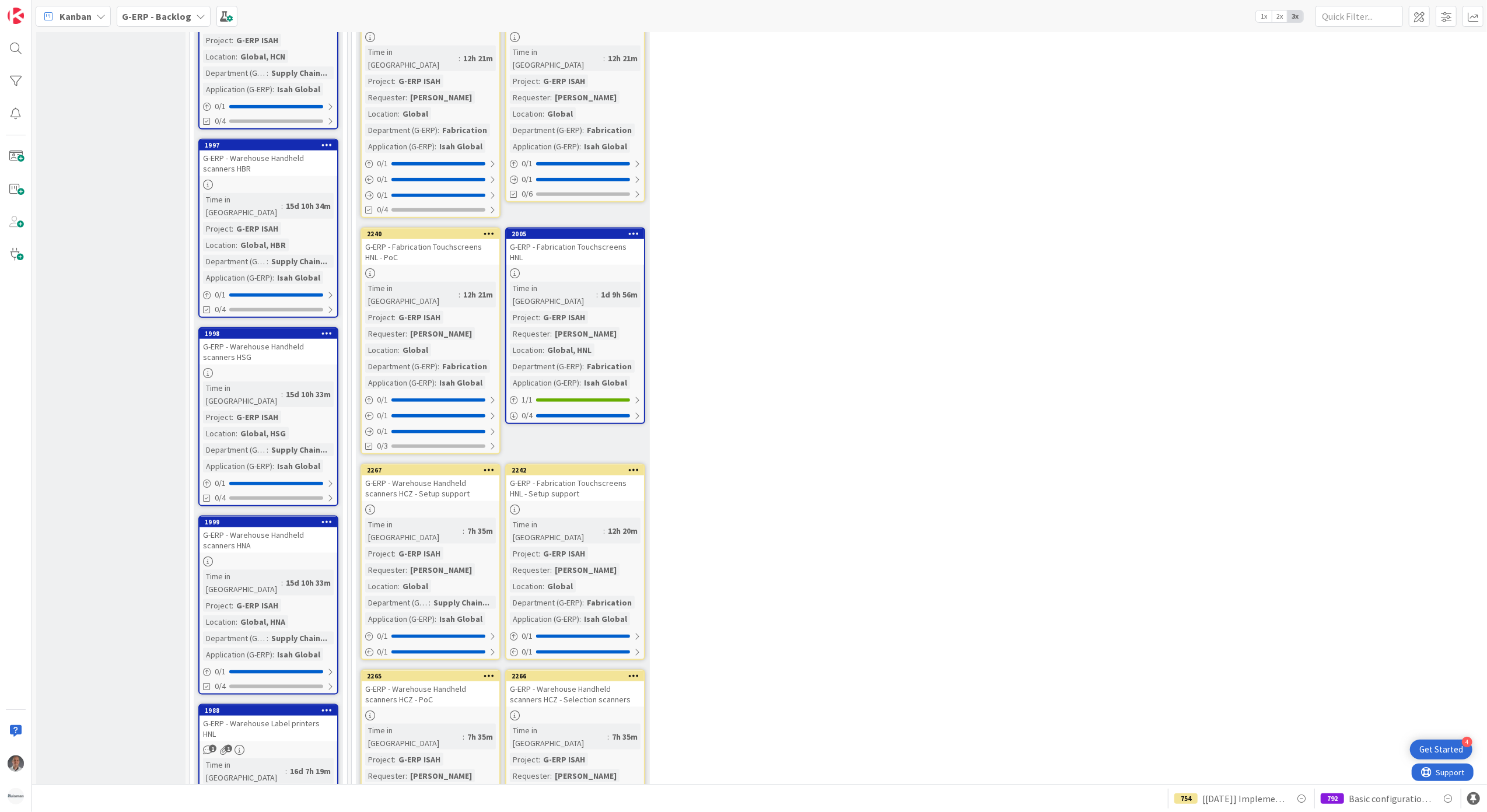
scroll to position [1477, 0]
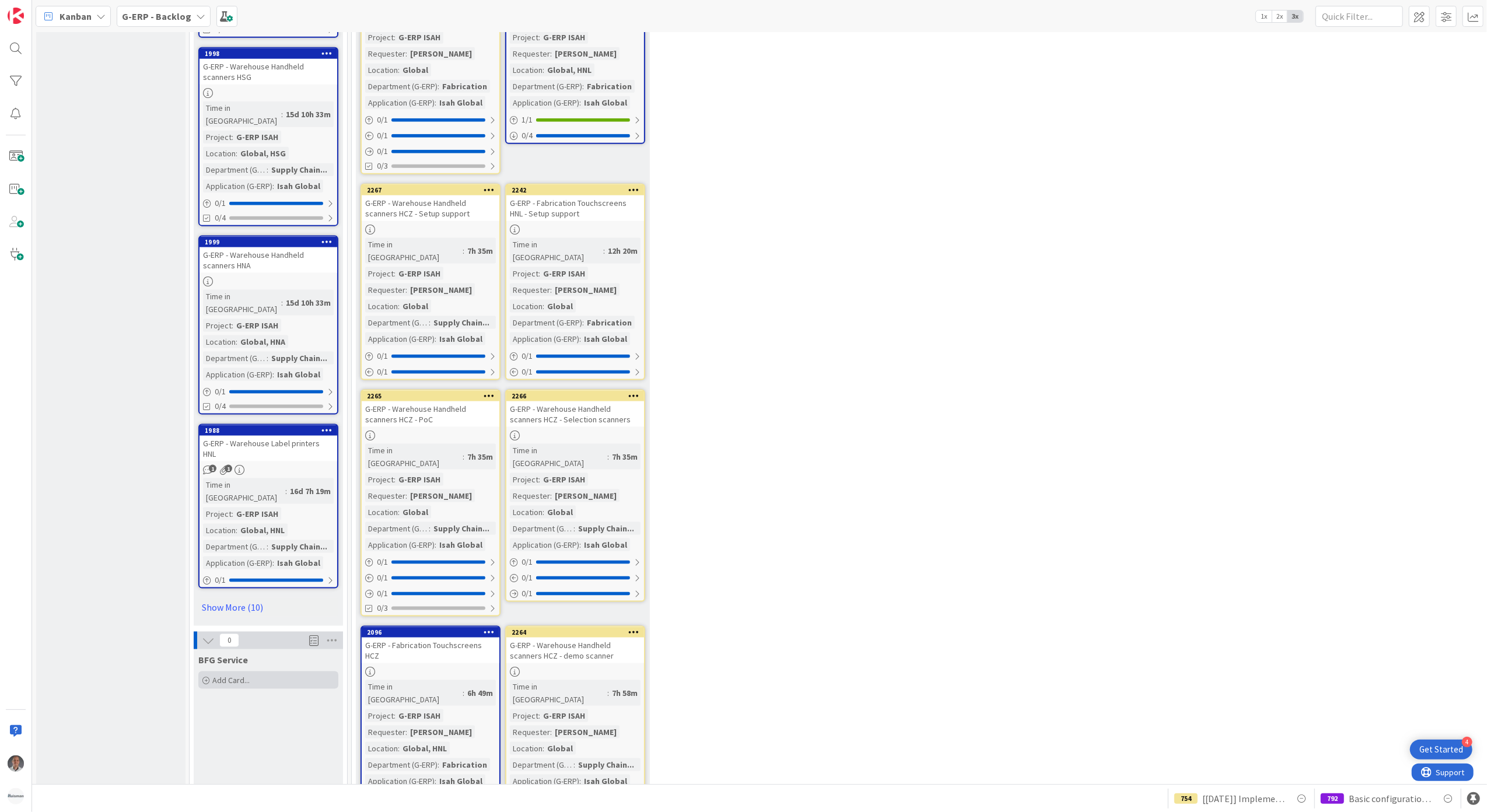
click at [242, 675] on span "Add Card..." at bounding box center [231, 680] width 37 height 10
click at [275, 784] on span "Improvement" at bounding box center [294, 792] width 129 height 16
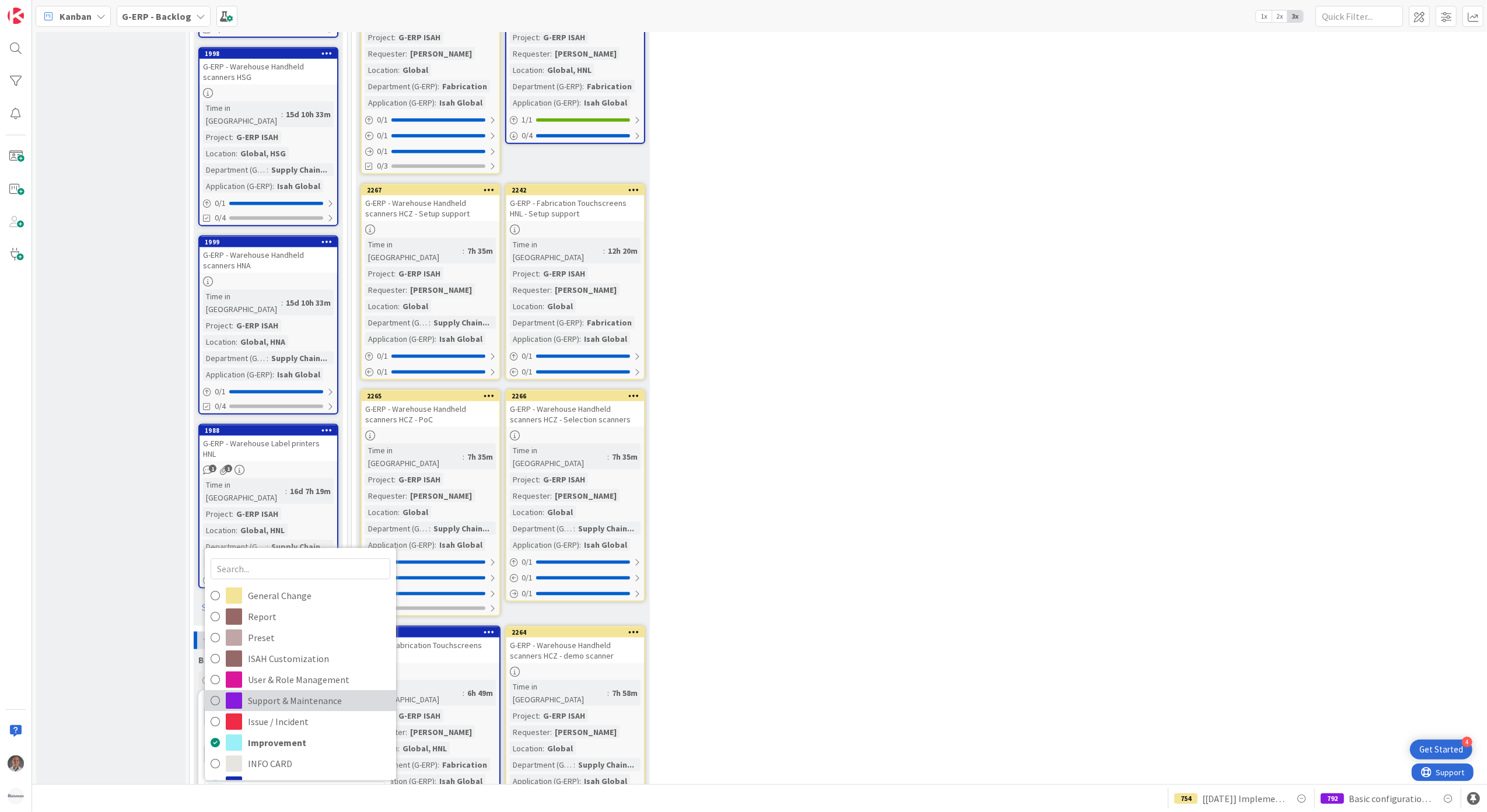
click at [293, 692] on span "Support & Maintenance" at bounding box center [320, 701] width 143 height 18
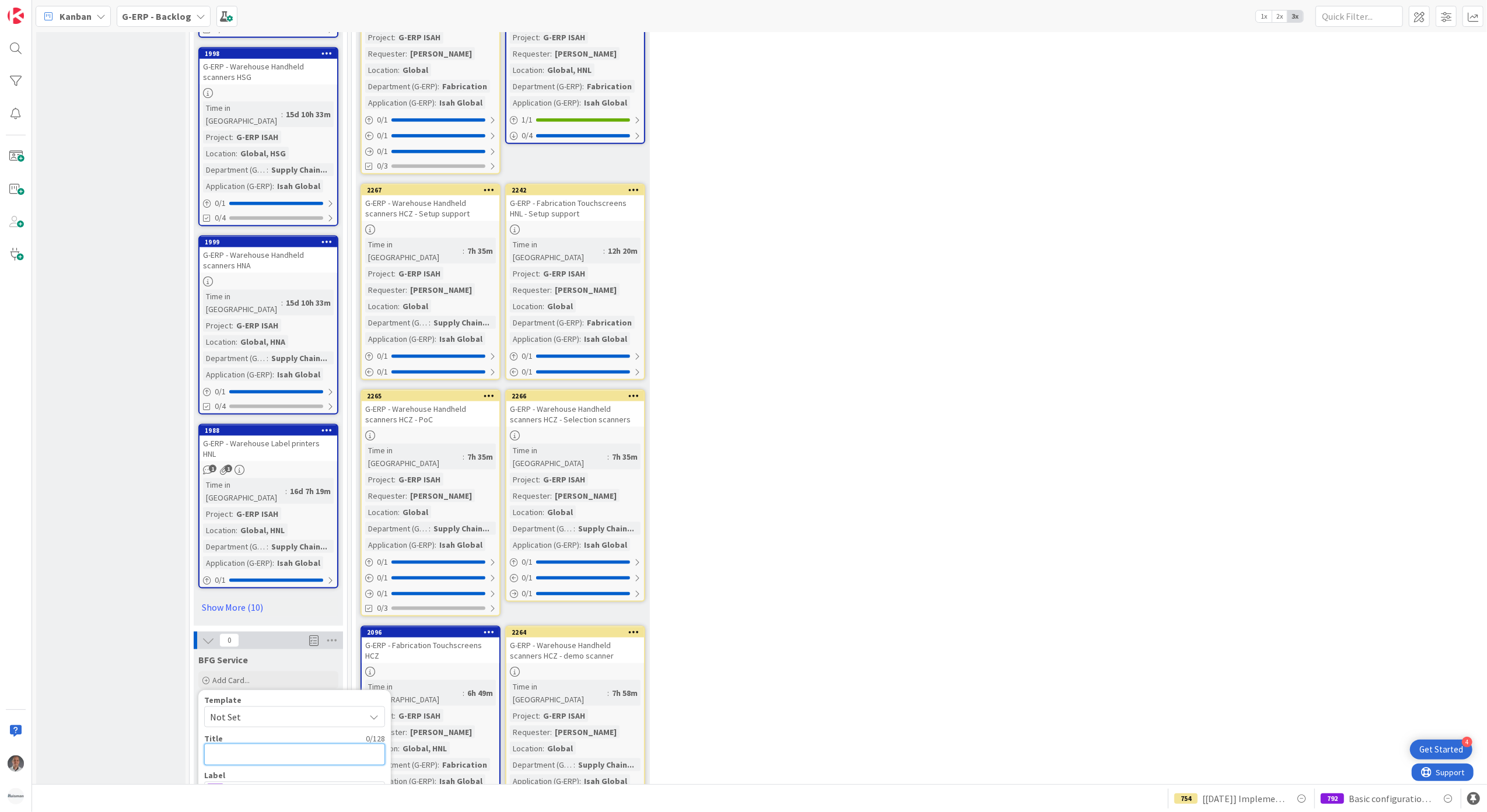
click at [250, 744] on textarea at bounding box center [294, 754] width 181 height 22
type textarea "x"
type textarea "["
type textarea "x"
type textarea "[S"
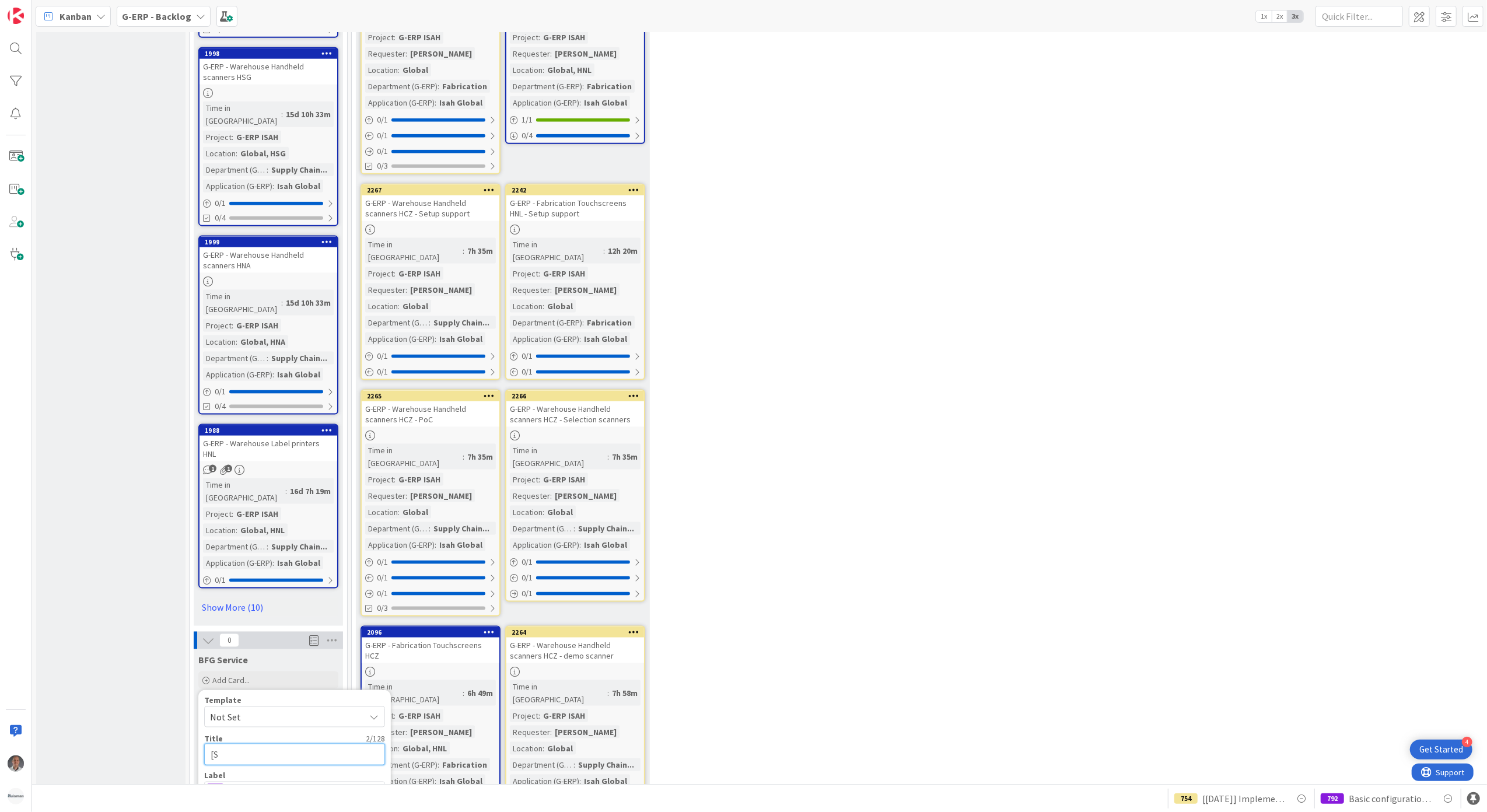
type textarea "x"
type textarea "[SAP"
type textarea "x"
type textarea "[SAP"
type textarea "x"
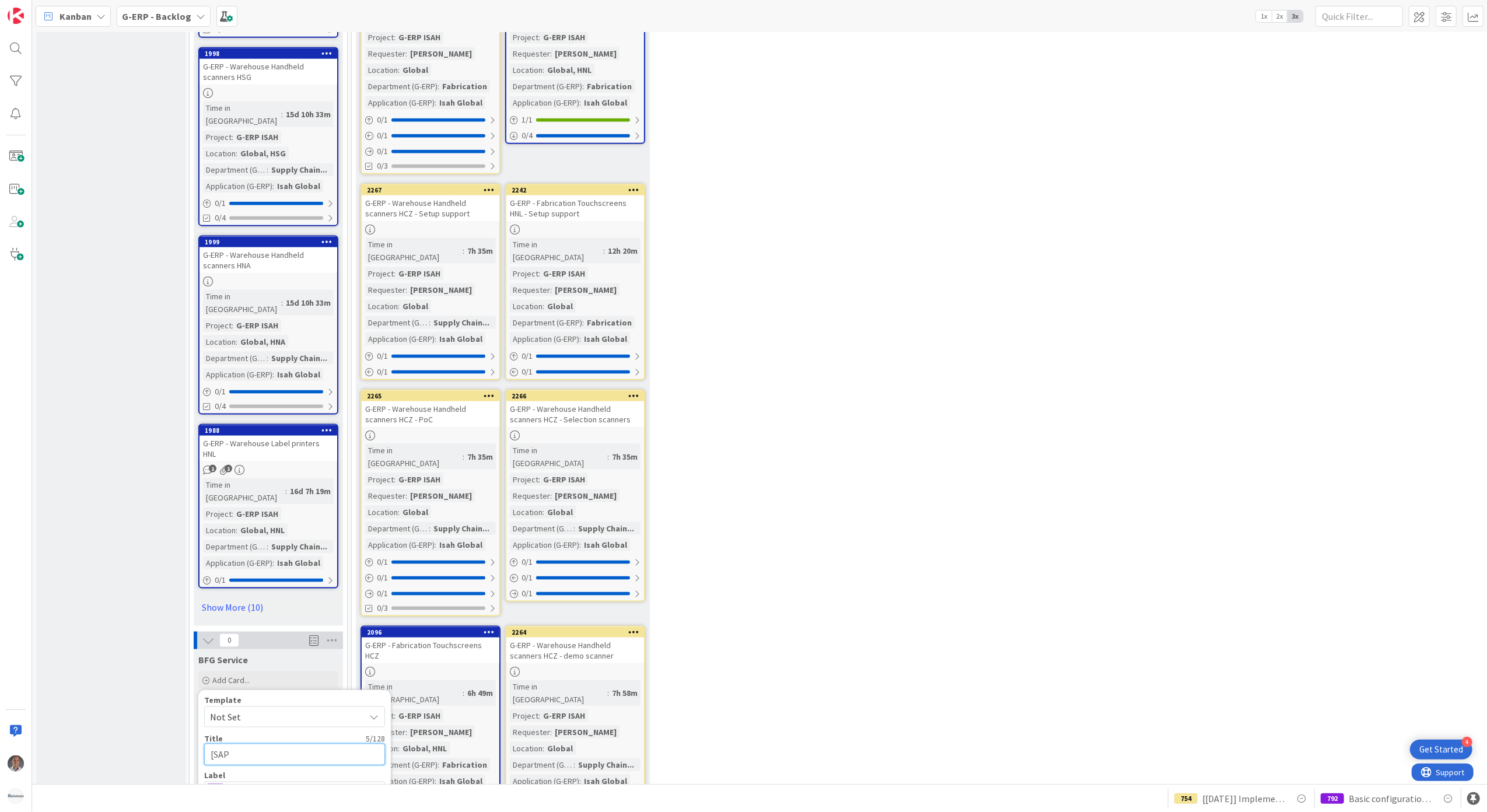
type textarea "[SAP B"
type textarea "x"
type textarea "[SAP B1"
type textarea "x"
type textarea "[SAP B1]"
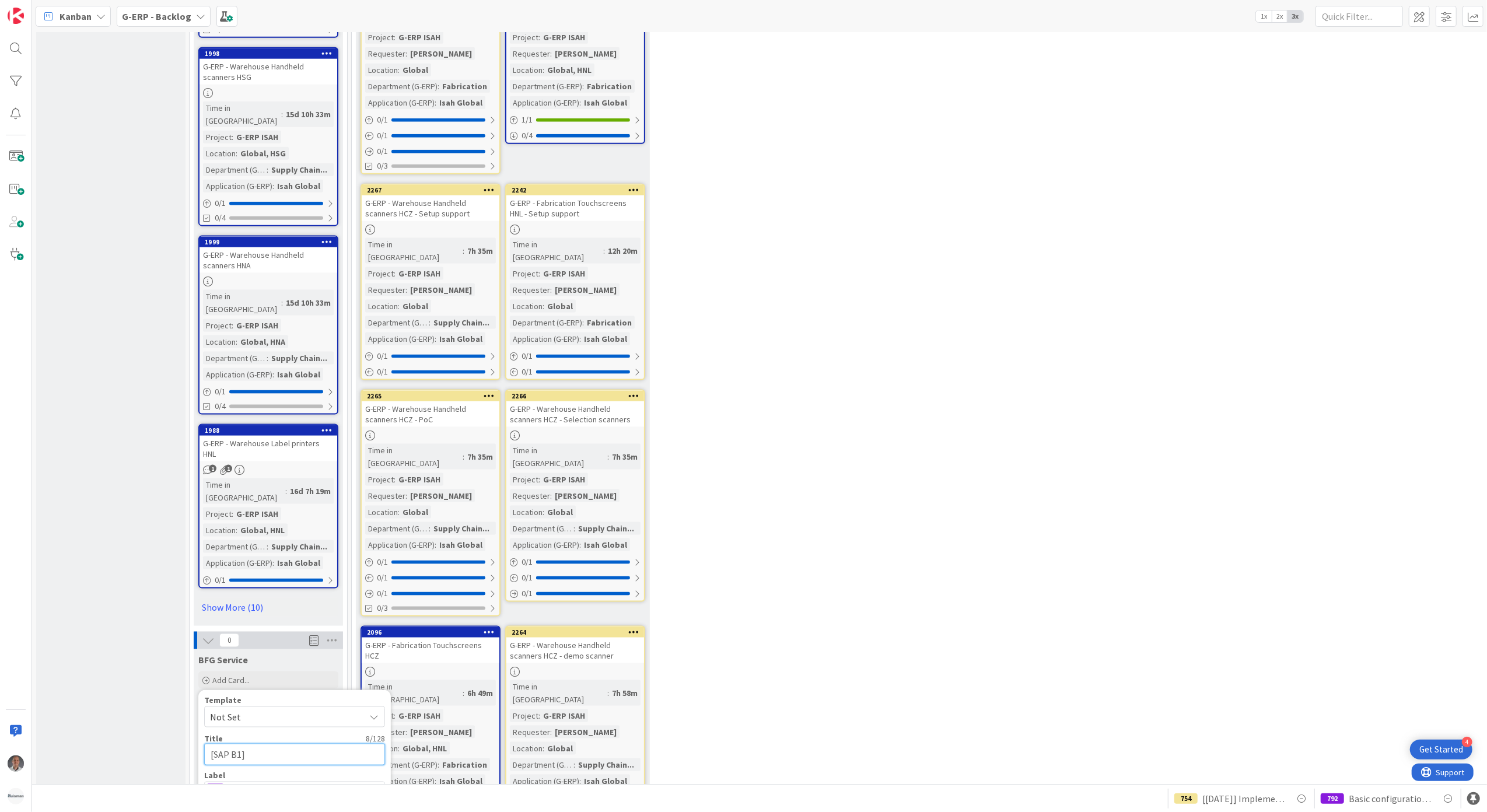
type textarea "x"
type textarea "[SAP B1]"
type textarea "x"
type textarea "[SAP B1] W"
type textarea "x"
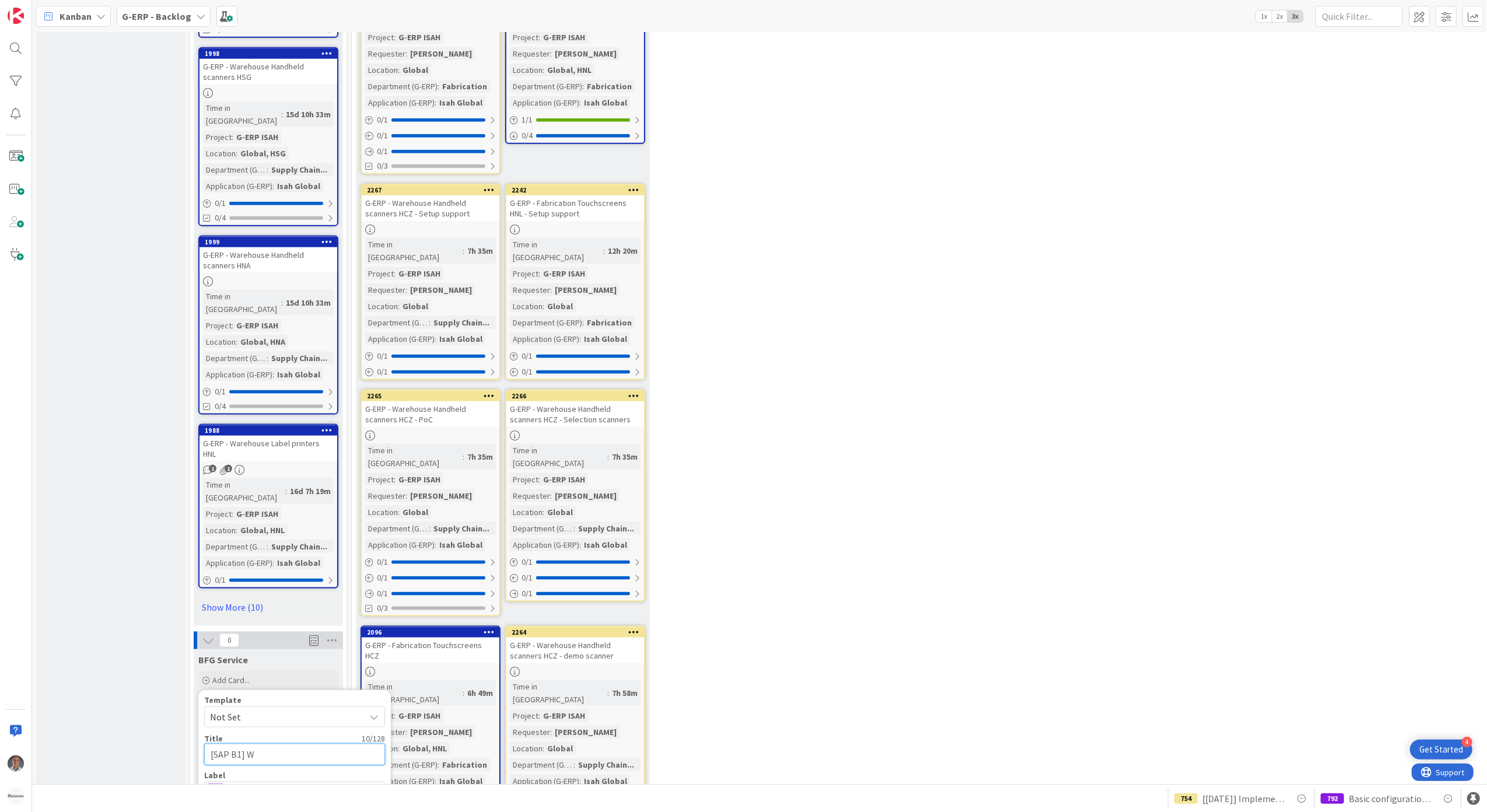
type textarea "[SAP B1] Wr"
type textarea "x"
type textarea "[SAP B1] Wri"
type textarea "x"
type textarea "[SAP B1] Write"
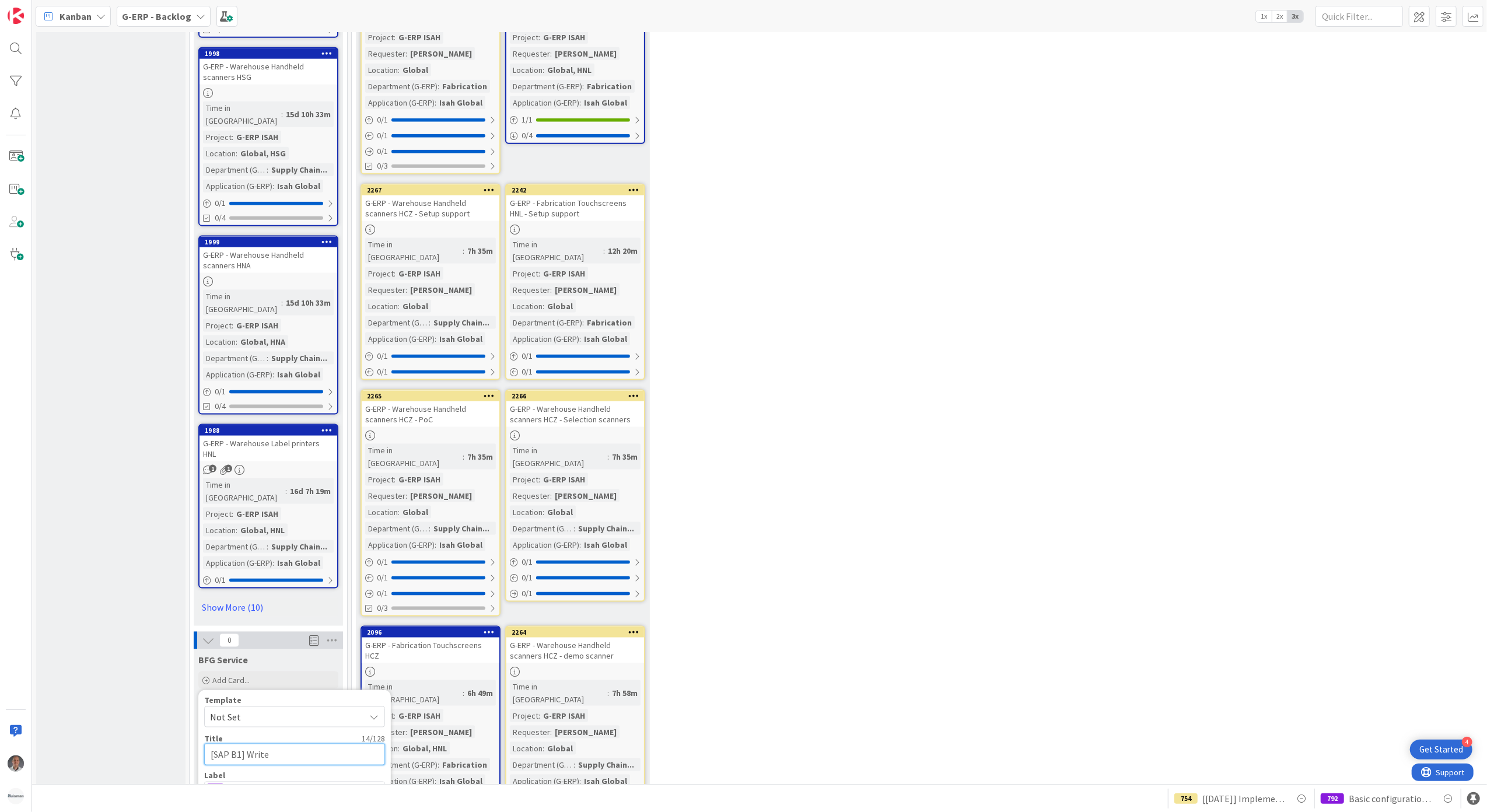
type textarea "x"
type textarea "[SAP B1] Write"
type textarea "x"
type textarea "[SAP B1] Write W"
type textarea "x"
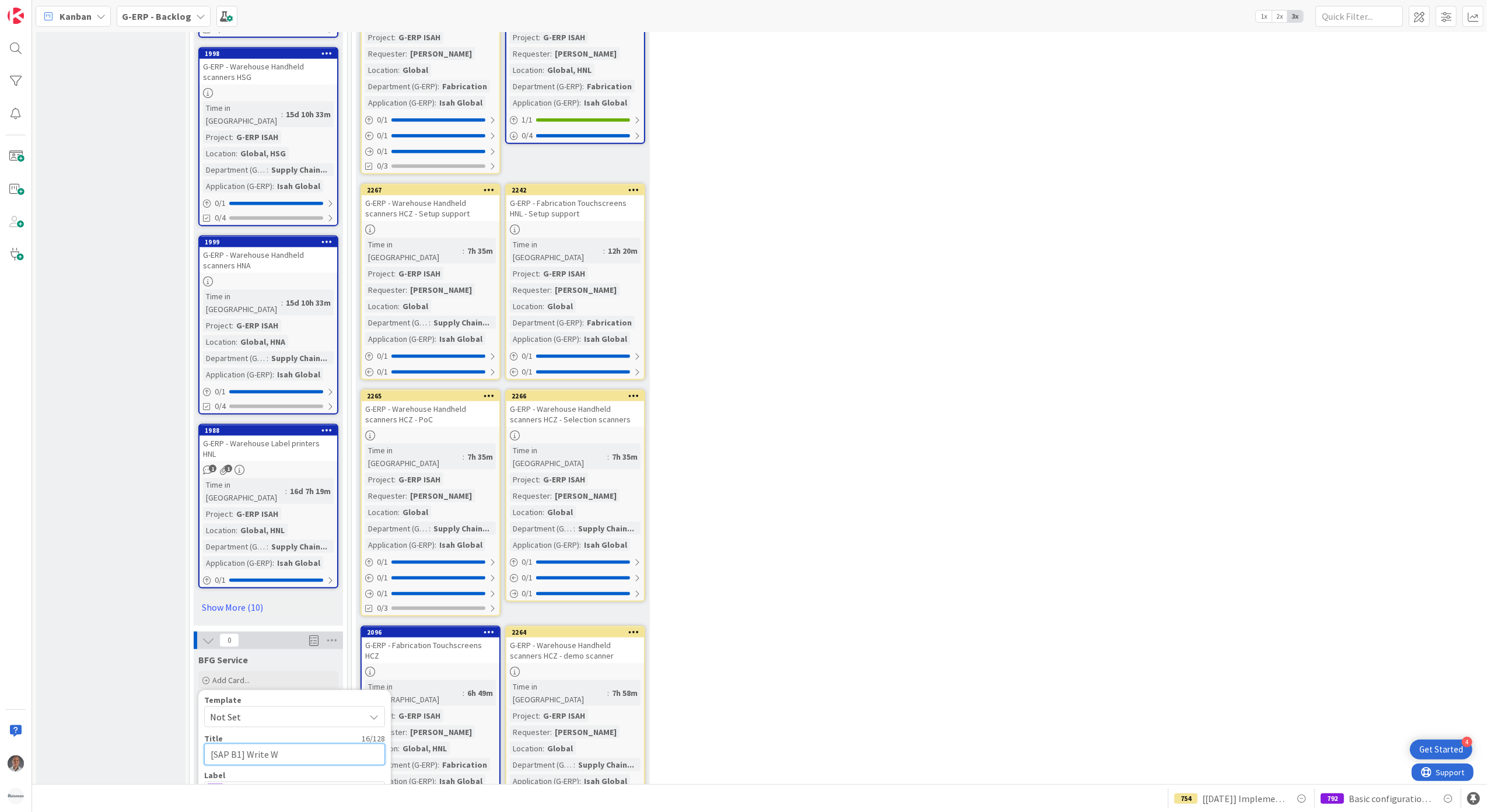
type textarea "[SAP B1] Write Wo"
type textarea "x"
type textarea "[SAP B1] Write Wor"
type textarea "x"
type textarea "[SAP B1] Write Work"
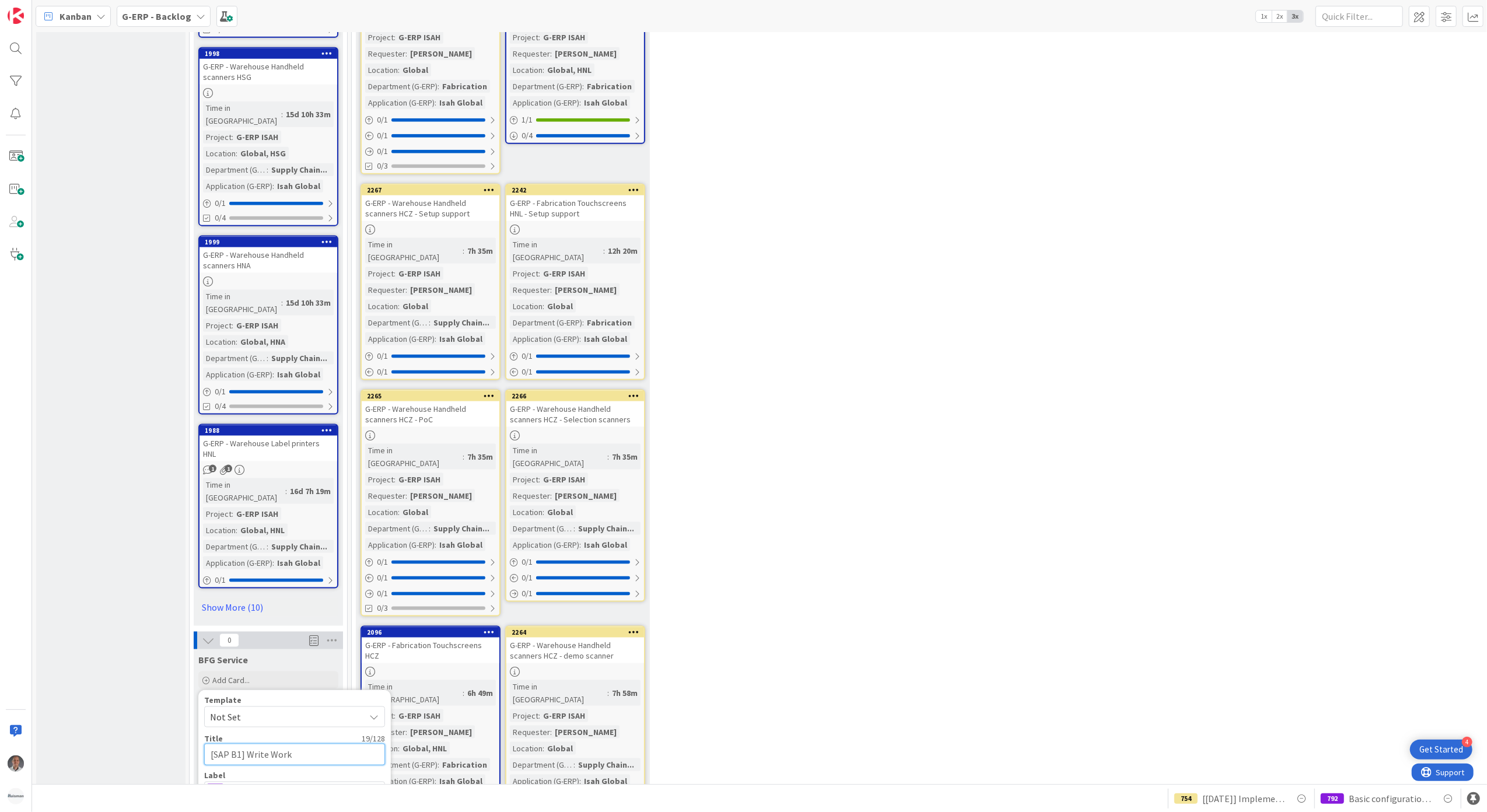
type textarea "x"
type textarea "[SAP B1] Write Work"
type textarea "x"
type textarea "[SAP B1] Write Work I"
type textarea "x"
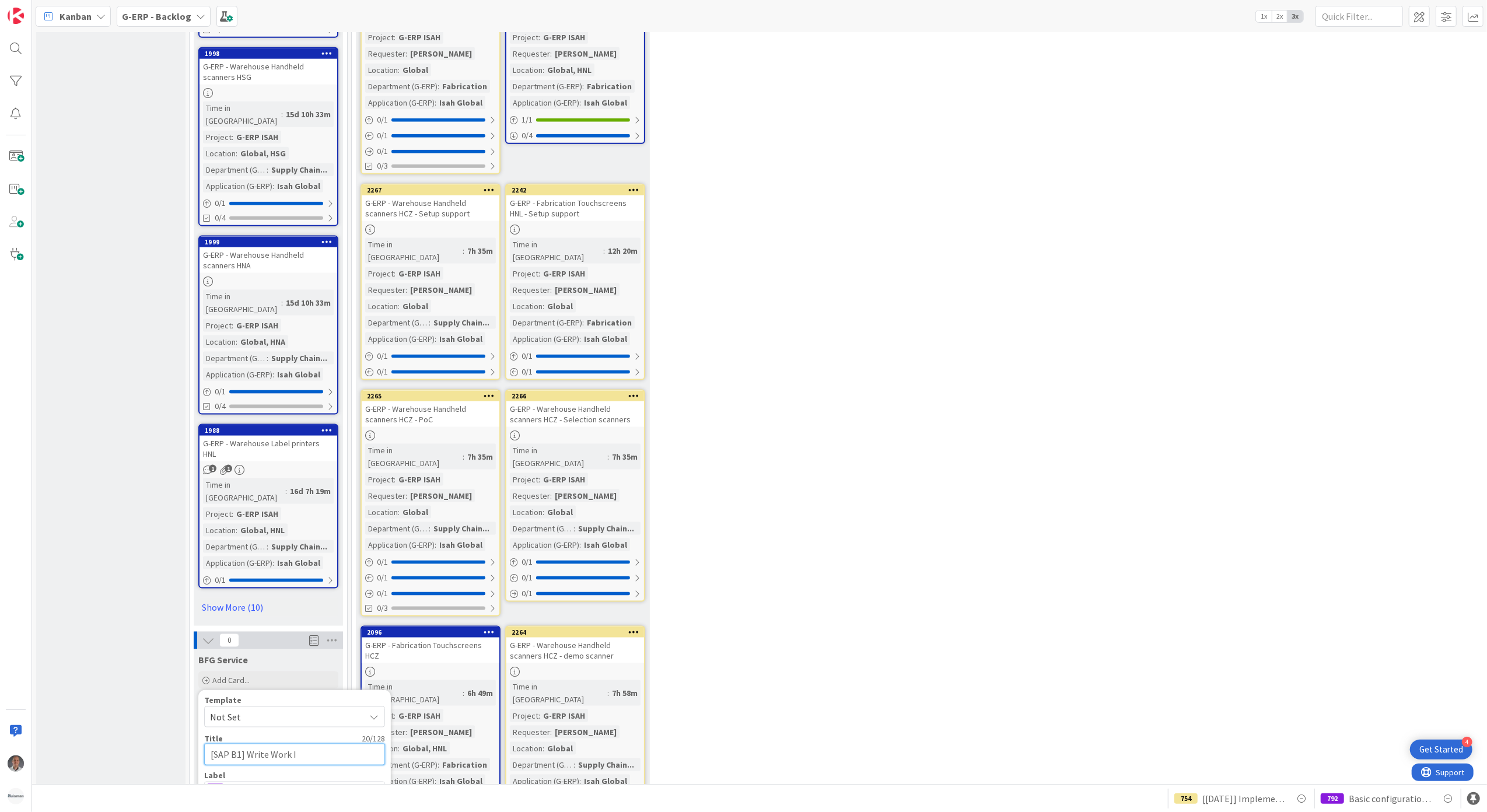
type textarea "[SAP B1] Write Work In"
type textarea "x"
type textarea "[SAP B1] Write Work Ins"
type textarea "x"
type textarea "[SAP B1] Write Work Inst"
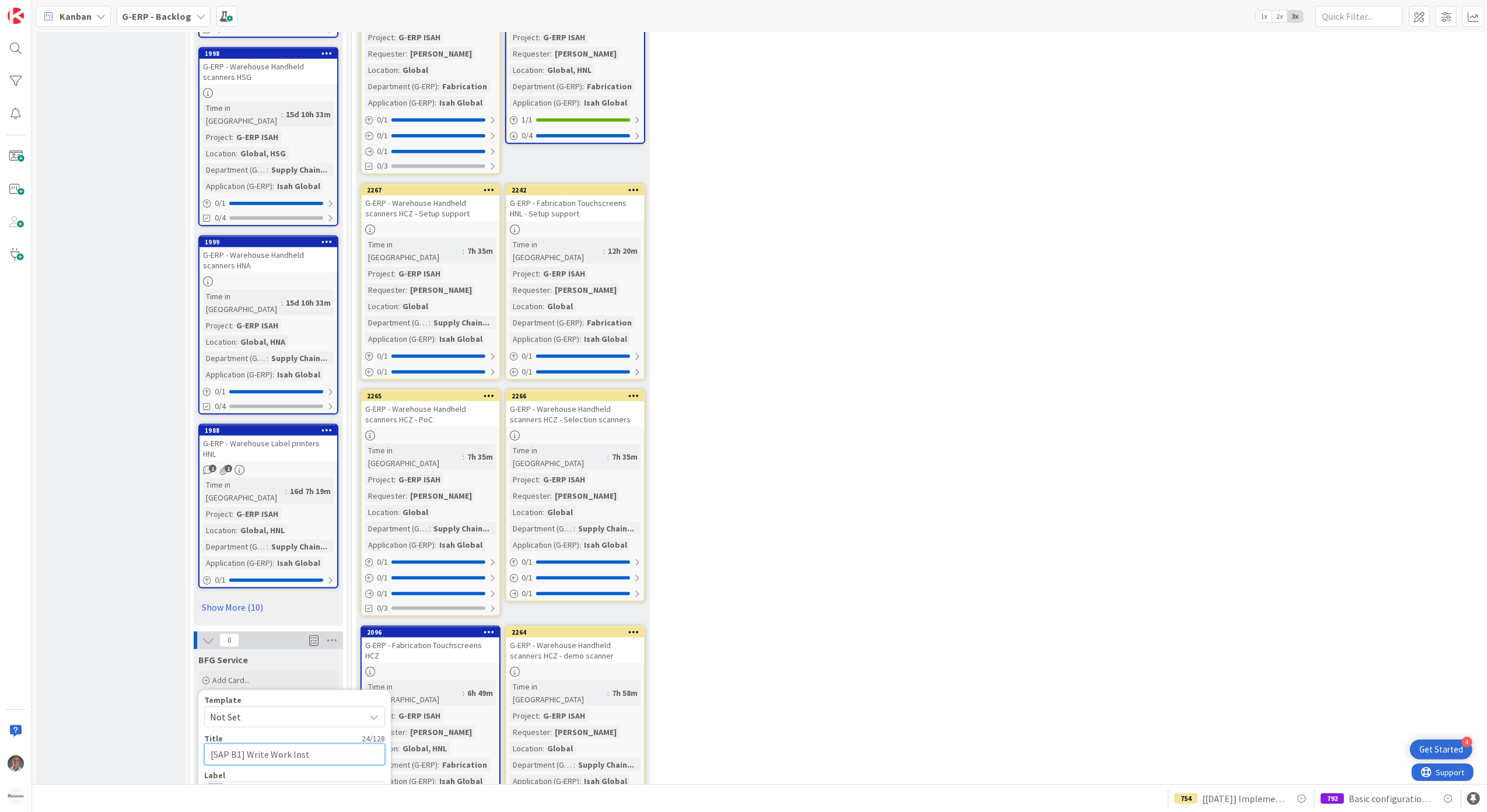
type textarea "x"
type textarea "[SAP B1] Write Work Instr"
type textarea "x"
type textarea "[SAP B1] Write Work Instru"
type textarea "x"
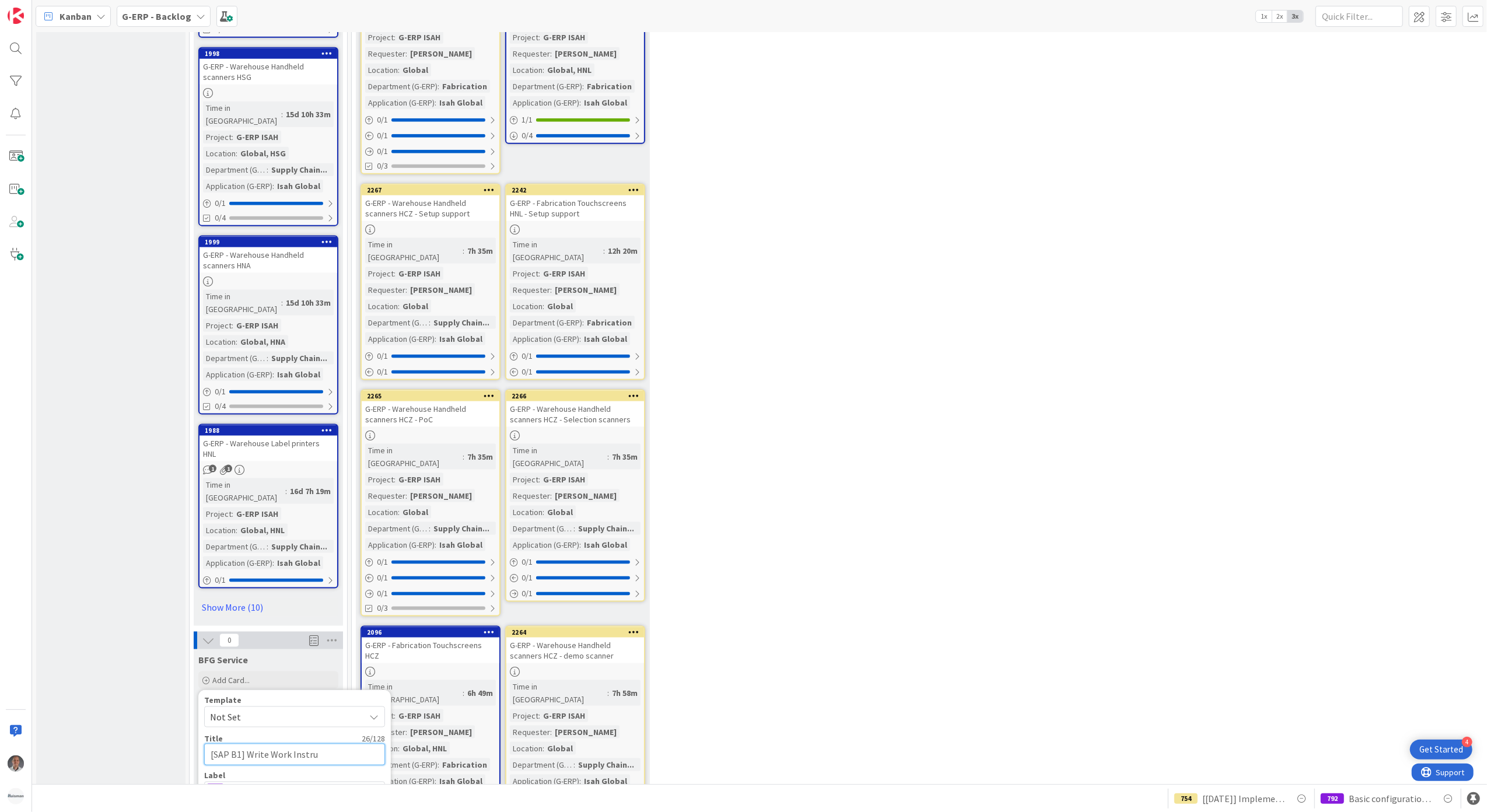
type textarea "[SAP B1] Write Work Instruc"
type textarea "x"
type textarea "[SAP B1] Write Work Instruct"
type textarea "x"
type textarea "[SAP B1] Write Work Instructi"
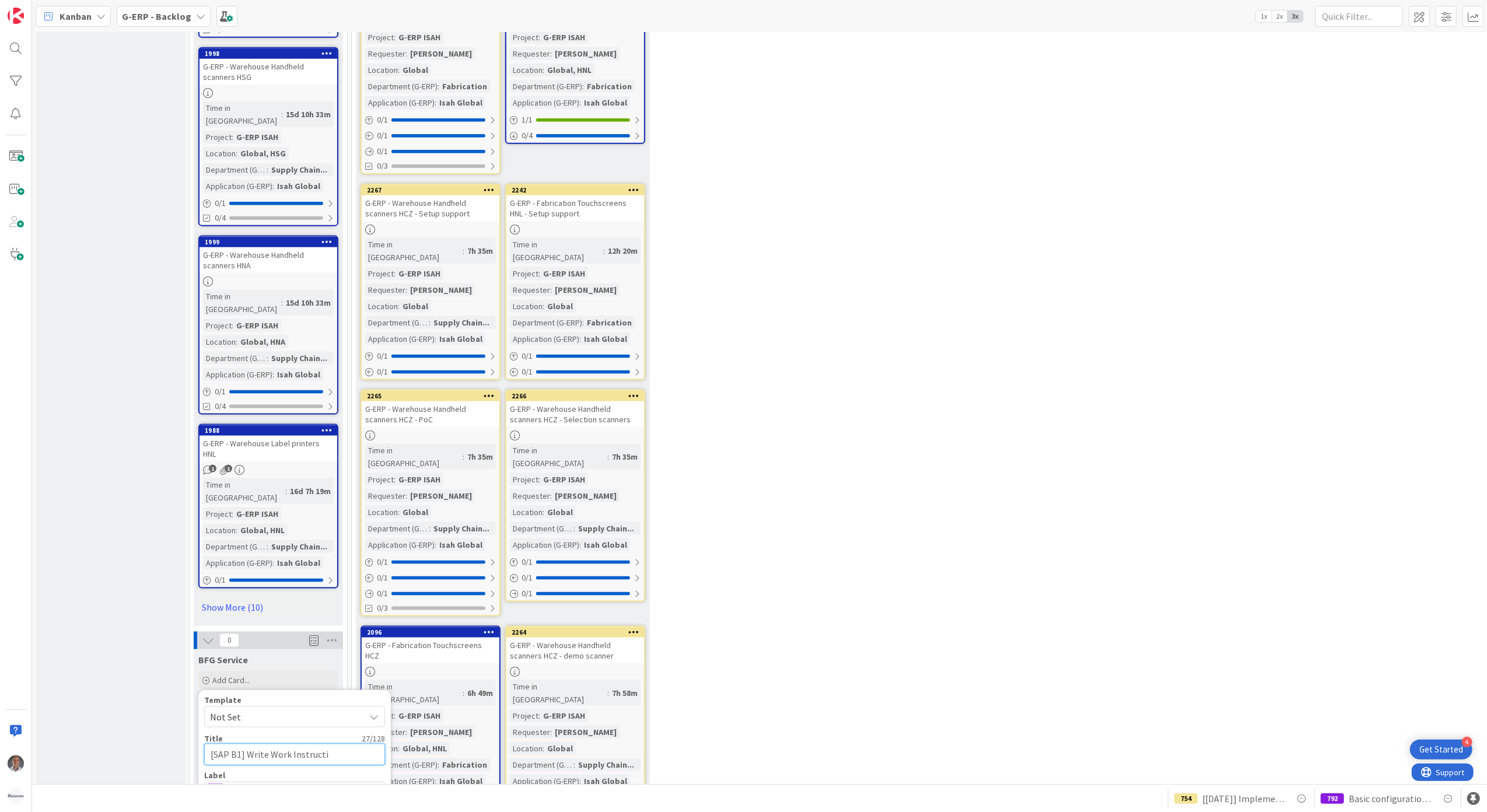
type textarea "x"
type textarea "[SAP B1] Write Work Instructio"
type textarea "x"
type textarea "[SAP B1] Write Work Instruction"
type textarea "x"
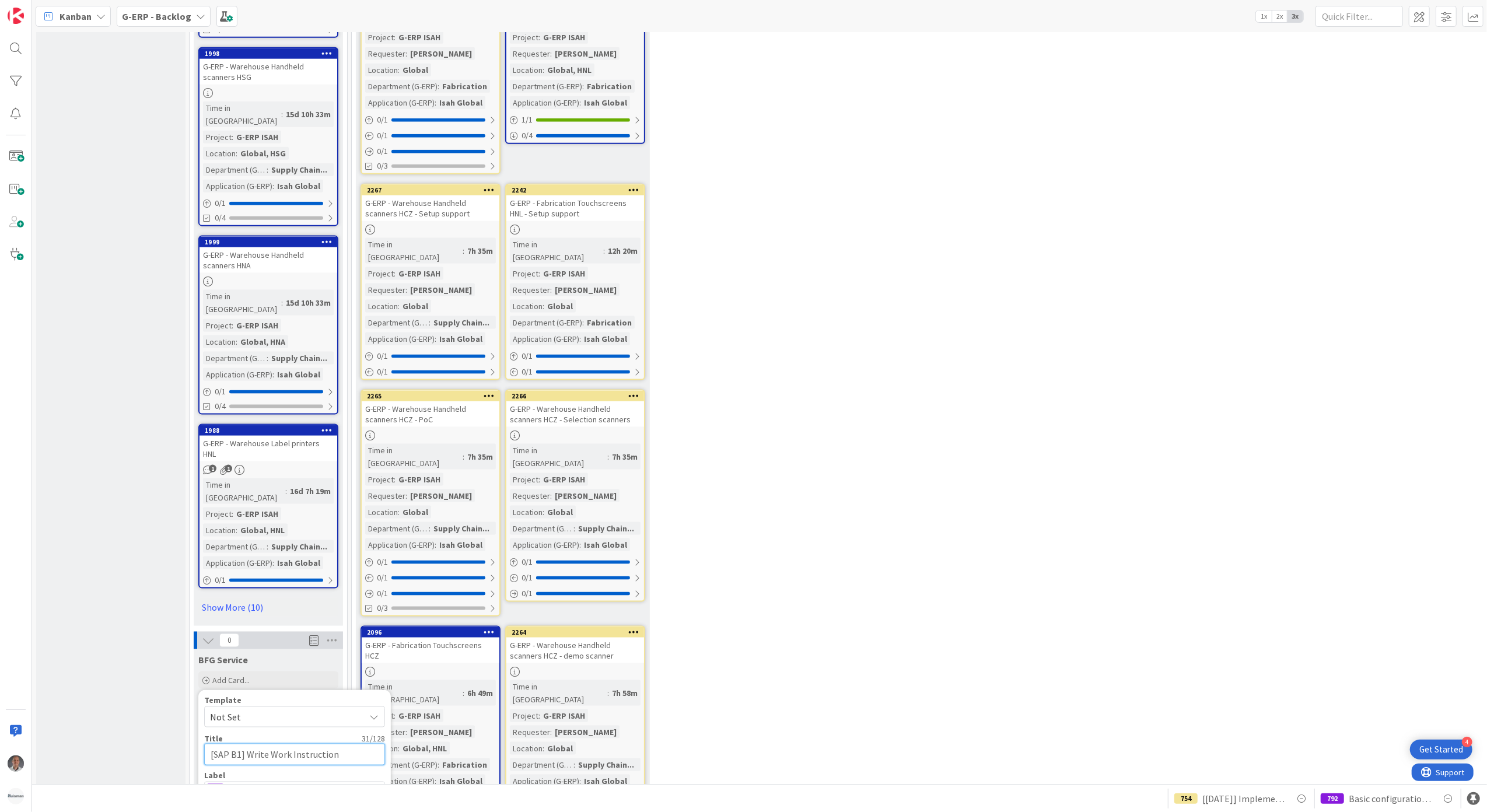
type textarea "[SAP B1] Write Work Instruction"
type textarea "x"
type textarea "[SAP B1] Write Work Instructions"
type textarea "x"
type textarea "[SAP B1] Write Work Instructions"
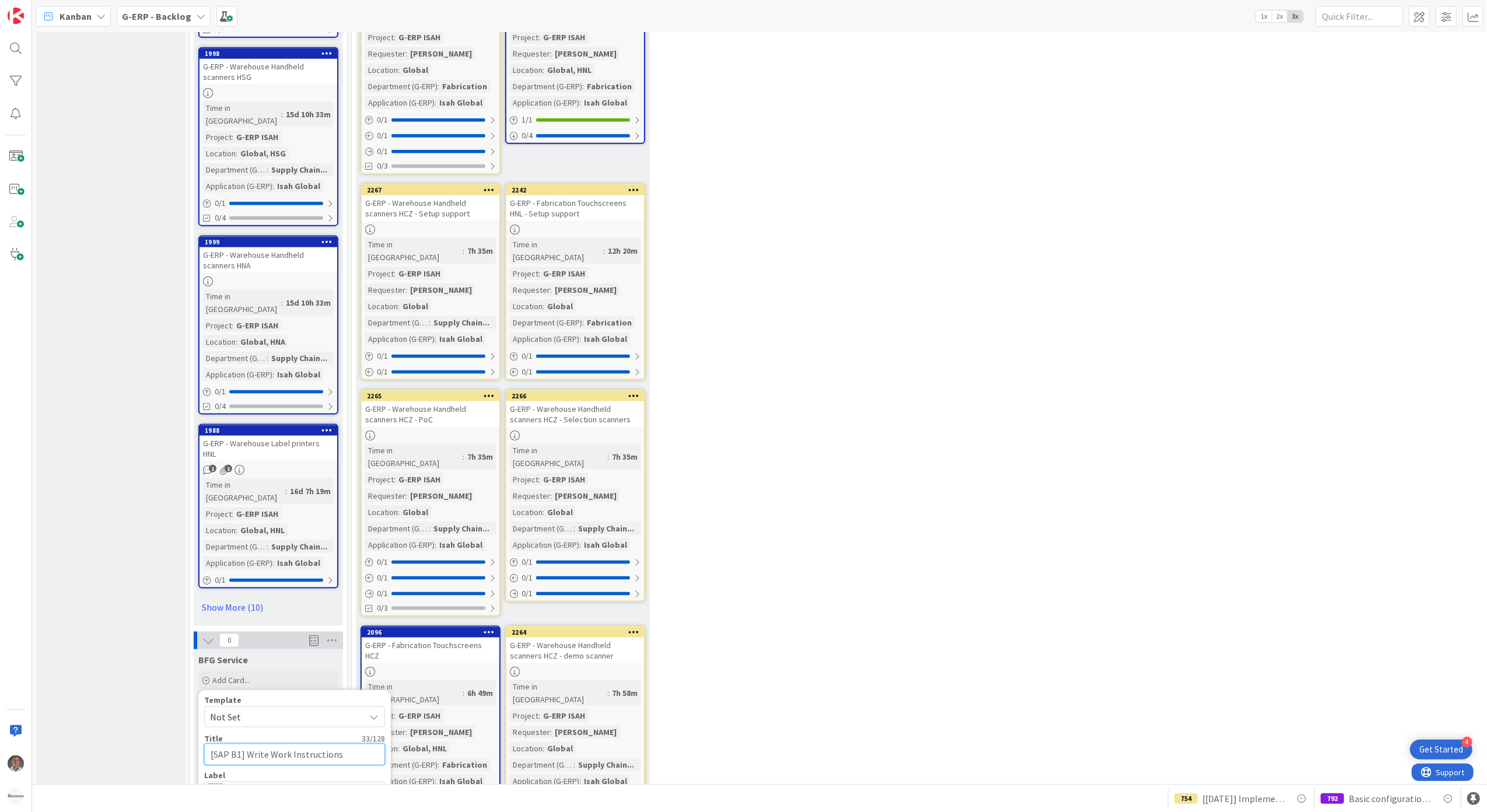
type textarea "x"
type textarea "[SAP B1] Write Work Instructions t"
type textarea "x"
type textarea "[SAP B1] Write Work Instructions to"
type textarea "x"
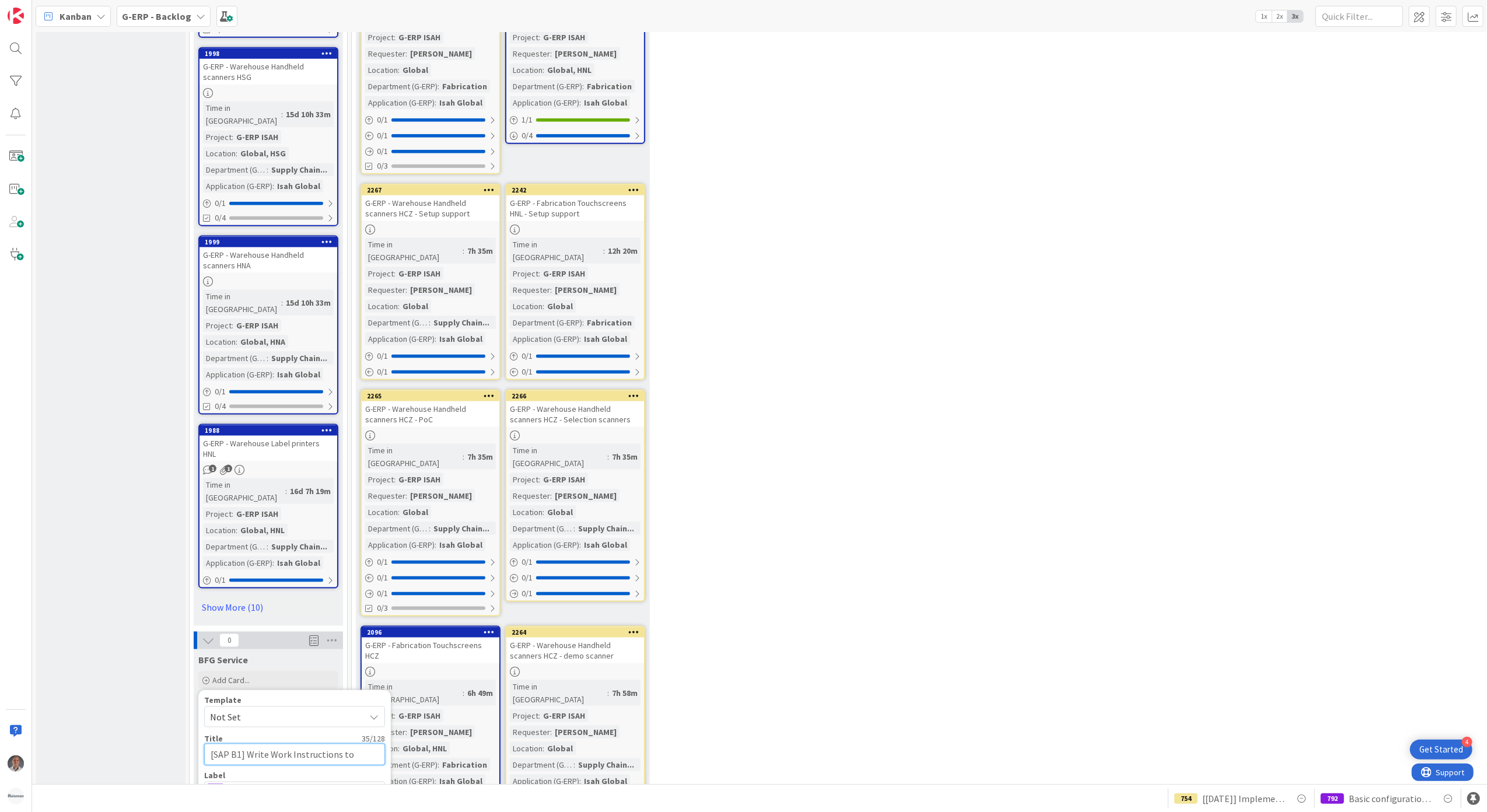
type textarea "[SAP B1] Write Work Instructions to"
type textarea "x"
type textarea "[SAP B1] Write Work Instructions to"
type textarea "x"
type textarea "[SAP B1] Write Work Instructions t"
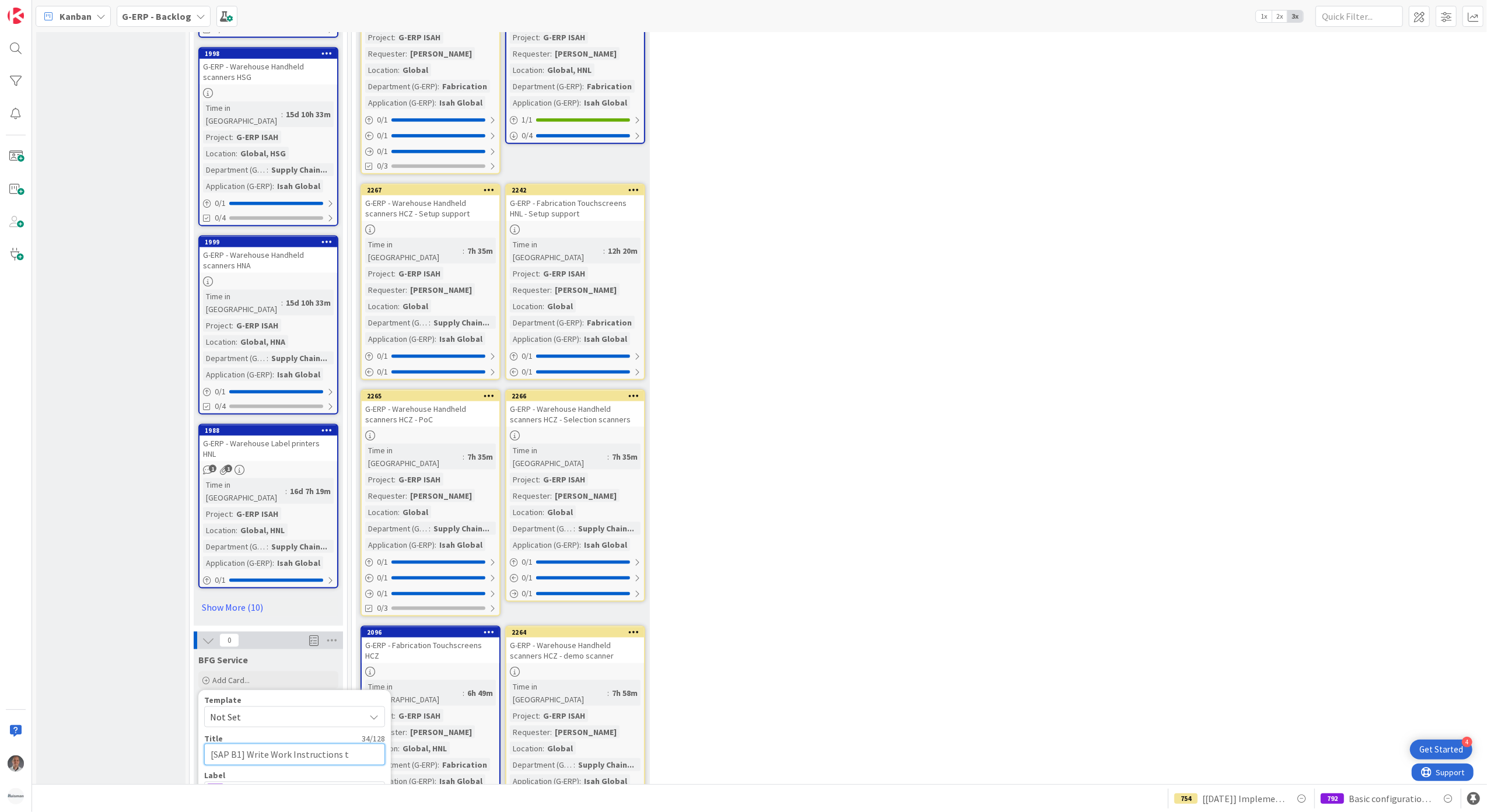
type textarea "x"
type textarea "[SAP B1] Write Work Instructions"
type textarea "x"
type textarea "[SAP B1] Write Work Instructions fo"
type textarea "x"
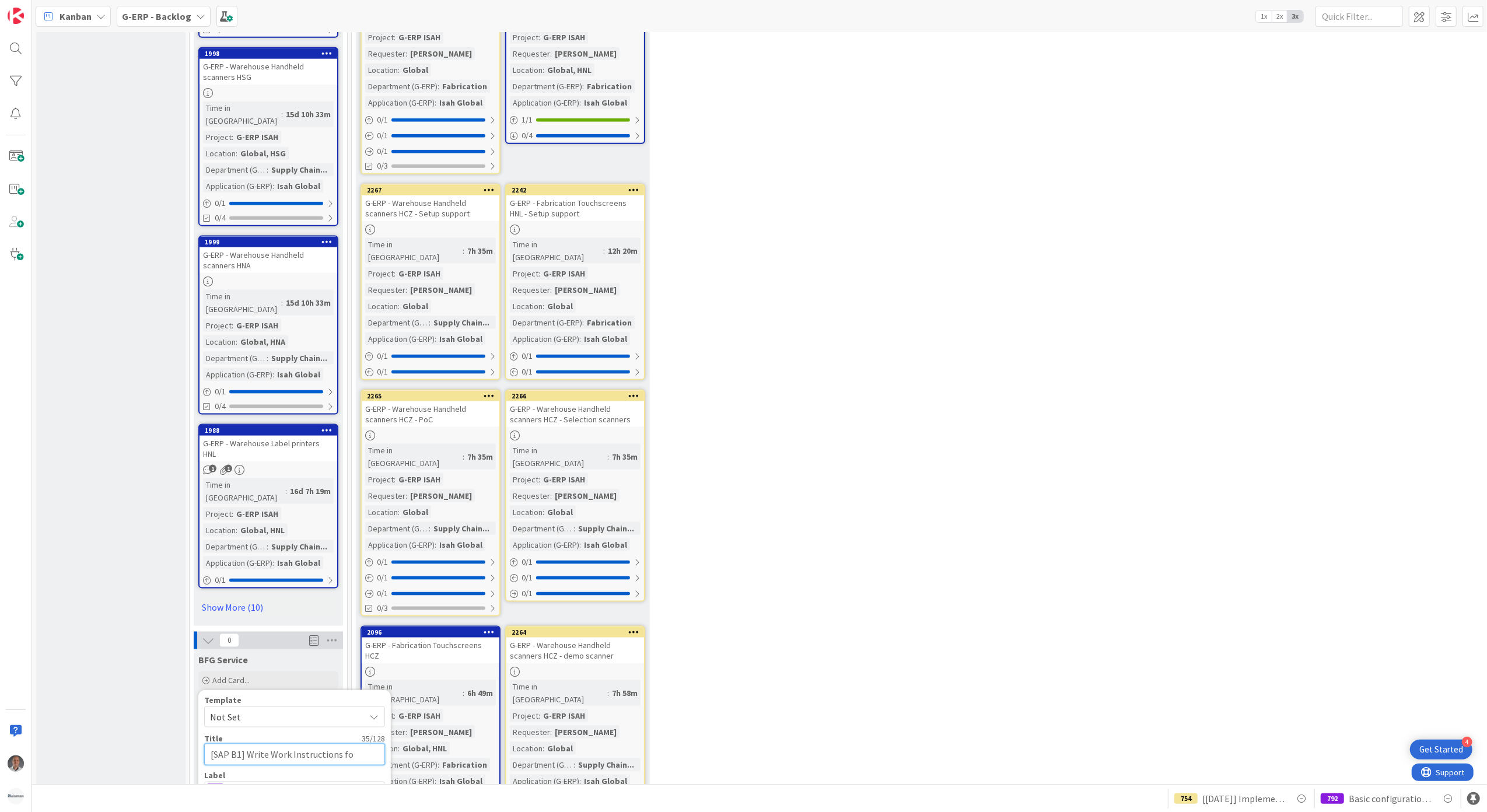
type textarea "[SAP B1] Write Work Instructions for"
type textarea "x"
type textarea "[SAP B1] Write Work Instructions for"
type textarea "x"
type textarea "[SAP B1] Write Work Instructions for A"
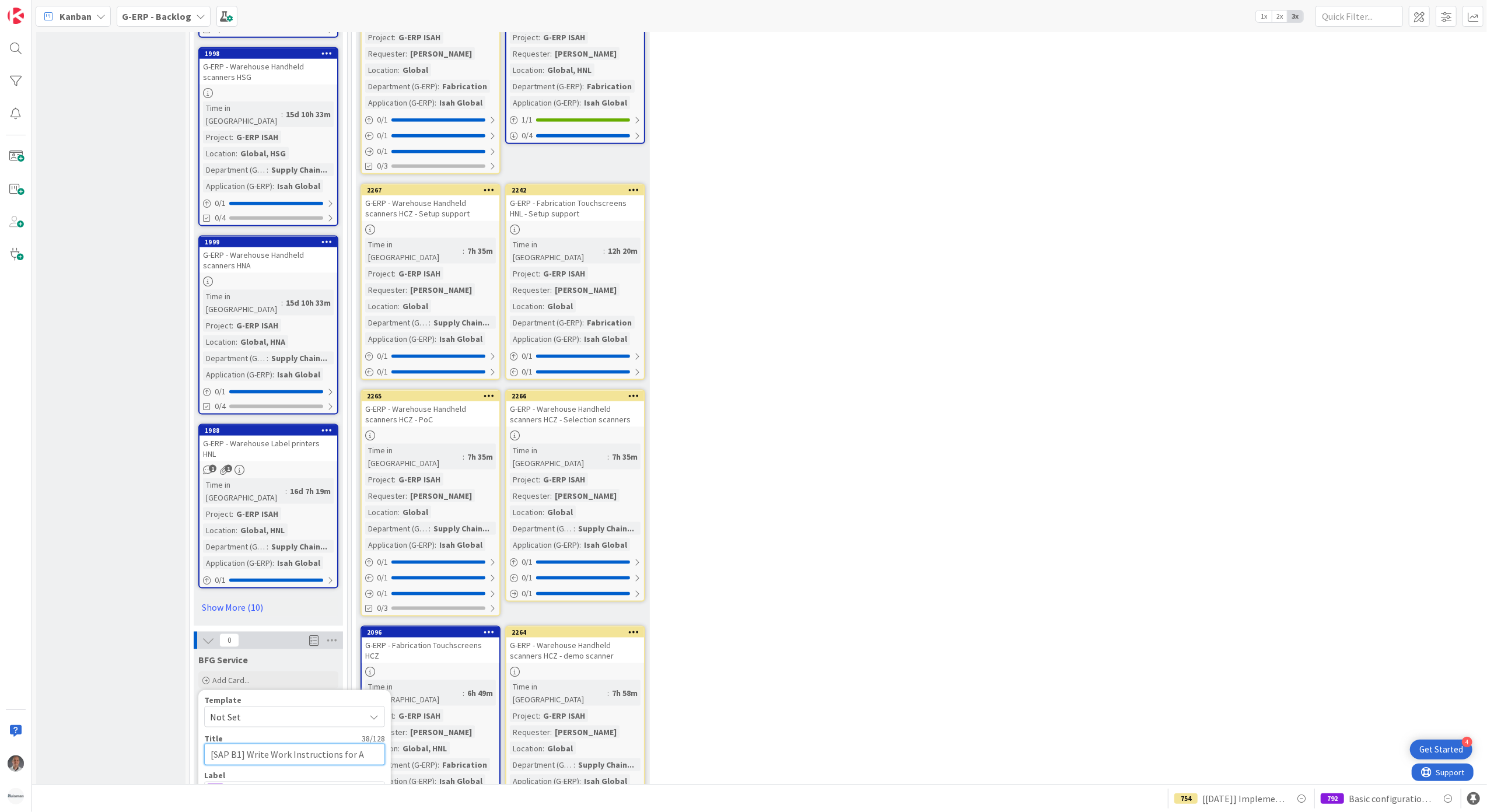
type textarea "x"
type textarea "[SAP B1] Write Work Instructions for At"
type textarea "x"
type textarea "[SAP B1] Write Work Instructions for Atta"
type textarea "x"
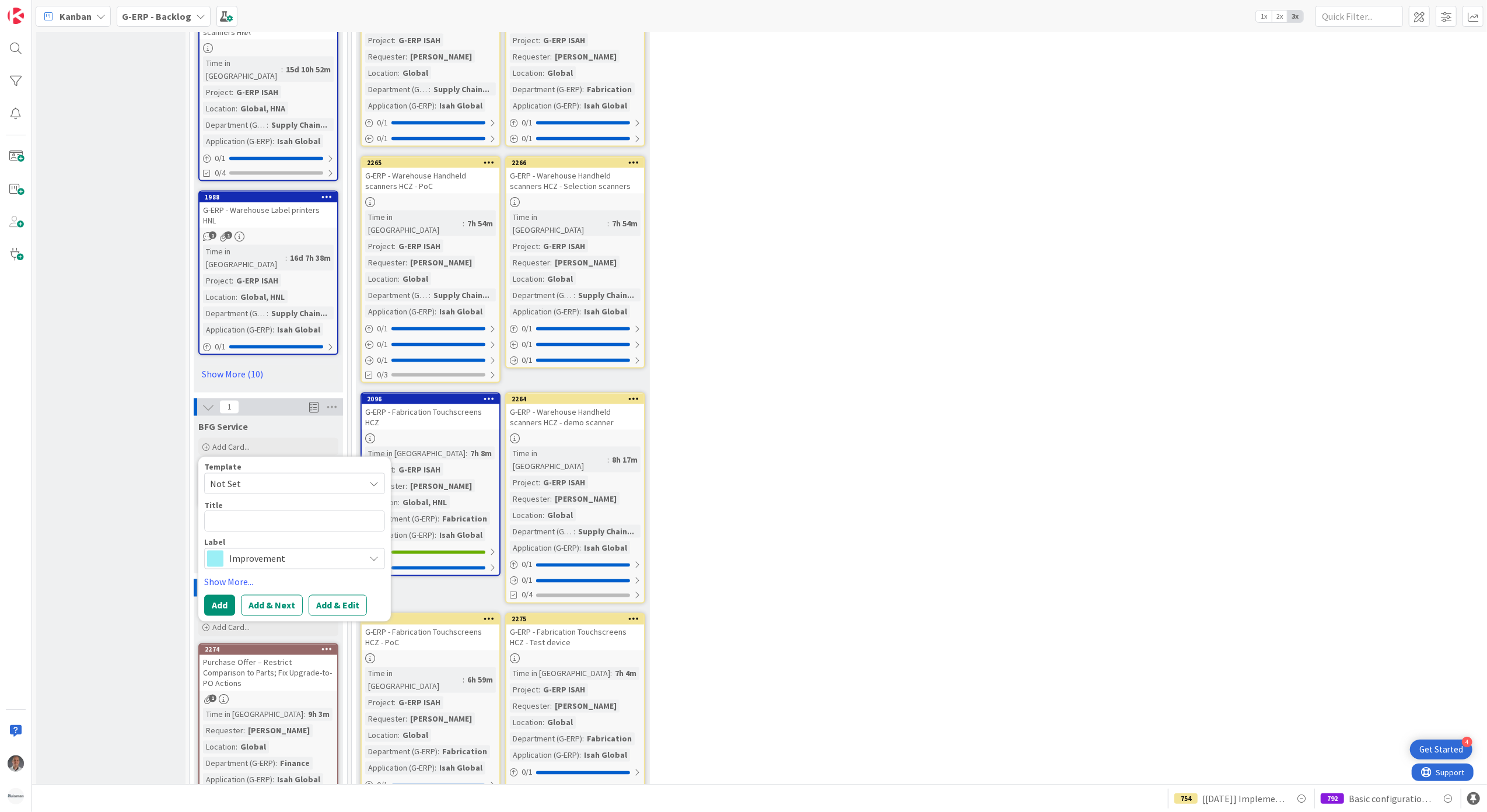
click at [270, 476] on span "Not Set" at bounding box center [283, 484] width 146 height 15
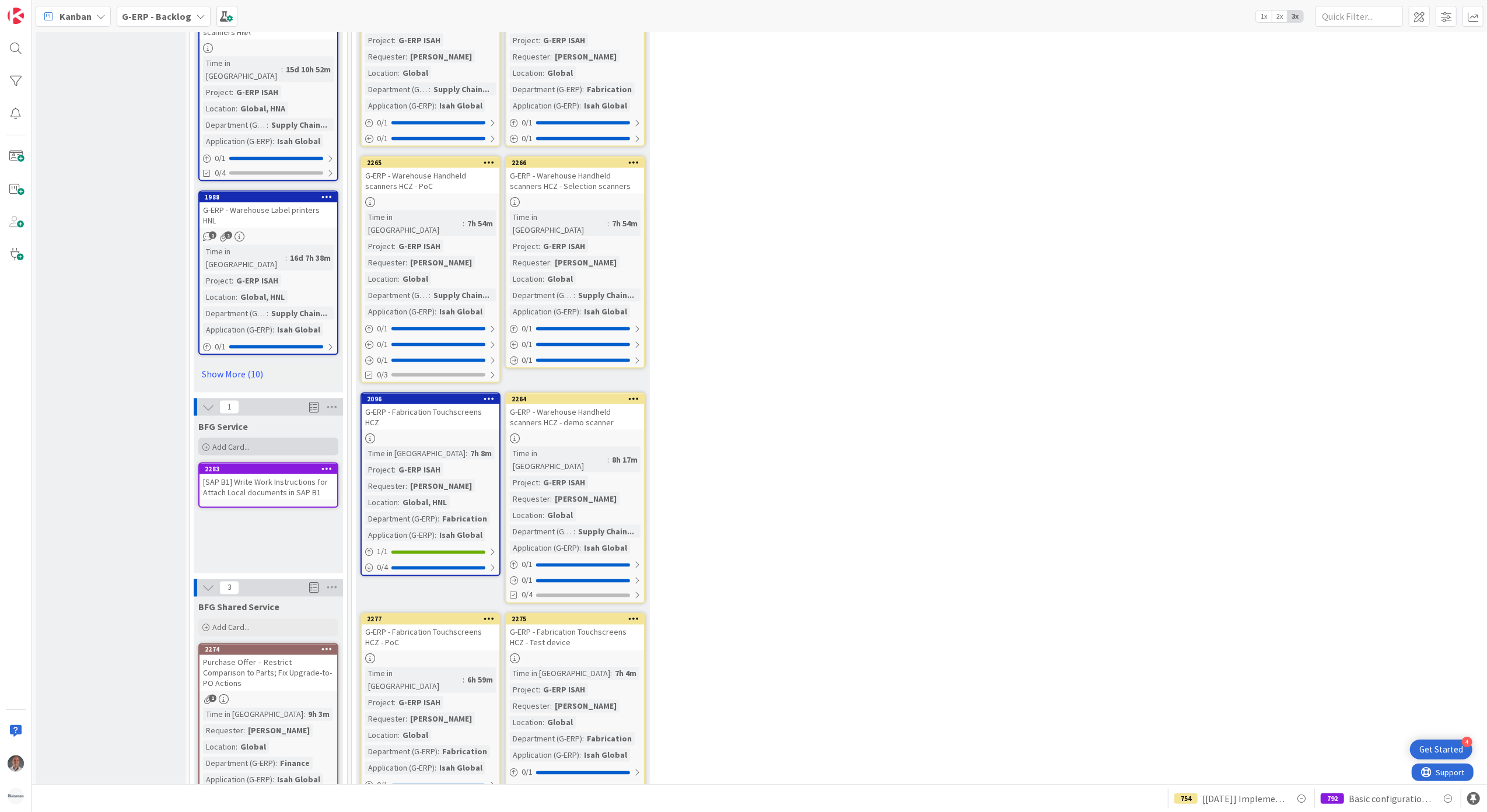
click at [224, 441] on span "Add Card..." at bounding box center [231, 446] width 37 height 10
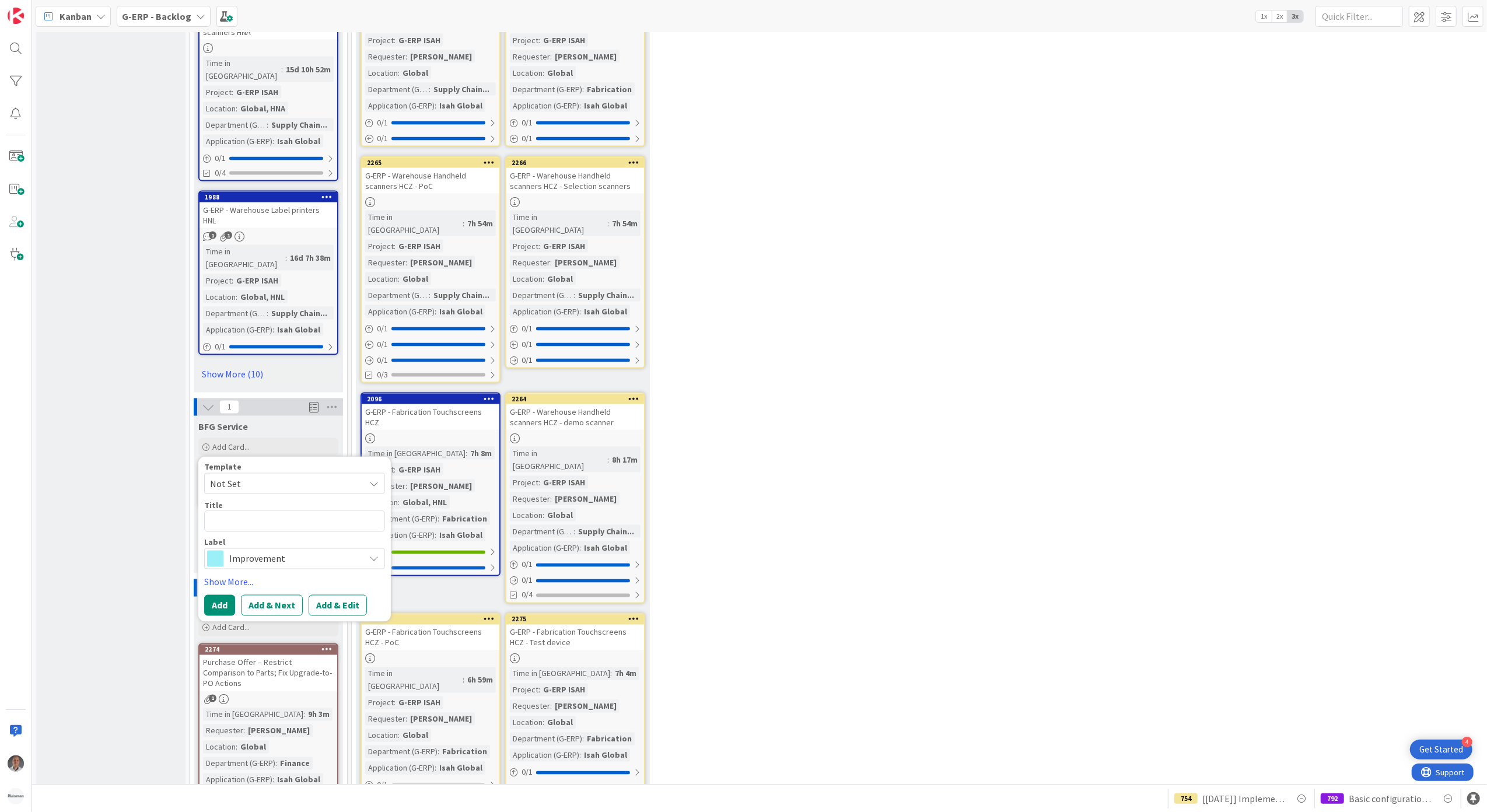
click at [287, 550] on span "Improvement" at bounding box center [294, 559] width 129 height 16
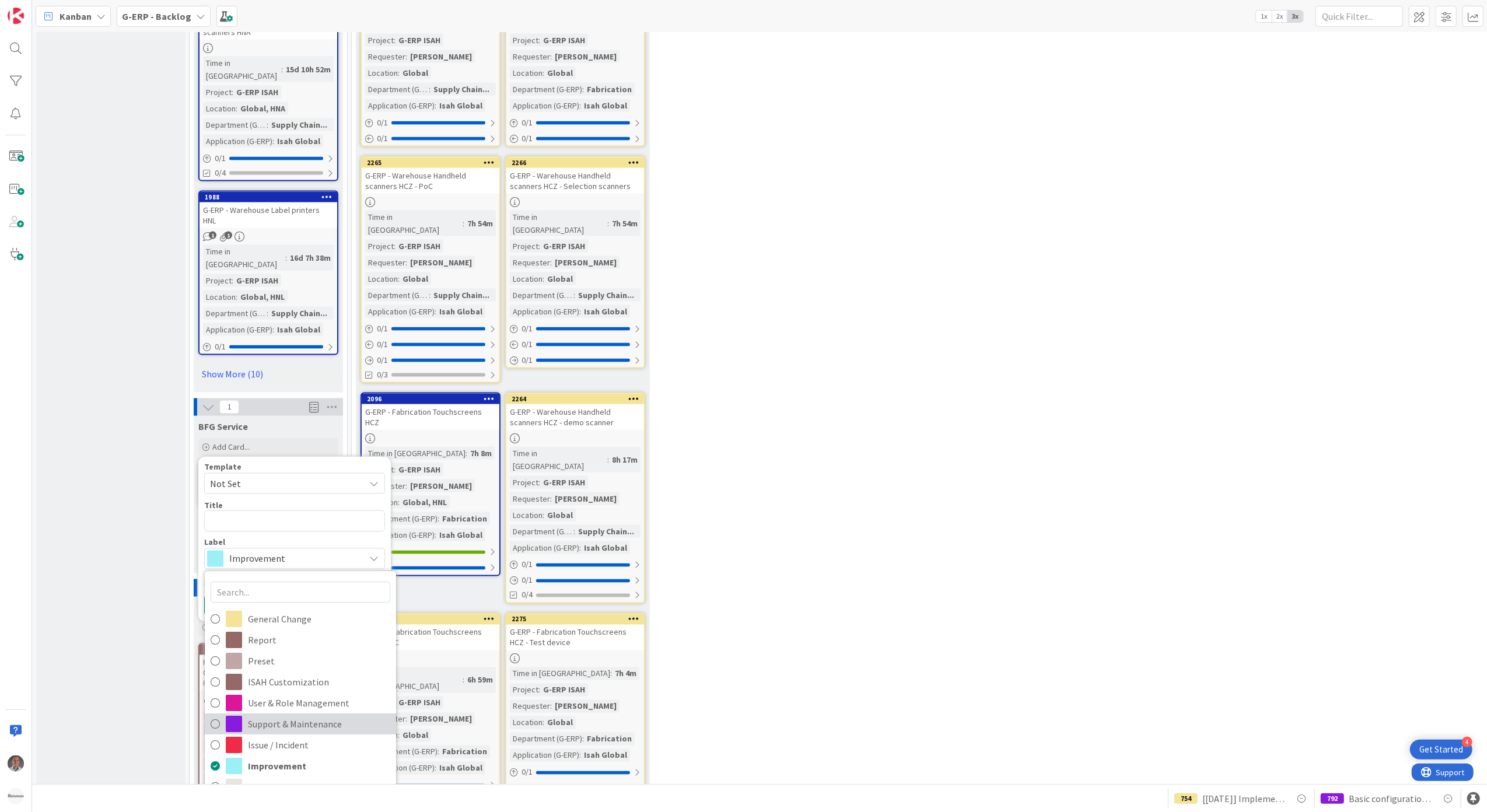
click at [318, 715] on span "Support & Maintenance" at bounding box center [320, 724] width 143 height 18
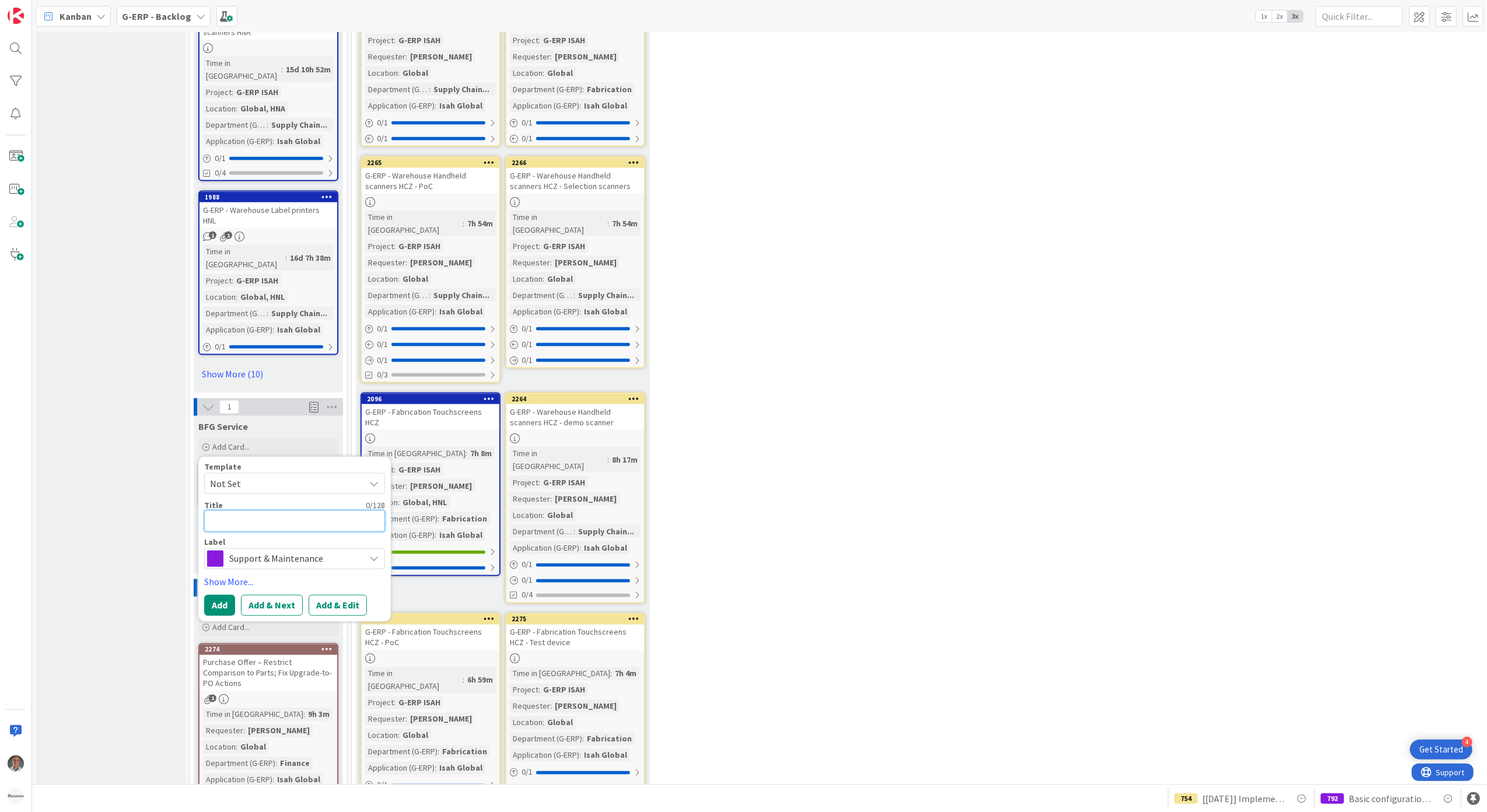
click at [243, 510] on textarea at bounding box center [294, 521] width 181 height 22
click at [225, 608] on button "Add" at bounding box center [220, 619] width 31 height 21
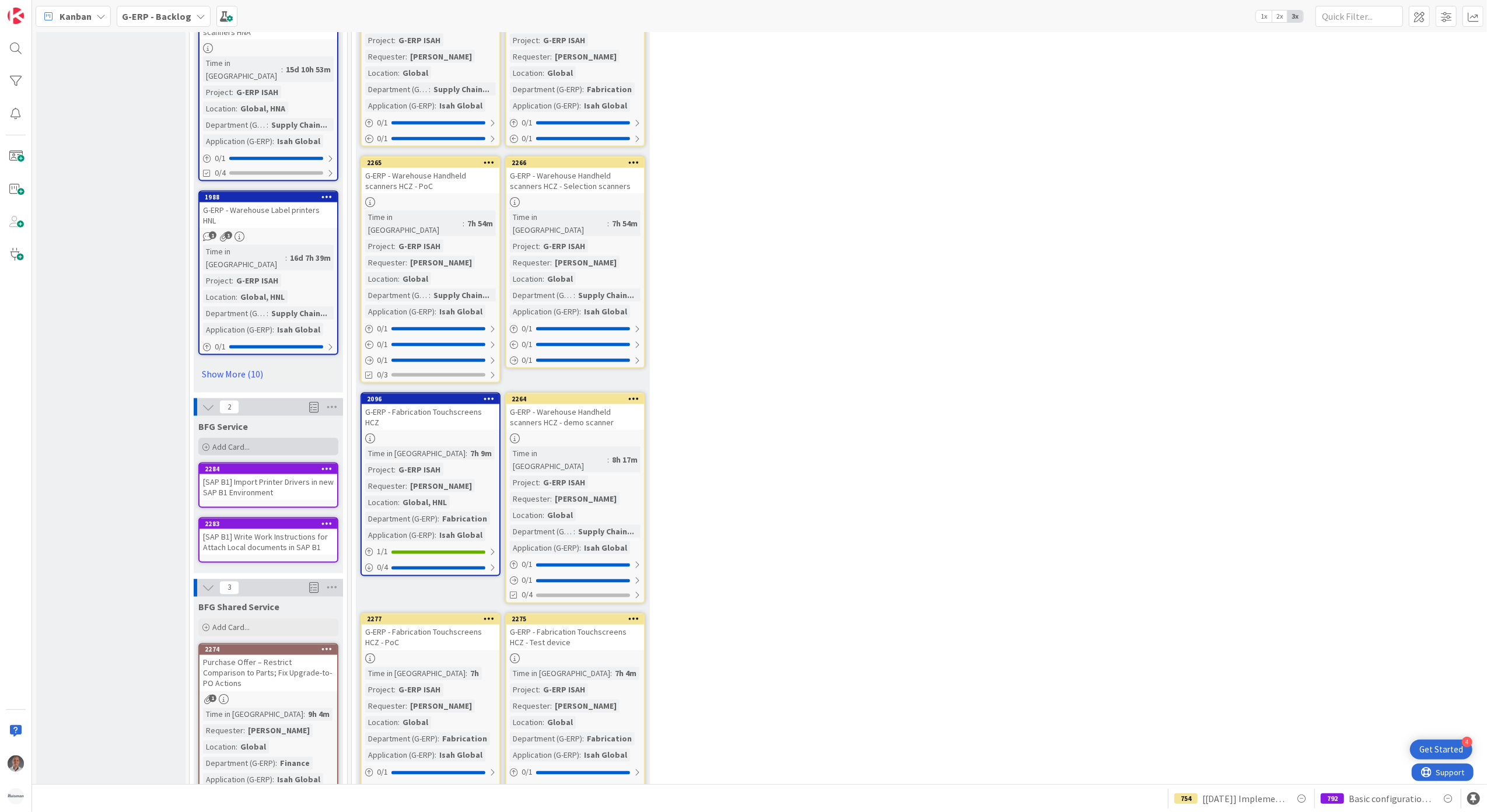
click at [224, 441] on span "Add Card..." at bounding box center [231, 446] width 37 height 10
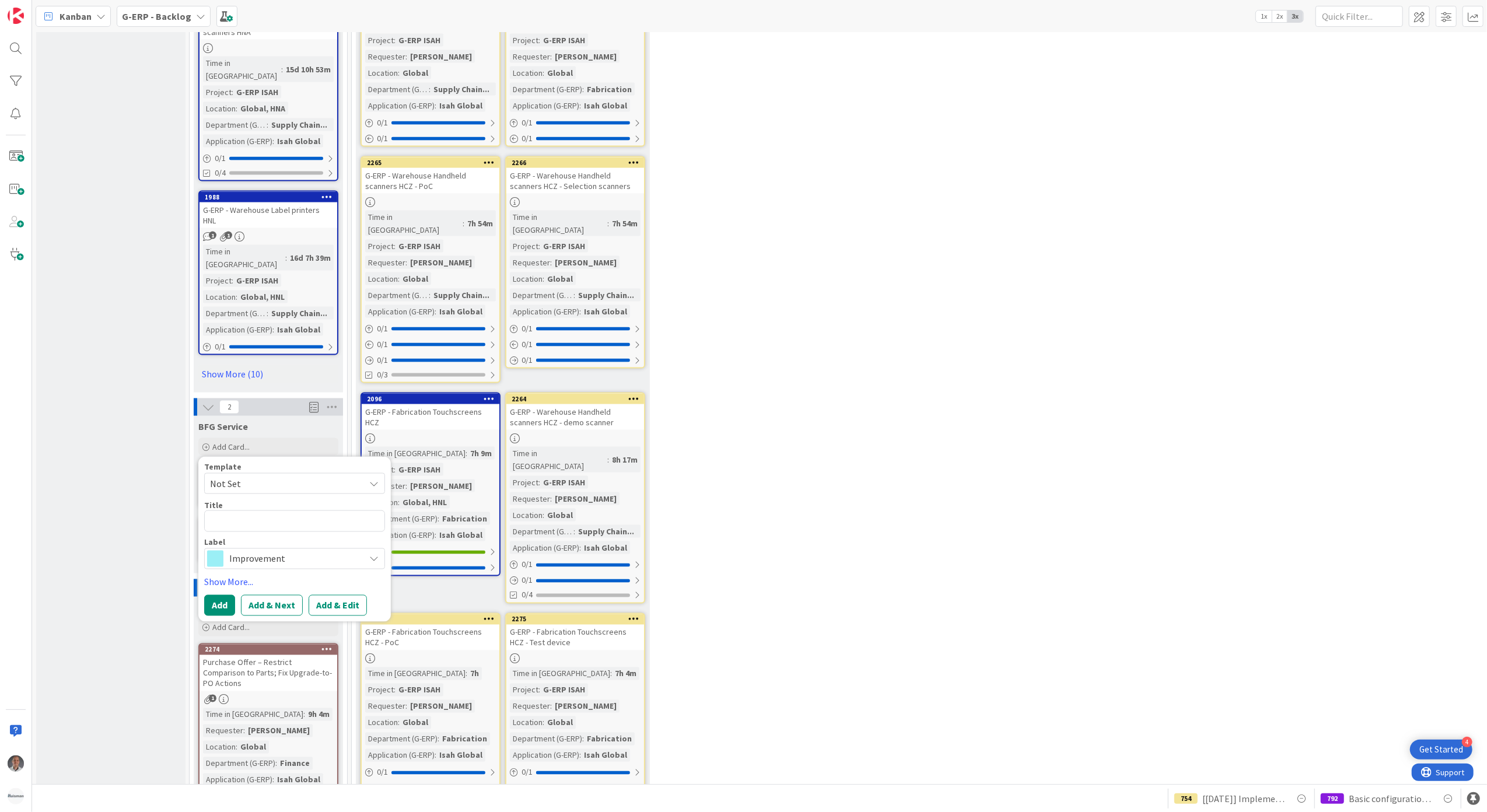
click at [267, 473] on span "Not Set" at bounding box center [294, 484] width 181 height 21
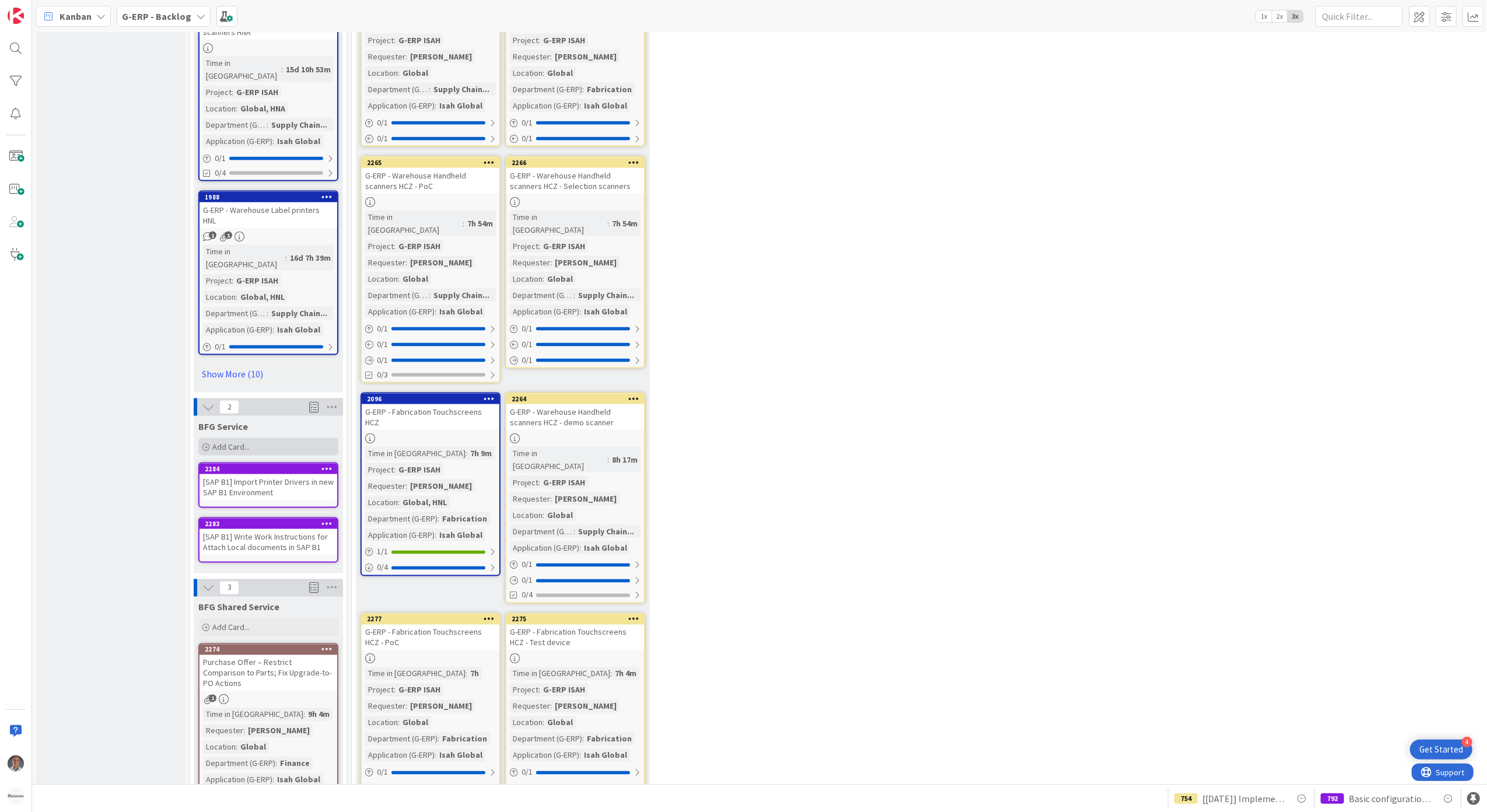
click at [218, 441] on span "Add Card..." at bounding box center [231, 446] width 37 height 10
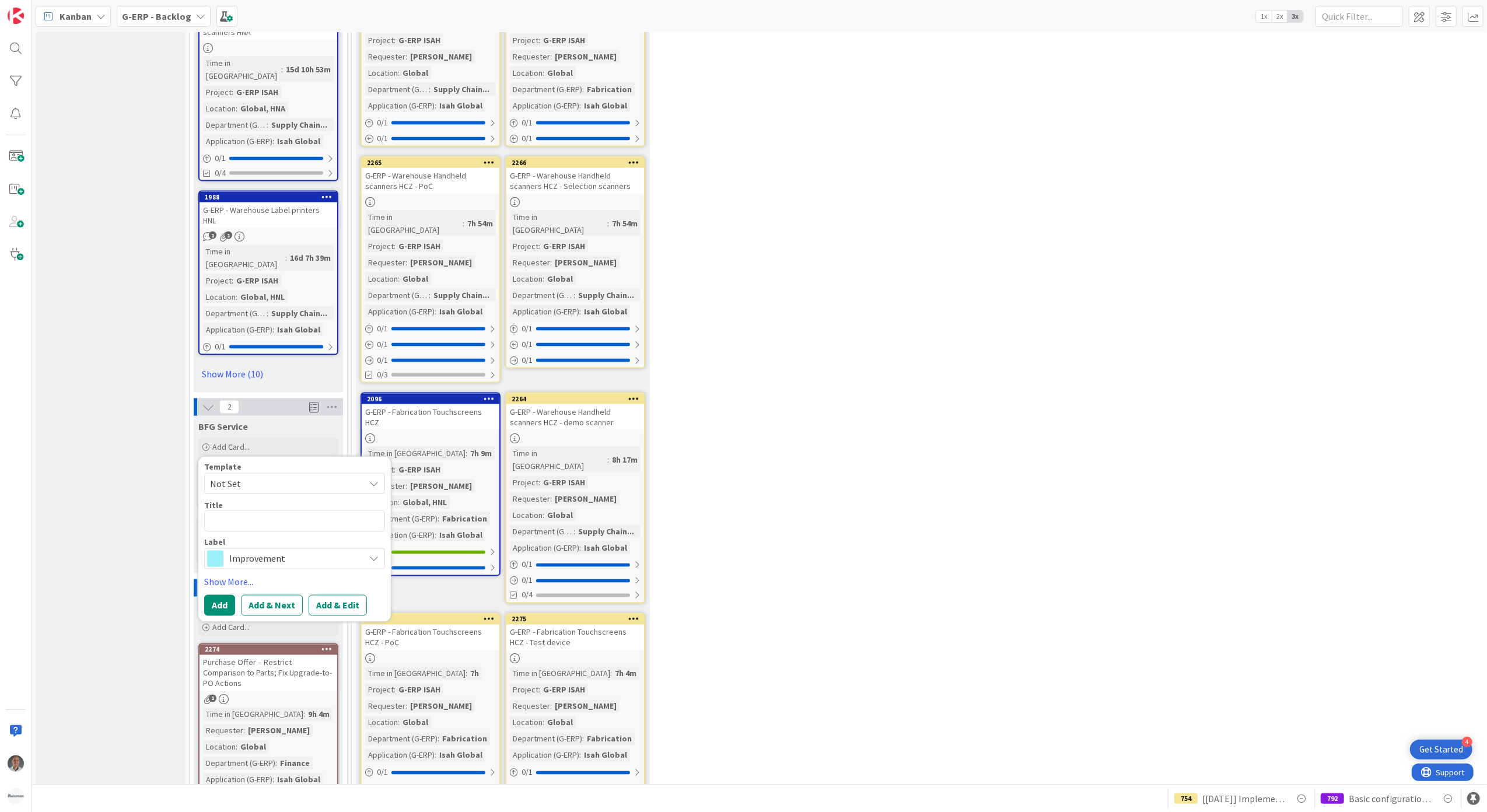
click at [255, 550] on span "Improvement" at bounding box center [294, 559] width 129 height 16
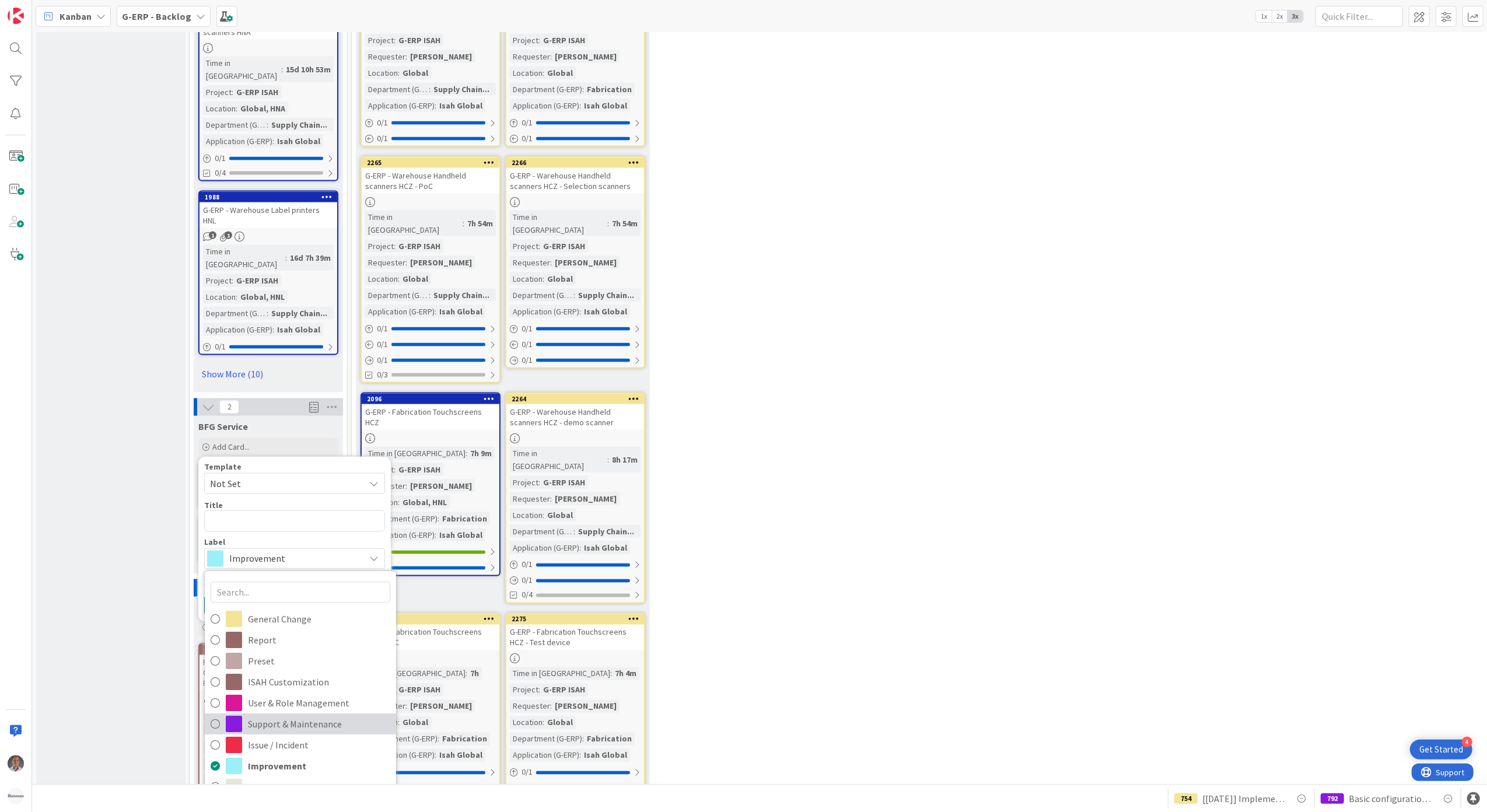
click at [282, 715] on span "Support & Maintenance" at bounding box center [320, 724] width 143 height 18
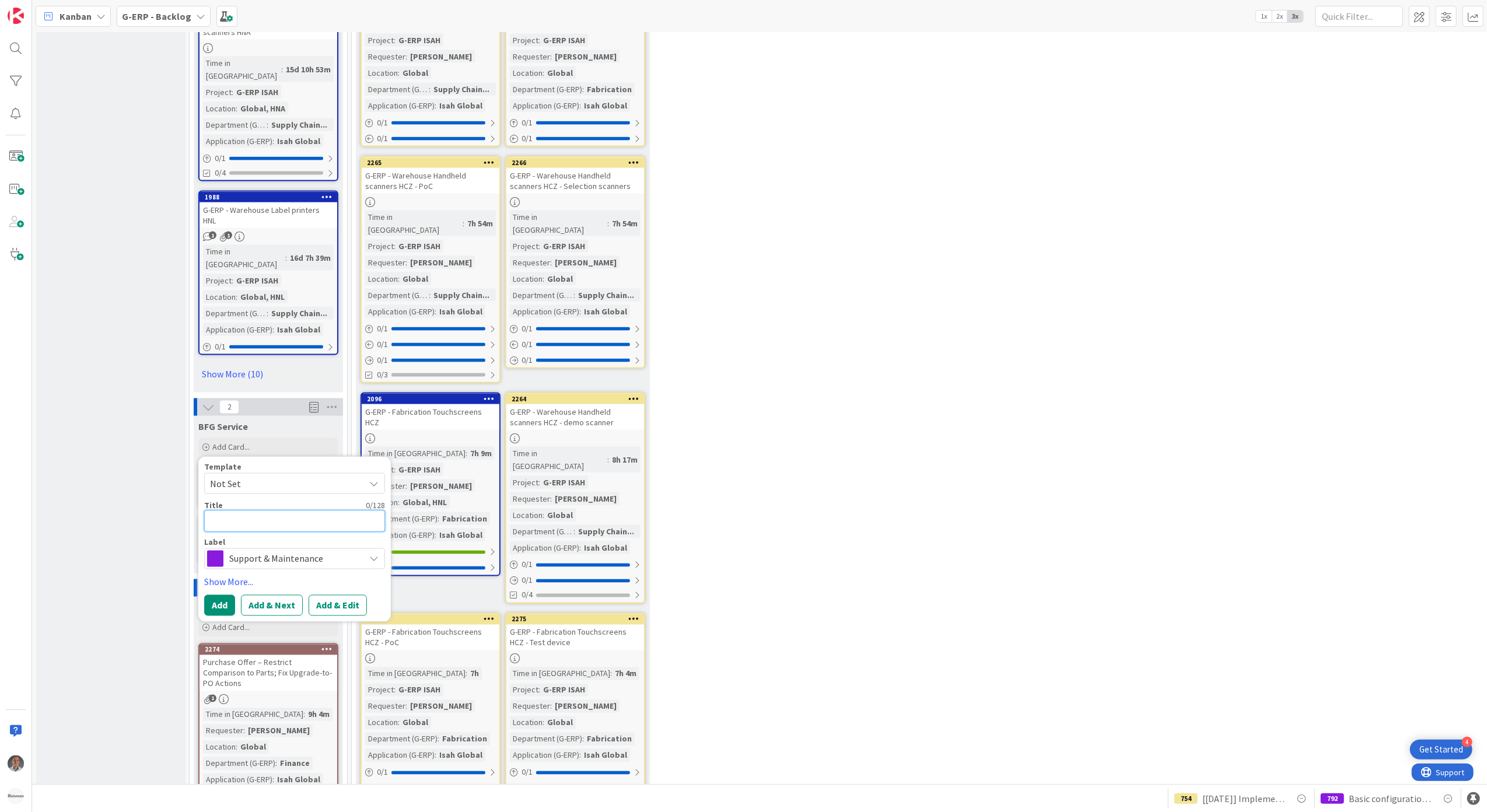
click at [252, 510] on textarea at bounding box center [294, 521] width 181 height 22
click at [229, 608] on button "Add" at bounding box center [220, 619] width 31 height 21
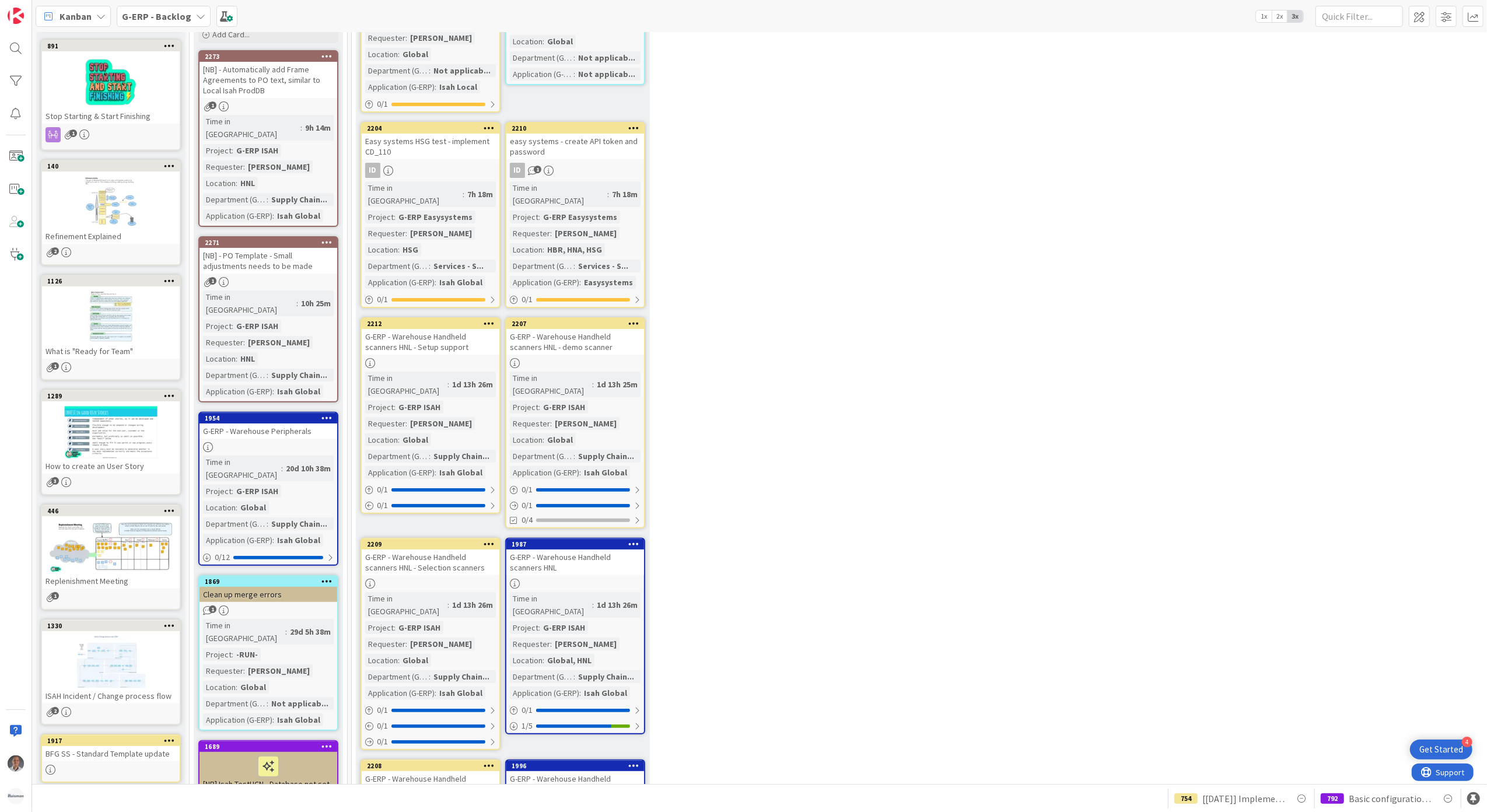
scroll to position [0, 0]
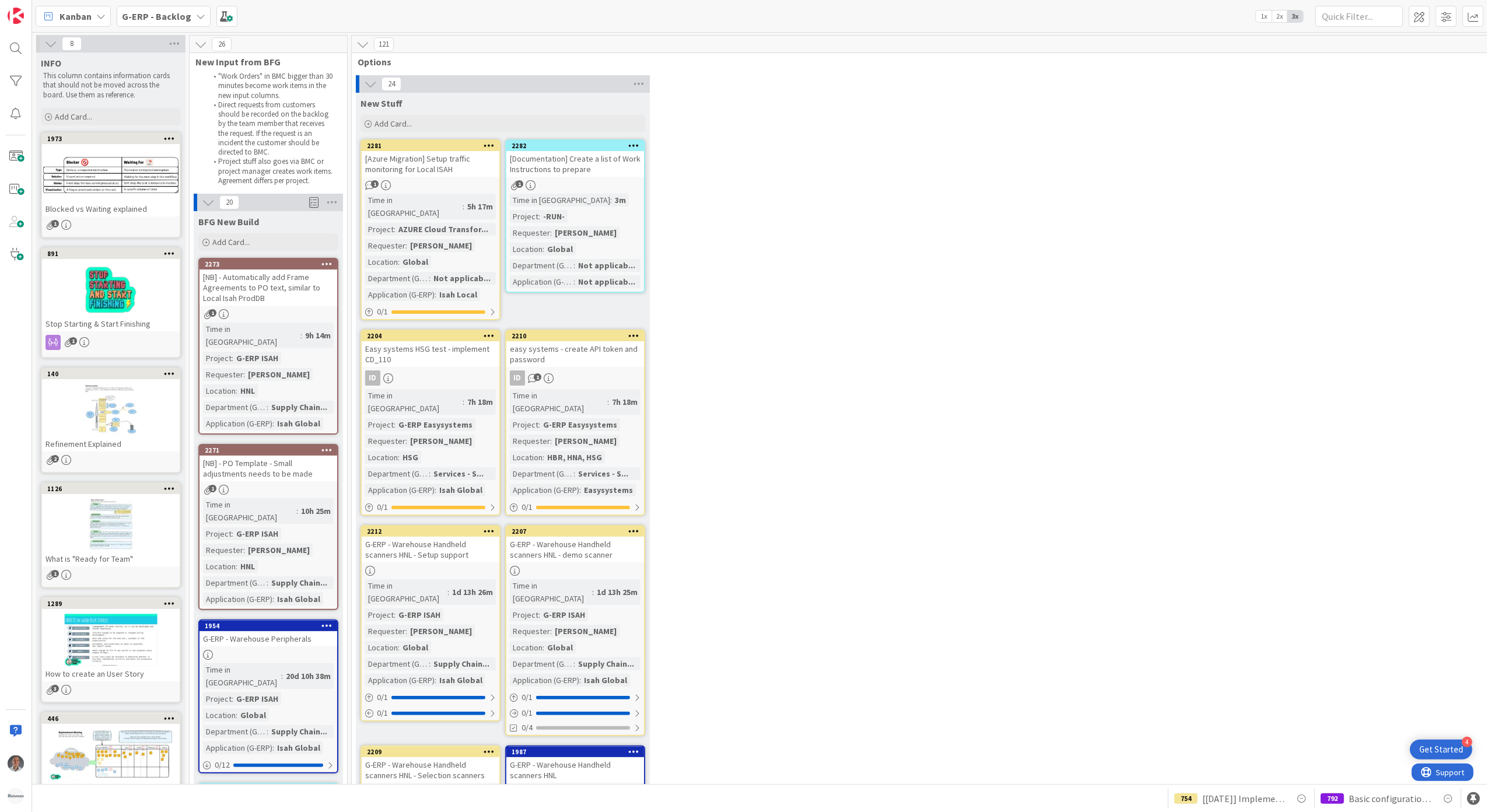
click at [589, 166] on div "[Documentation] Create a list of Work Instructions to prepare" at bounding box center [574, 163] width 137 height 26
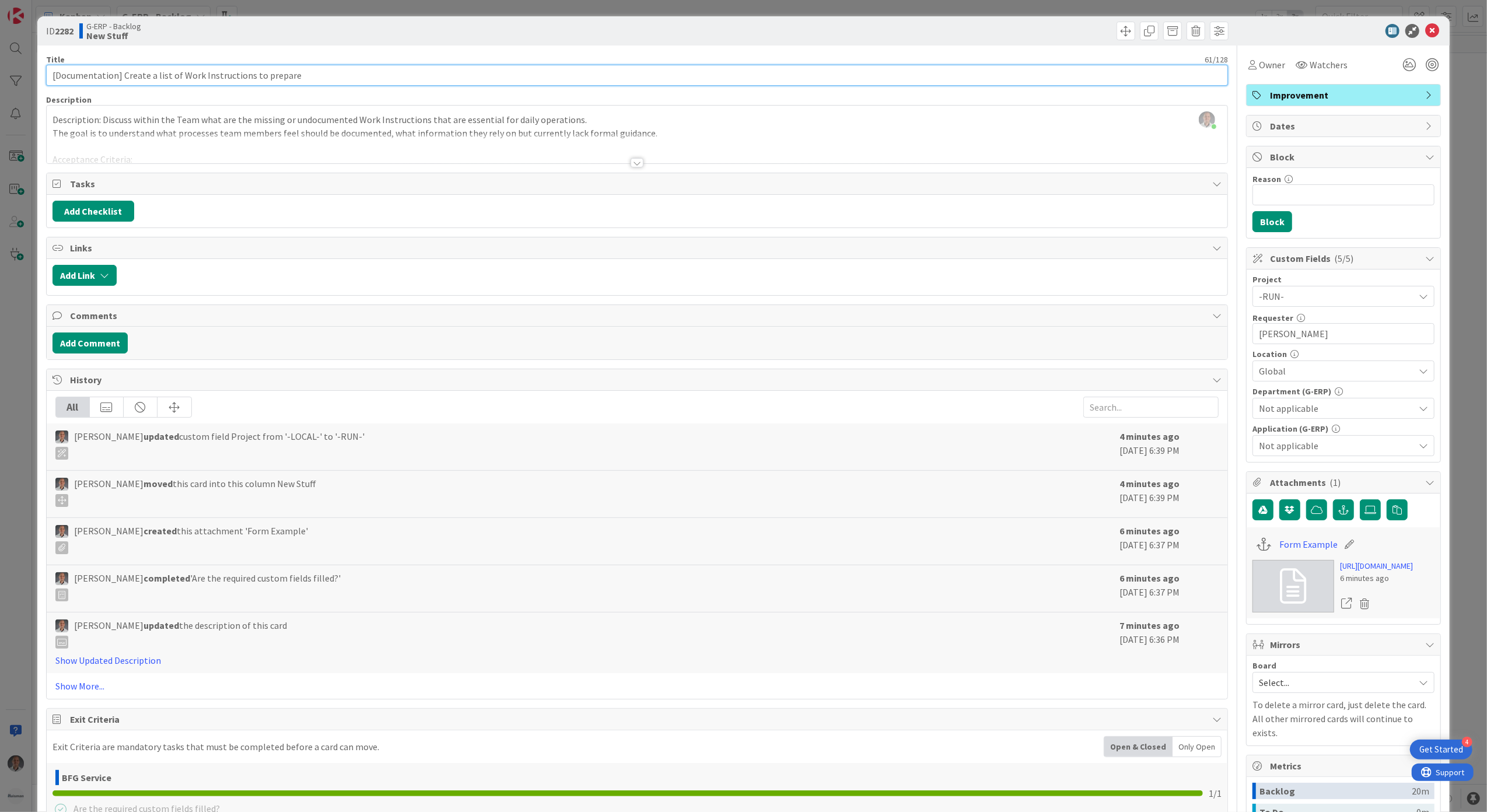
drag, startPoint x: 314, startPoint y: 71, endPoint x: 121, endPoint y: 73, distance: 193.0
click at [121, 73] on input "[Documentation] Create a list of Work Instructions to prepare" at bounding box center [637, 75] width 1182 height 21
paste input "Define and Document Missing Work Instructions for the Team"
click at [1425, 31] on icon at bounding box center [1432, 30] width 14 height 14
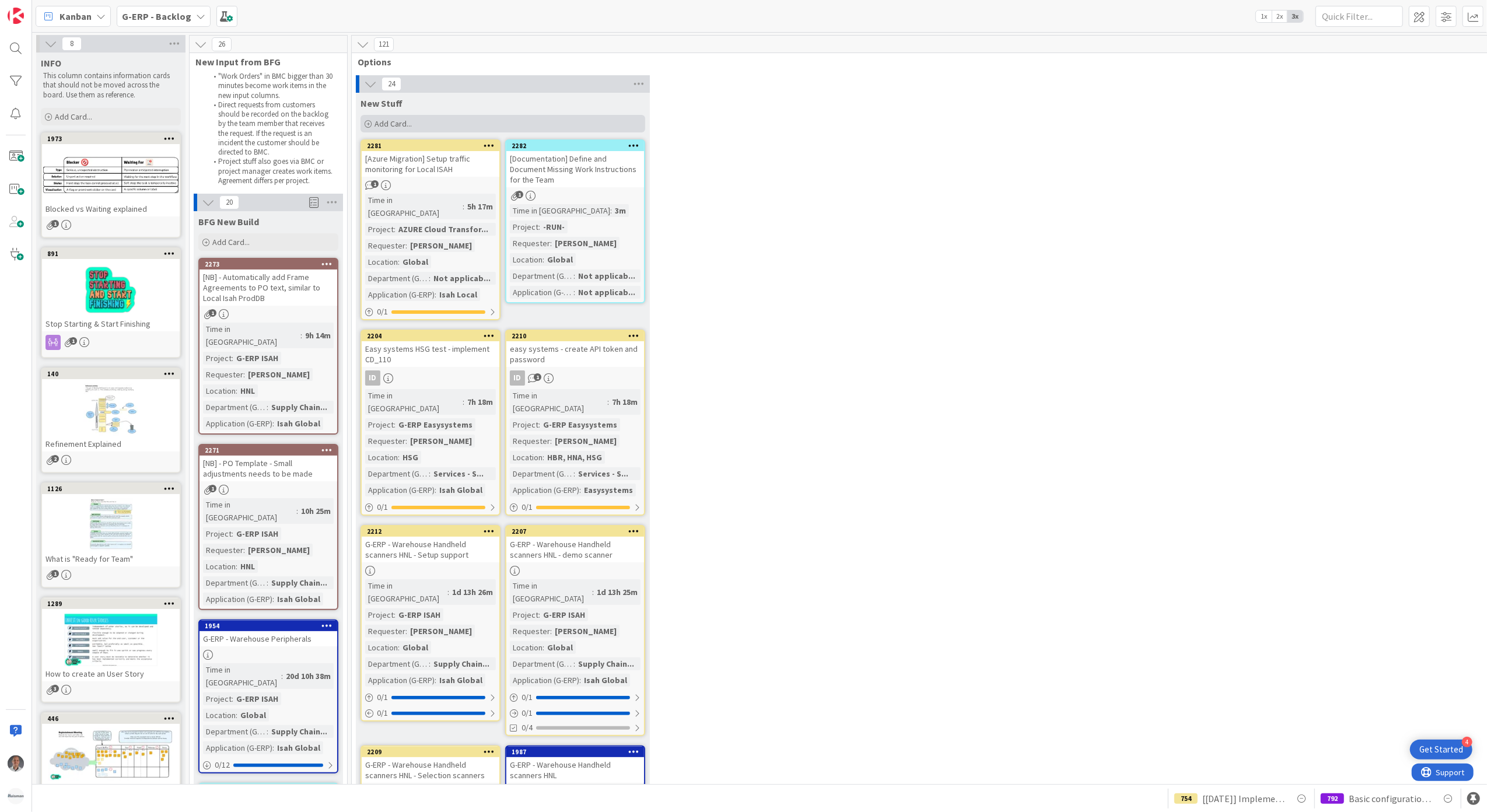
click at [416, 123] on div "Add Card..." at bounding box center [502, 124] width 285 height 18
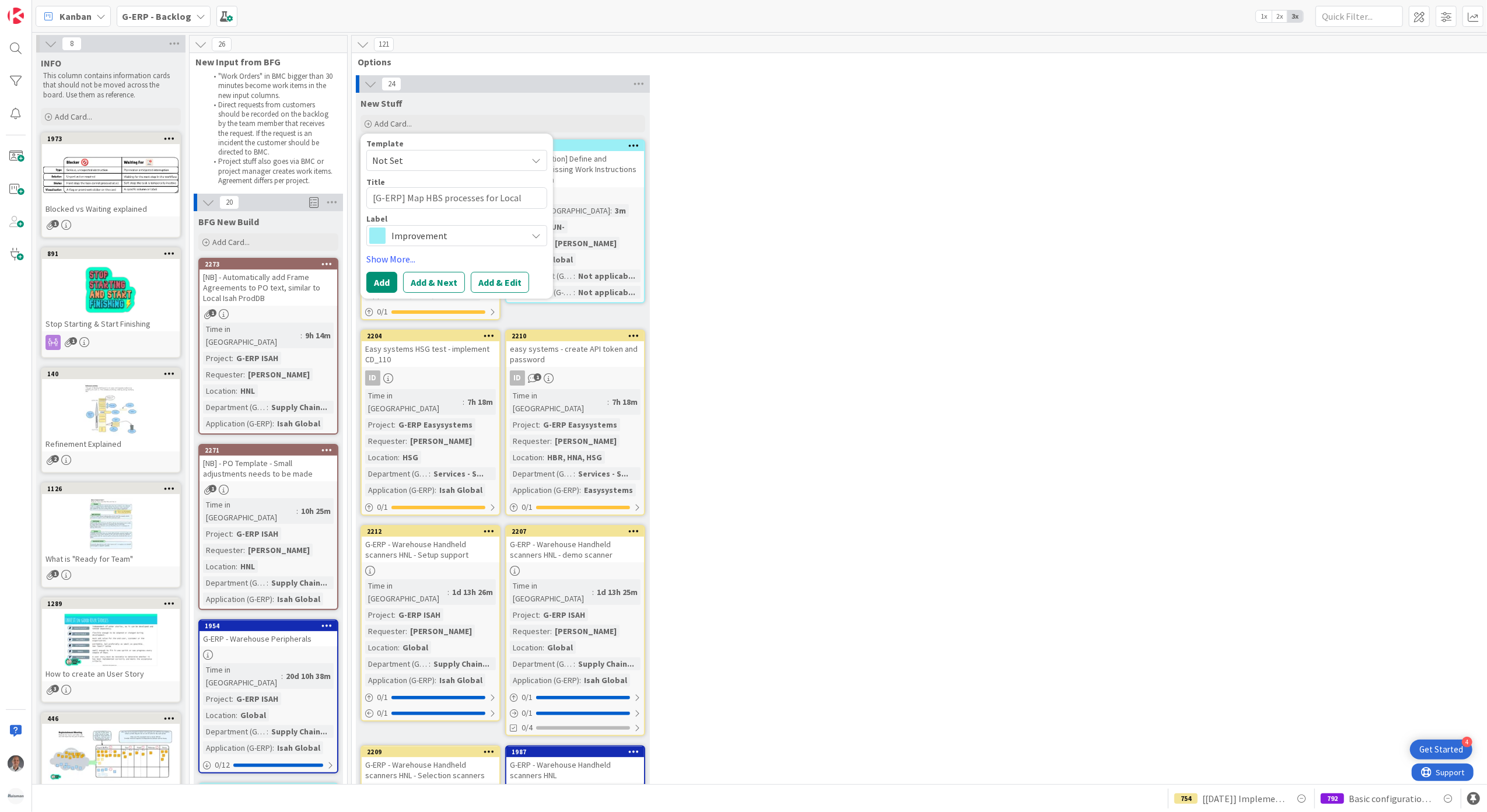
click at [450, 232] on span "Improvement" at bounding box center [456, 236] width 129 height 16
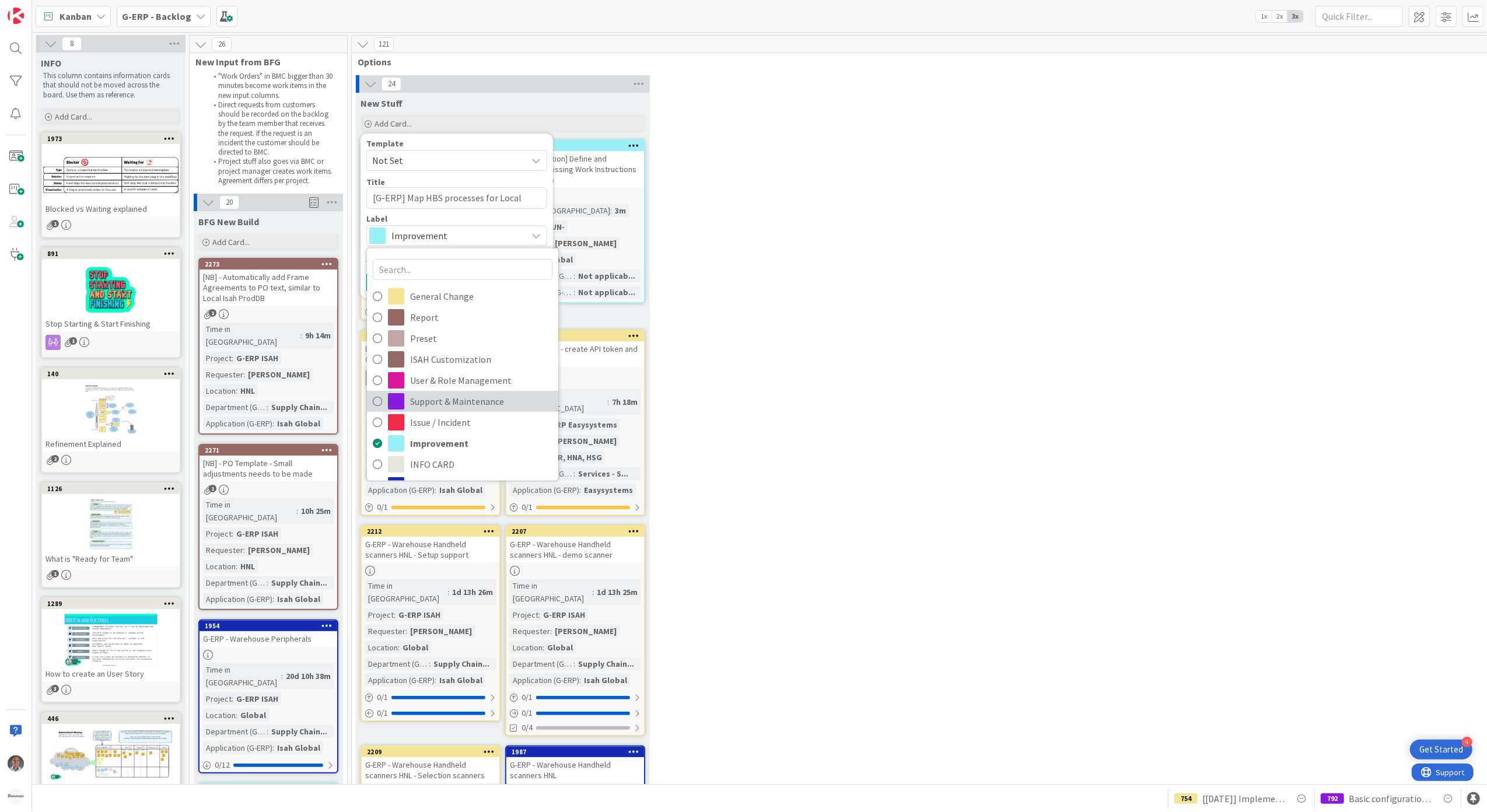
click at [475, 401] on span "Support & Maintenance" at bounding box center [482, 400] width 143 height 18
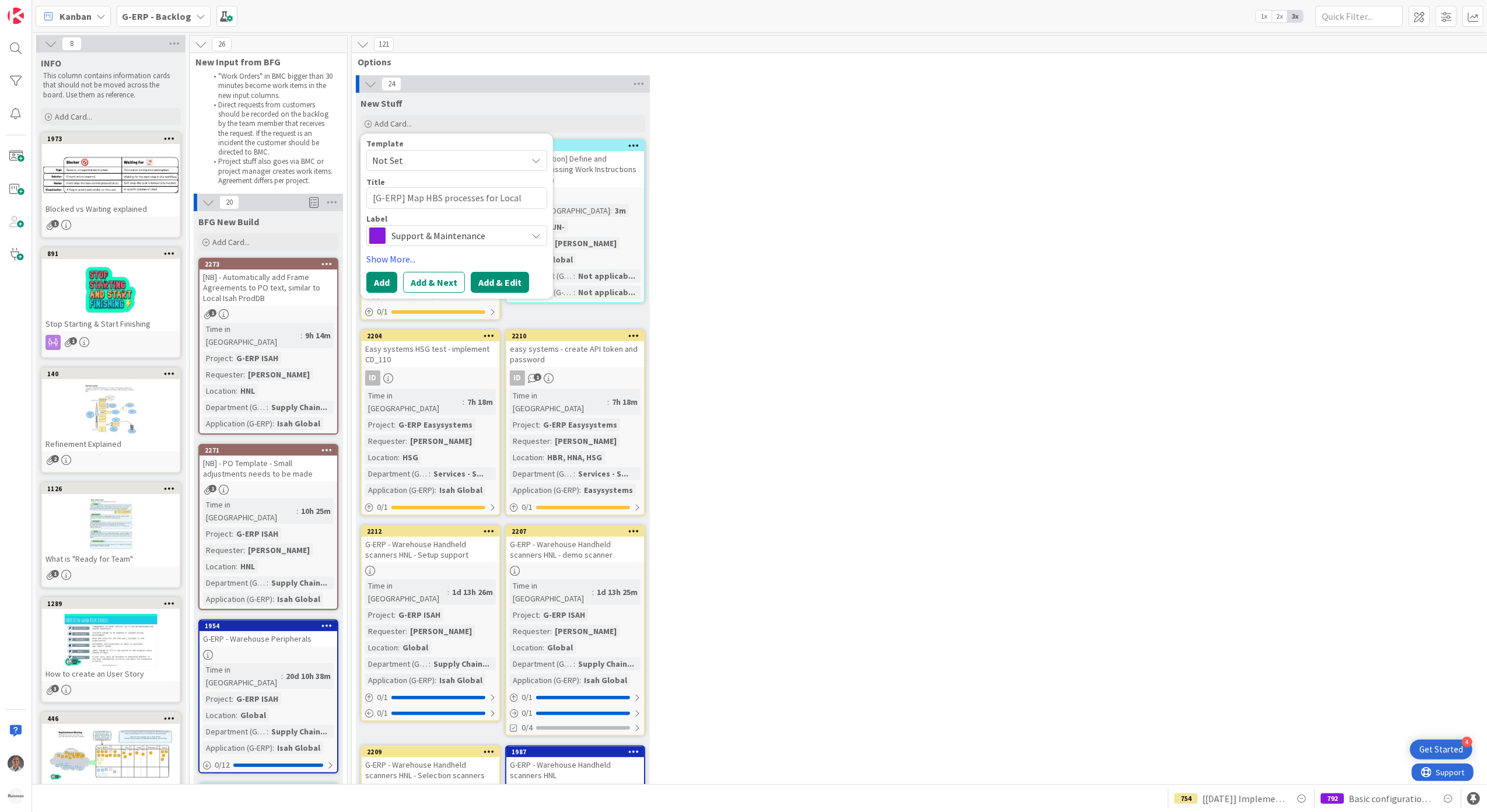
click at [484, 282] on button "Add & Edit" at bounding box center [499, 282] width 58 height 21
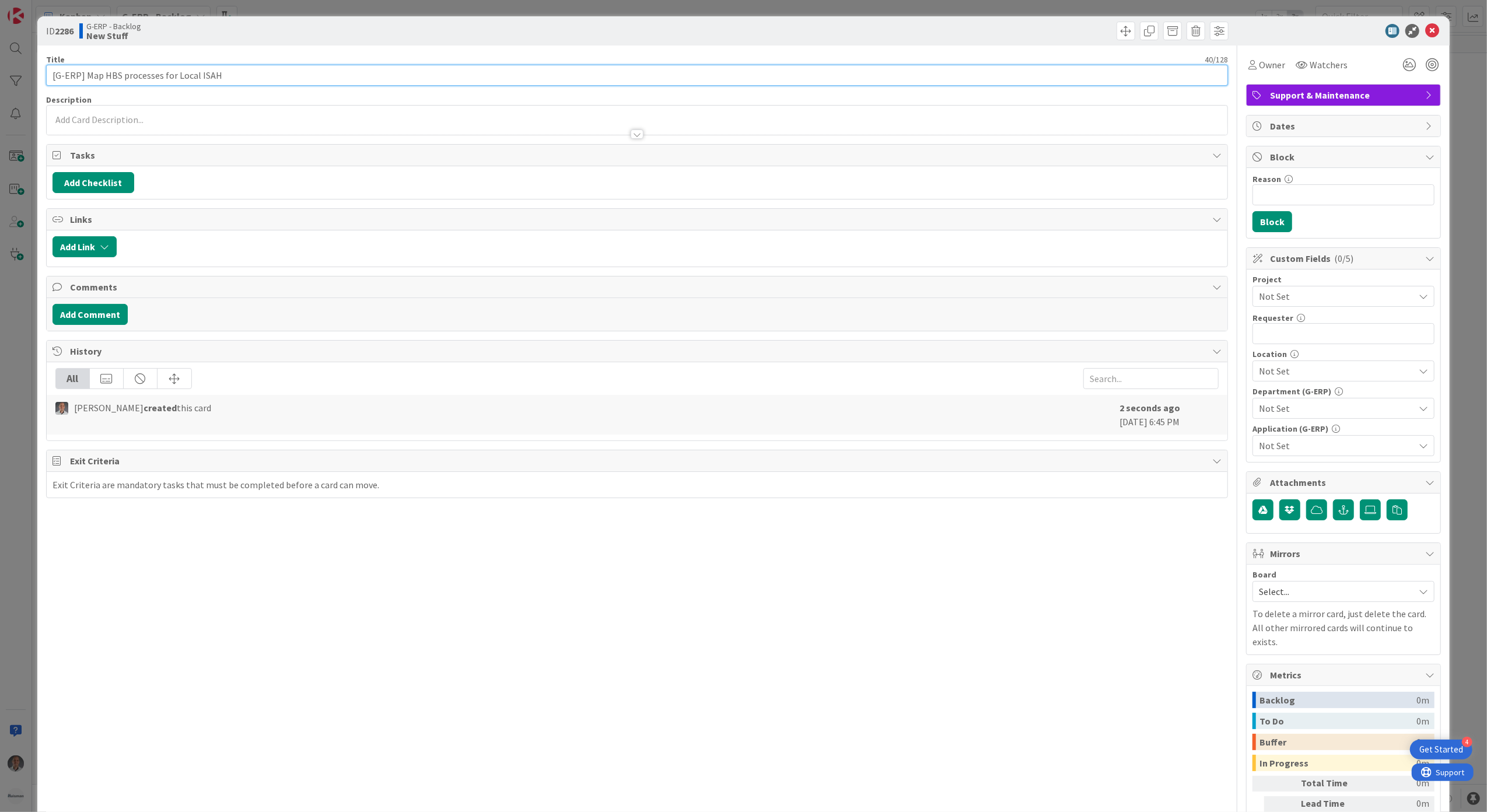
click at [470, 75] on input "[G-ERP] Map HBS processes for Local ISAH" at bounding box center [637, 75] width 1182 height 21
click at [169, 123] on div at bounding box center [637, 129] width 1181 height 12
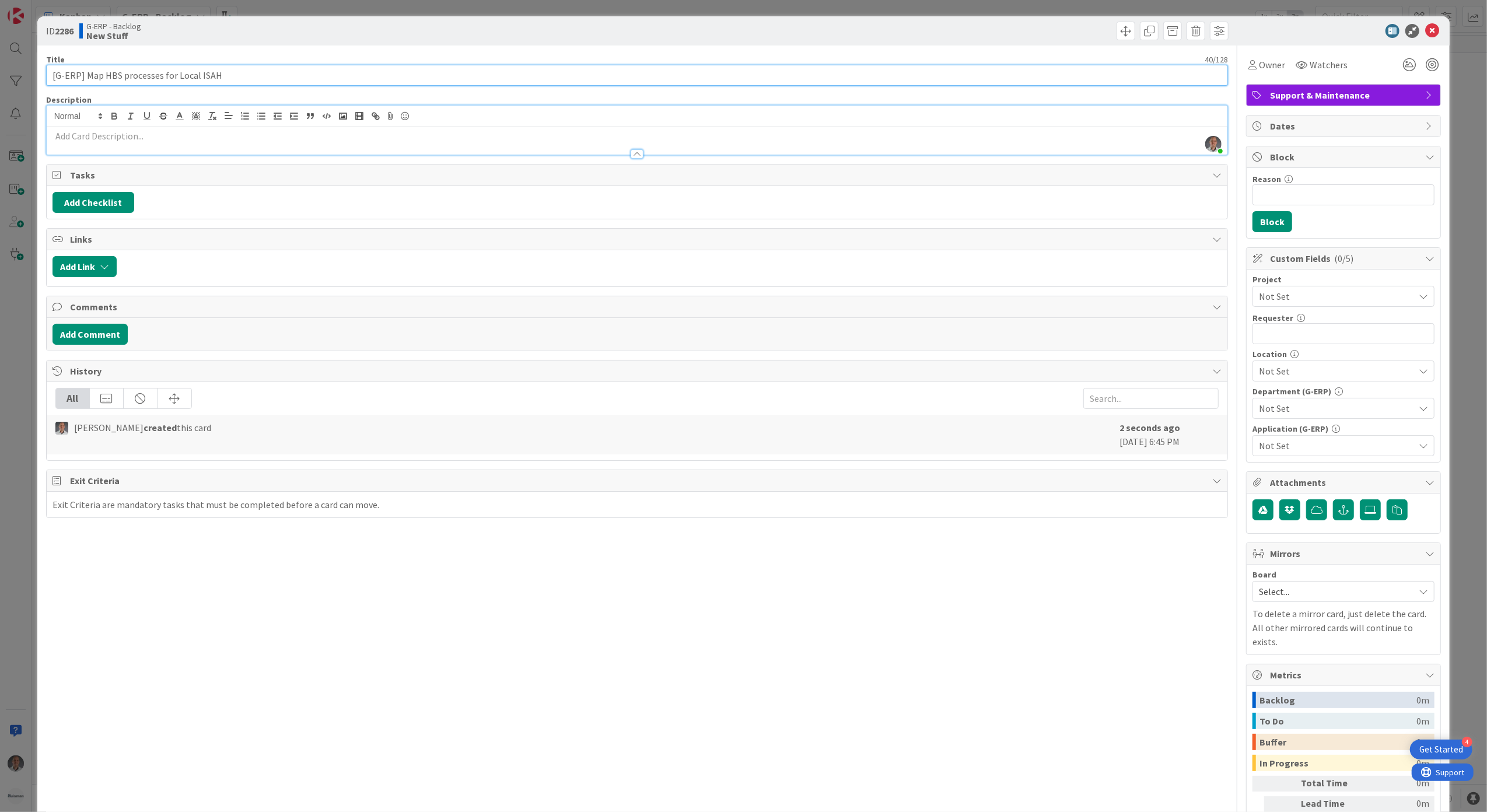
click at [122, 76] on input "[G-ERP] Map HBS processes for Local ISAH" at bounding box center [637, 75] width 1182 height 21
click at [213, 145] on div at bounding box center [637, 149] width 1181 height 12
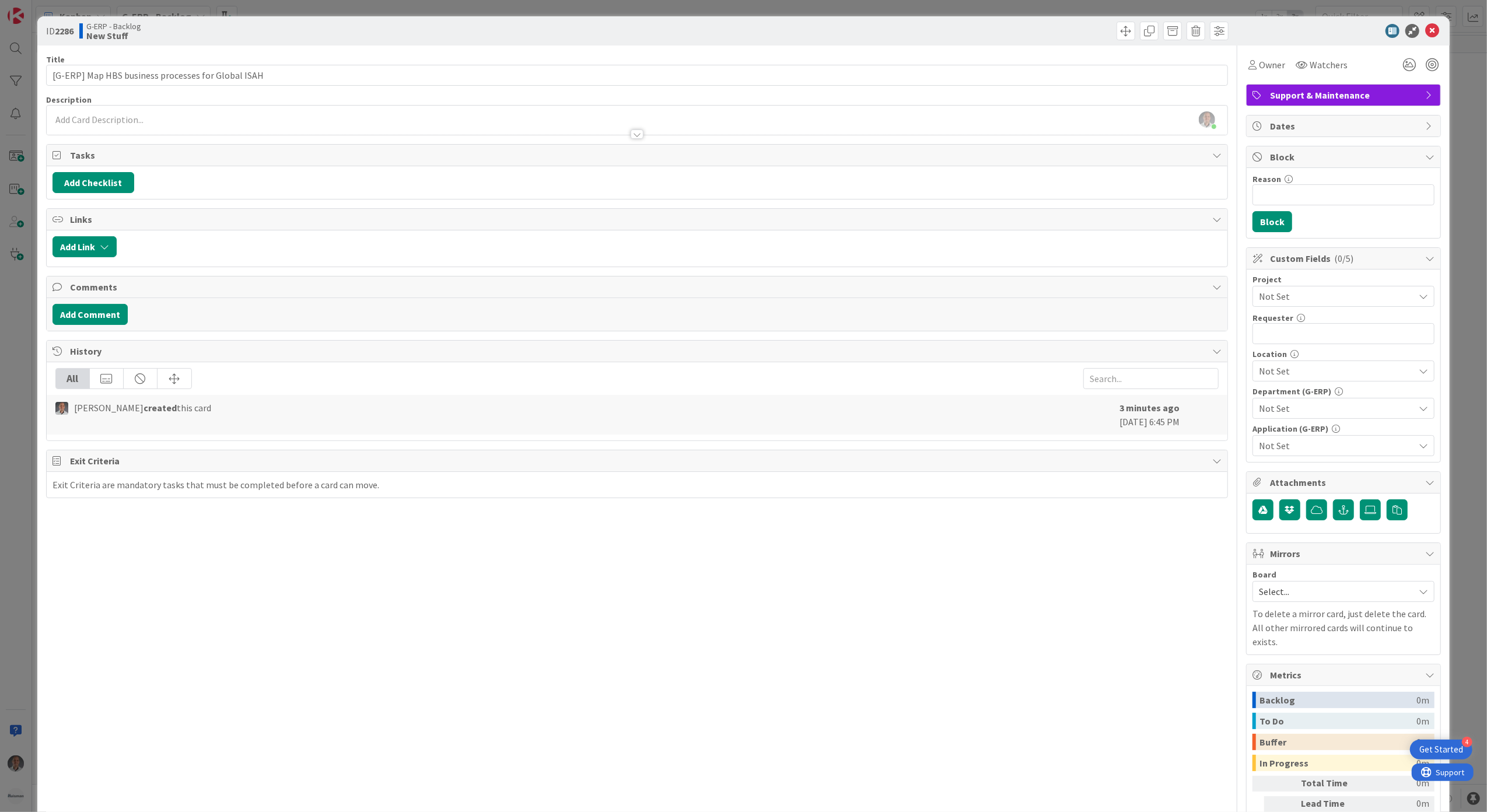
click at [211, 125] on div at bounding box center [637, 129] width 1181 height 12
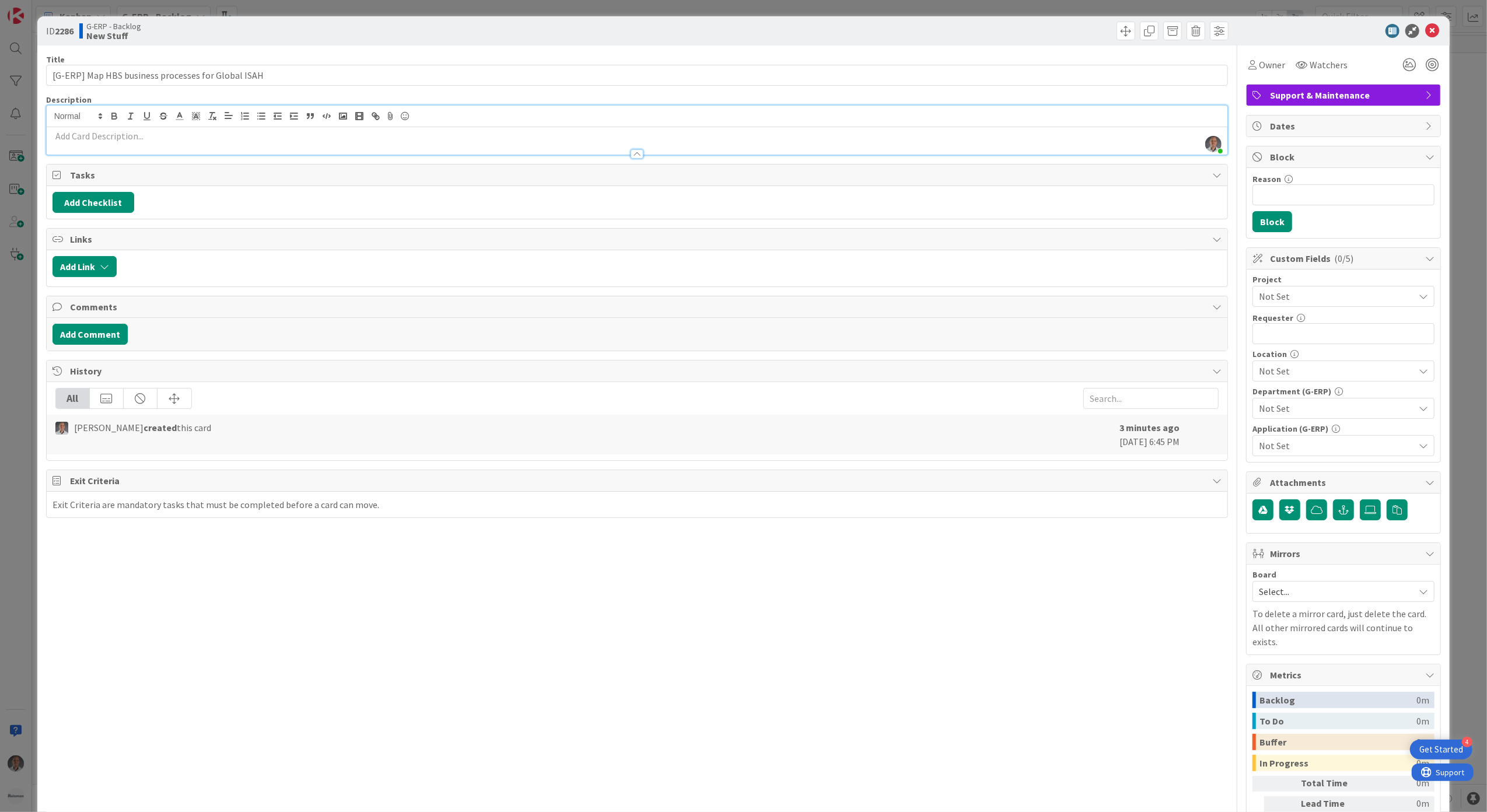
click at [220, 138] on p at bounding box center [638, 136] width 1170 height 13
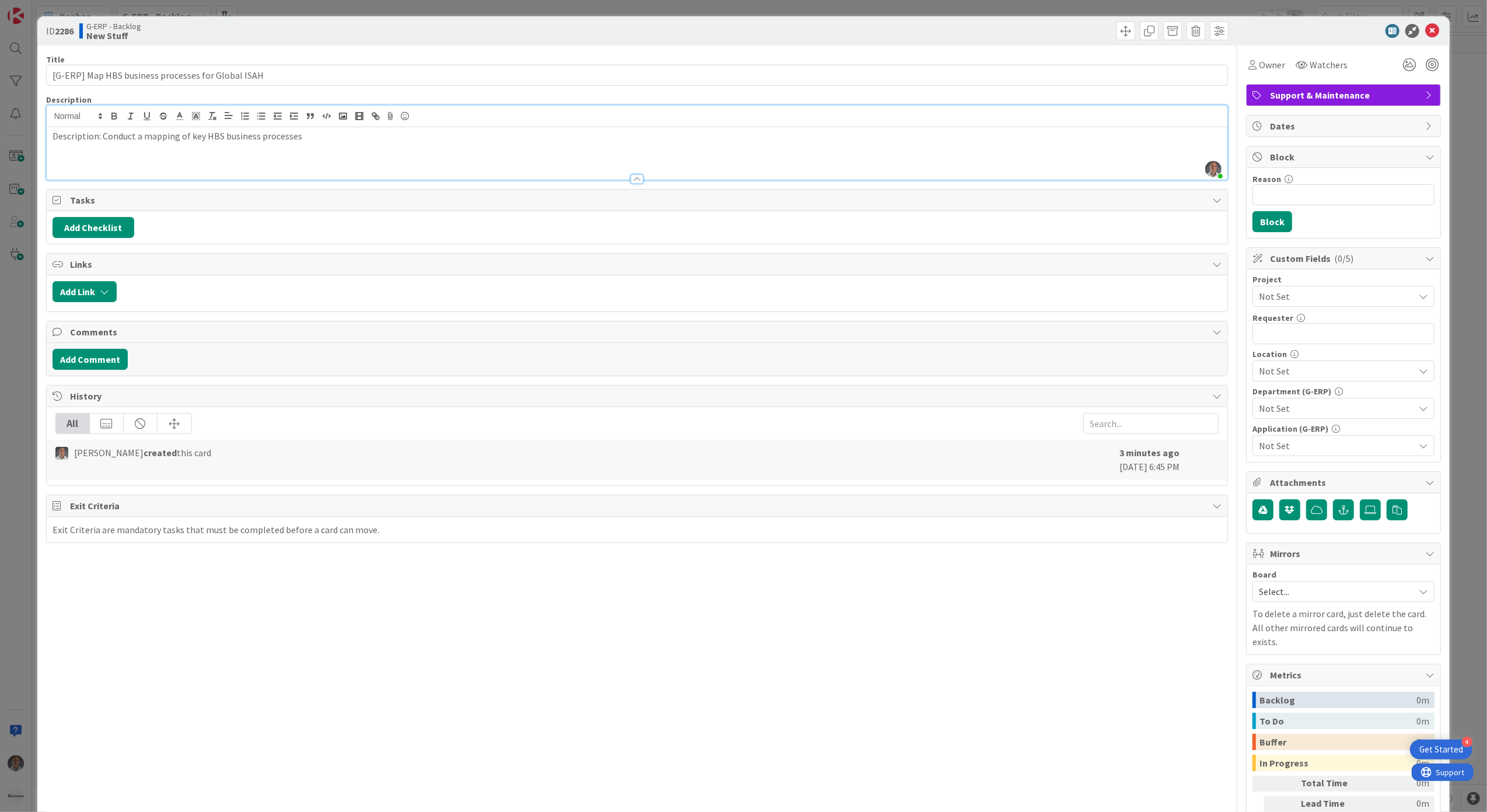
click at [314, 137] on p "Description: Conduct a mapping of key HBS business processes" at bounding box center [638, 136] width 1170 height 13
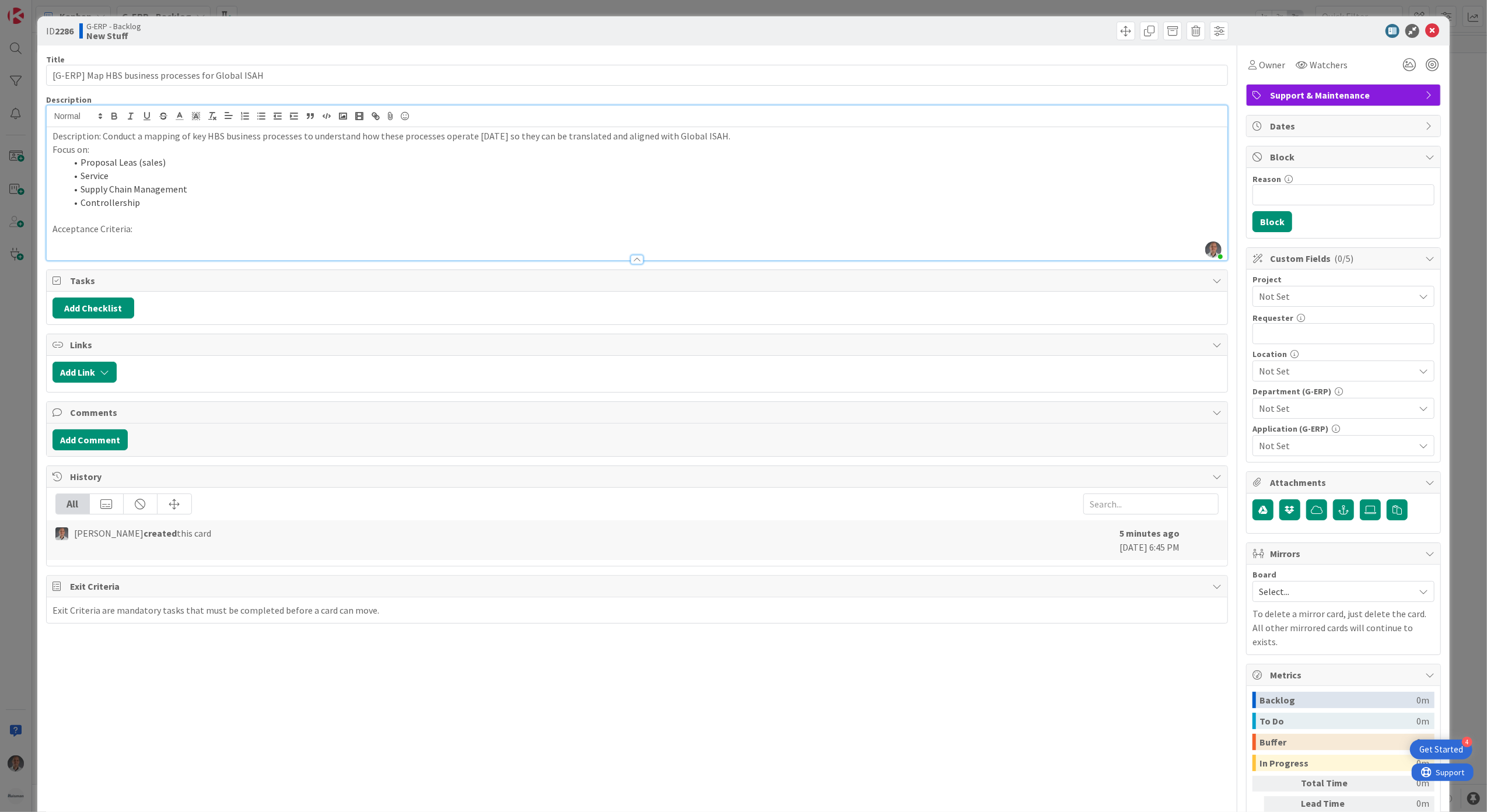
click at [129, 243] on p at bounding box center [638, 242] width 1170 height 13
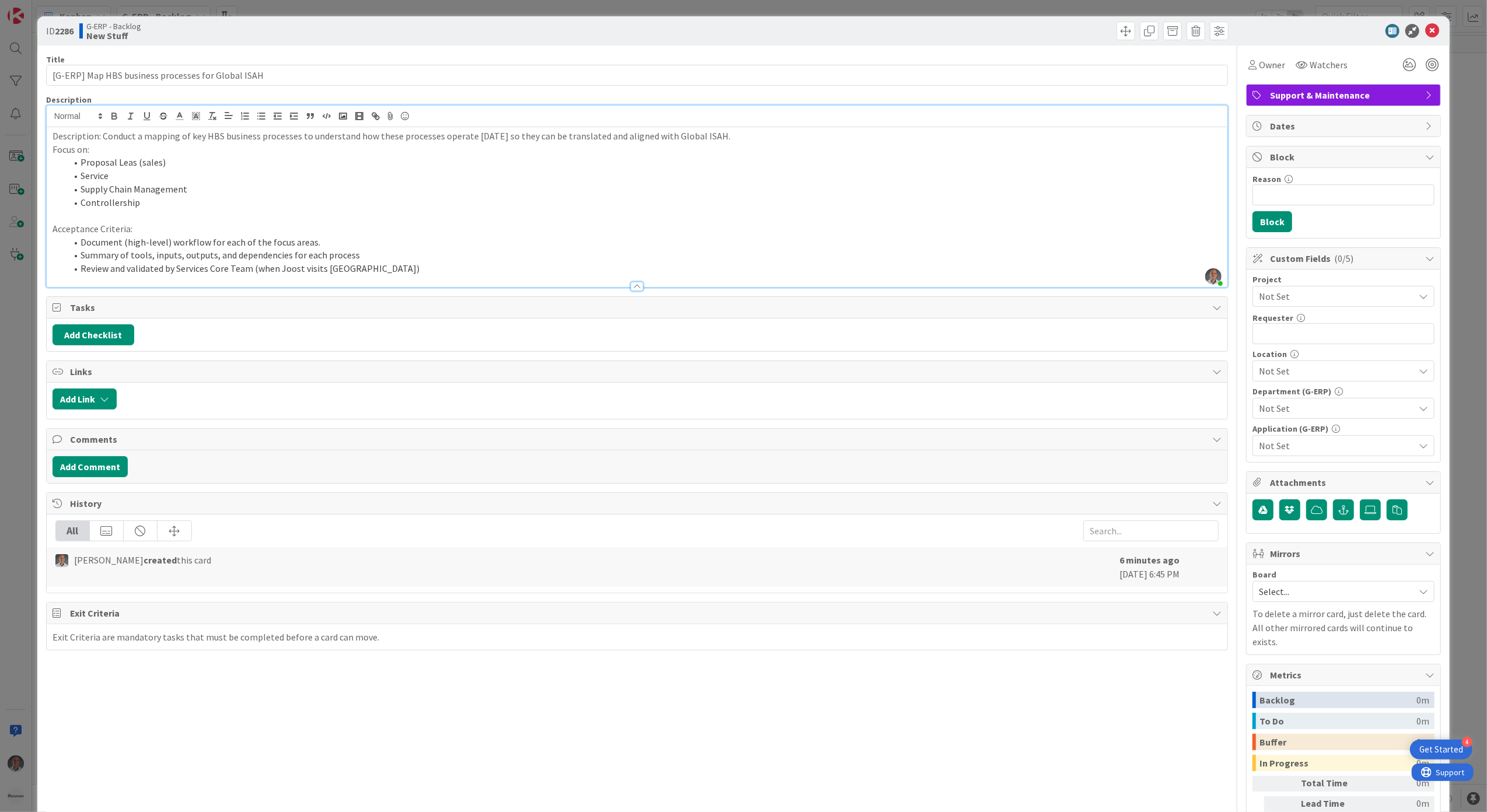
click at [213, 230] on p "Acceptance Criteria:" at bounding box center [638, 229] width 1170 height 13
click at [97, 138] on p "Description: Conduct a mapping of key HBS business processes to understand how …" at bounding box center [638, 136] width 1170 height 13
click at [378, 215] on p at bounding box center [638, 215] width 1170 height 13
click at [1303, 296] on span "Not Set" at bounding box center [1333, 296] width 149 height 16
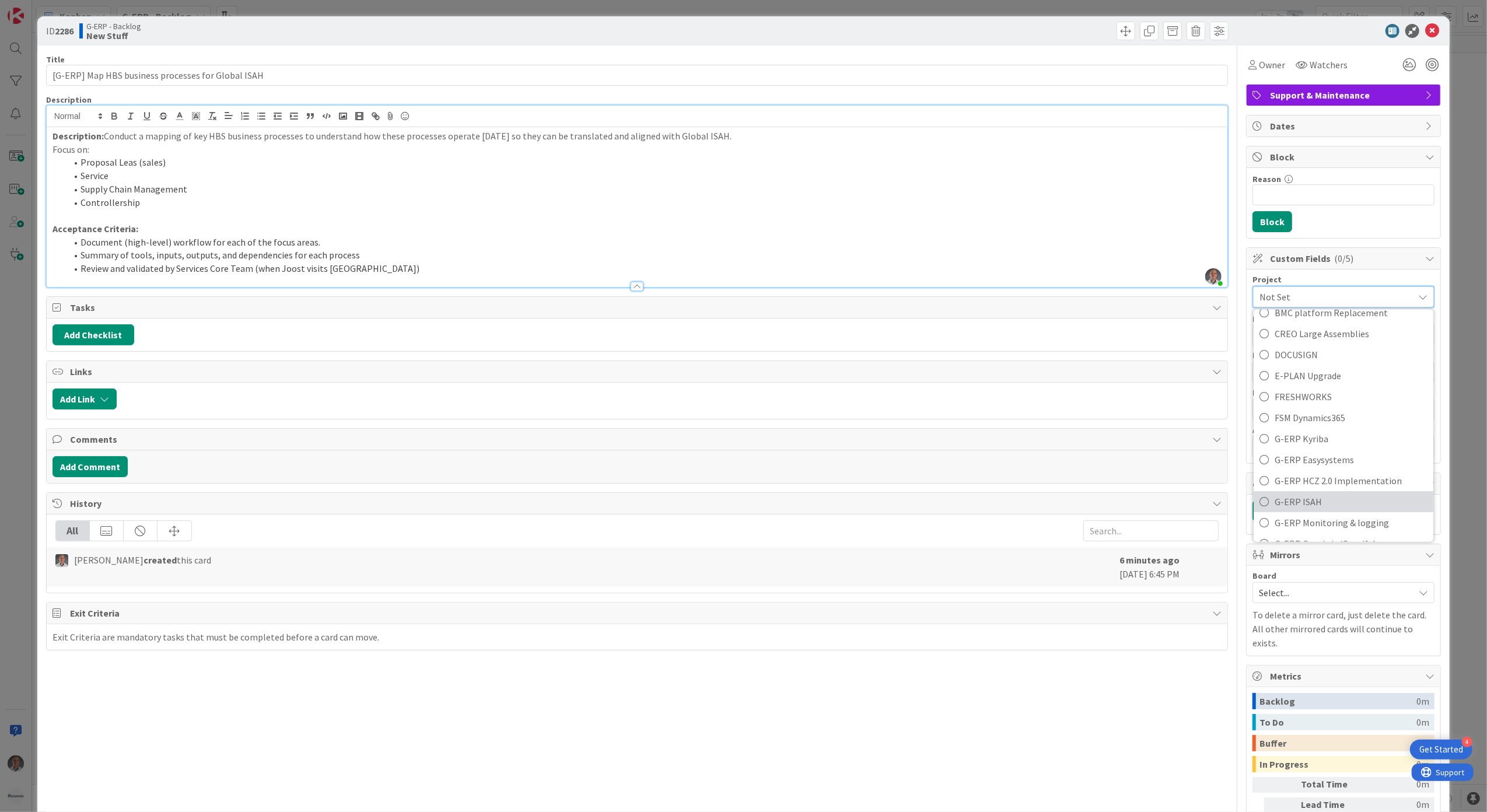
click at [1324, 498] on span "G-ERP ISAH" at bounding box center [1351, 501] width 153 height 18
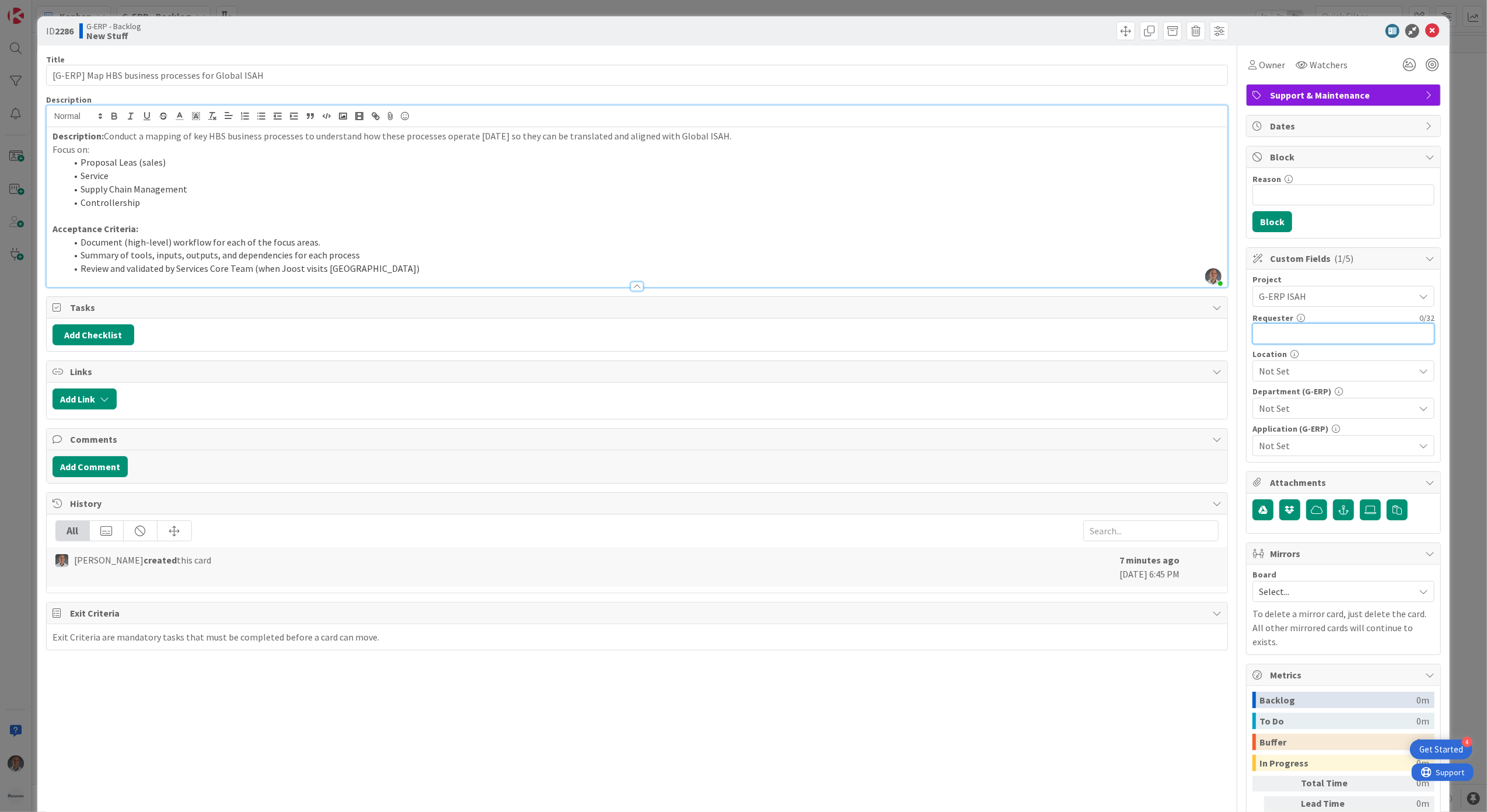
click at [1302, 334] on input "text" at bounding box center [1343, 334] width 182 height 21
click at [1326, 378] on span "Not Set" at bounding box center [1336, 371] width 155 height 14
click at [1288, 518] on link "HBR" at bounding box center [1341, 524] width 186 height 21
click at [1228, 365] on div "Title 50 / 128 [G-ERP] Map HBS business processes for Global ISAH Description P…" at bounding box center [744, 465] width 1396 height 839
click at [1292, 415] on span "Not Set" at bounding box center [1336, 408] width 155 height 14
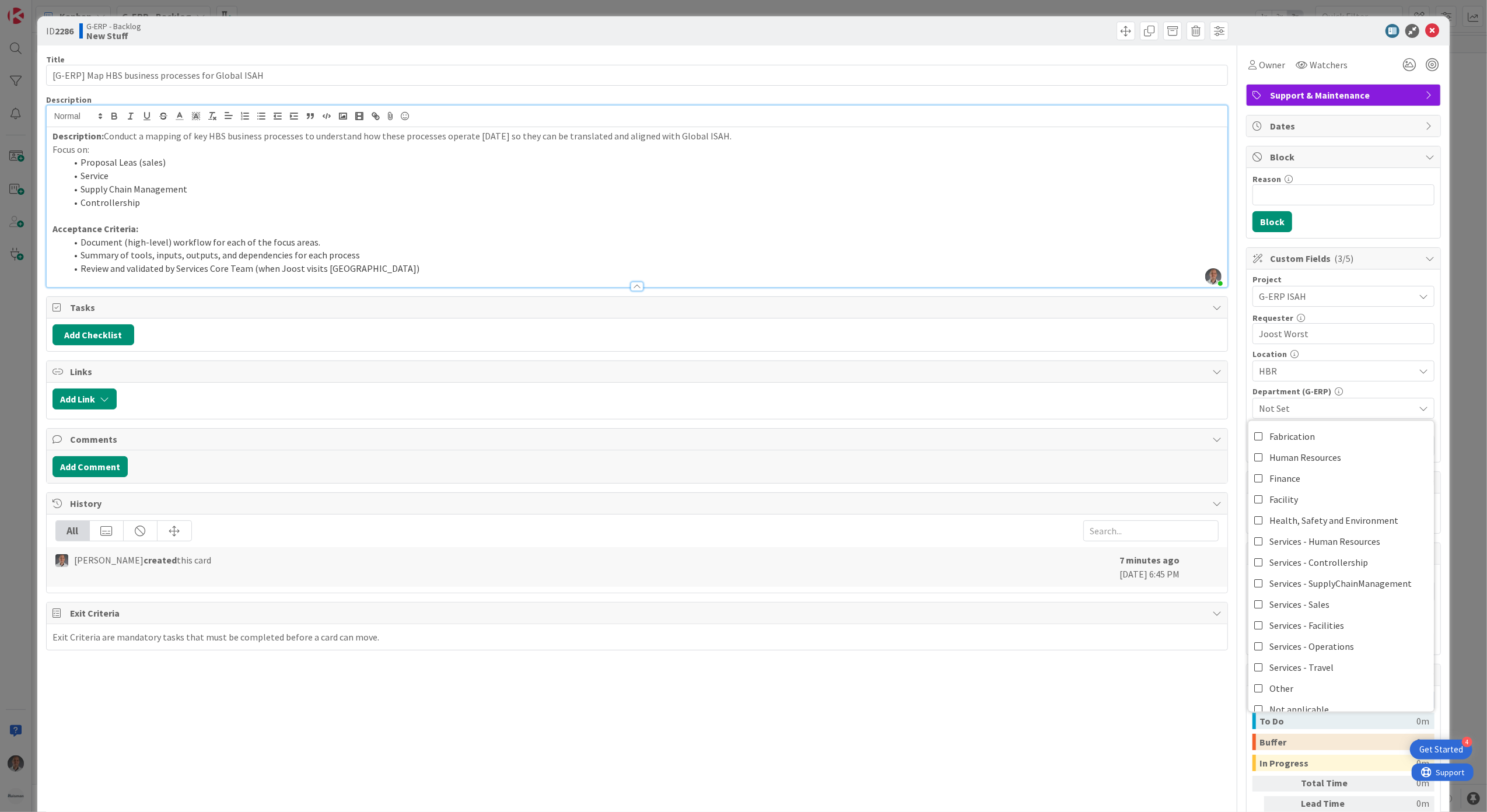
scroll to position [97, 0]
click at [1254, 553] on icon at bounding box center [1259, 550] width 10 height 18
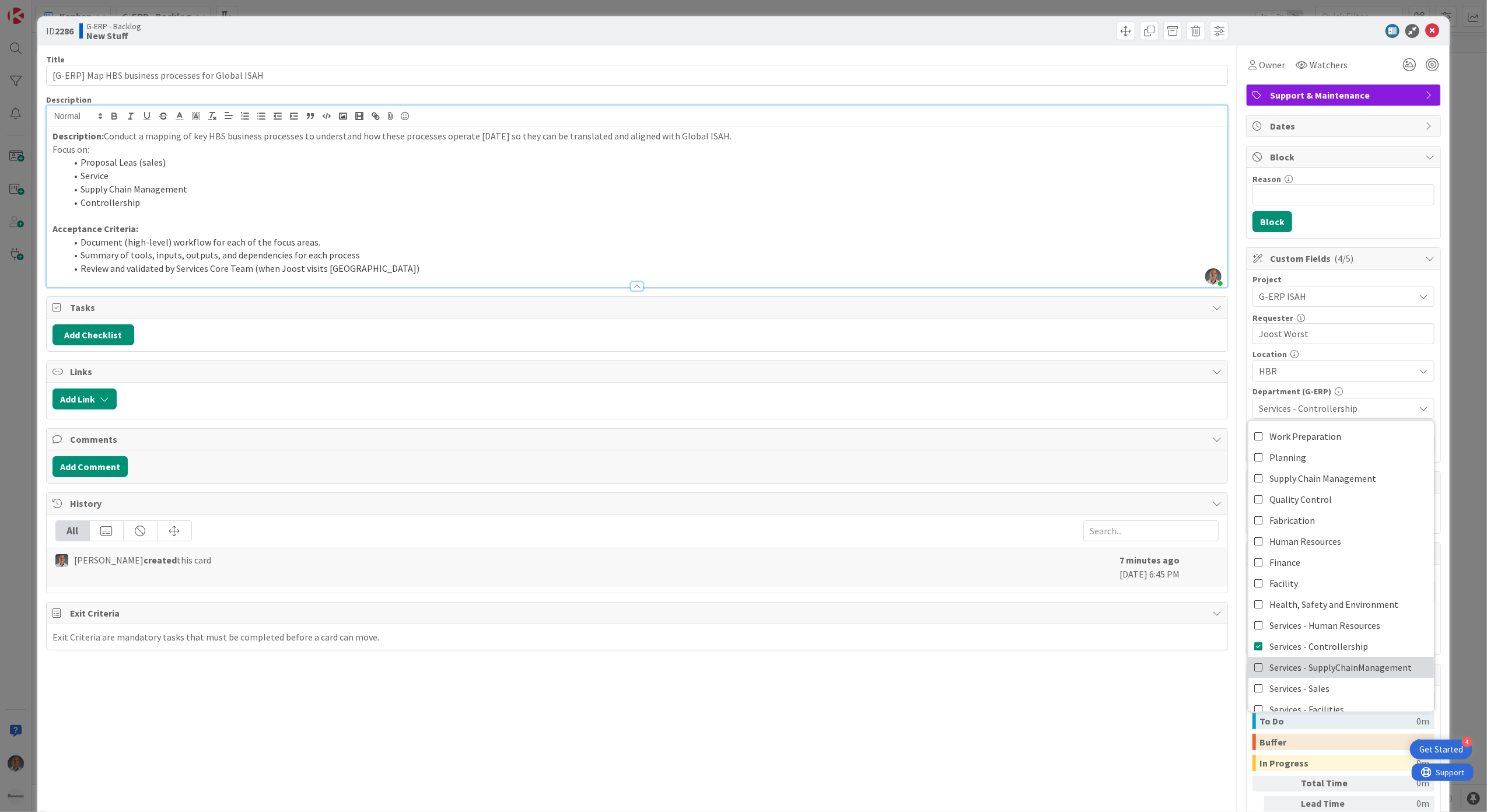
click at [1254, 667] on icon at bounding box center [1259, 667] width 10 height 18
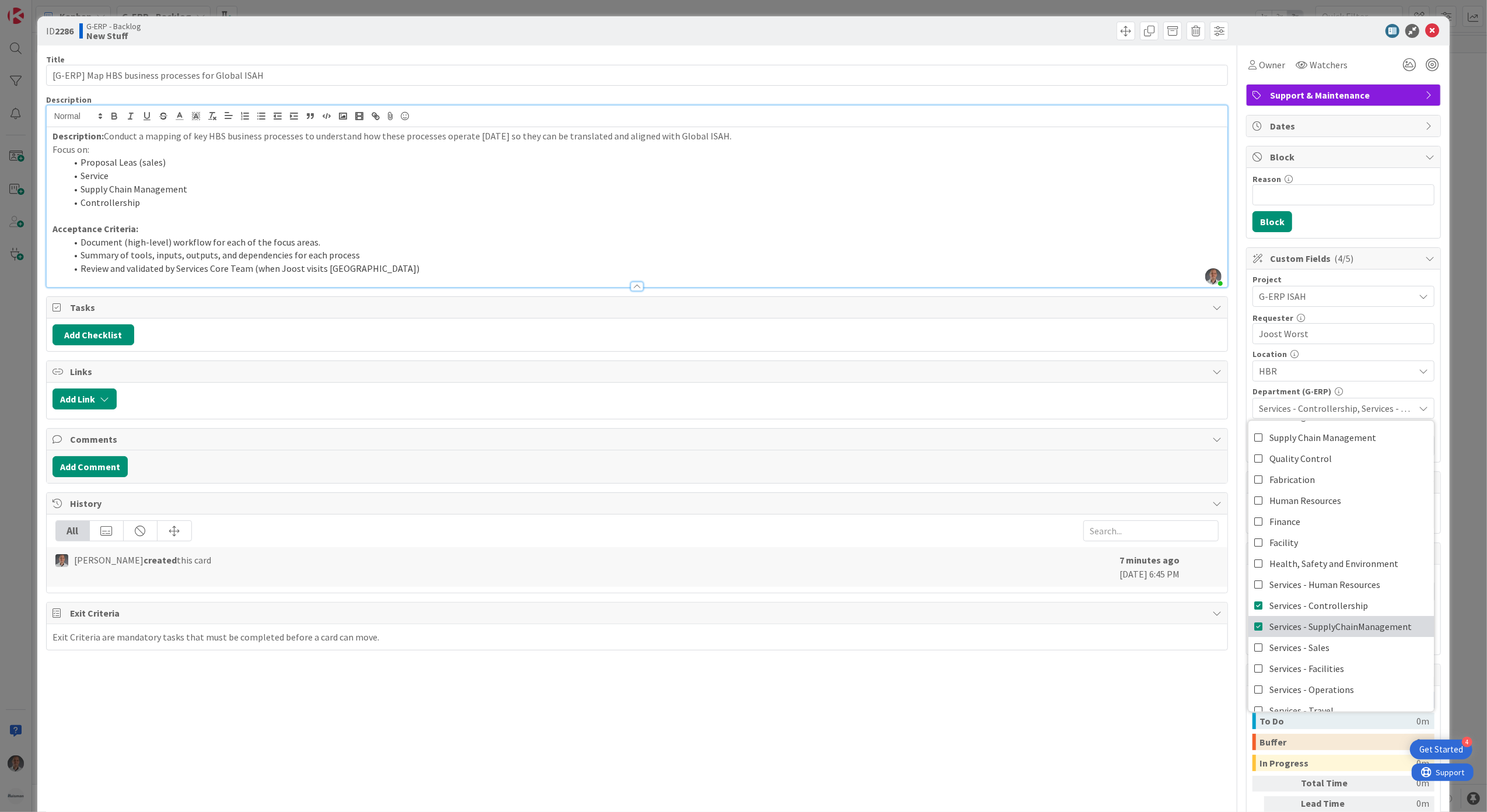
scroll to position [77, 0]
click at [1254, 616] on icon at bounding box center [1259, 611] width 10 height 18
click at [1254, 639] on icon at bounding box center [1259, 634] width 10 height 18
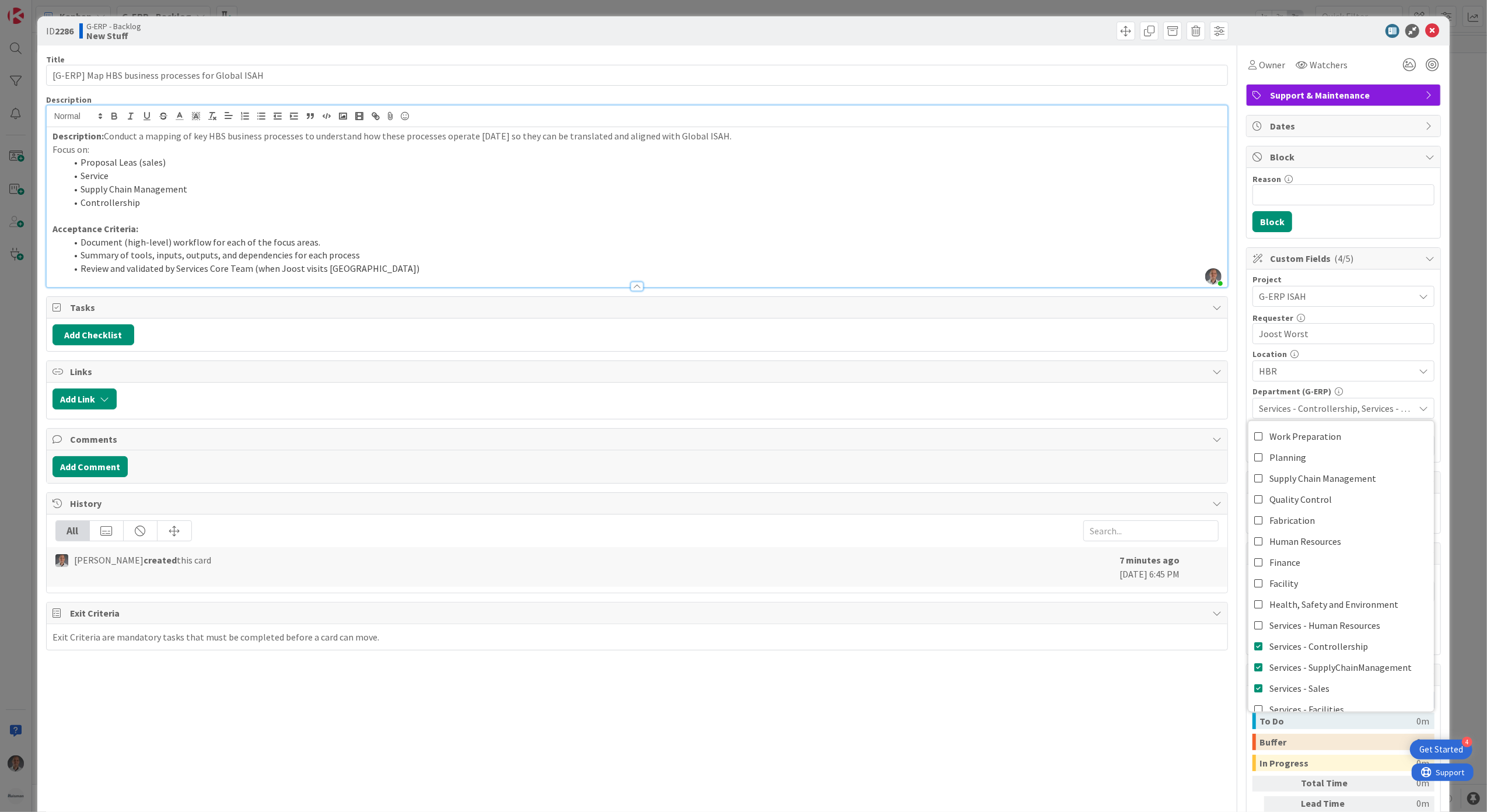
click at [1228, 380] on div "Title 50 / 128 [G-ERP] Map HBS business processes for Global ISAH Description P…" at bounding box center [744, 465] width 1396 height 839
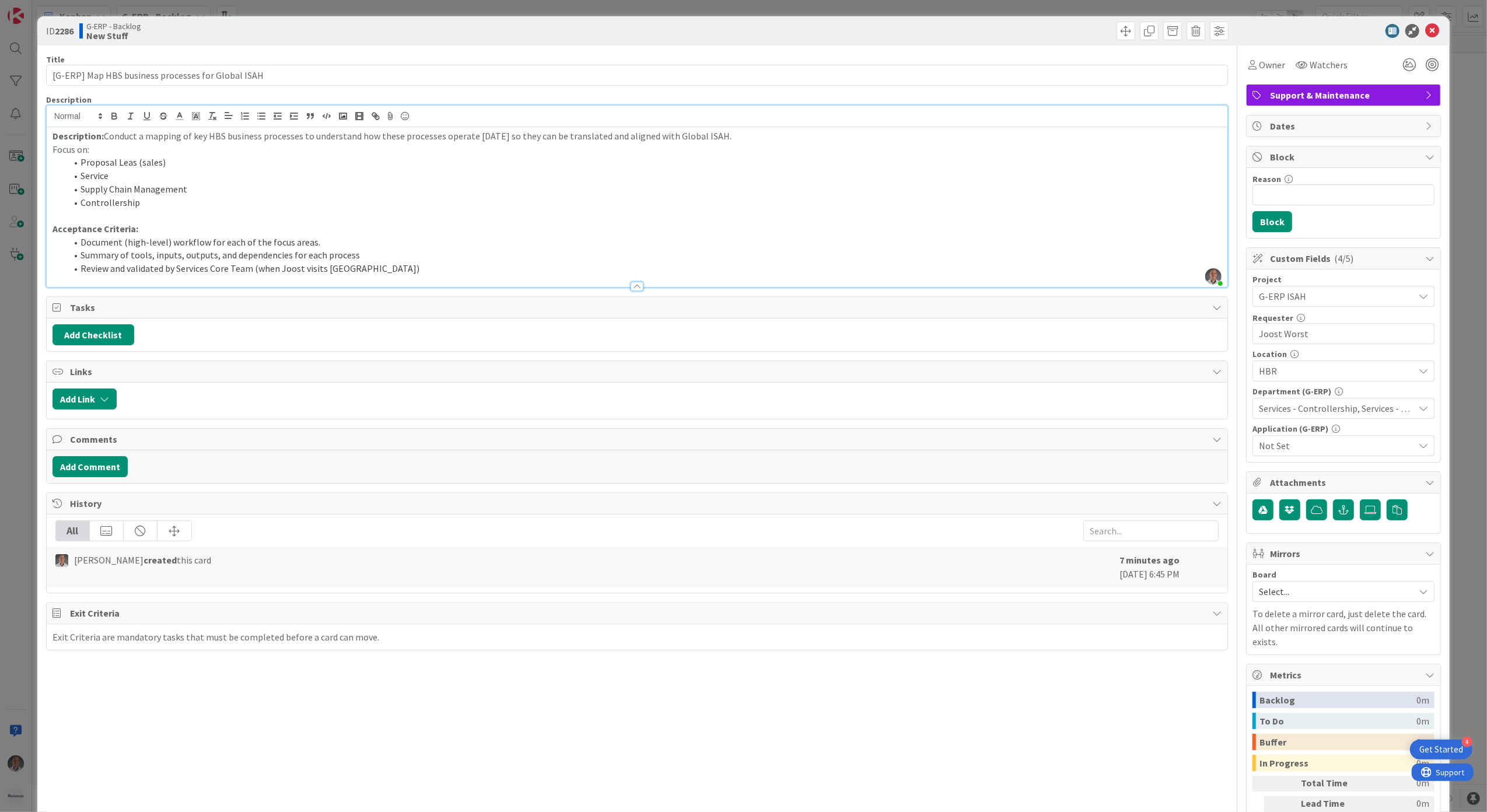
click at [1288, 452] on span "Not Set" at bounding box center [1336, 445] width 155 height 14
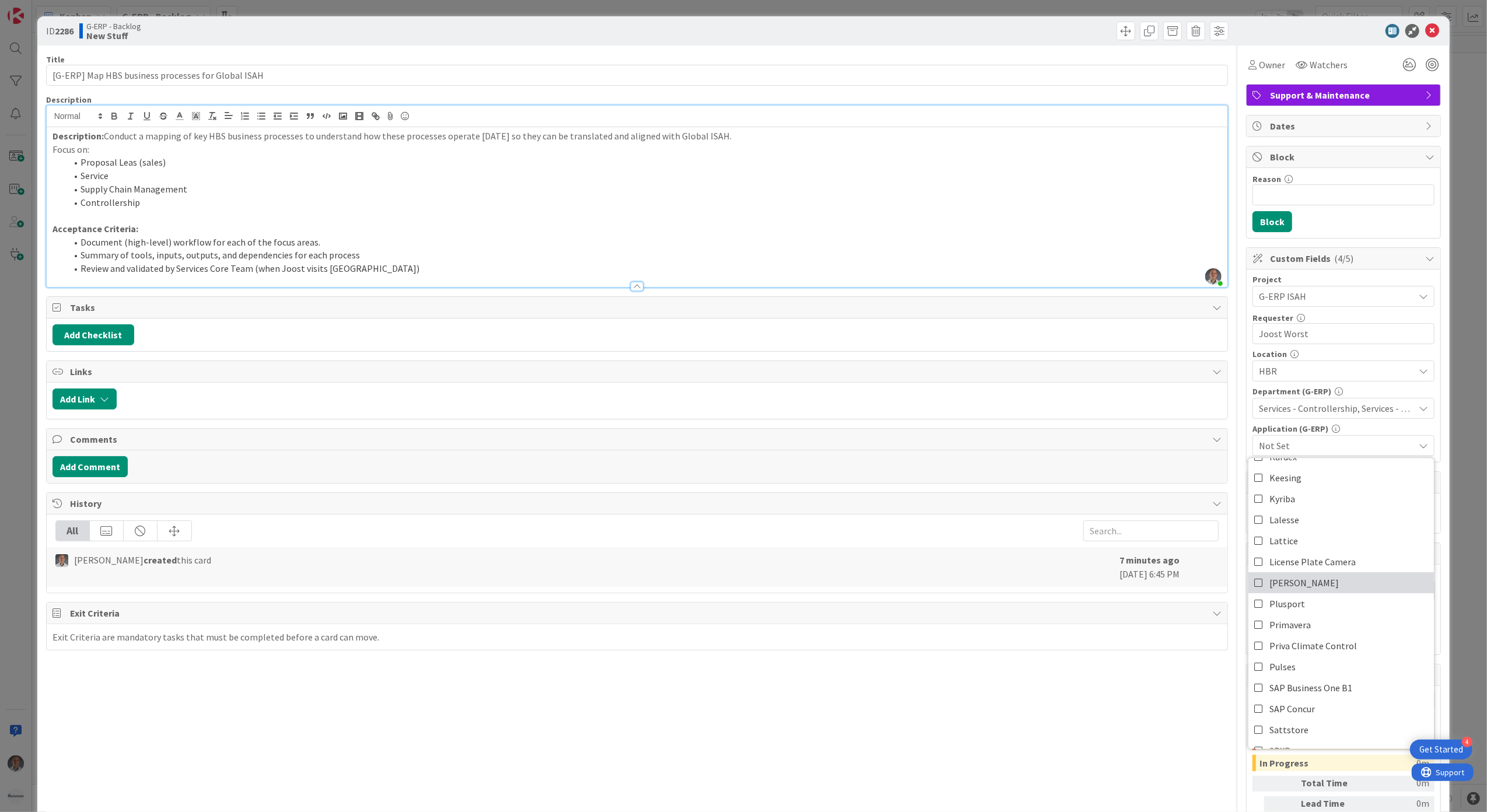
scroll to position [233, 0]
click at [1308, 495] on link "Isah Global" at bounding box center [1341, 492] width 186 height 21
click at [1227, 395] on div "Title 50 / 128 [G-ERP] Map HBS business processes for Global ISAH Description P…" at bounding box center [744, 465] width 1396 height 839
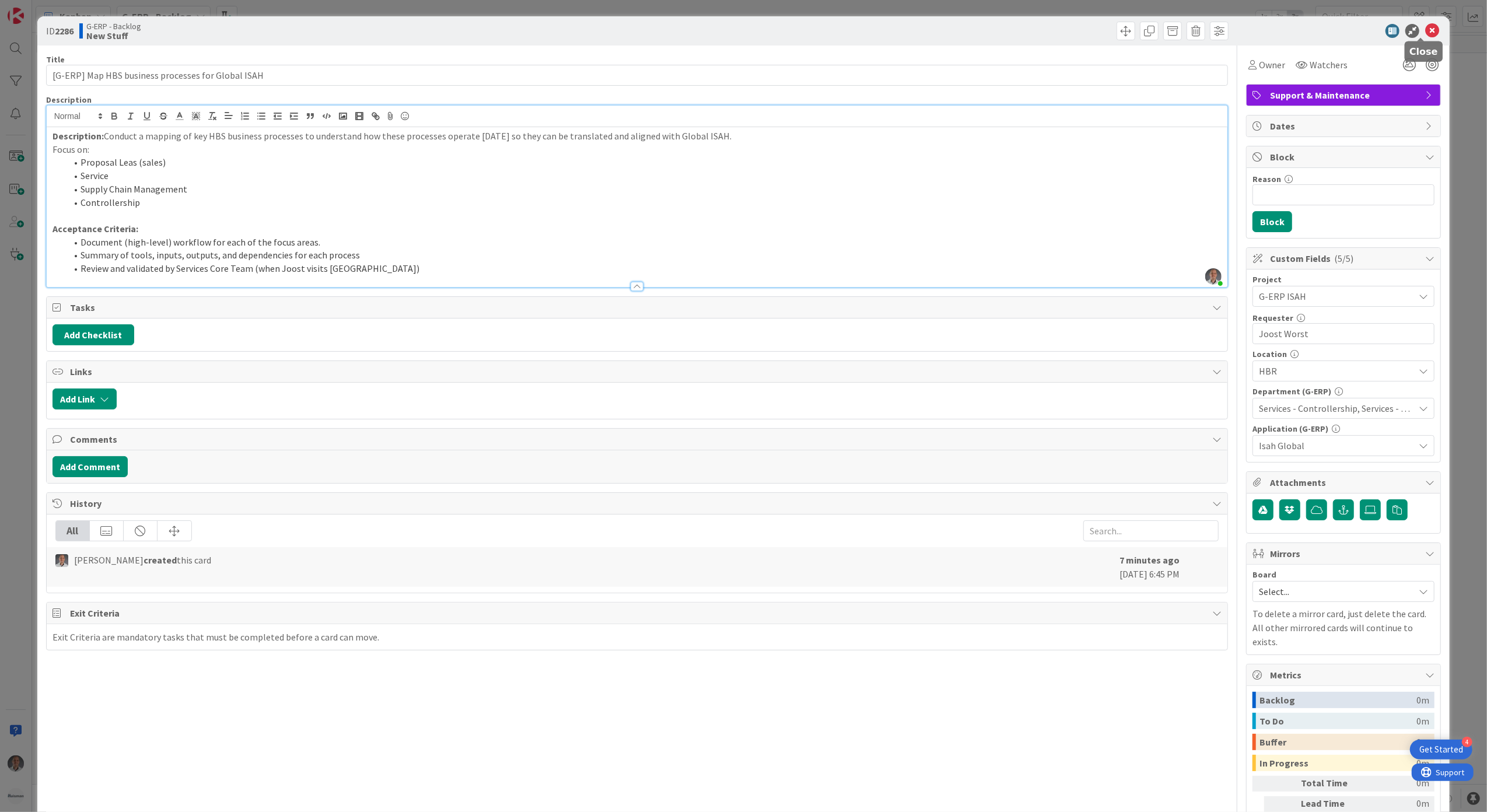
click at [1425, 33] on icon at bounding box center [1432, 30] width 14 height 14
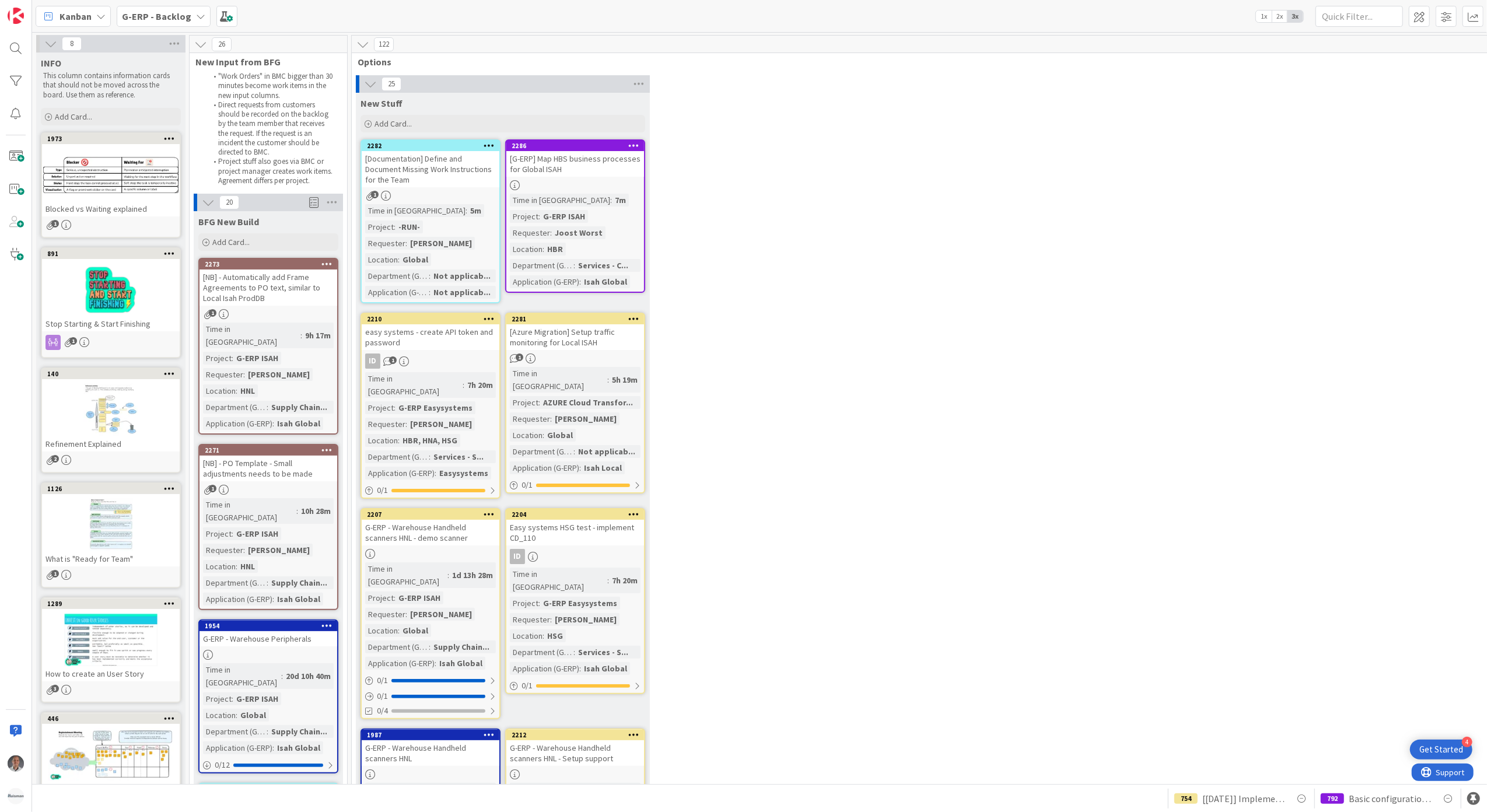
click at [211, 204] on icon at bounding box center [208, 202] width 13 height 13
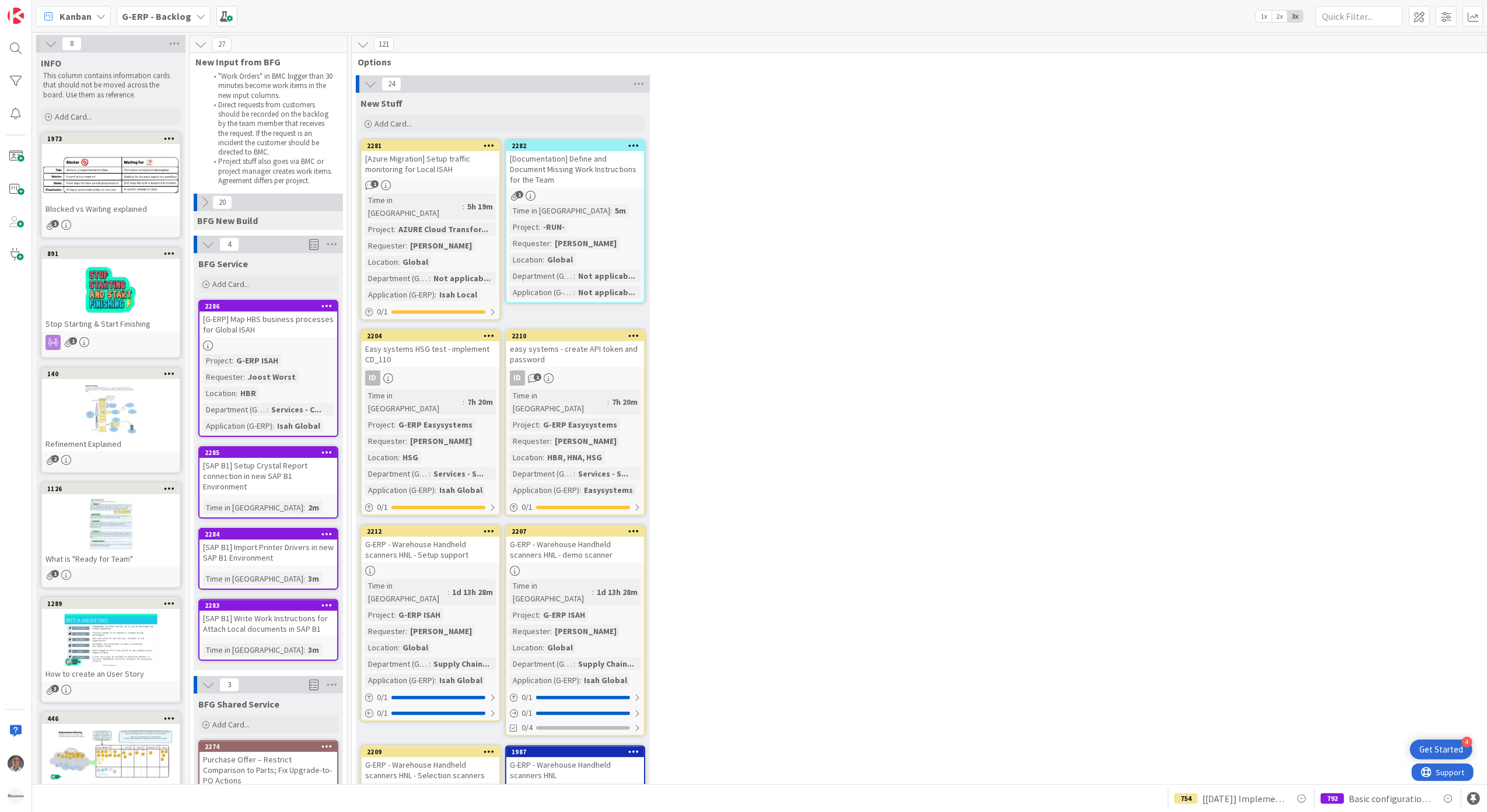
click at [260, 332] on div "[G-ERP] Map HBS business processes for Global ISAH" at bounding box center [268, 324] width 137 height 26
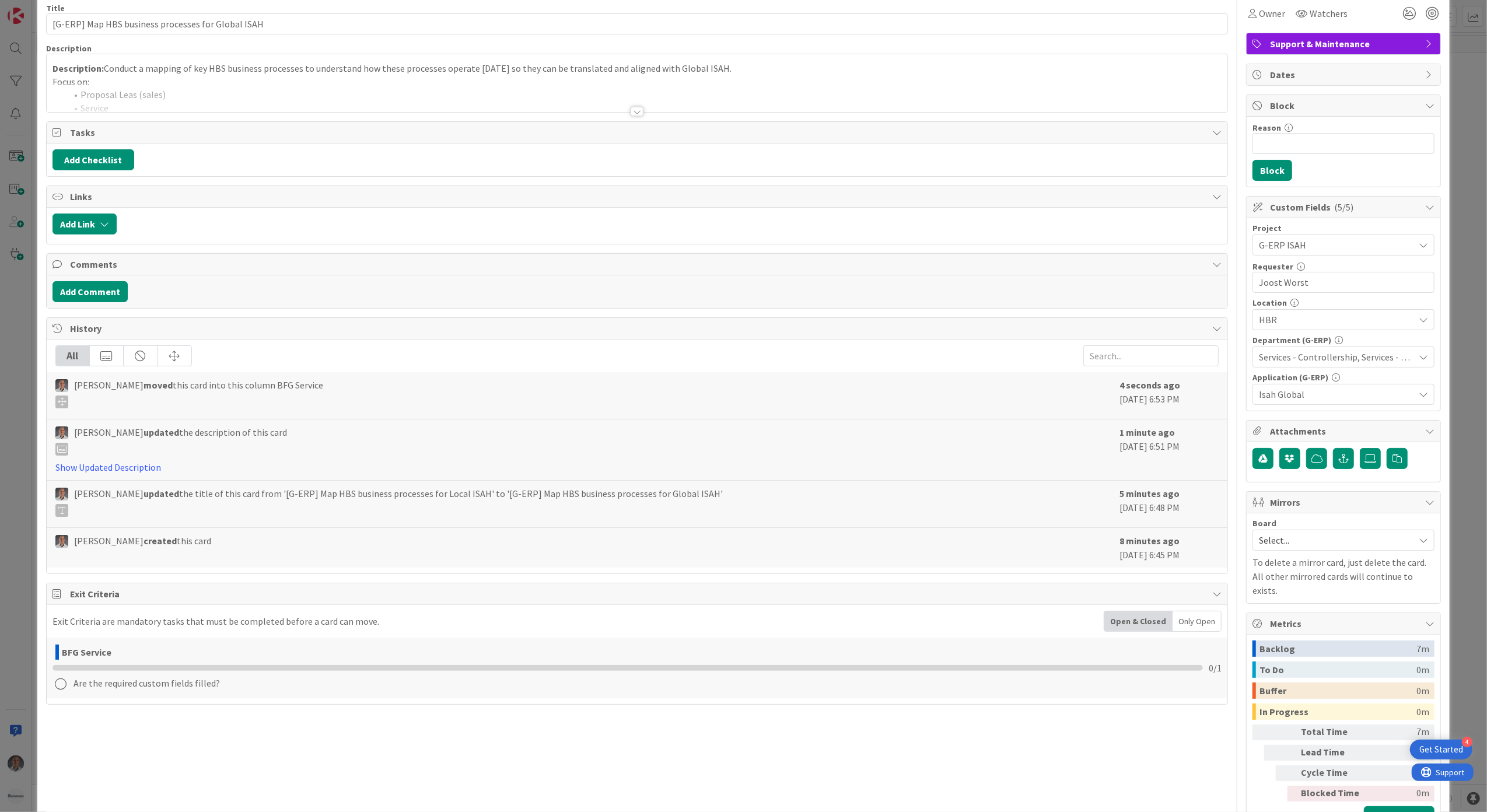
scroll to position [77, 0]
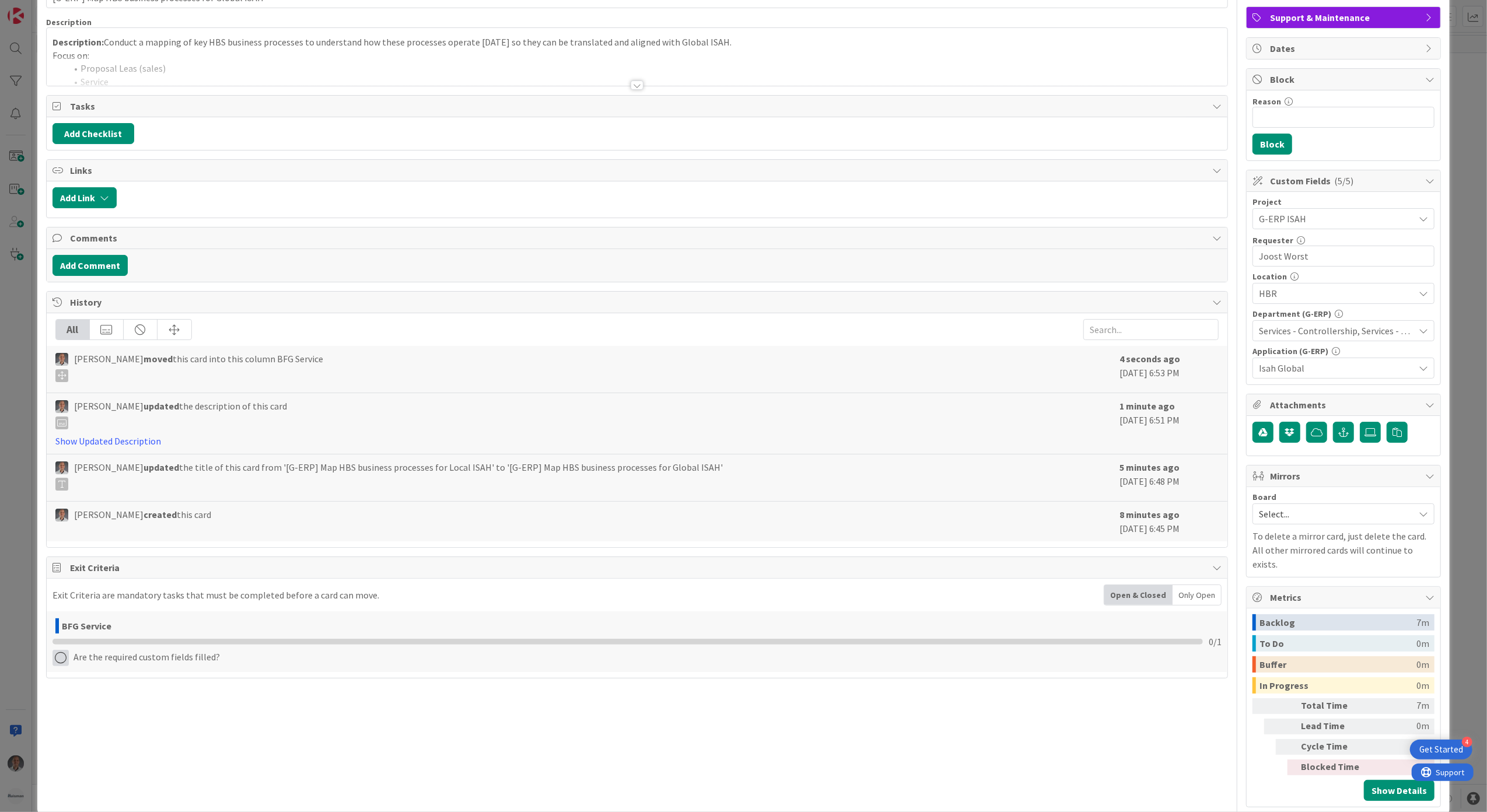
click at [63, 661] on icon at bounding box center [61, 657] width 16 height 16
click at [97, 685] on link "Complete" at bounding box center [126, 682] width 146 height 17
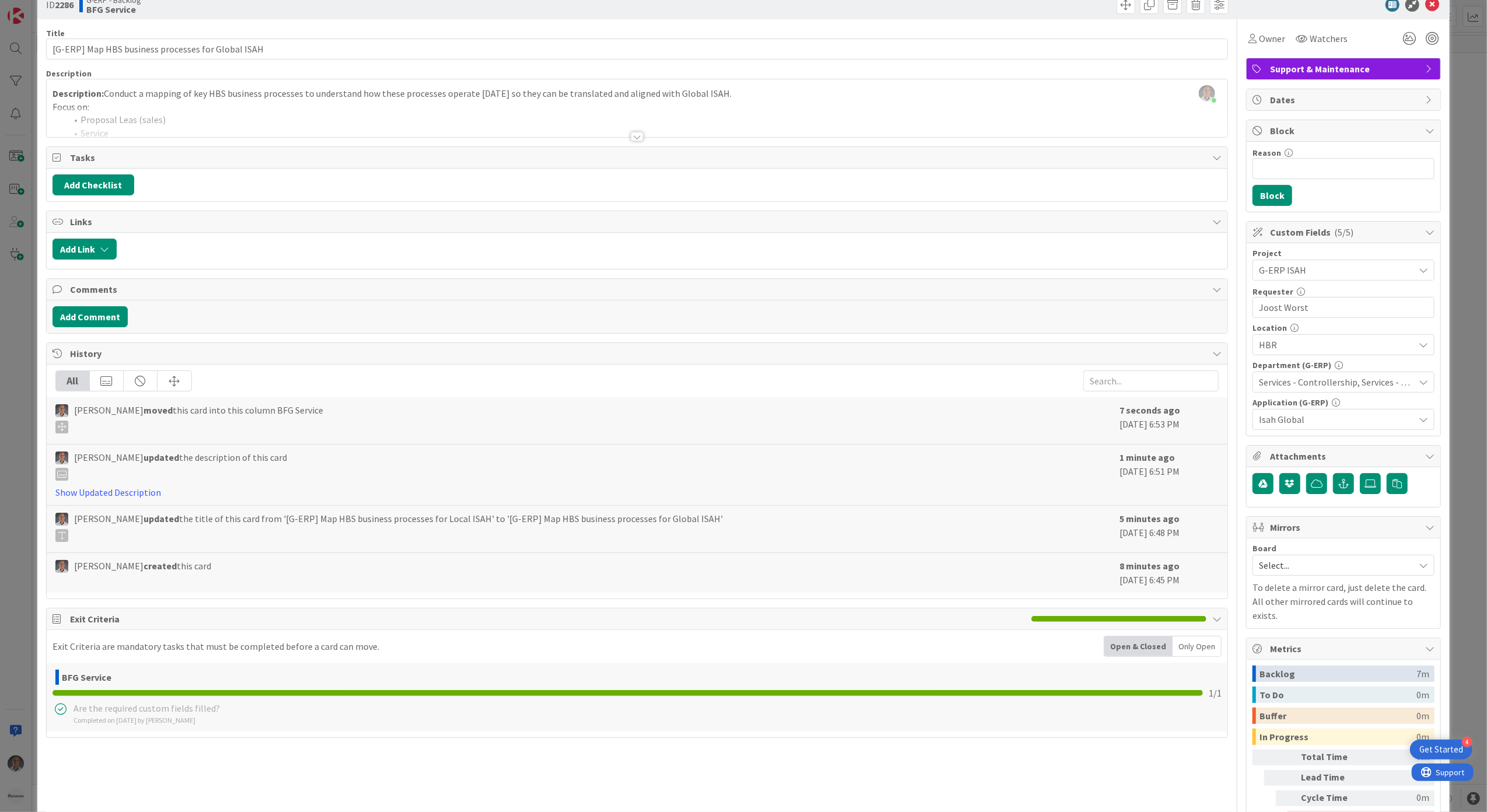
scroll to position [0, 0]
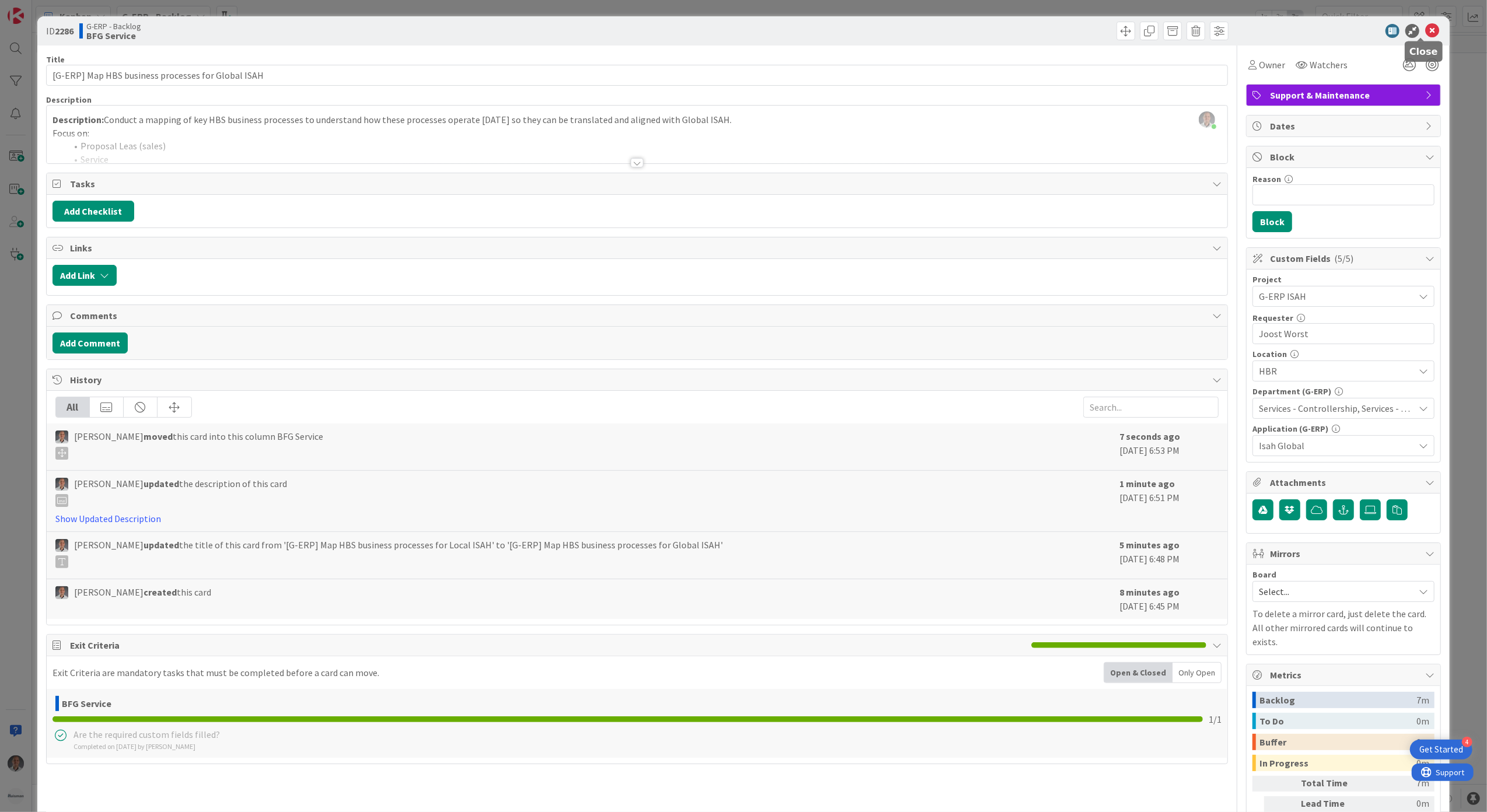
click at [1425, 30] on icon at bounding box center [1432, 30] width 14 height 14
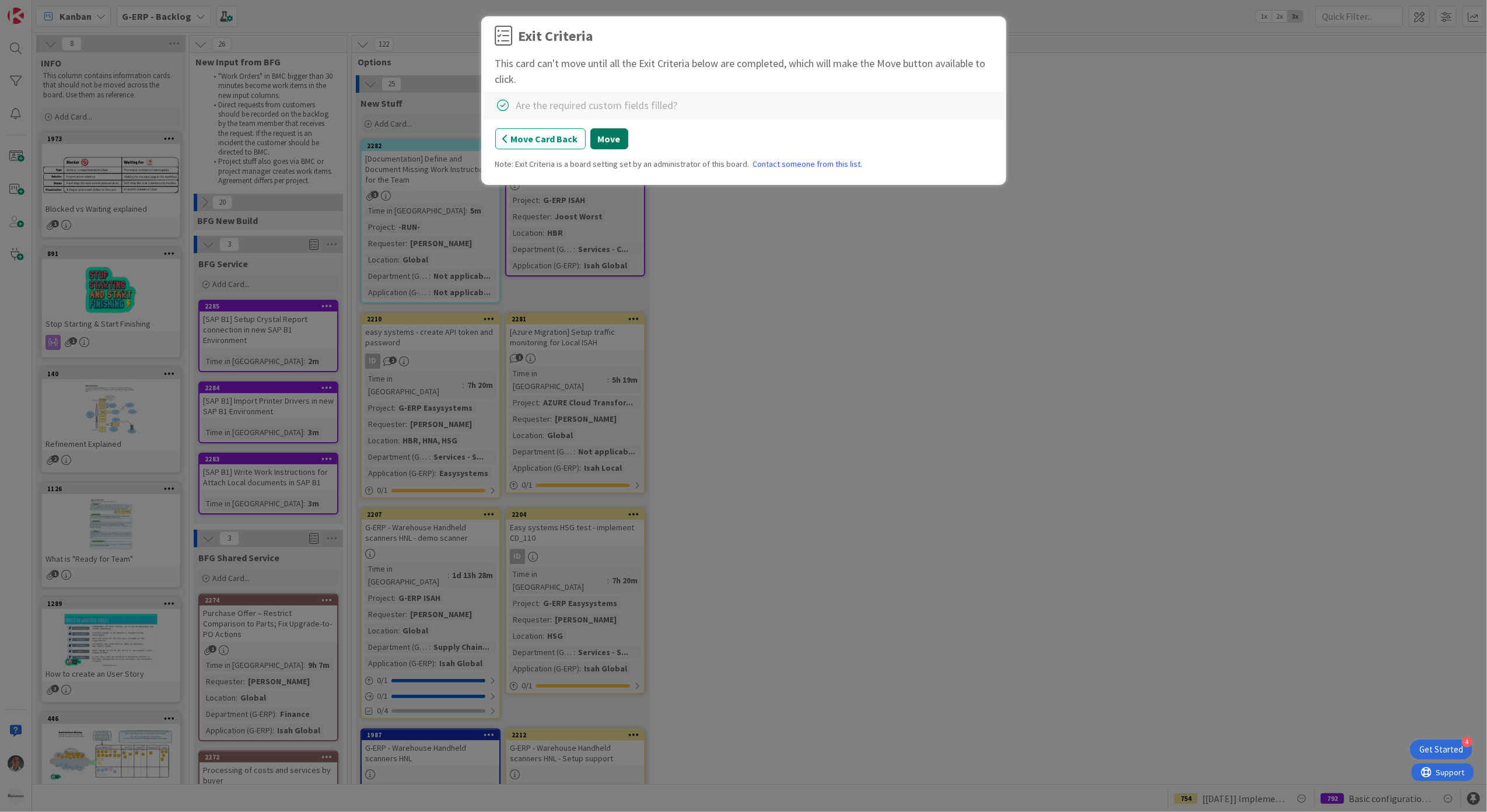
click at [612, 143] on button "Move" at bounding box center [609, 139] width 38 height 21
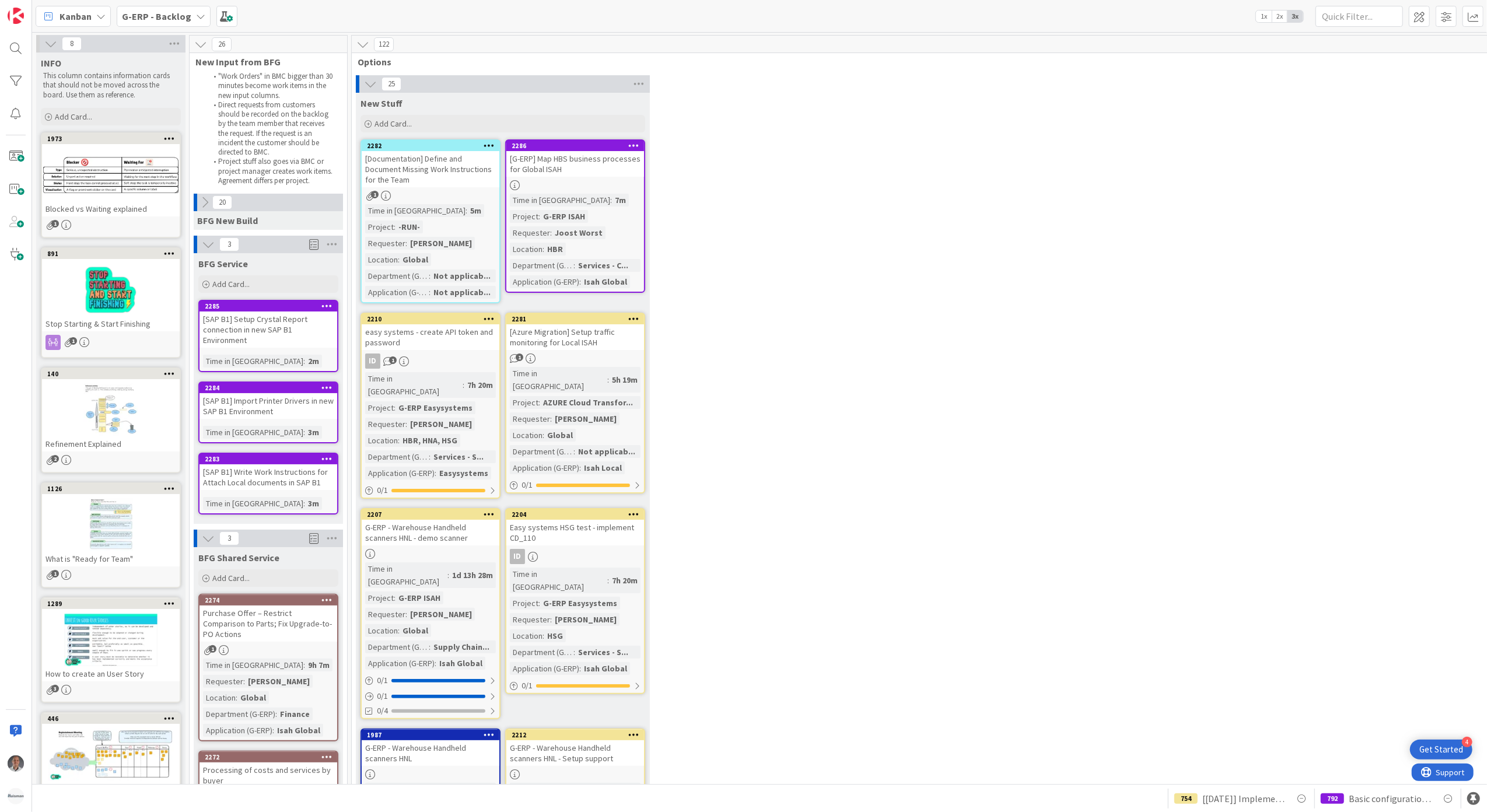
click at [169, 10] on b "G-ERP - Backlog" at bounding box center [156, 16] width 69 height 12
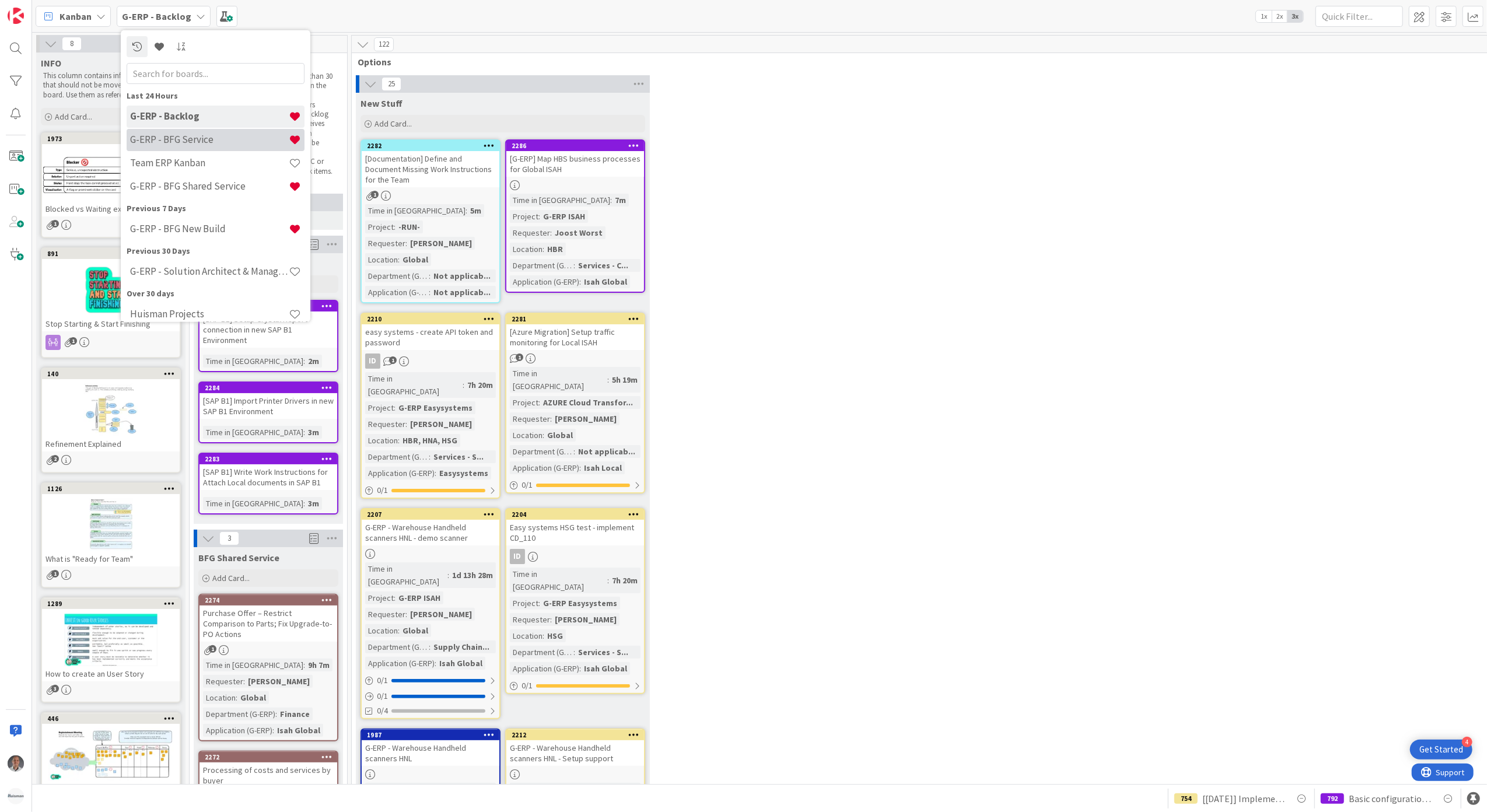
click at [187, 129] on div "G-ERP - BFG Service" at bounding box center [215, 140] width 178 height 22
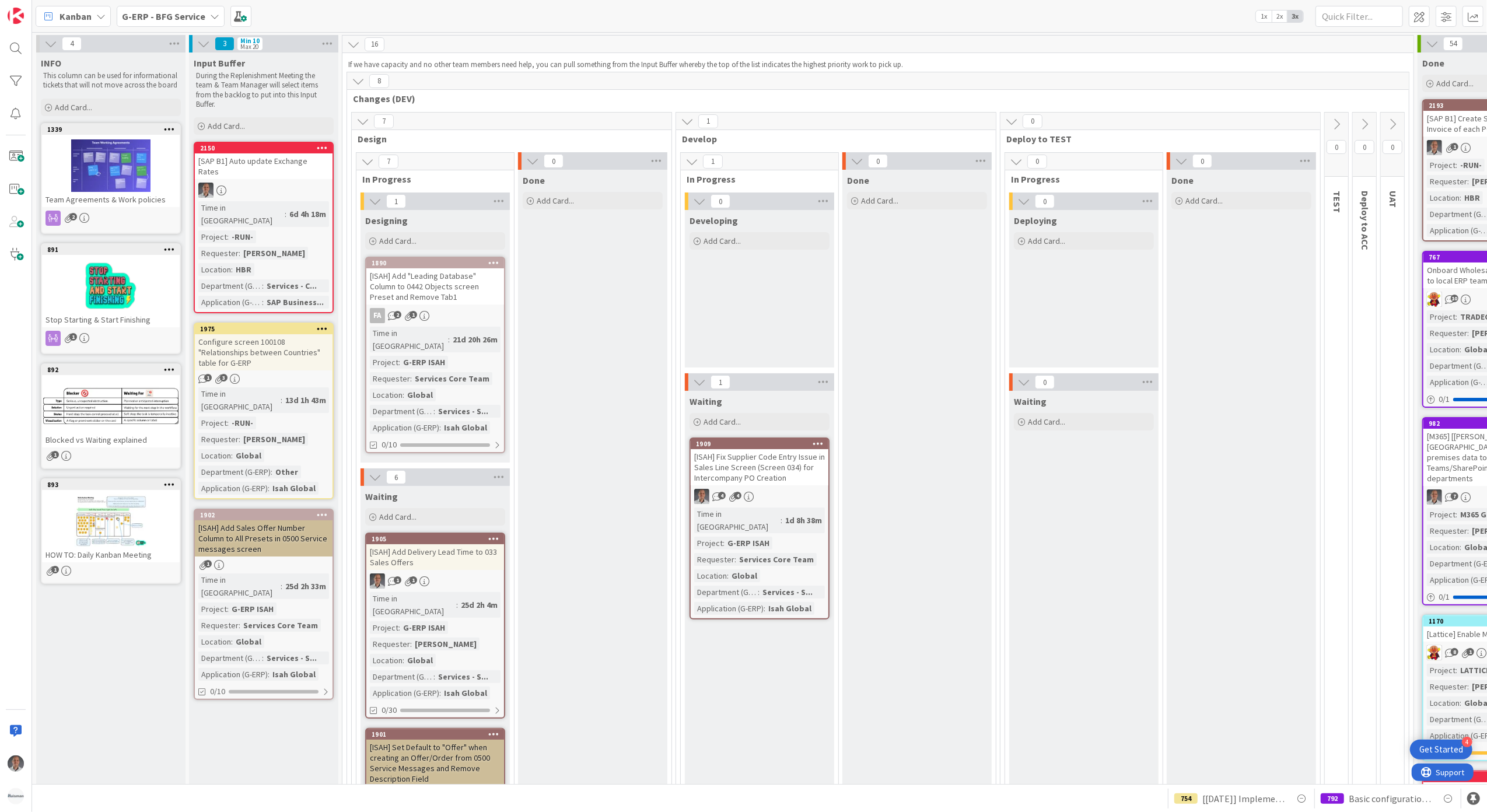
click at [308, 334] on div "Configure screen 100108 "Relationships between Countries" table for G-ERP" at bounding box center [263, 352] width 137 height 36
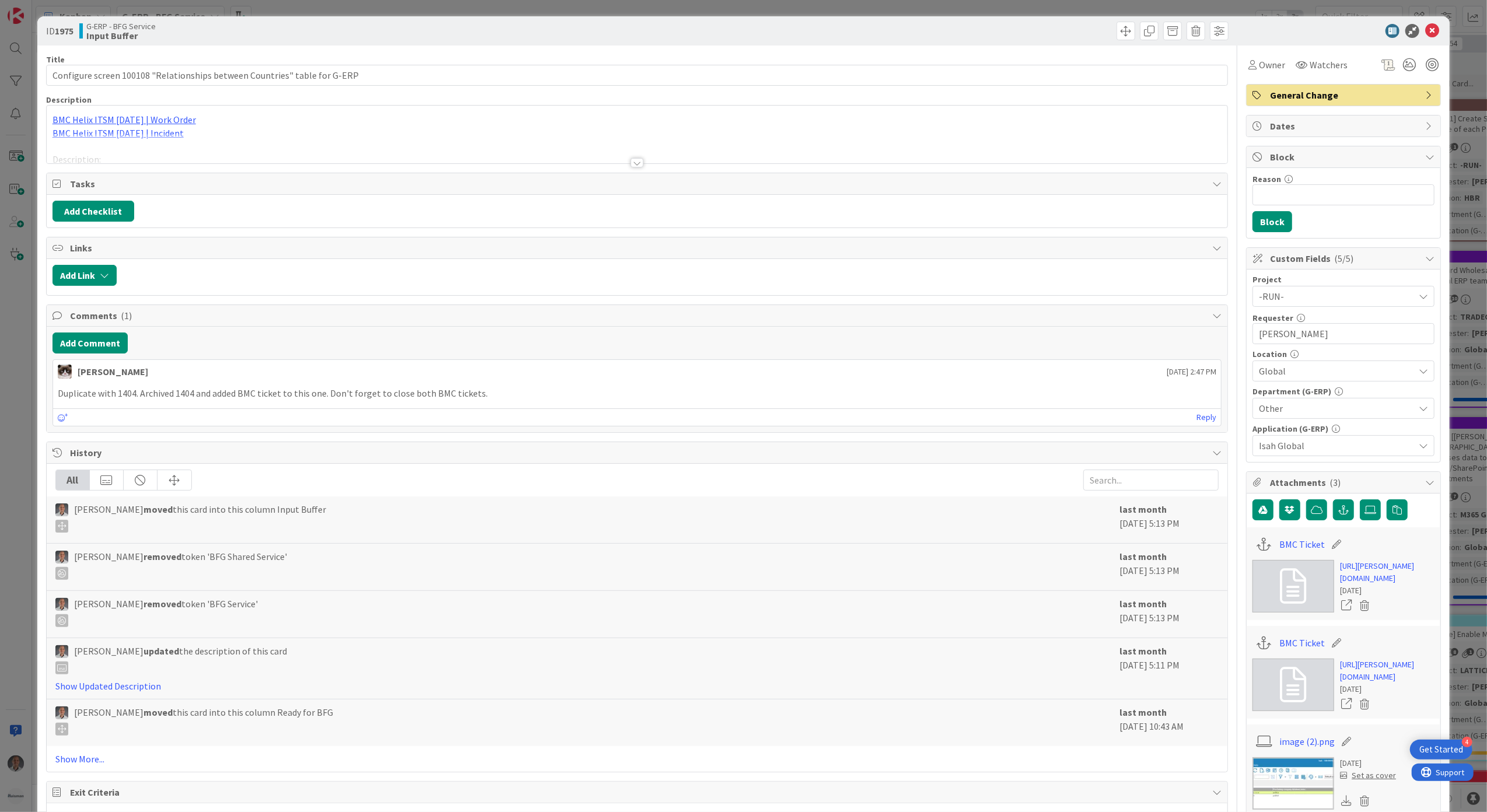
click at [623, 162] on div at bounding box center [637, 149] width 1181 height 30
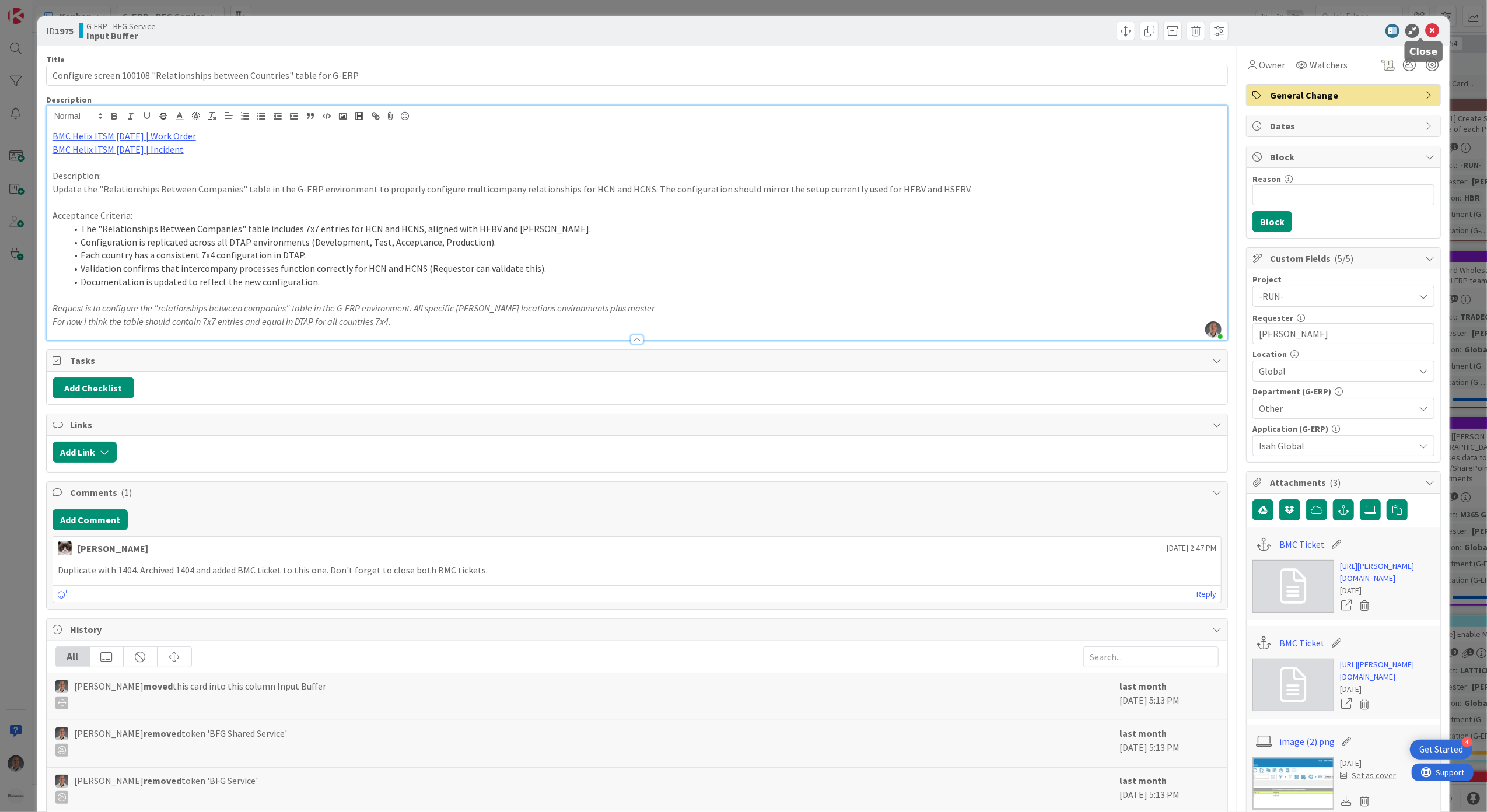
click at [1425, 33] on icon at bounding box center [1432, 30] width 14 height 14
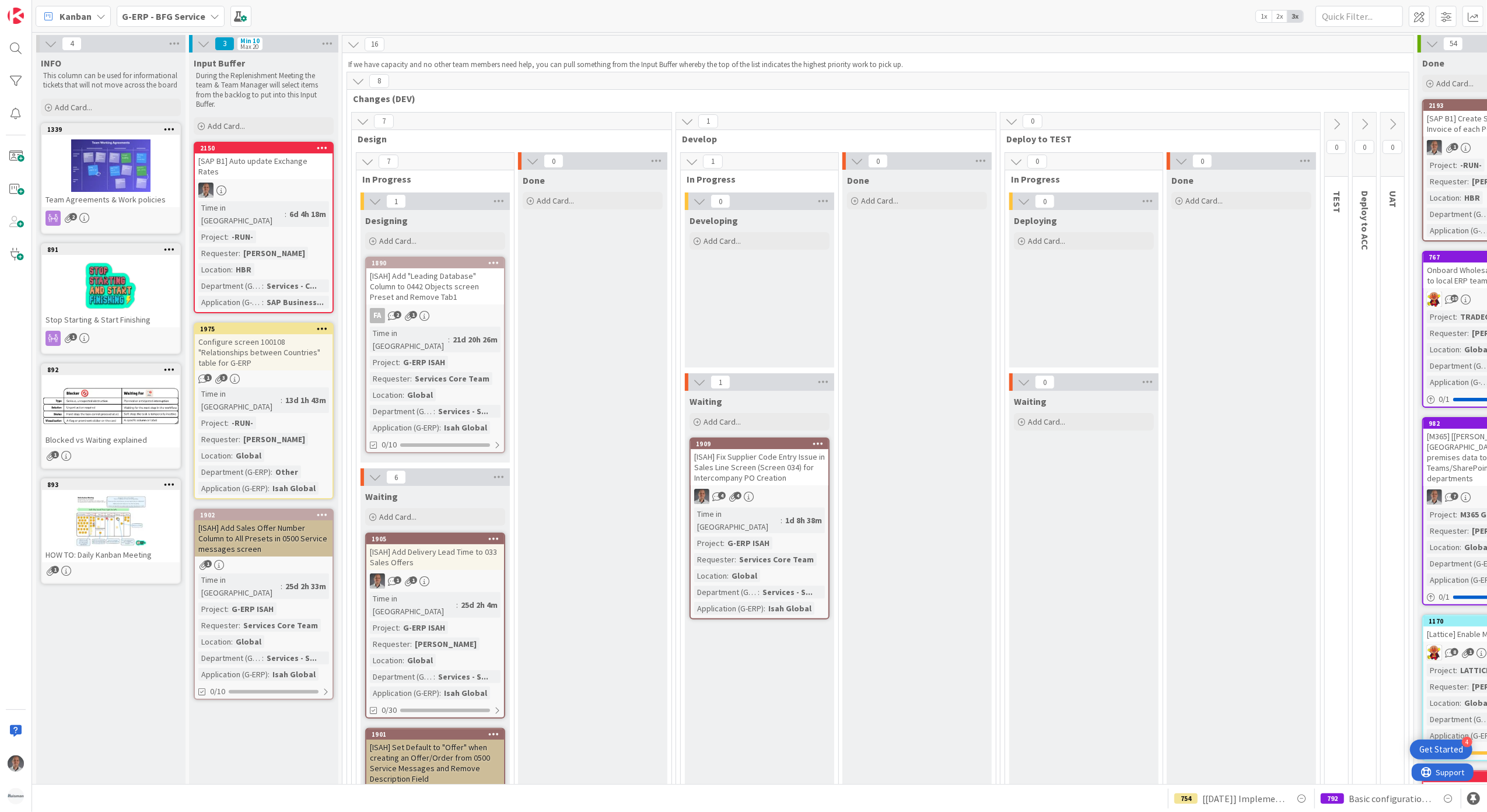
click at [262, 520] on div "[ISAH] Add Sales Offer Number Column to All Presets in 0500 Service messages sc…" at bounding box center [263, 538] width 137 height 36
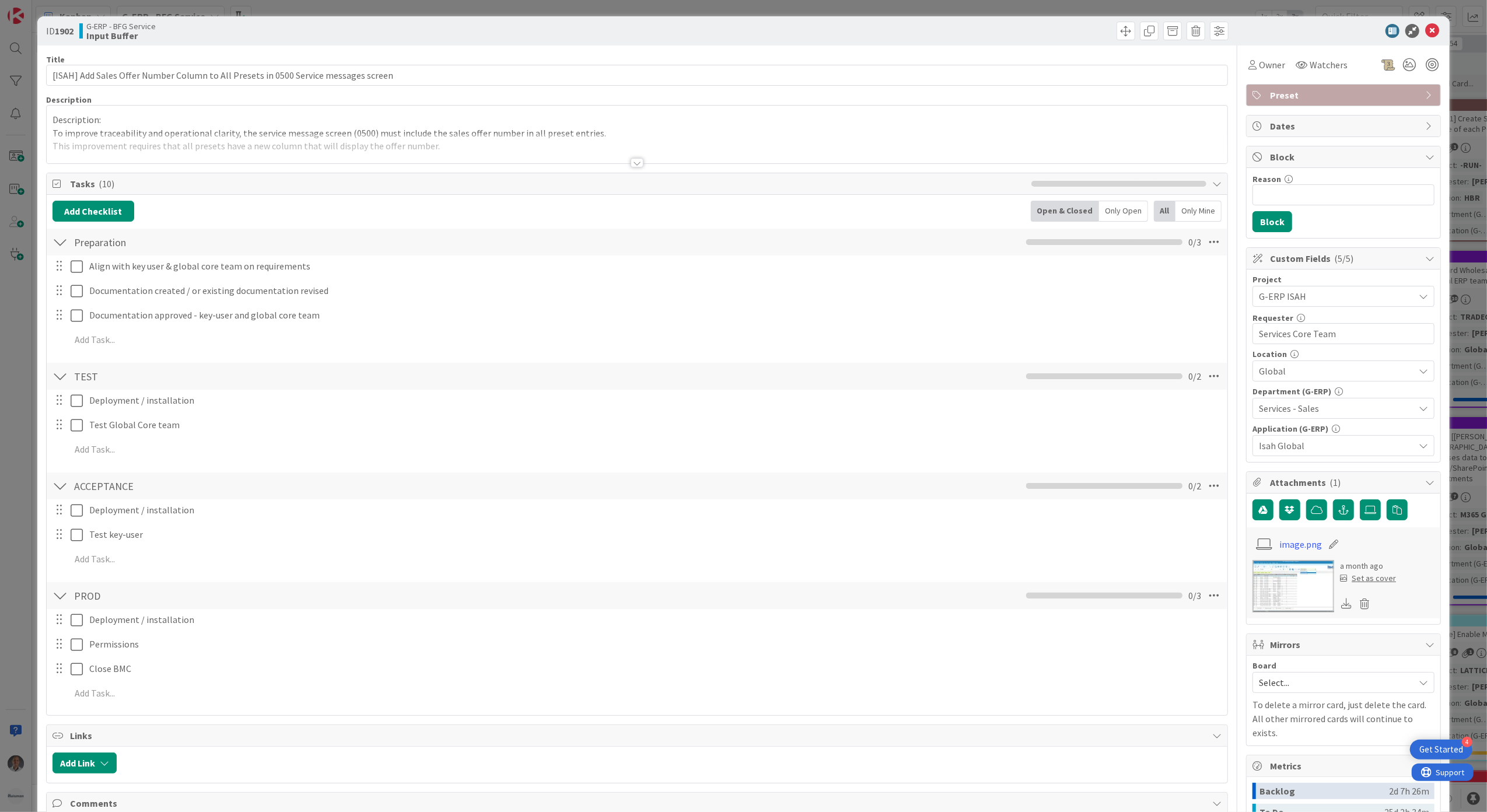
click at [635, 163] on div at bounding box center [637, 163] width 13 height 10
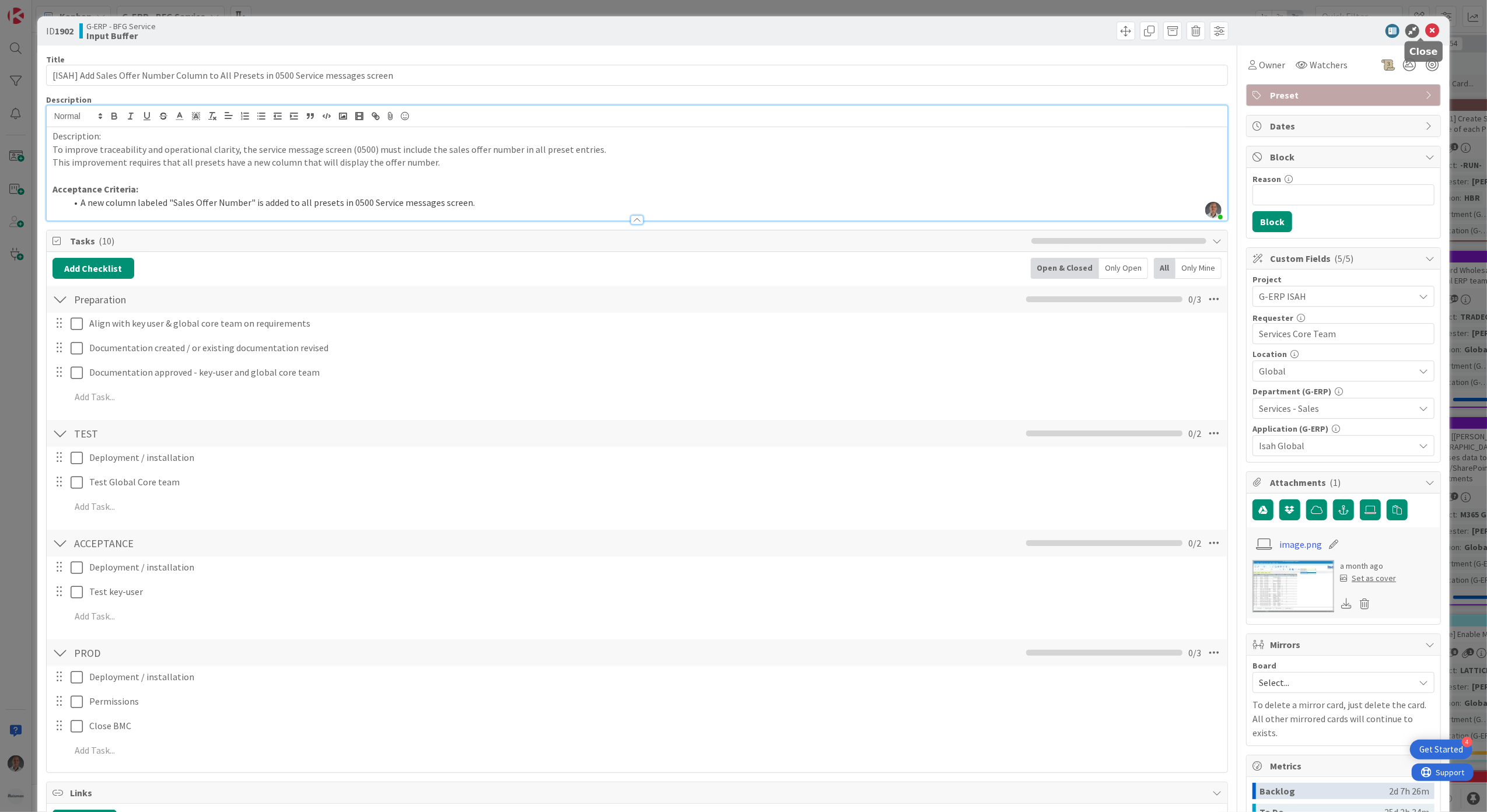
click at [1426, 29] on icon at bounding box center [1432, 30] width 14 height 14
